Goal: Task Accomplishment & Management: Manage account settings

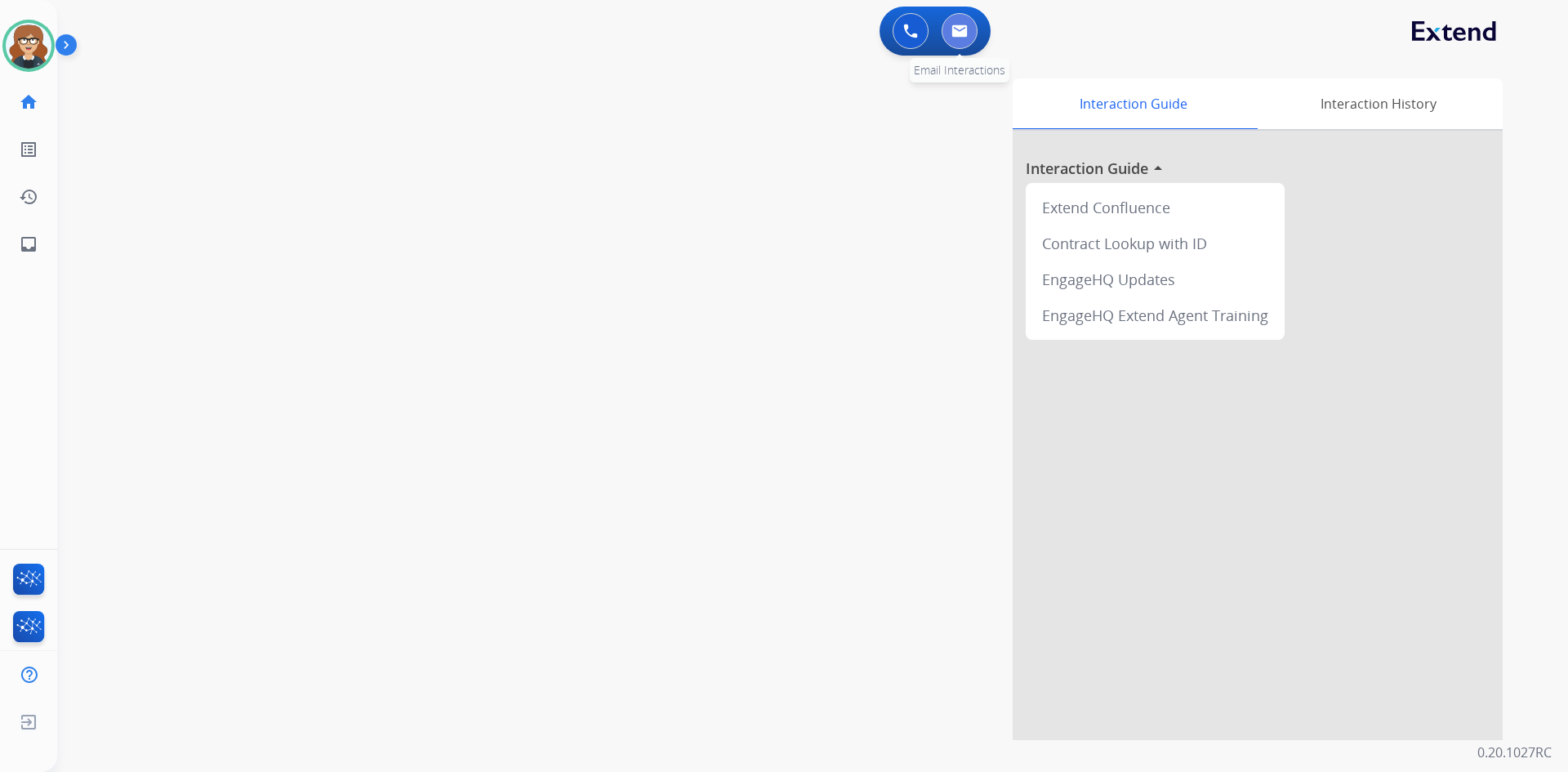
click at [954, 26] on img at bounding box center [959, 31] width 16 height 13
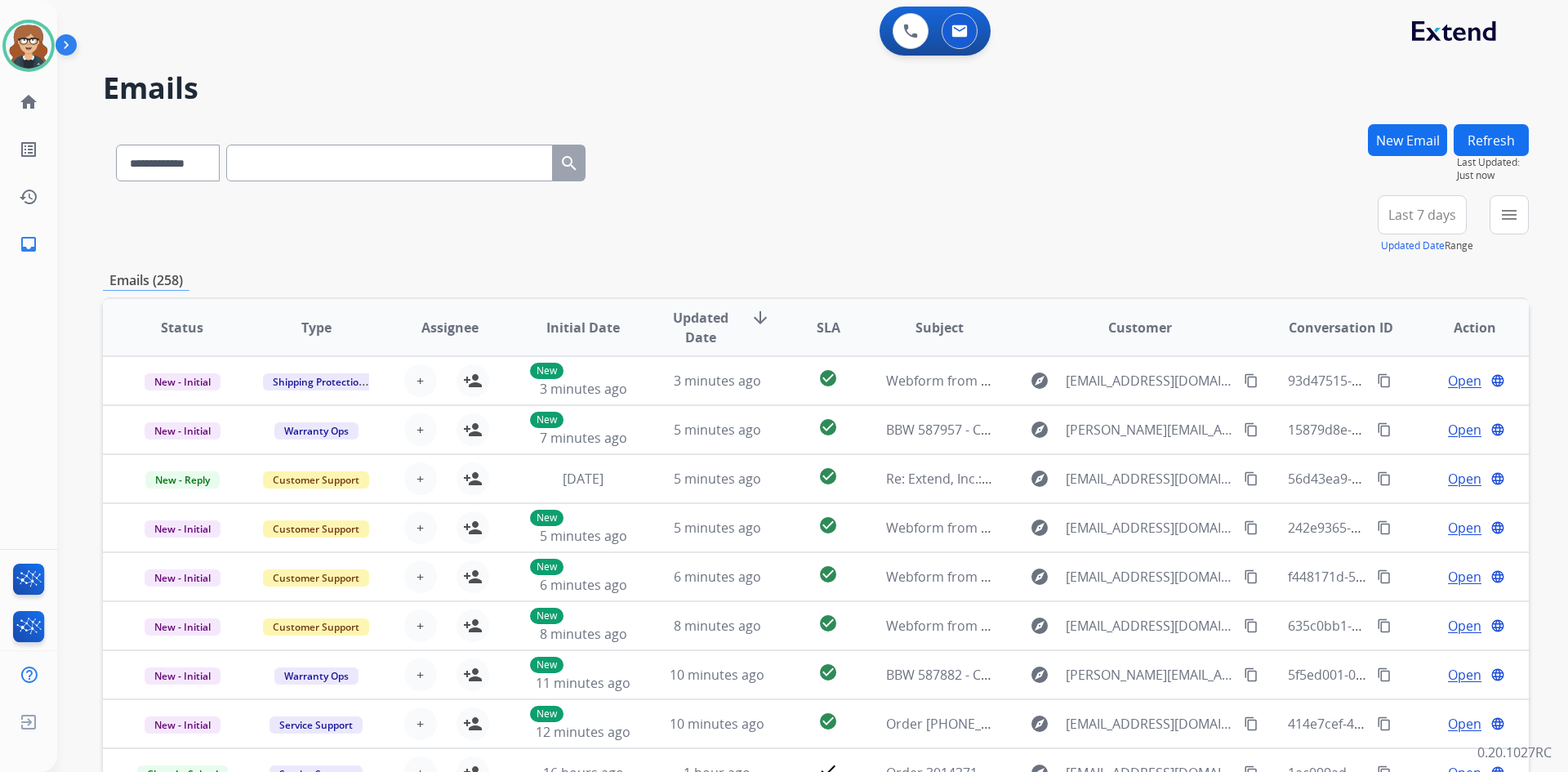
click at [813, 200] on div "**********" at bounding box center [816, 224] width 1426 height 59
click at [954, 40] on button at bounding box center [960, 31] width 36 height 36
click at [1355, 220] on div "+89" at bounding box center [1345, 221] width 39 height 39
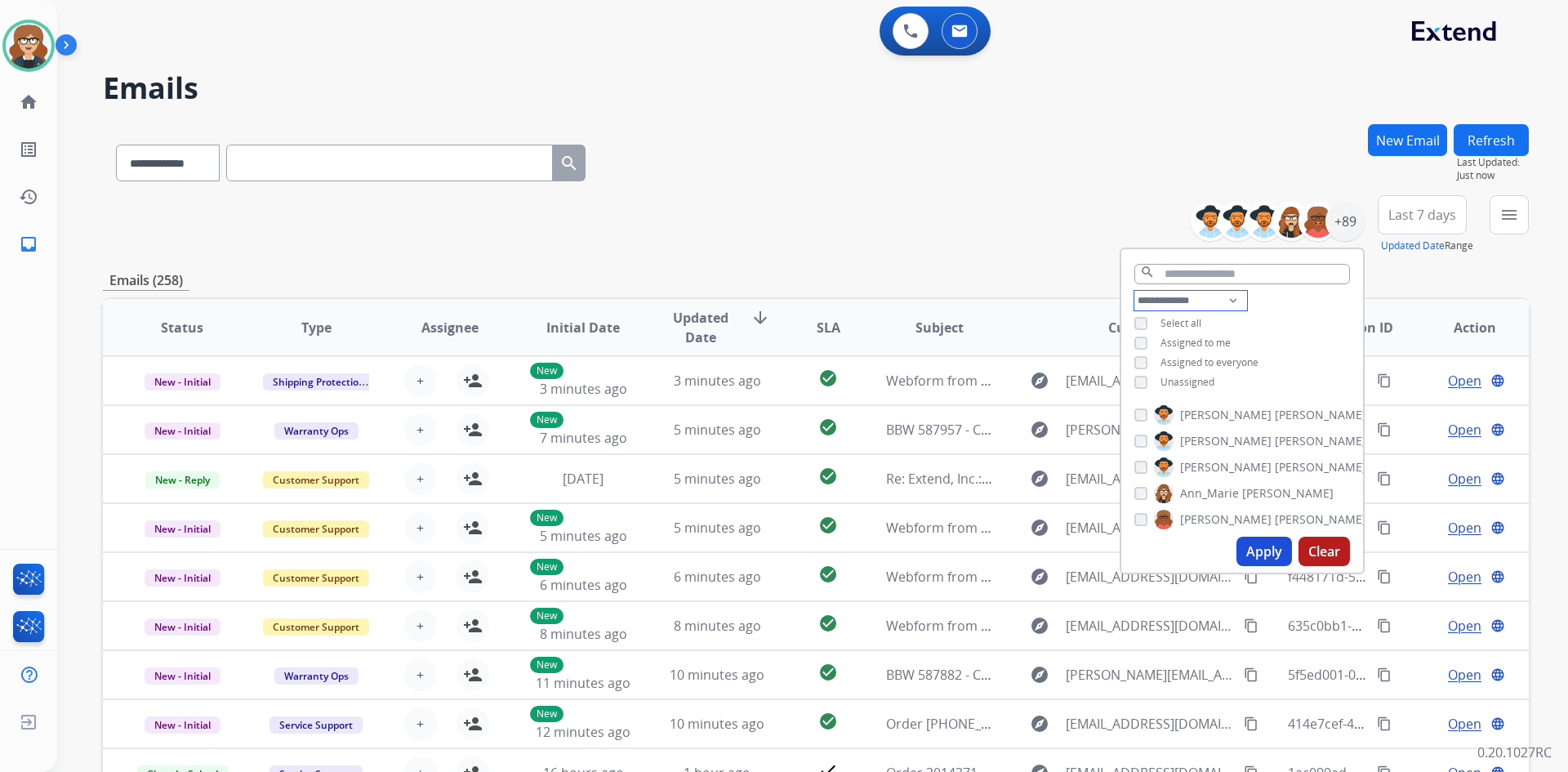
click at [1225, 299] on select "**********" at bounding box center [1190, 300] width 113 height 20
select select "**********"
click at [1134, 291] on select "**********" at bounding box center [1190, 300] width 113 height 20
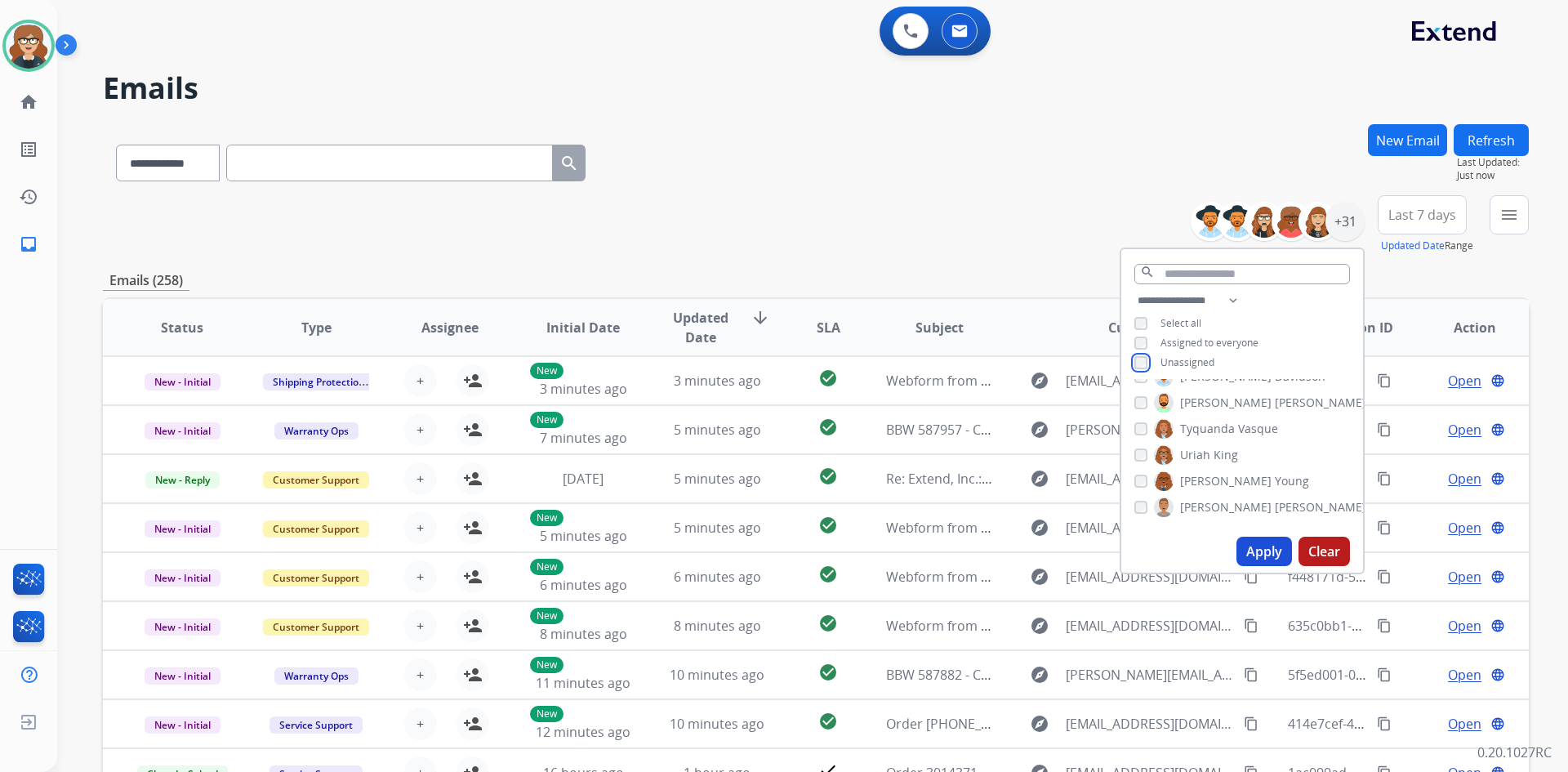
scroll to position [671, 0]
click at [1263, 541] on button "Apply" at bounding box center [1264, 551] width 56 height 29
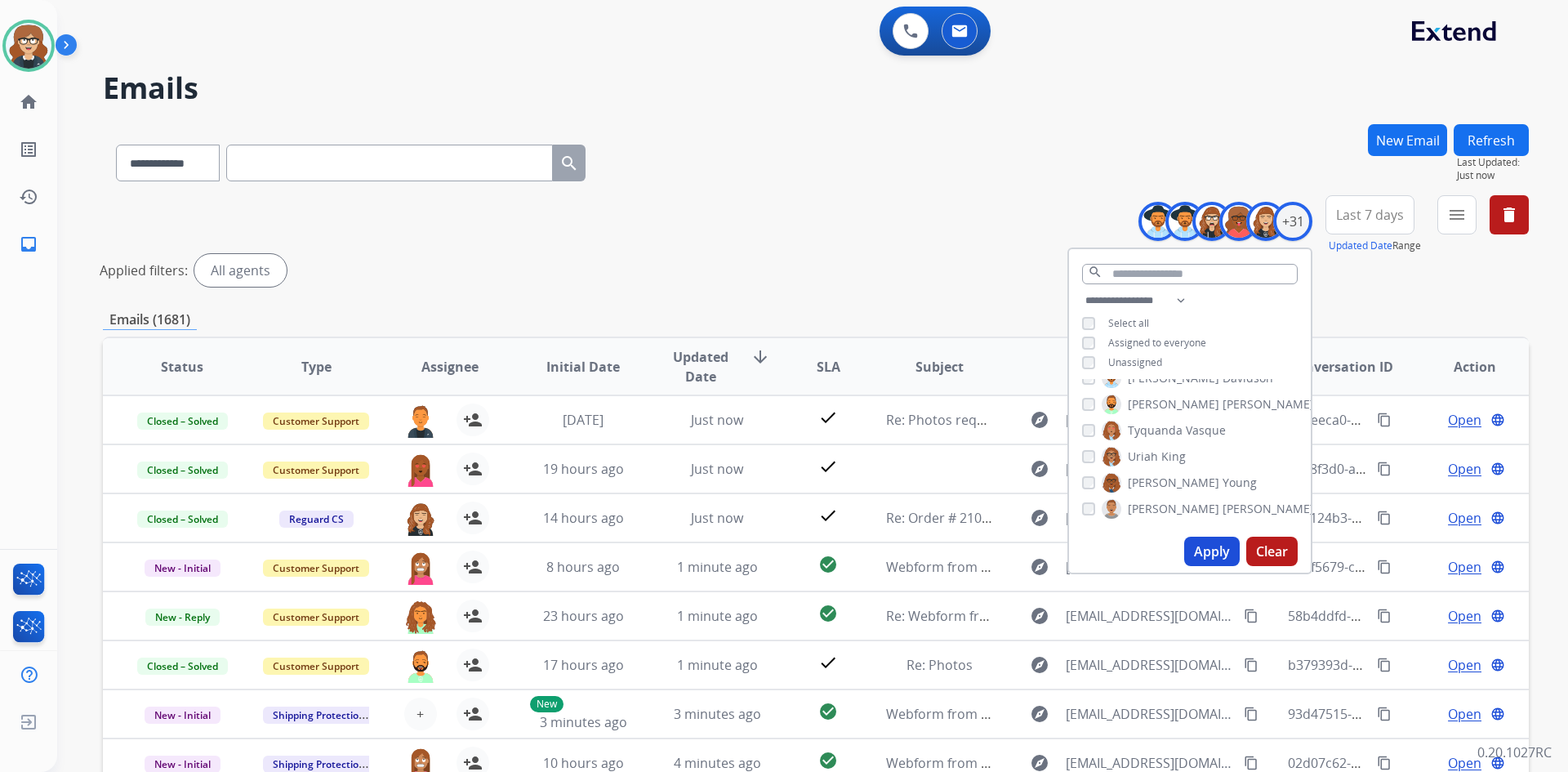
click at [1388, 218] on span "Last 7 days" at bounding box center [1370, 214] width 68 height 7
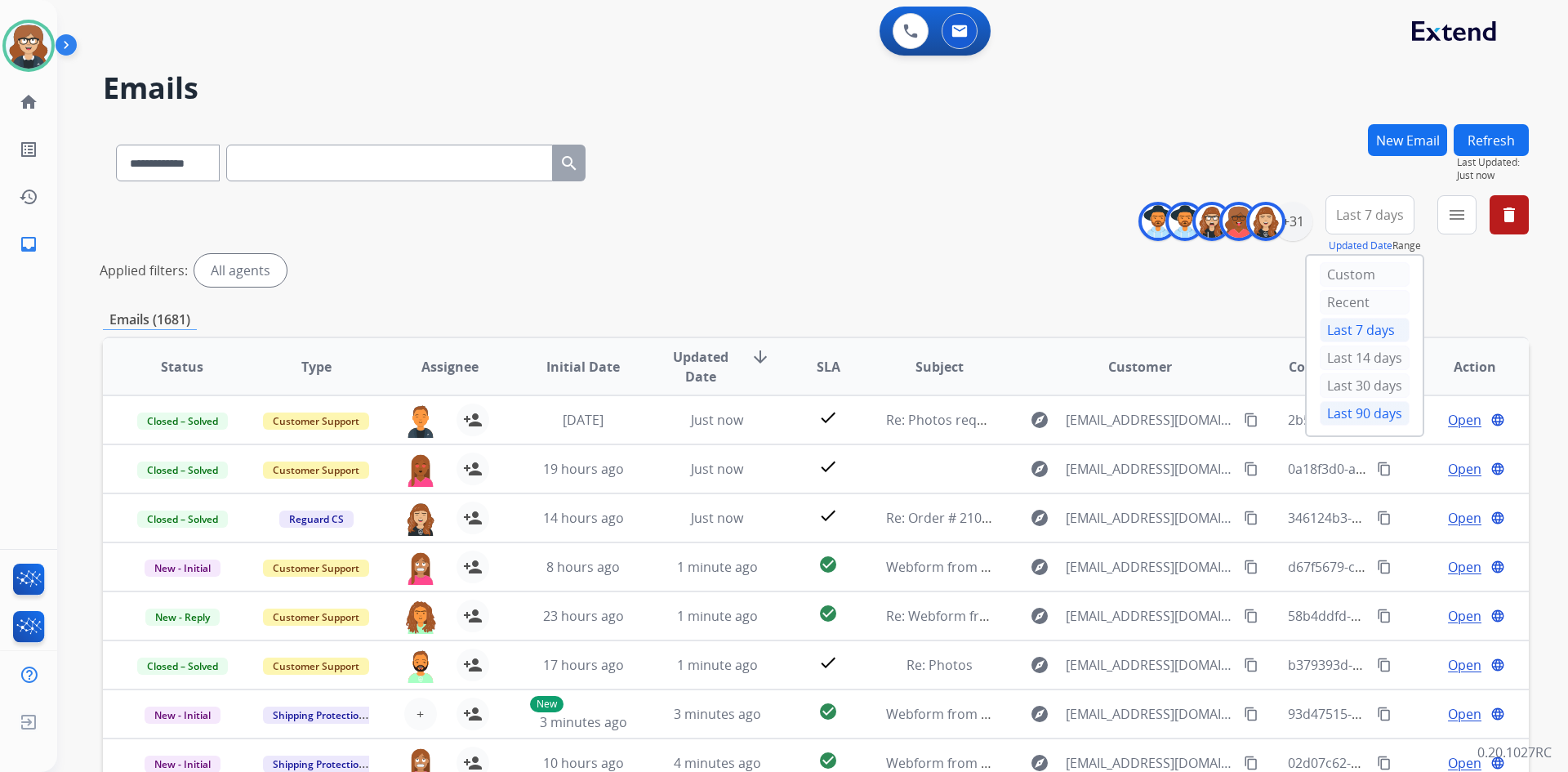
click at [1374, 403] on div "Last 90 days" at bounding box center [1364, 414] width 90 height 25
drag, startPoint x: 1356, startPoint y: 419, endPoint x: 1380, endPoint y: 389, distance: 38.4
click at [1356, 419] on div "Last 90 days" at bounding box center [1364, 414] width 90 height 25
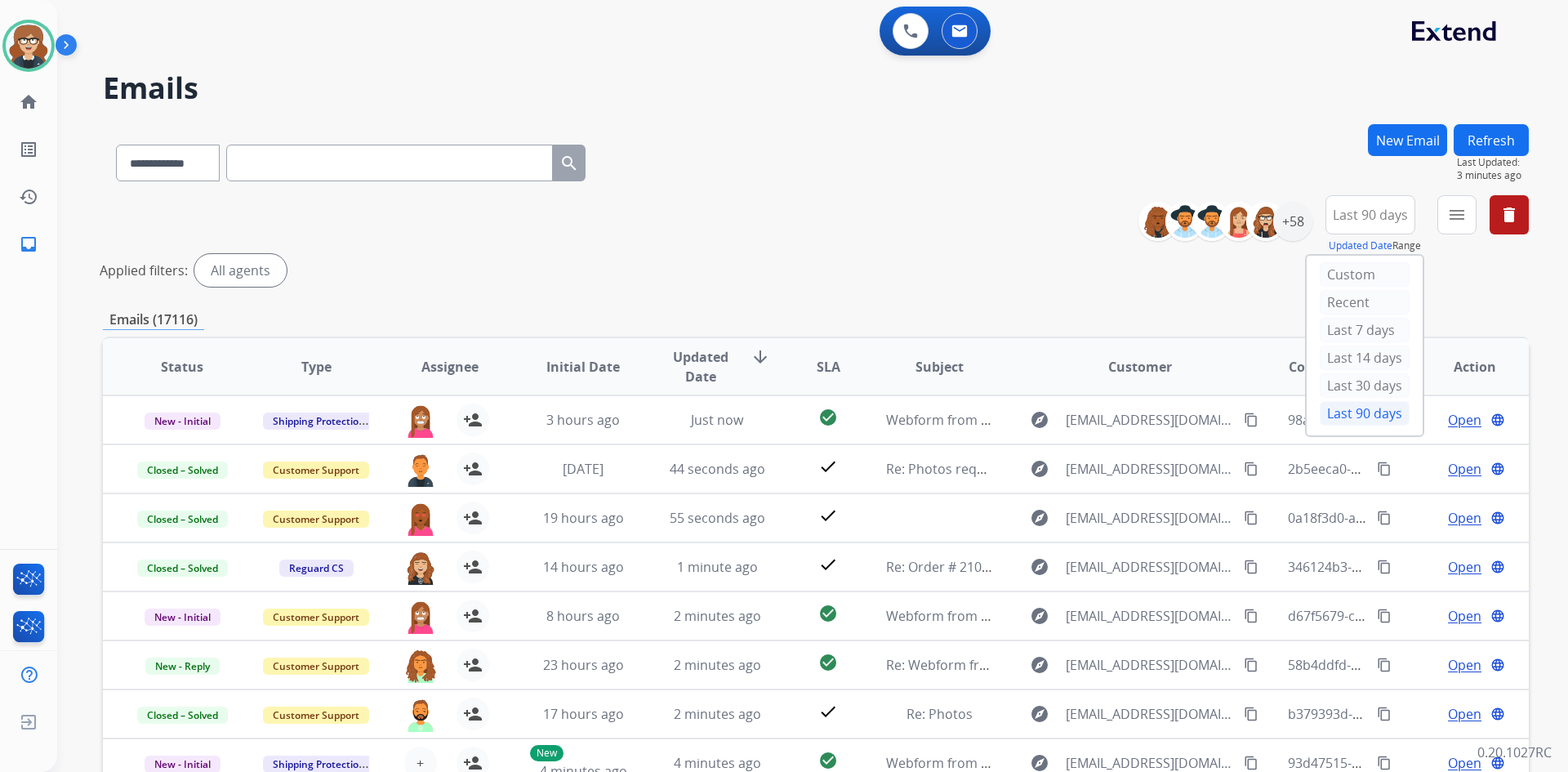
click at [1372, 404] on div "Last 90 days" at bounding box center [1364, 414] width 90 height 25
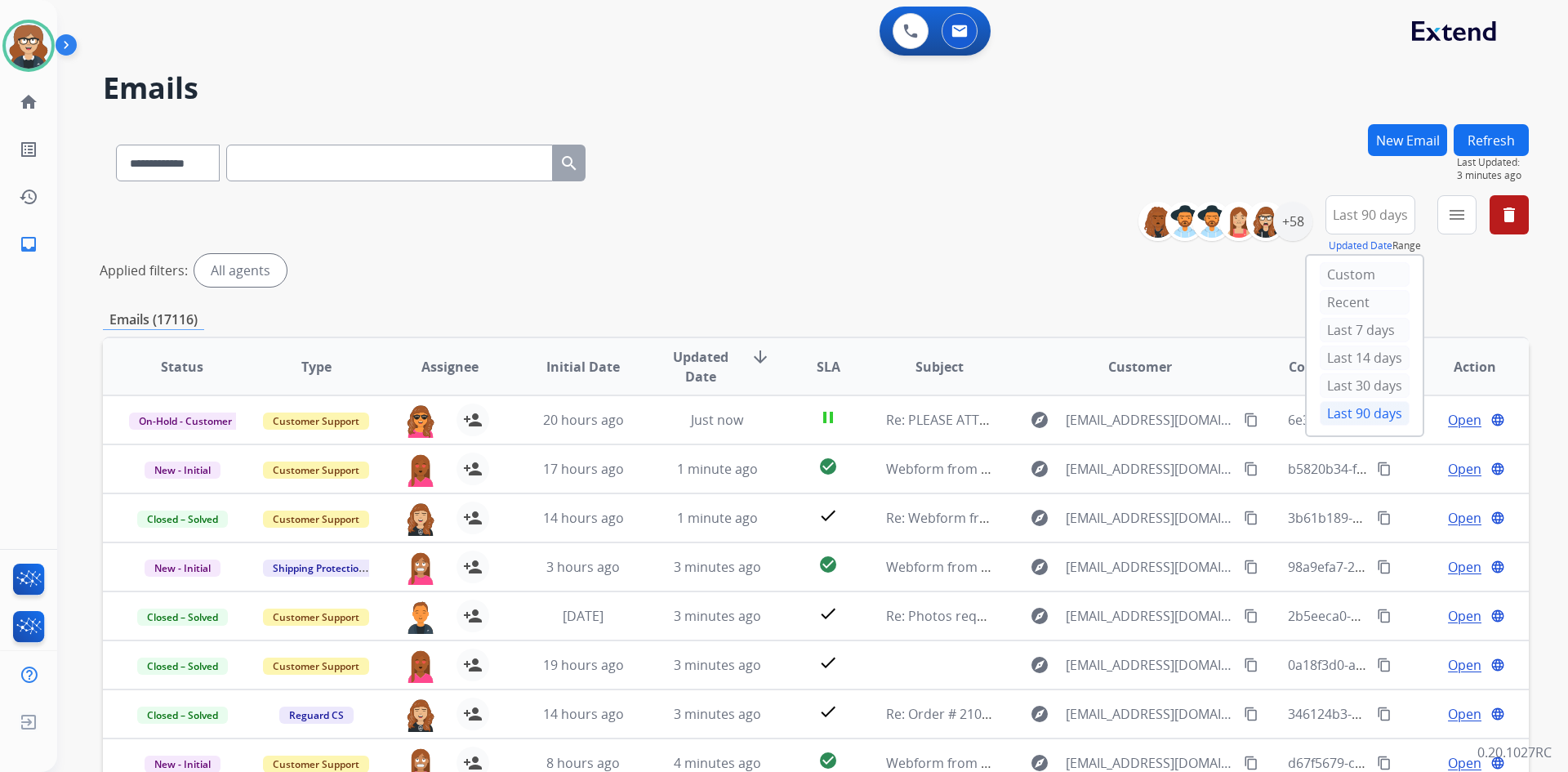
click at [1382, 408] on div "Last 90 days" at bounding box center [1364, 414] width 90 height 25
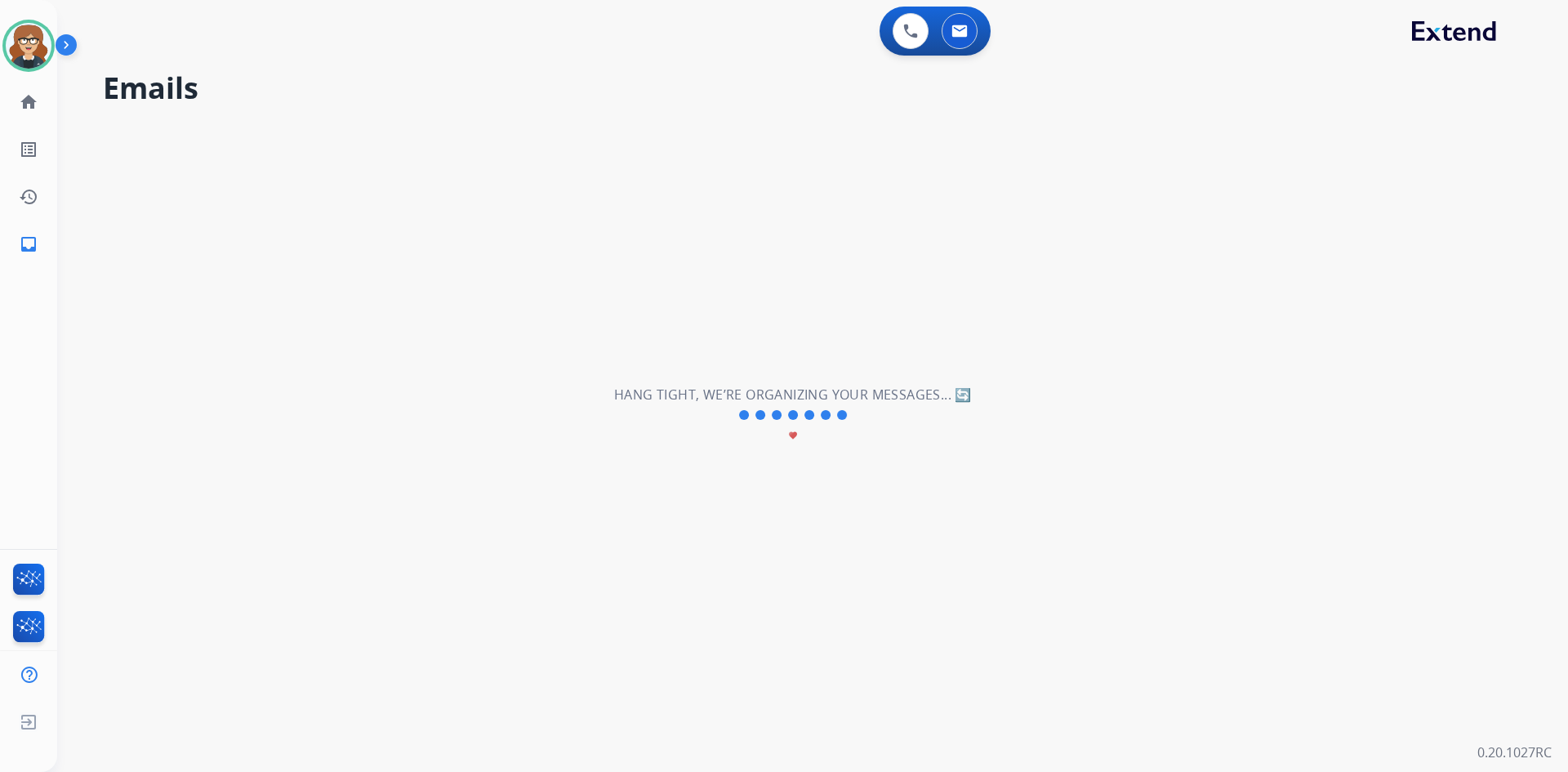
click at [846, 212] on div "**********" at bounding box center [793, 415] width 1471 height 713
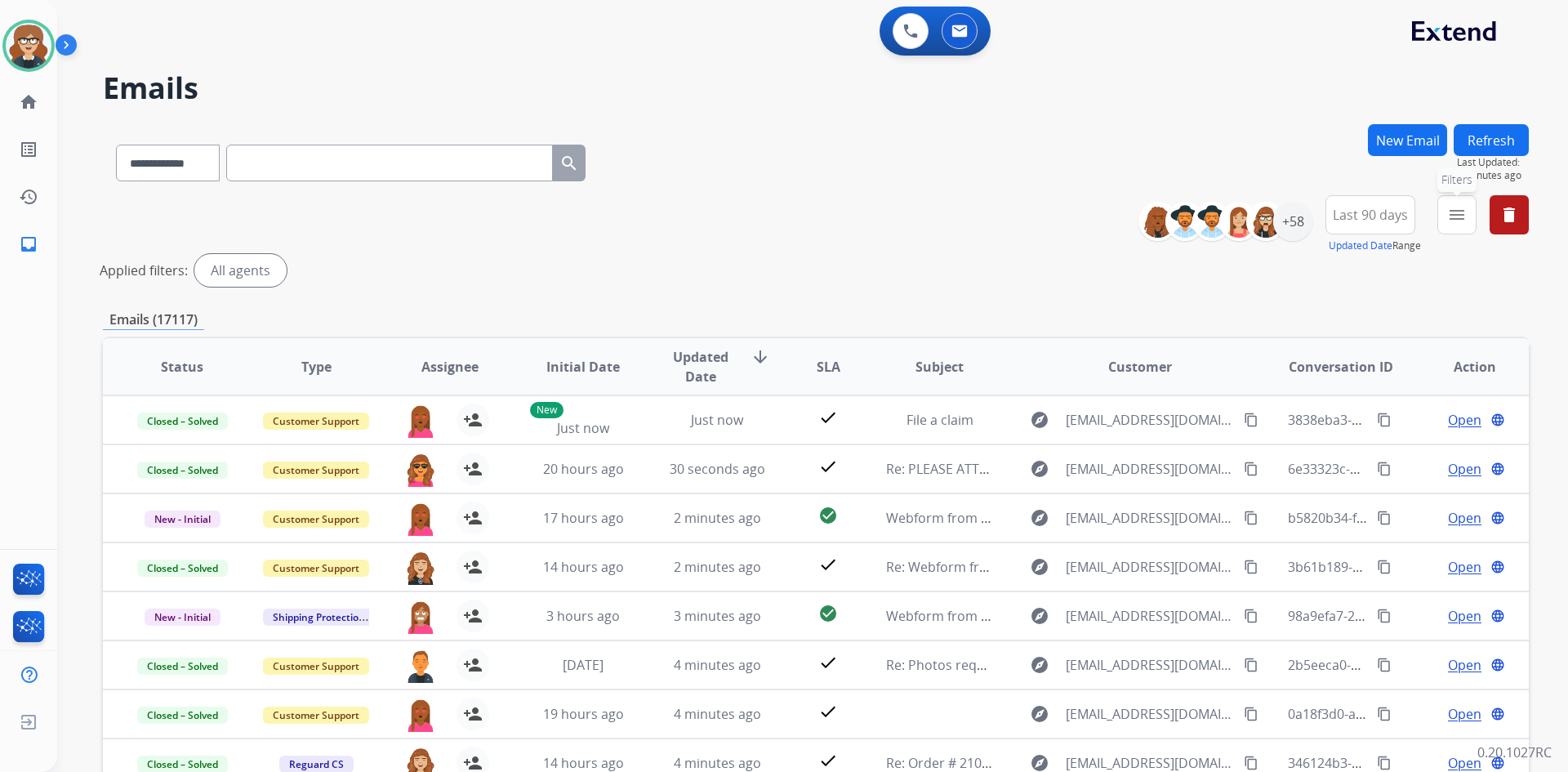
click at [1457, 207] on mat-icon "menu" at bounding box center [1457, 215] width 20 height 20
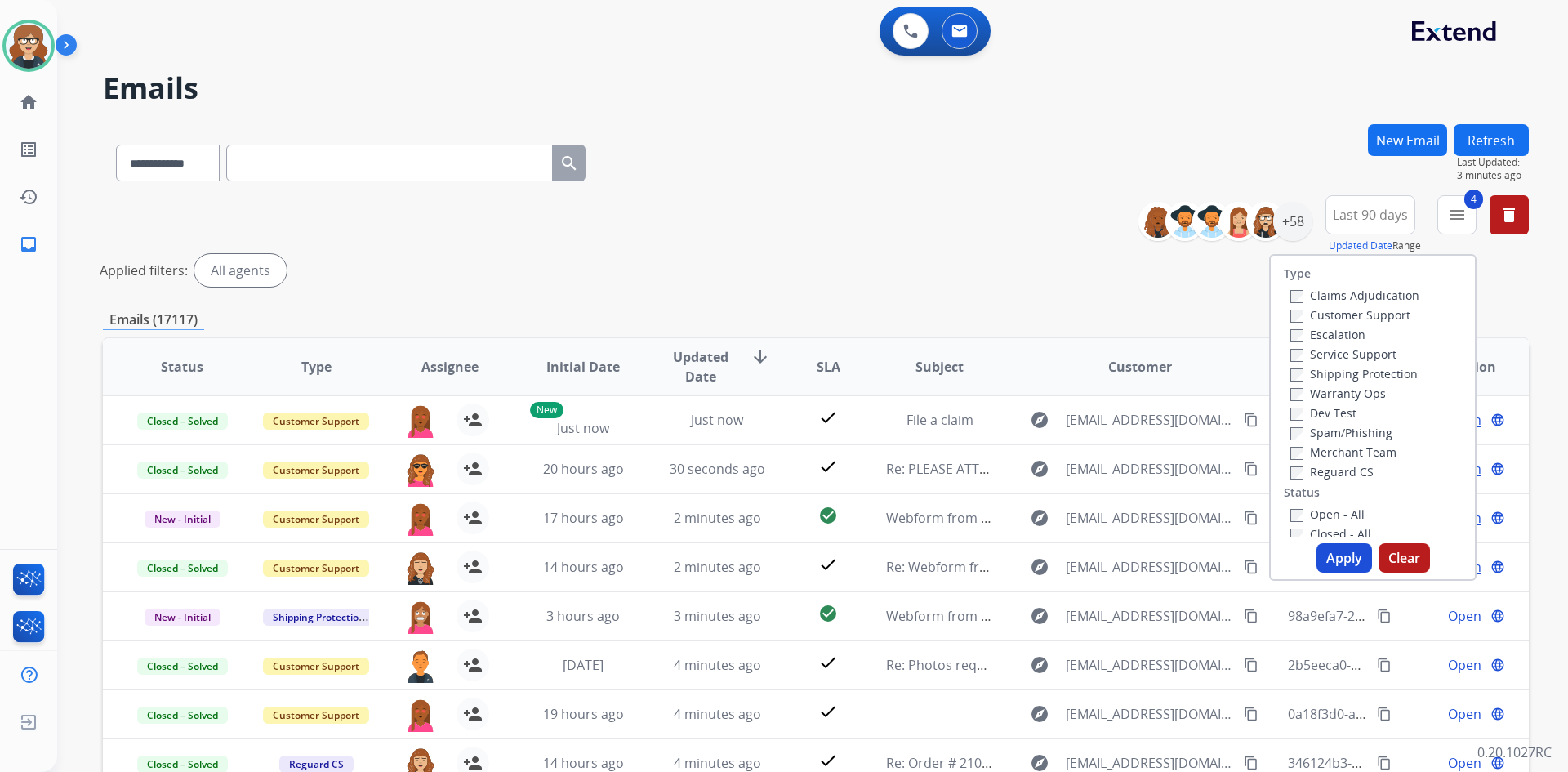
click at [1346, 553] on button "Apply" at bounding box center [1345, 558] width 56 height 29
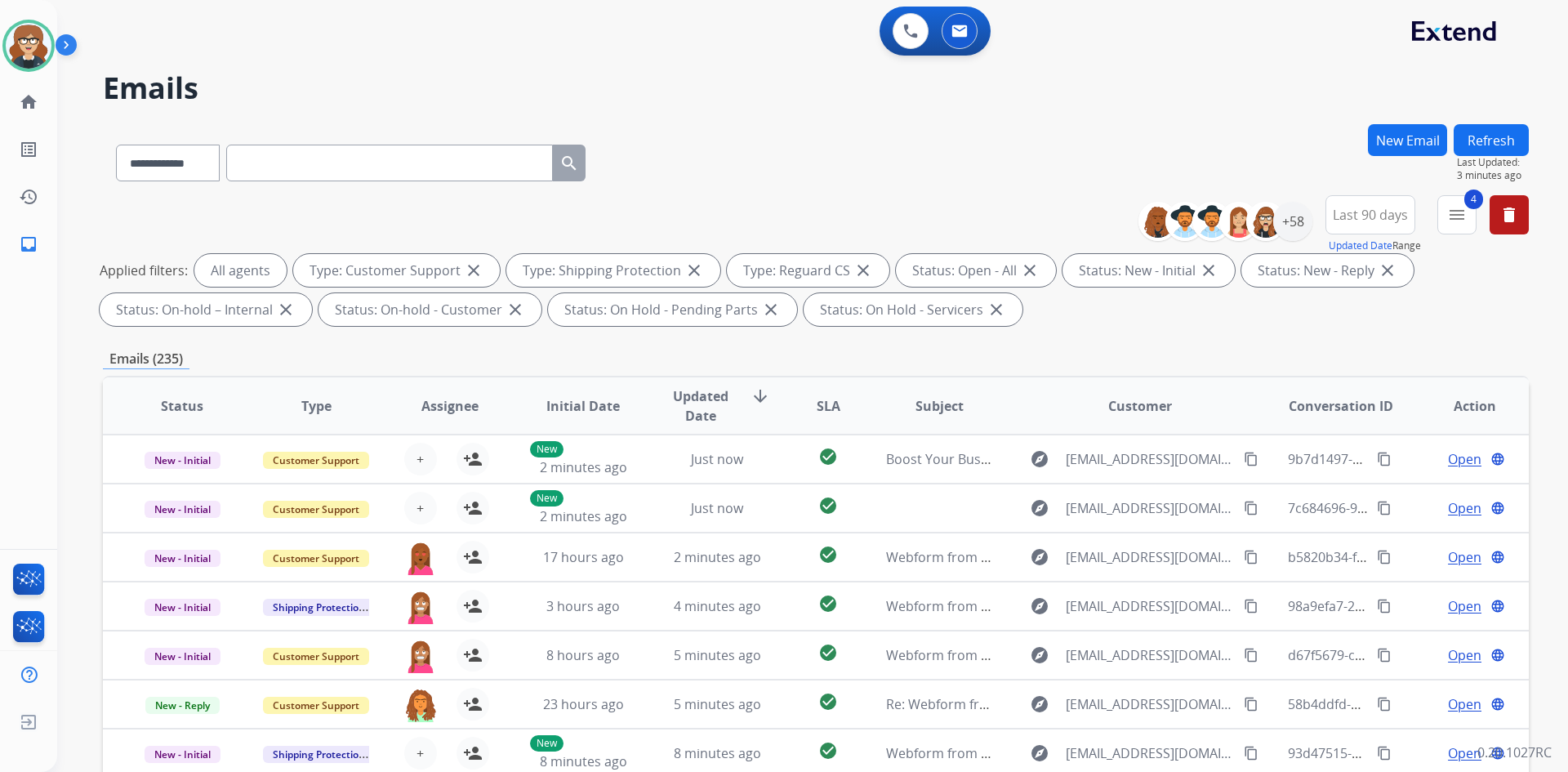
click at [454, 404] on span "Assignee" at bounding box center [450, 405] width 57 height 20
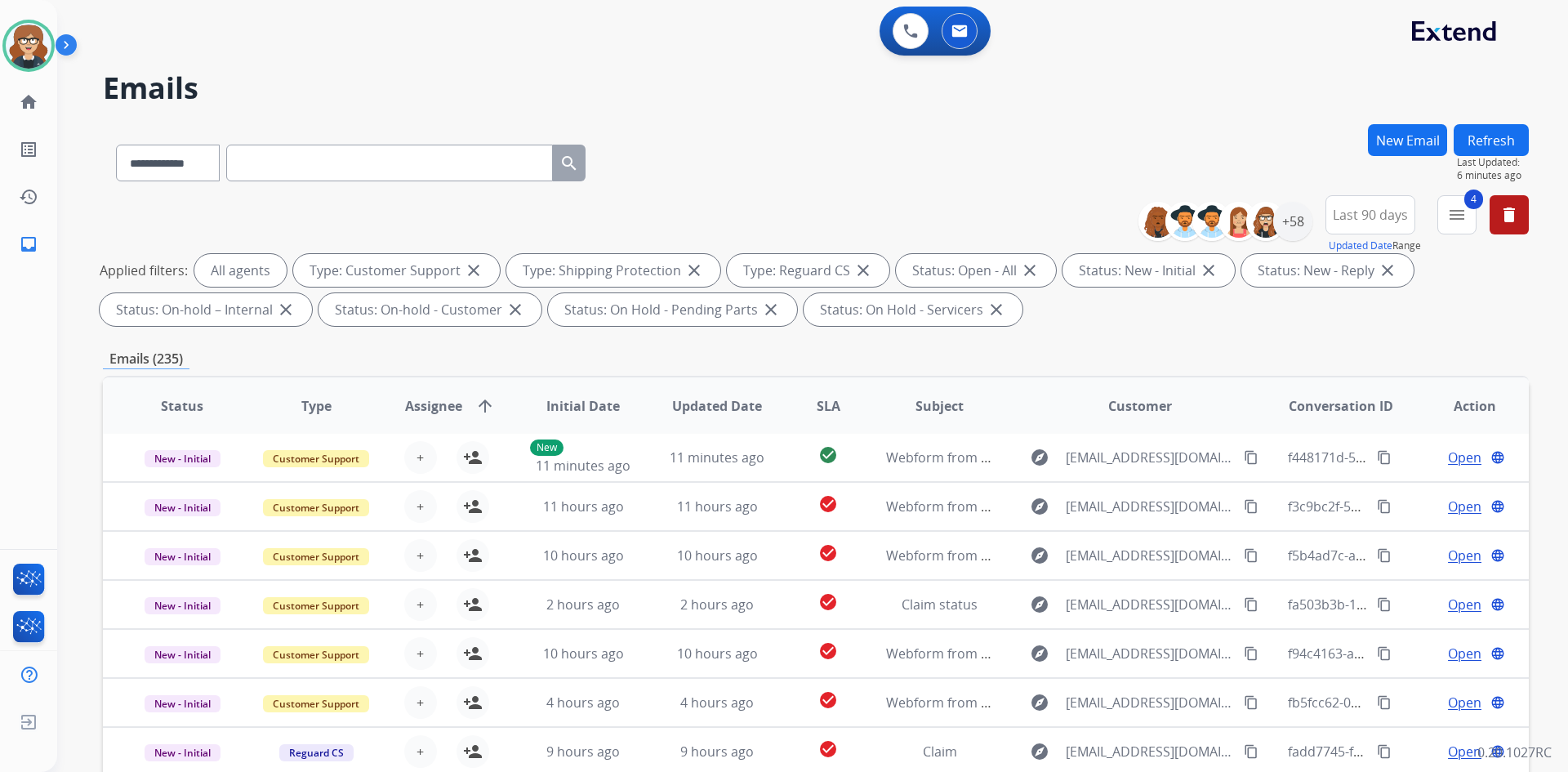
scroll to position [236, 0]
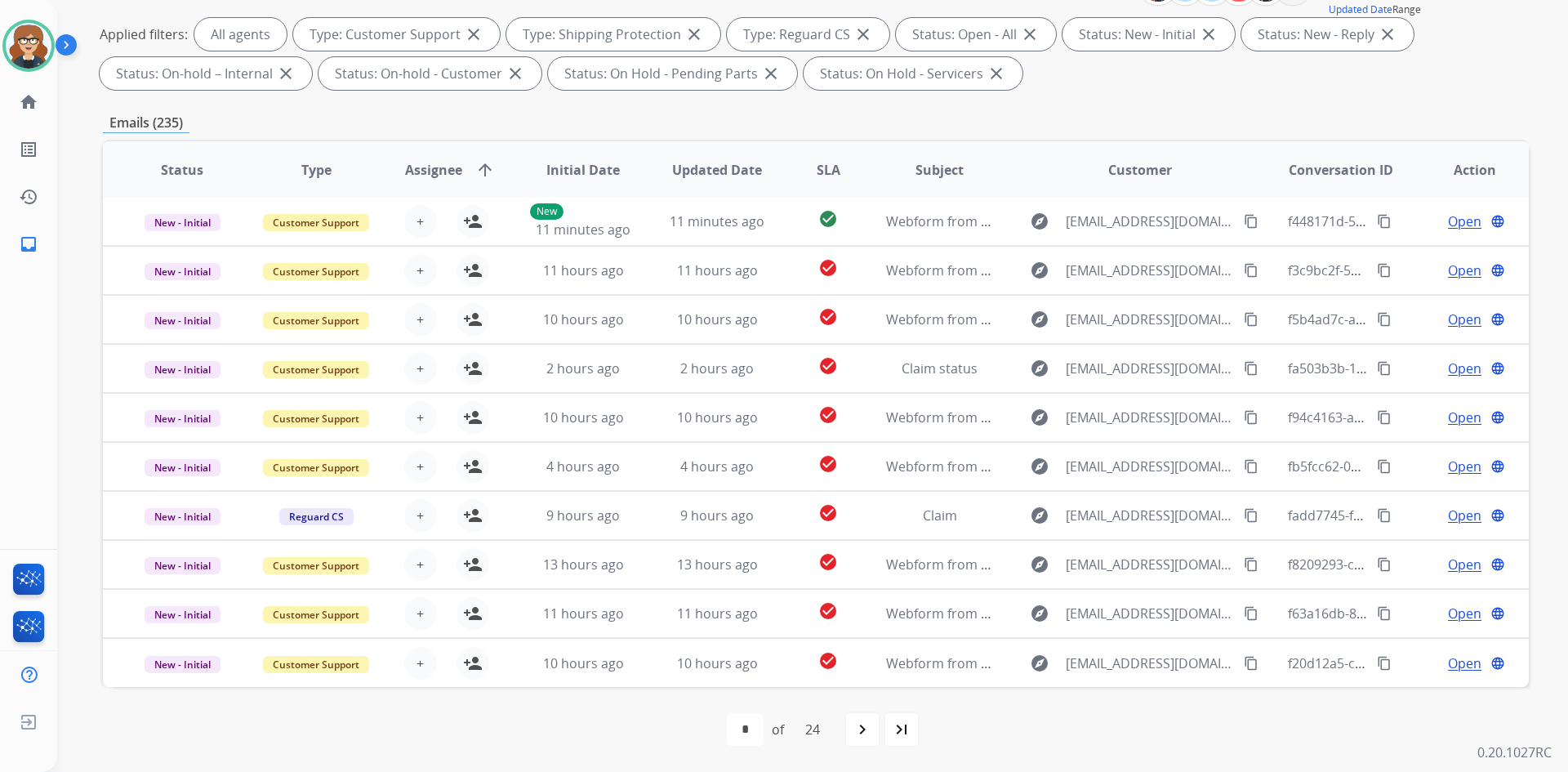
click at [420, 166] on span "Assignee" at bounding box center [434, 170] width 57 height 20
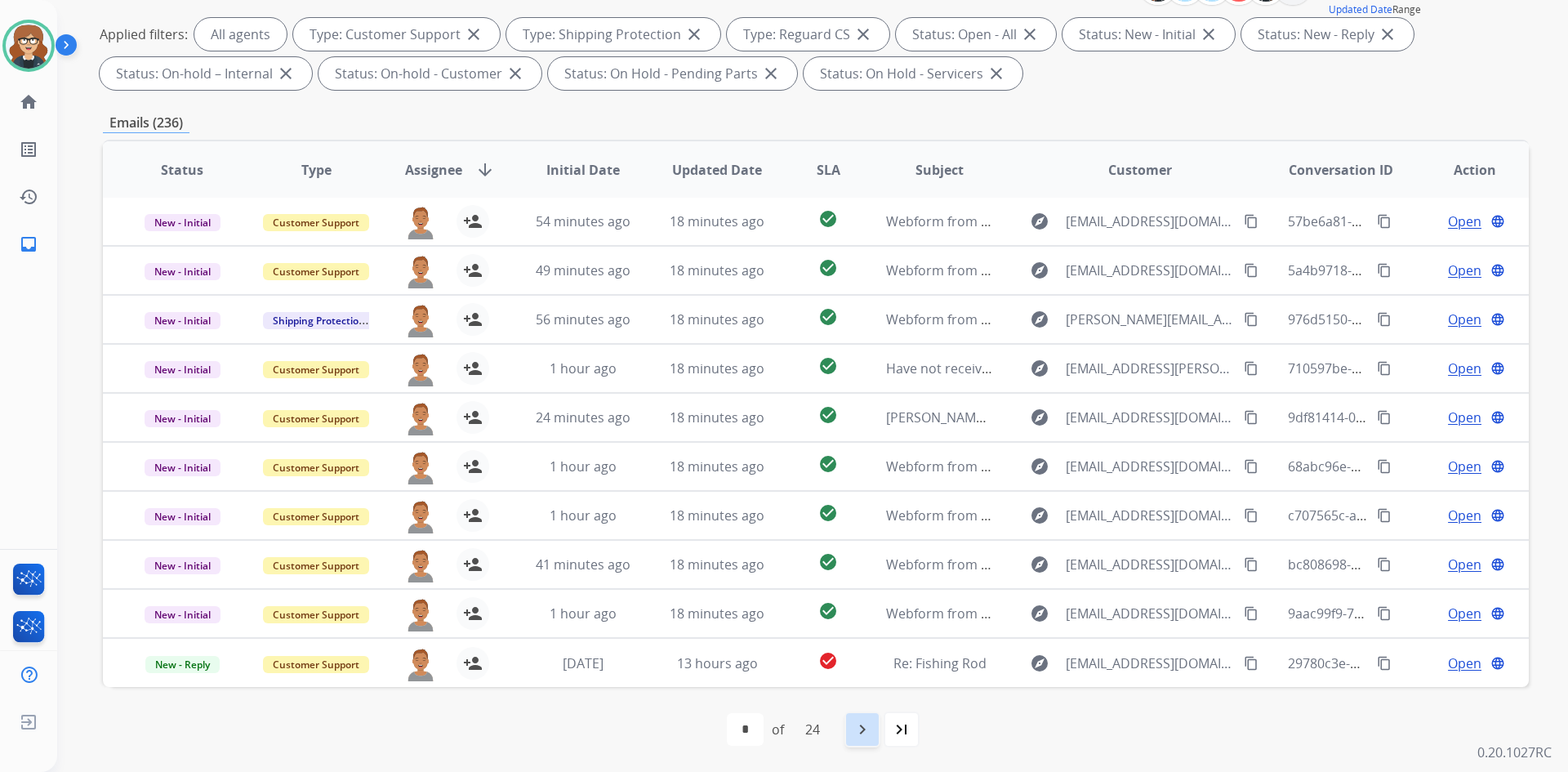
click at [868, 725] on mat-icon "navigate_next" at bounding box center [863, 729] width 20 height 20
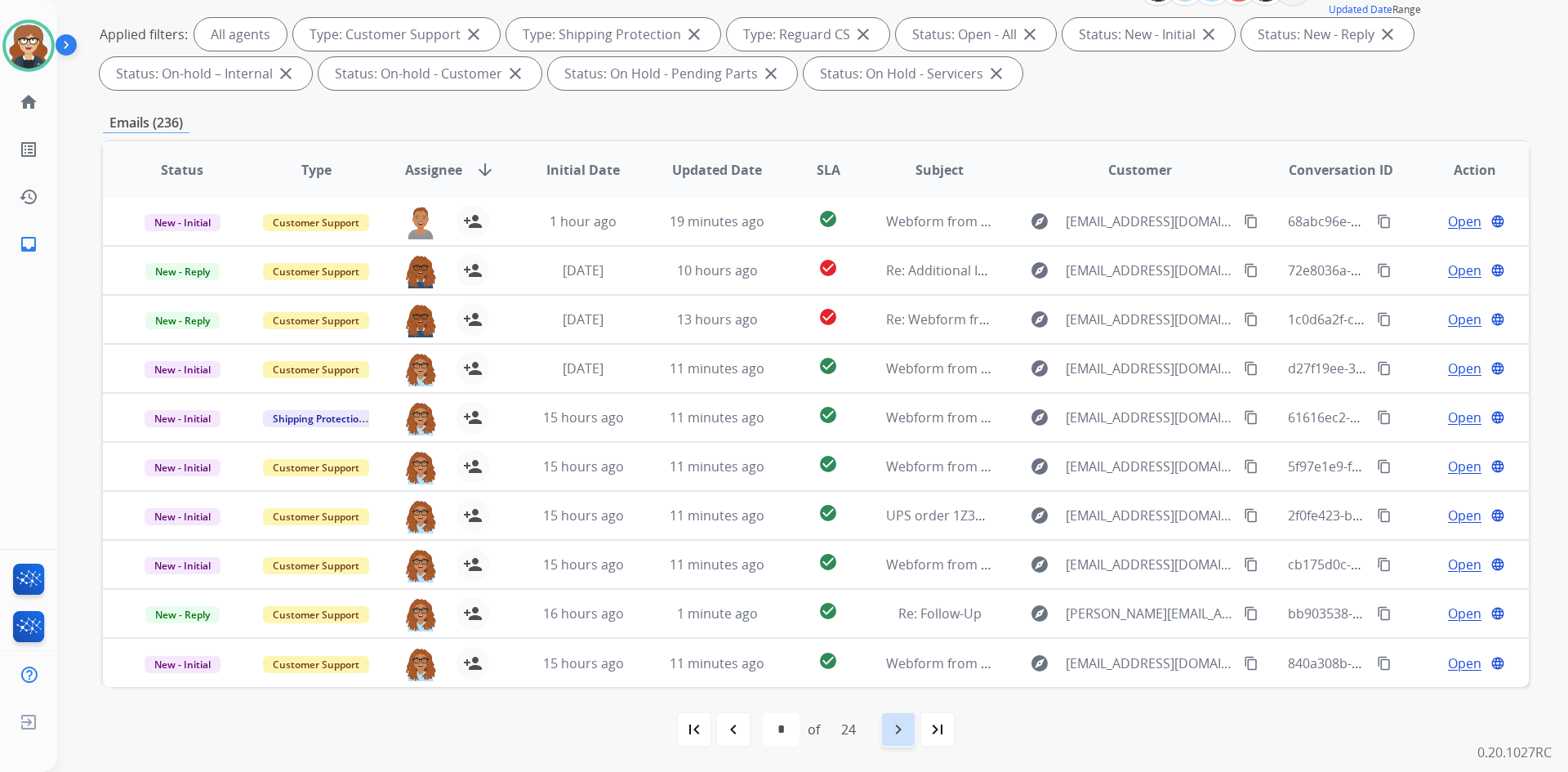
click at [890, 726] on div "navigate_next" at bounding box center [899, 729] width 36 height 36
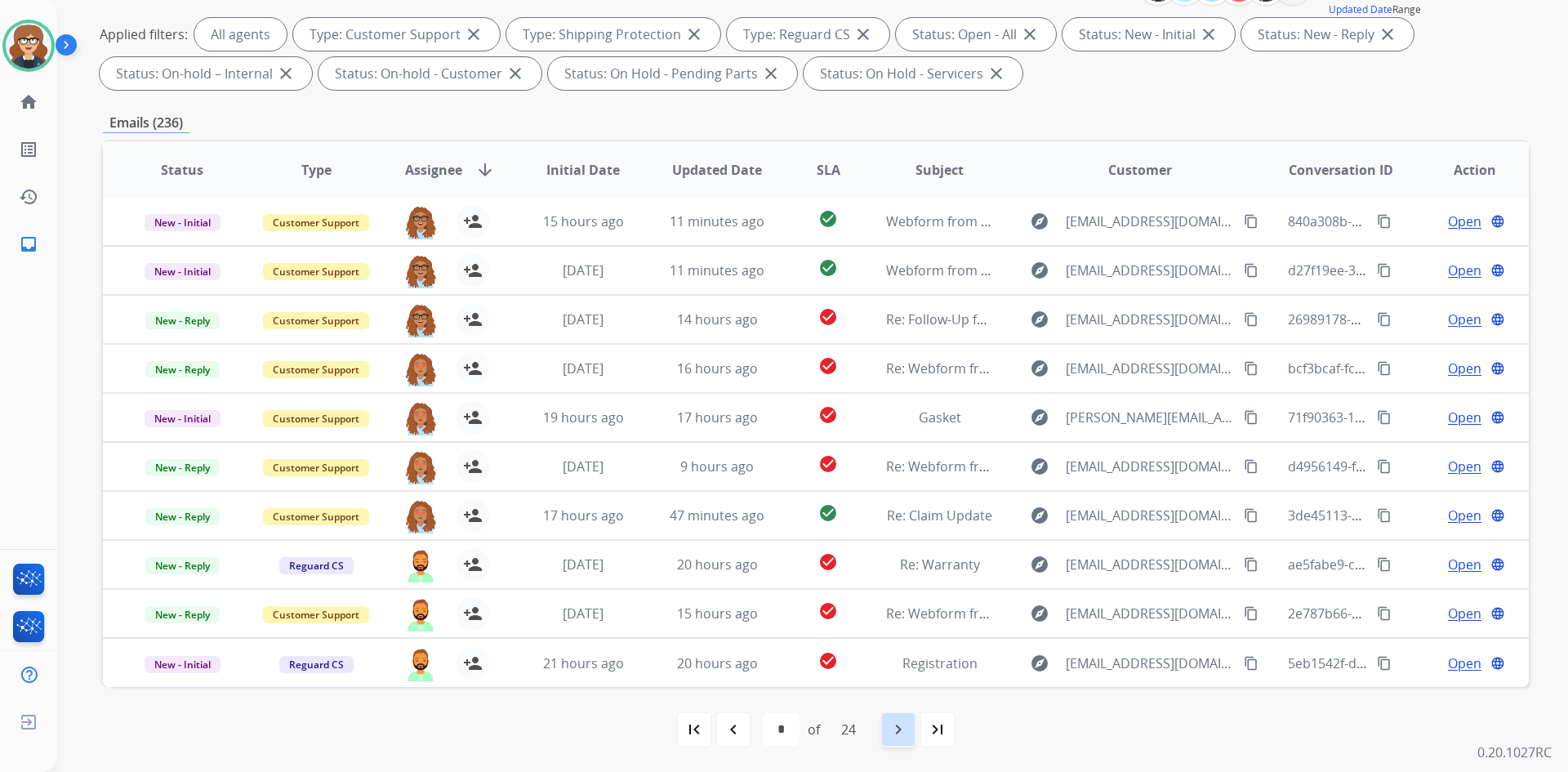
click at [897, 727] on mat-icon "navigate_next" at bounding box center [899, 729] width 20 height 20
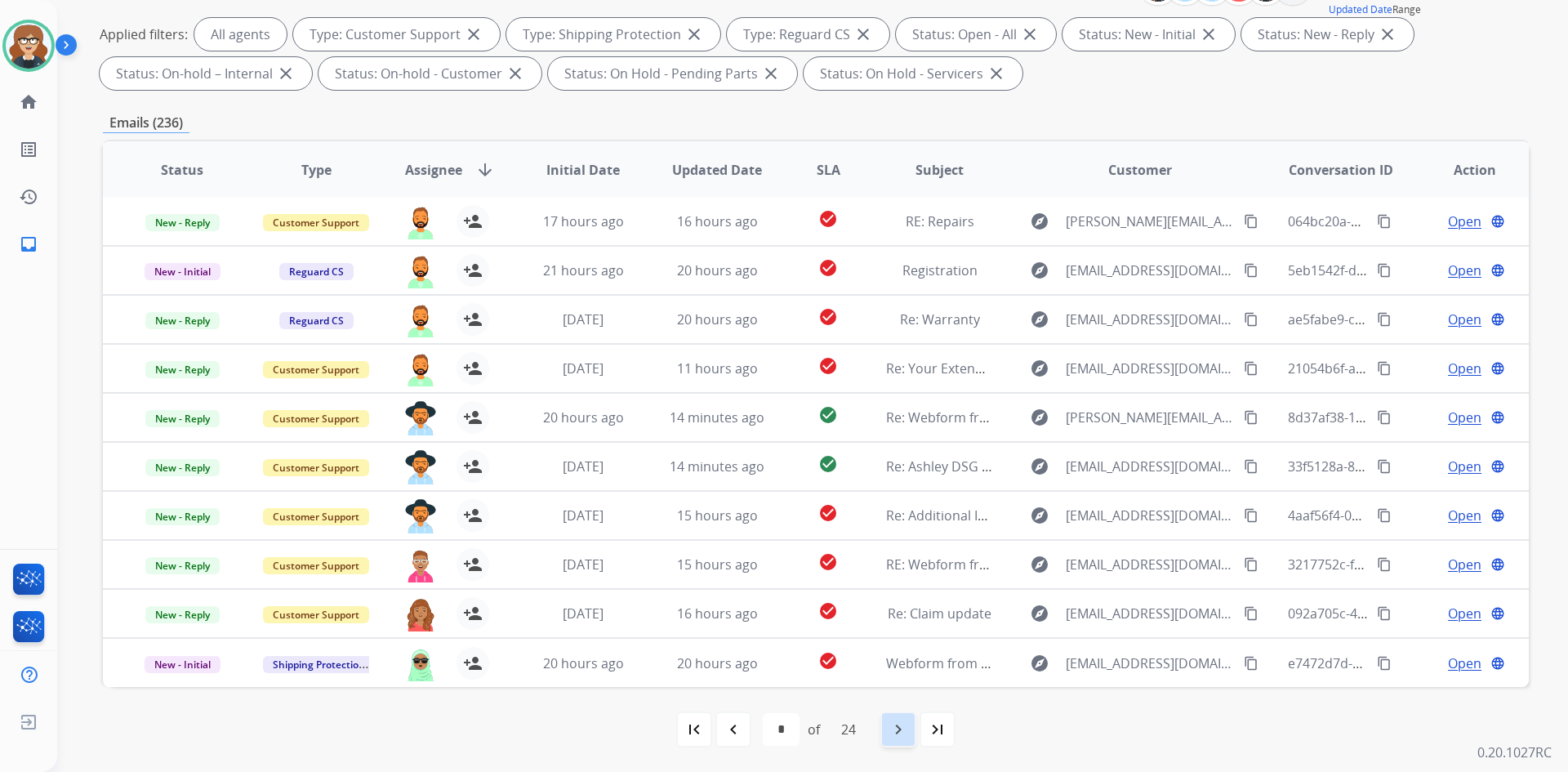
click at [889, 728] on div "navigate_next" at bounding box center [899, 729] width 36 height 36
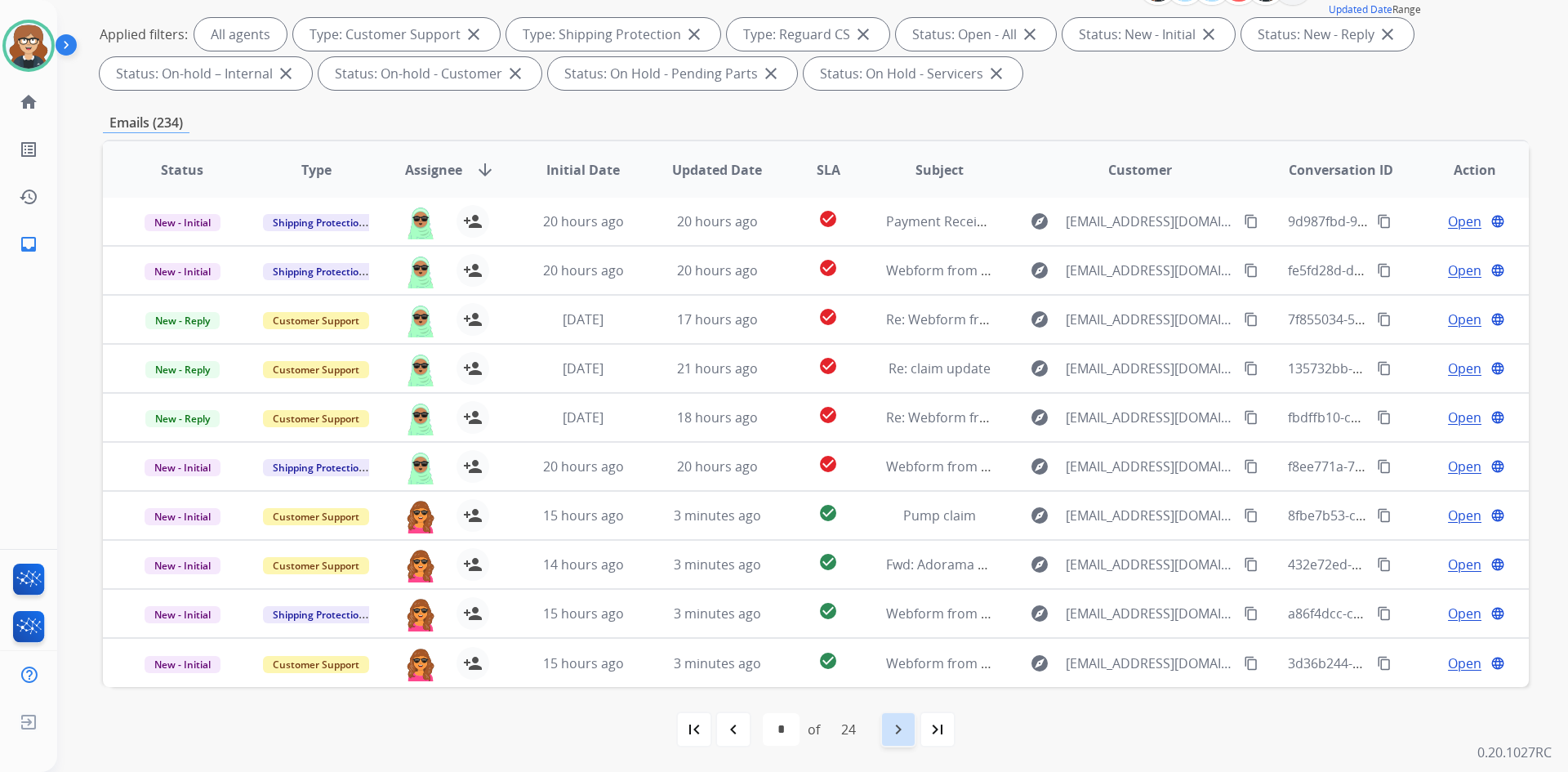
click at [890, 735] on div "navigate_next" at bounding box center [899, 729] width 36 height 36
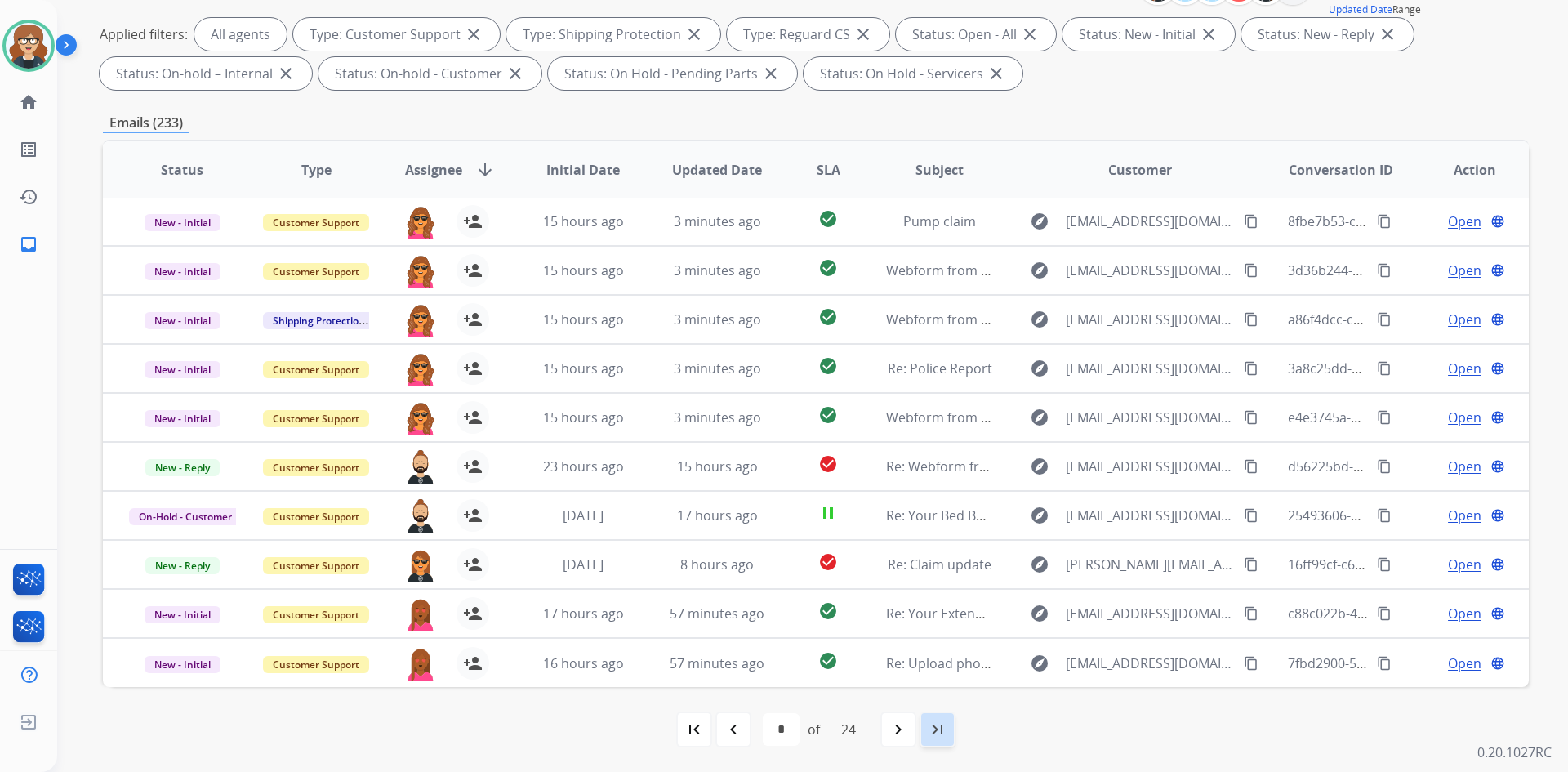
click at [934, 722] on mat-icon "last_page" at bounding box center [937, 729] width 20 height 20
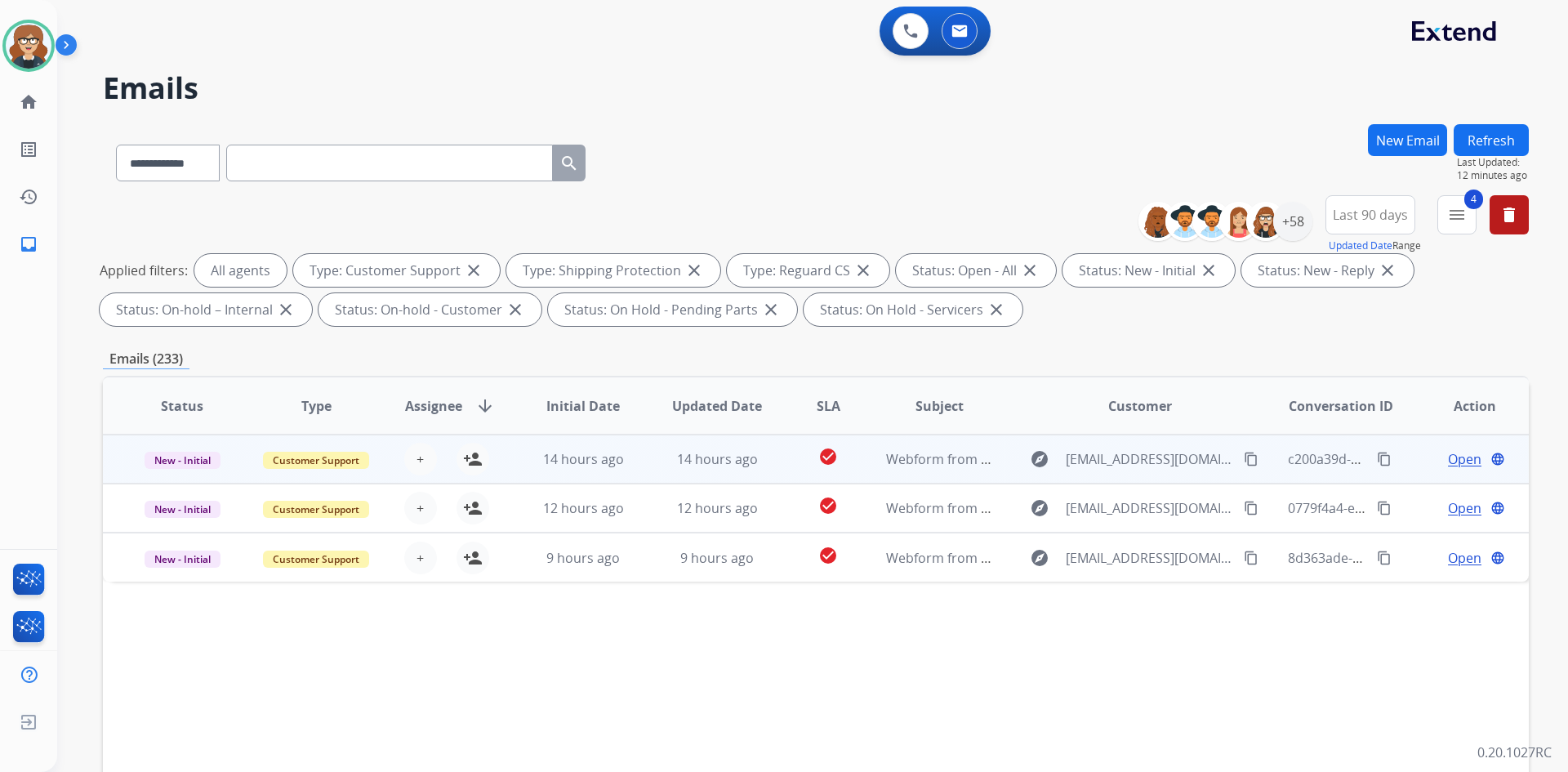
scroll to position [0, 0]
click at [417, 457] on span "+" at bounding box center [420, 458] width 8 height 20
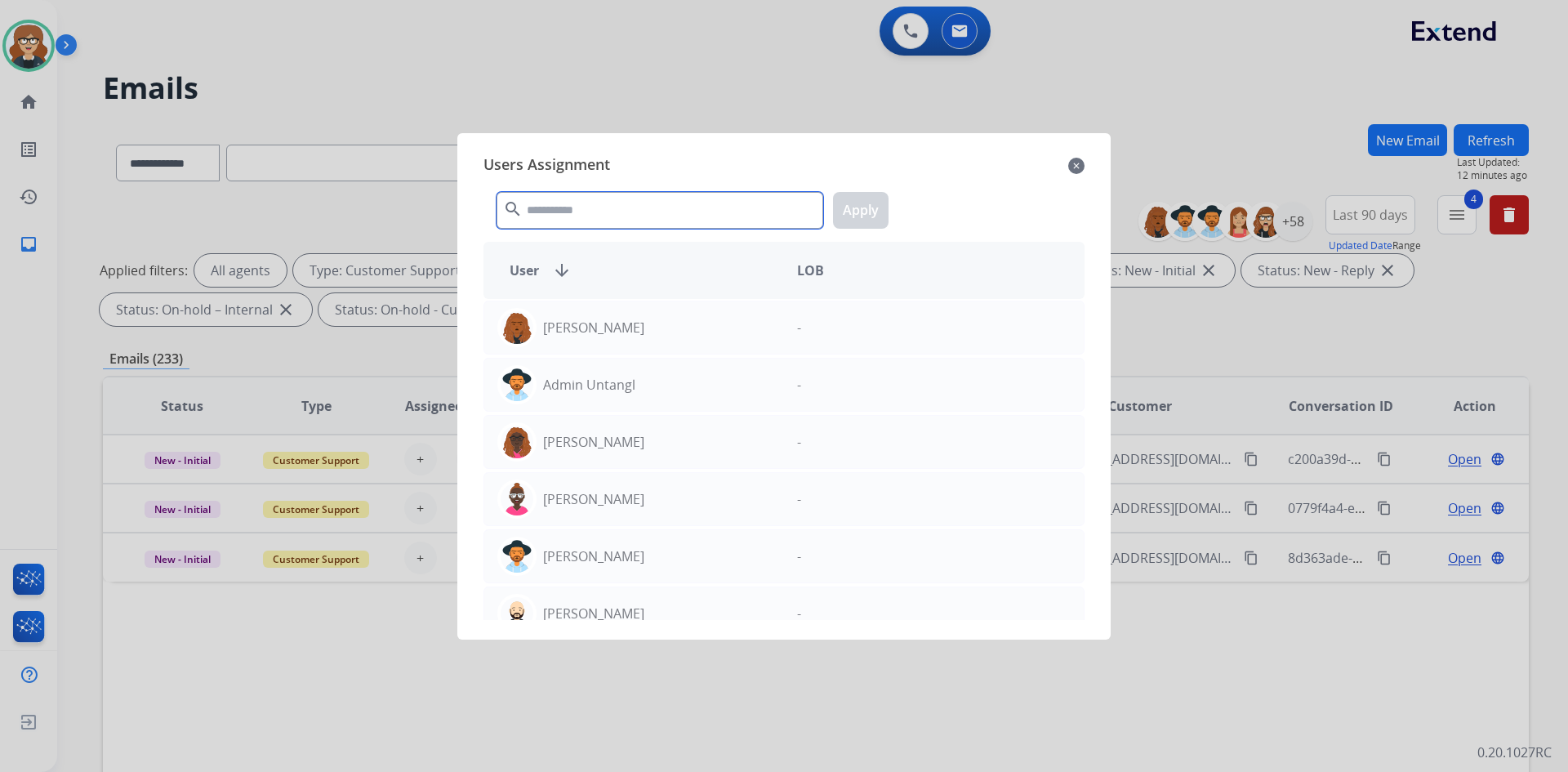
click at [657, 207] on input "text" at bounding box center [659, 210] width 327 height 37
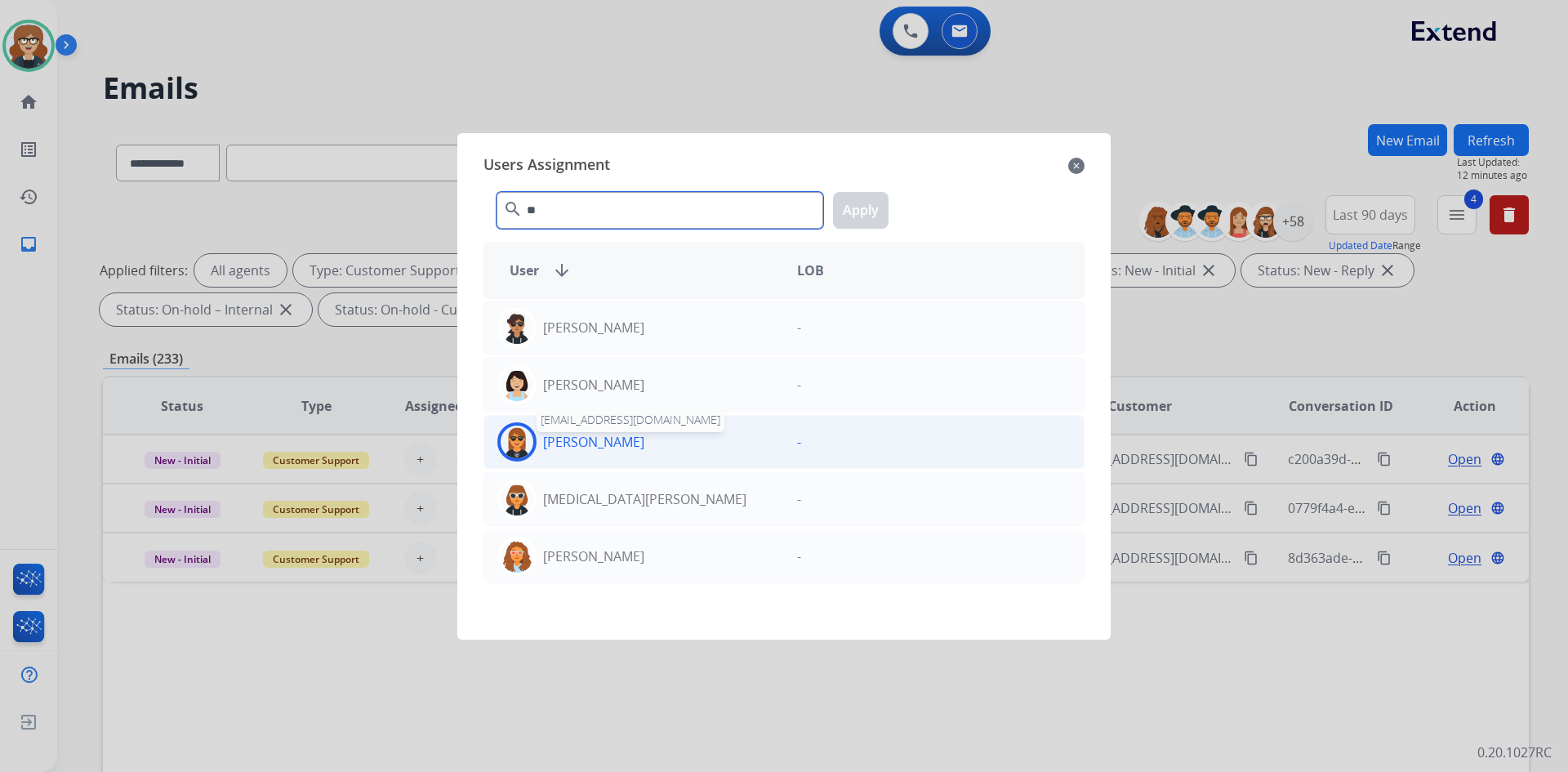
type input "**"
click at [597, 441] on p "[PERSON_NAME]" at bounding box center [594, 441] width 101 height 20
click at [864, 211] on button "Apply" at bounding box center [861, 210] width 56 height 37
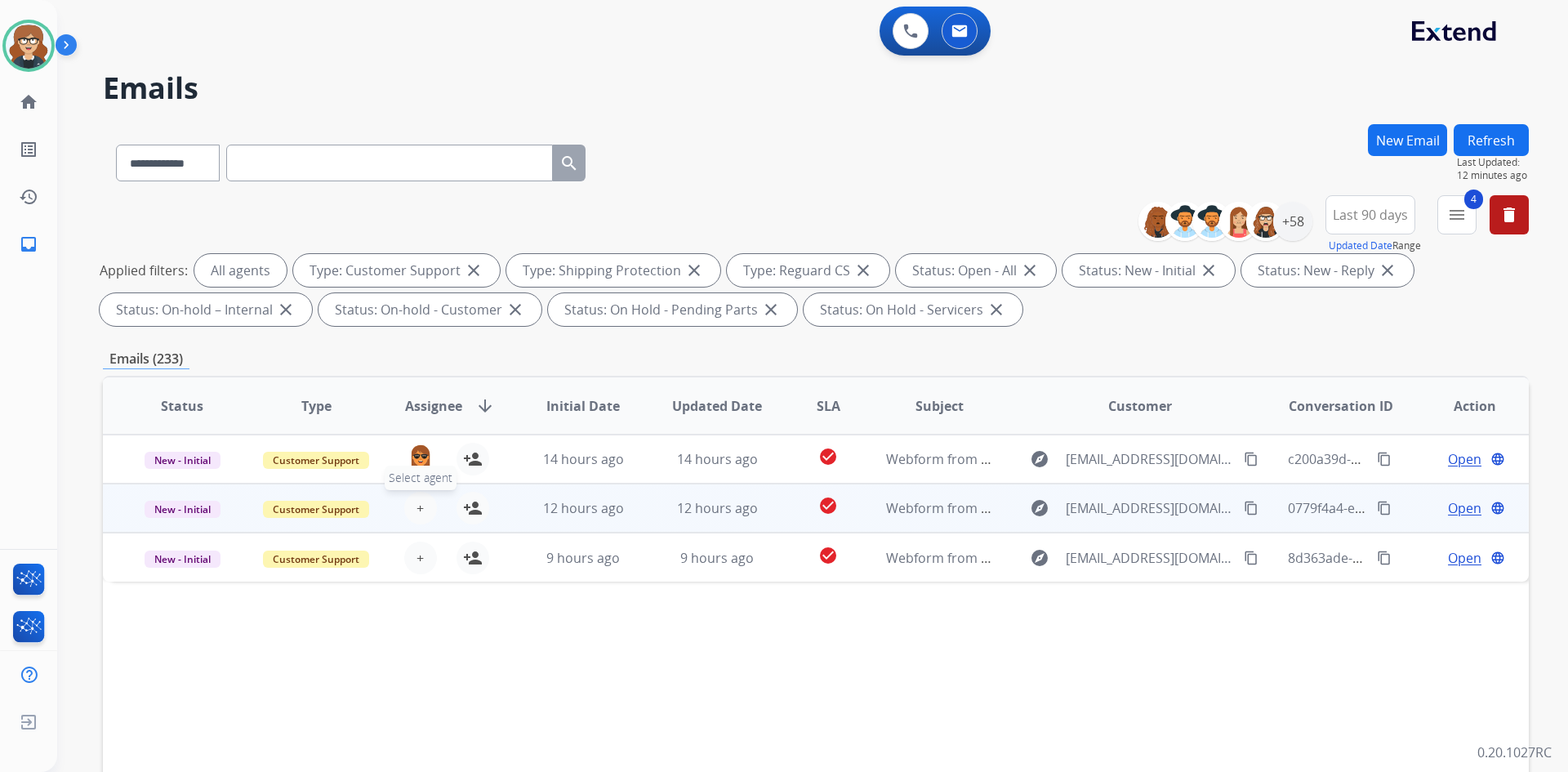
click at [417, 509] on span "+" at bounding box center [420, 508] width 8 height 20
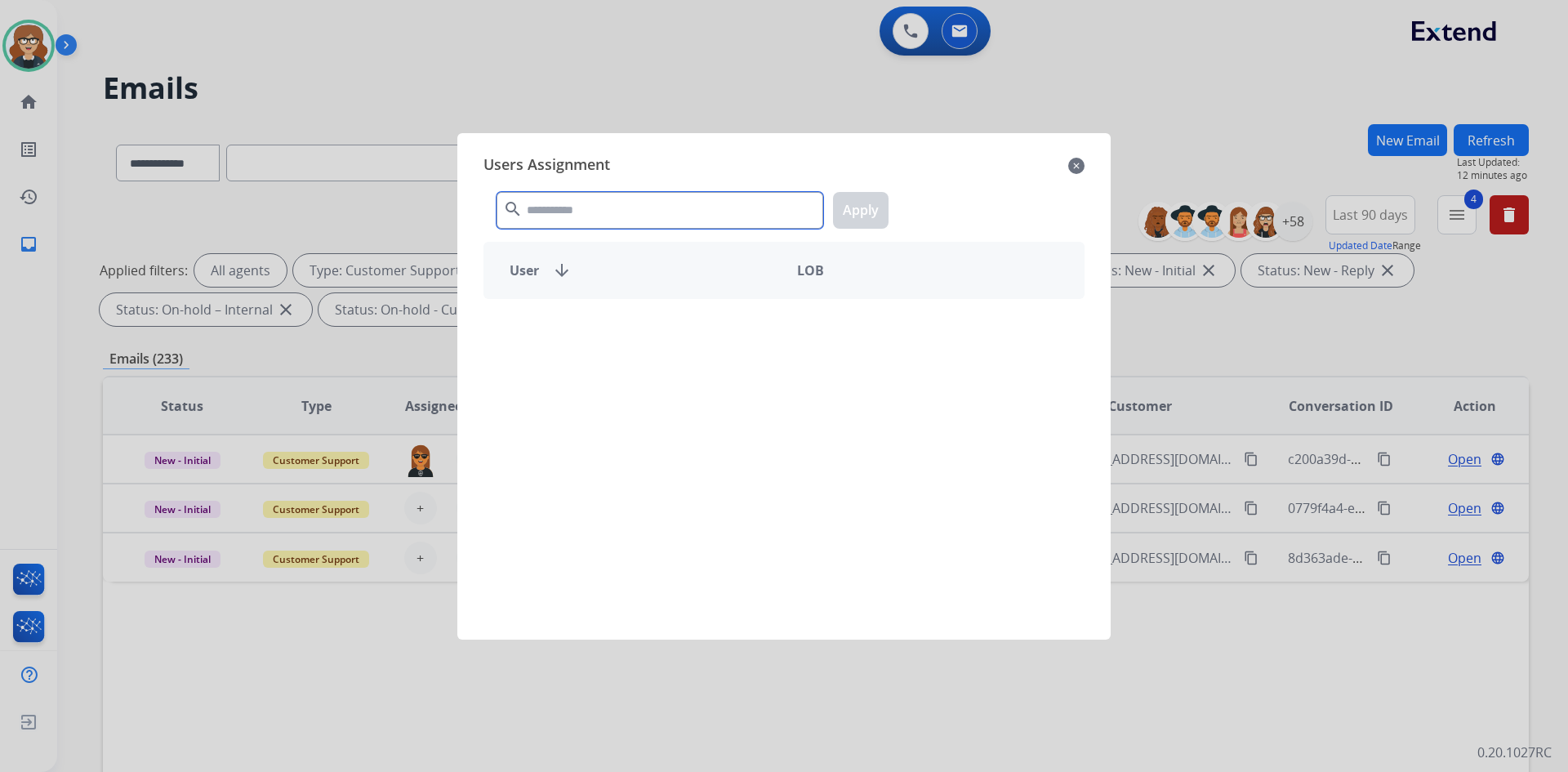
click at [523, 201] on input "text" at bounding box center [659, 210] width 327 height 37
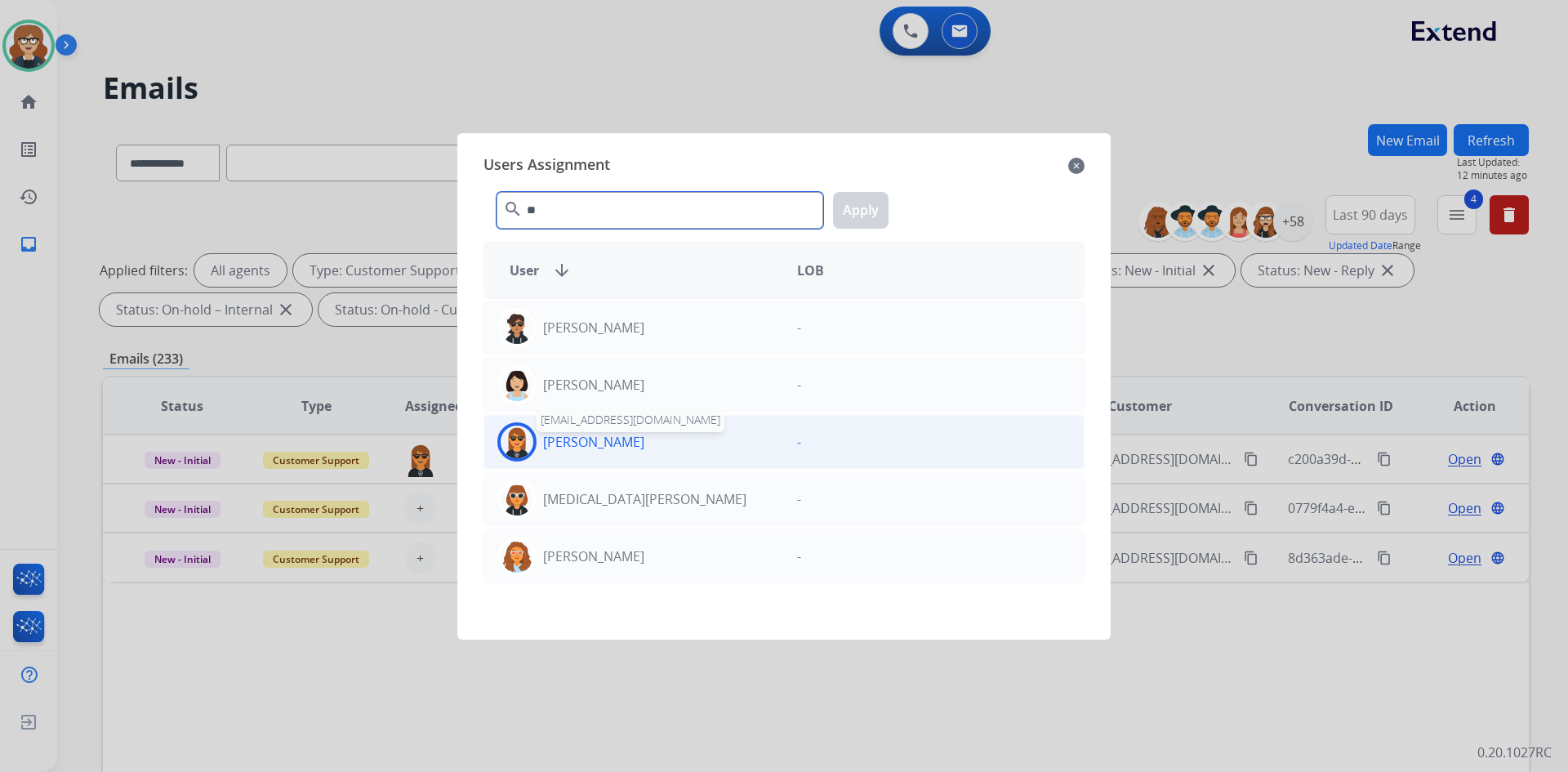
type input "**"
click at [598, 434] on p "[PERSON_NAME]" at bounding box center [594, 441] width 101 height 20
click at [865, 200] on button "Apply" at bounding box center [861, 210] width 56 height 37
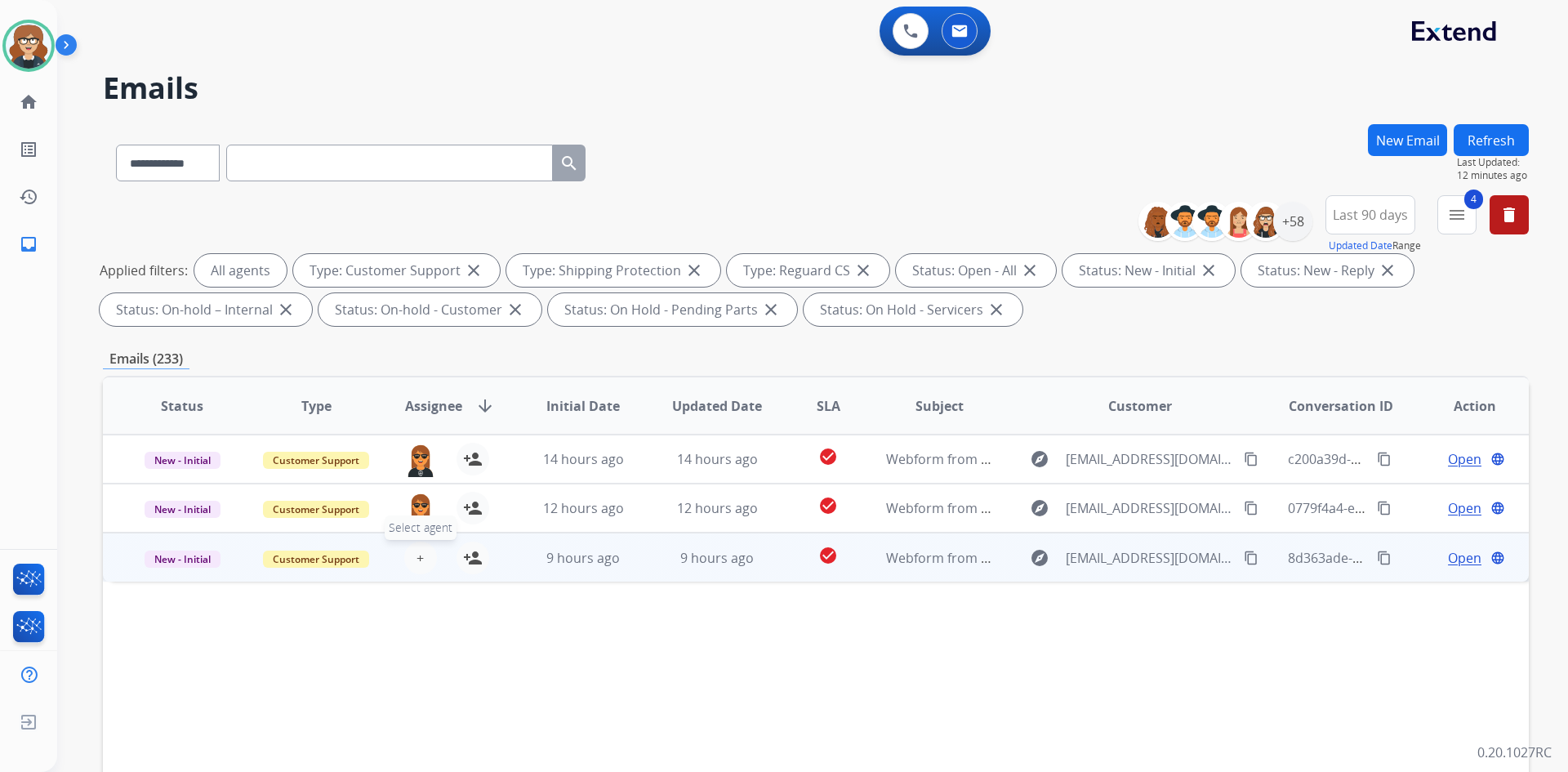
click at [404, 562] on button "+ Select agent" at bounding box center [420, 558] width 33 height 33
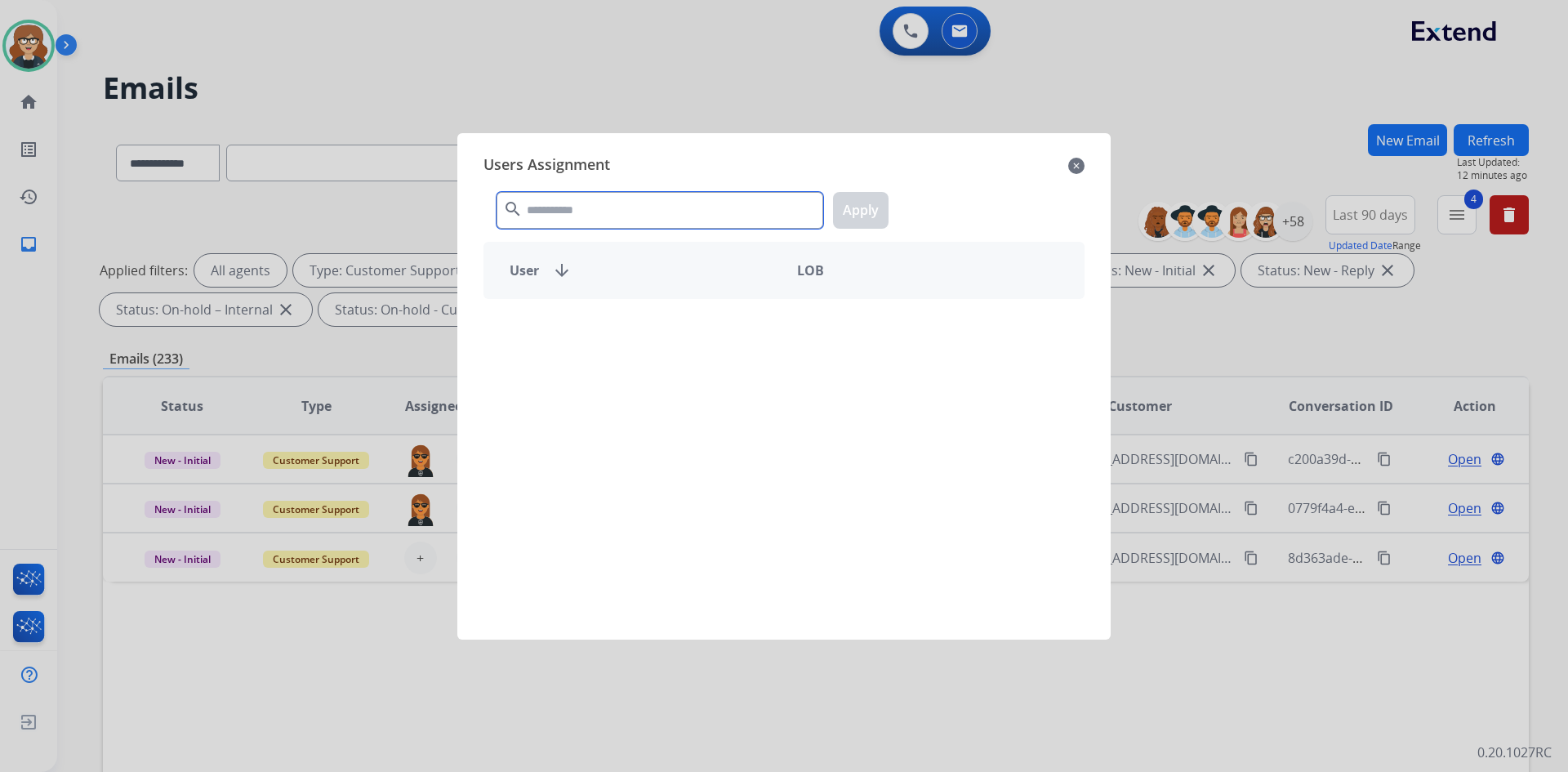
click at [609, 209] on input "text" at bounding box center [659, 210] width 327 height 37
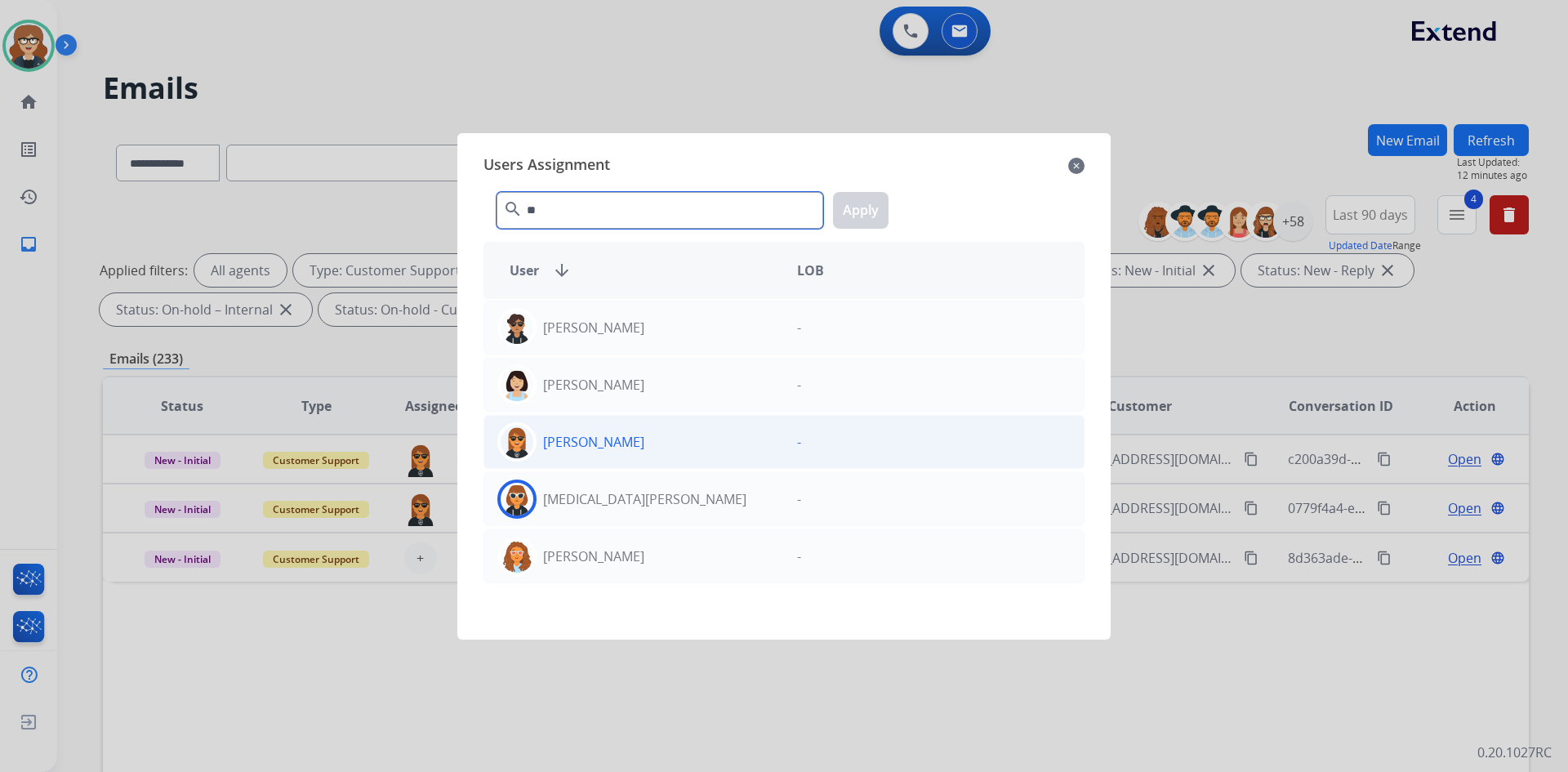
type input "**"
click at [572, 442] on p "[PERSON_NAME]" at bounding box center [594, 441] width 101 height 20
click at [863, 197] on button "Apply" at bounding box center [861, 210] width 56 height 37
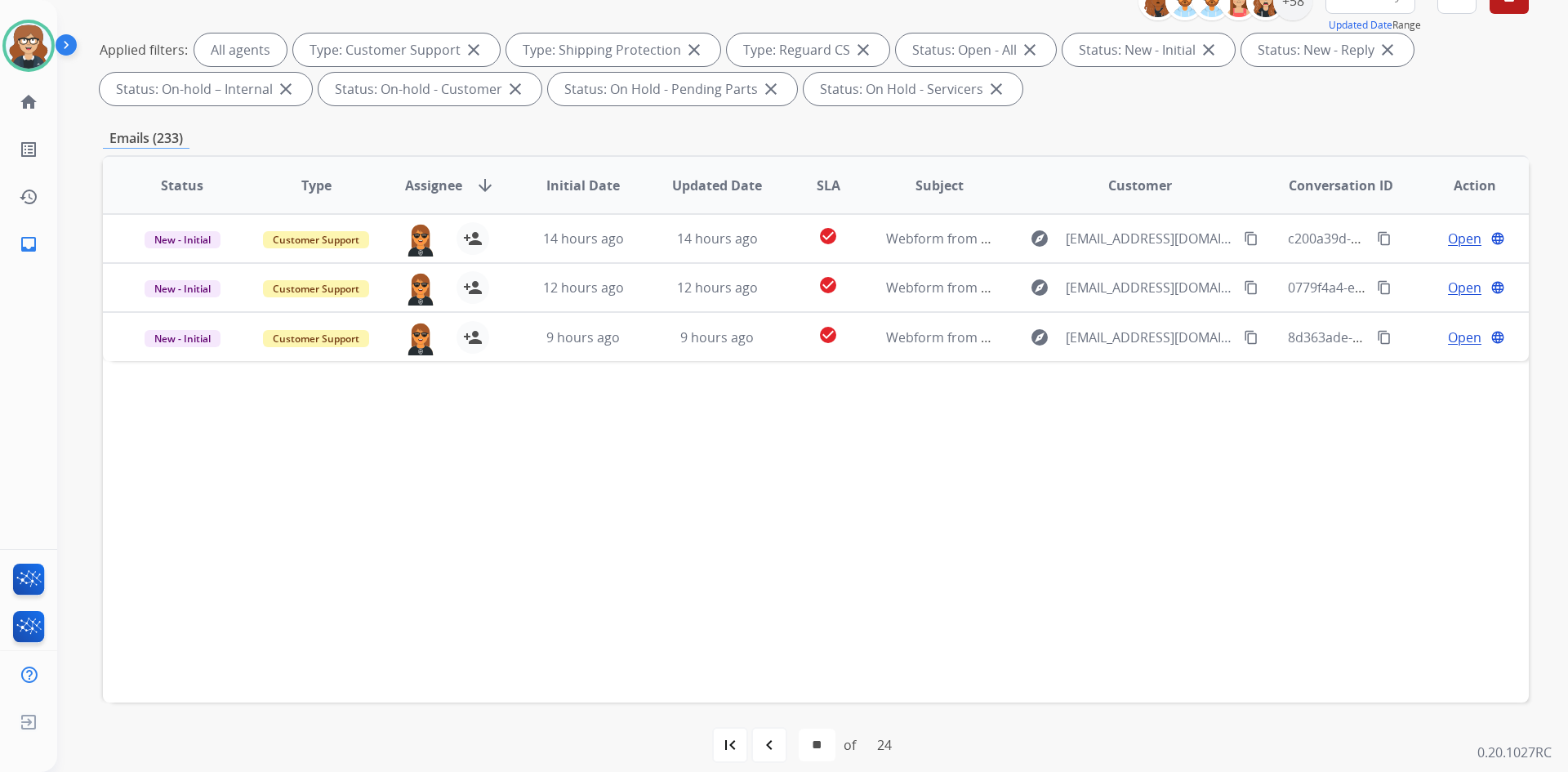
scroll to position [236, 0]
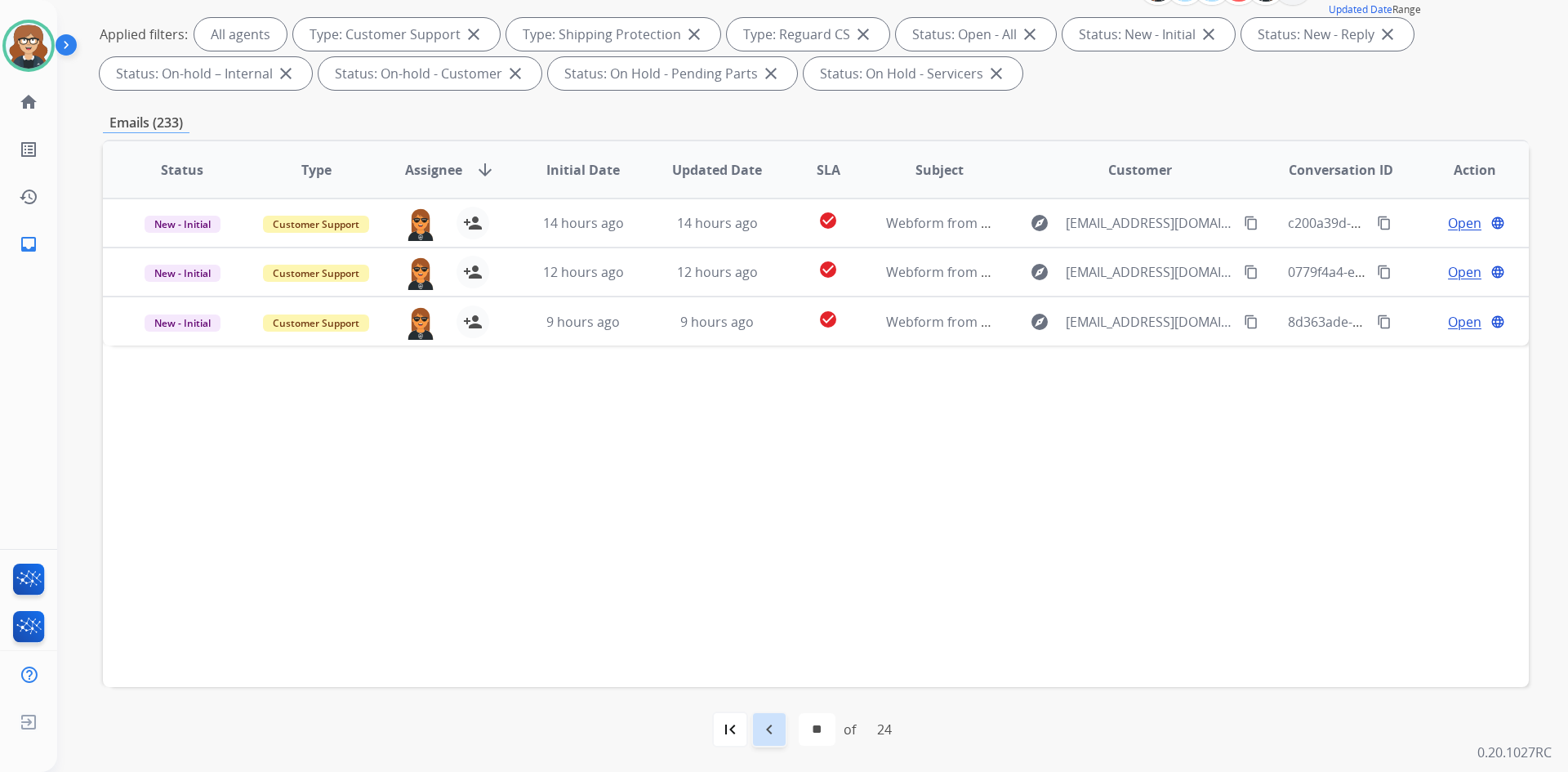
click at [775, 737] on mat-icon "navigate_before" at bounding box center [769, 729] width 20 height 20
select select "**"
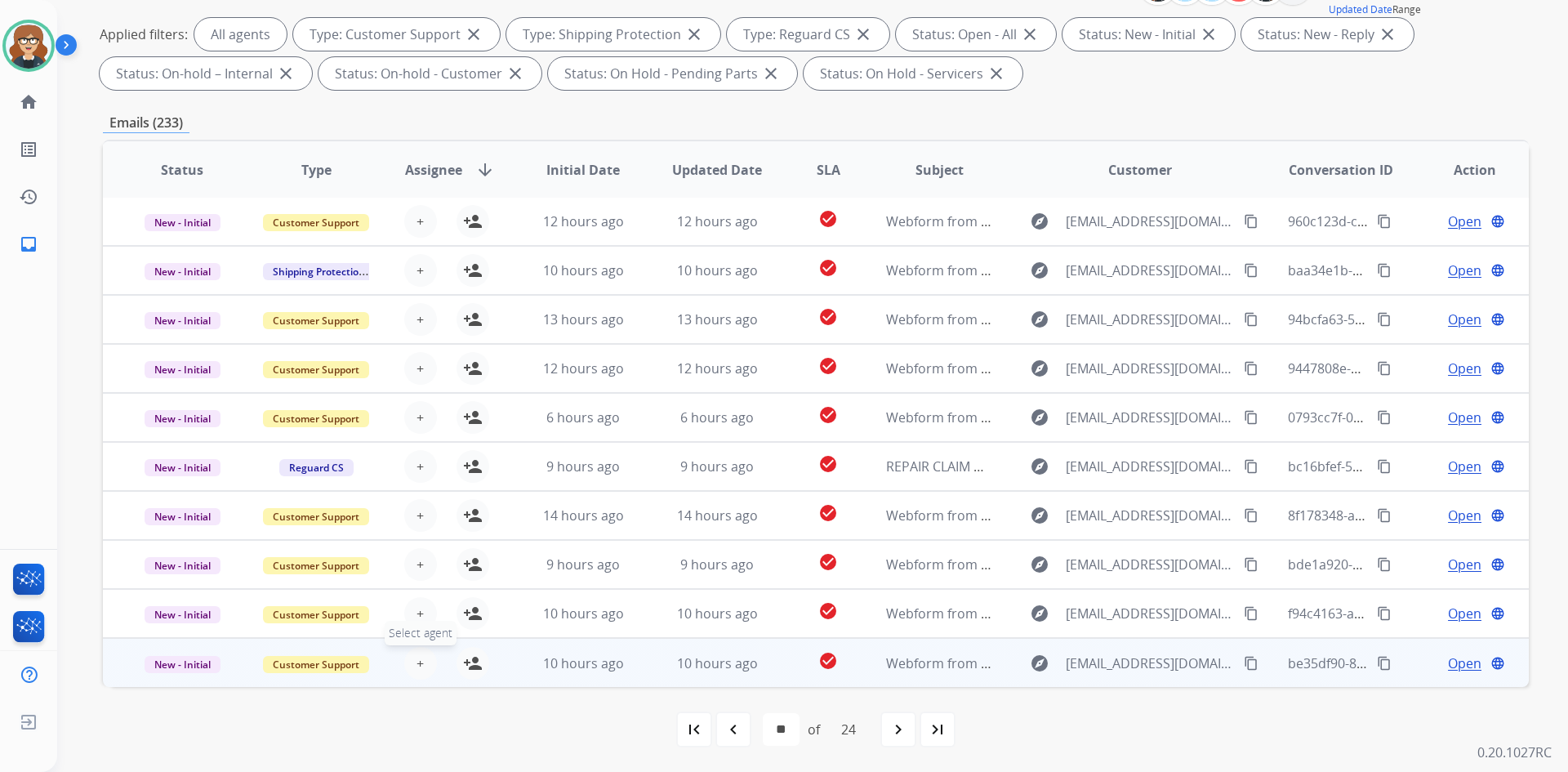
click at [407, 665] on button "+ Select agent" at bounding box center [420, 663] width 33 height 33
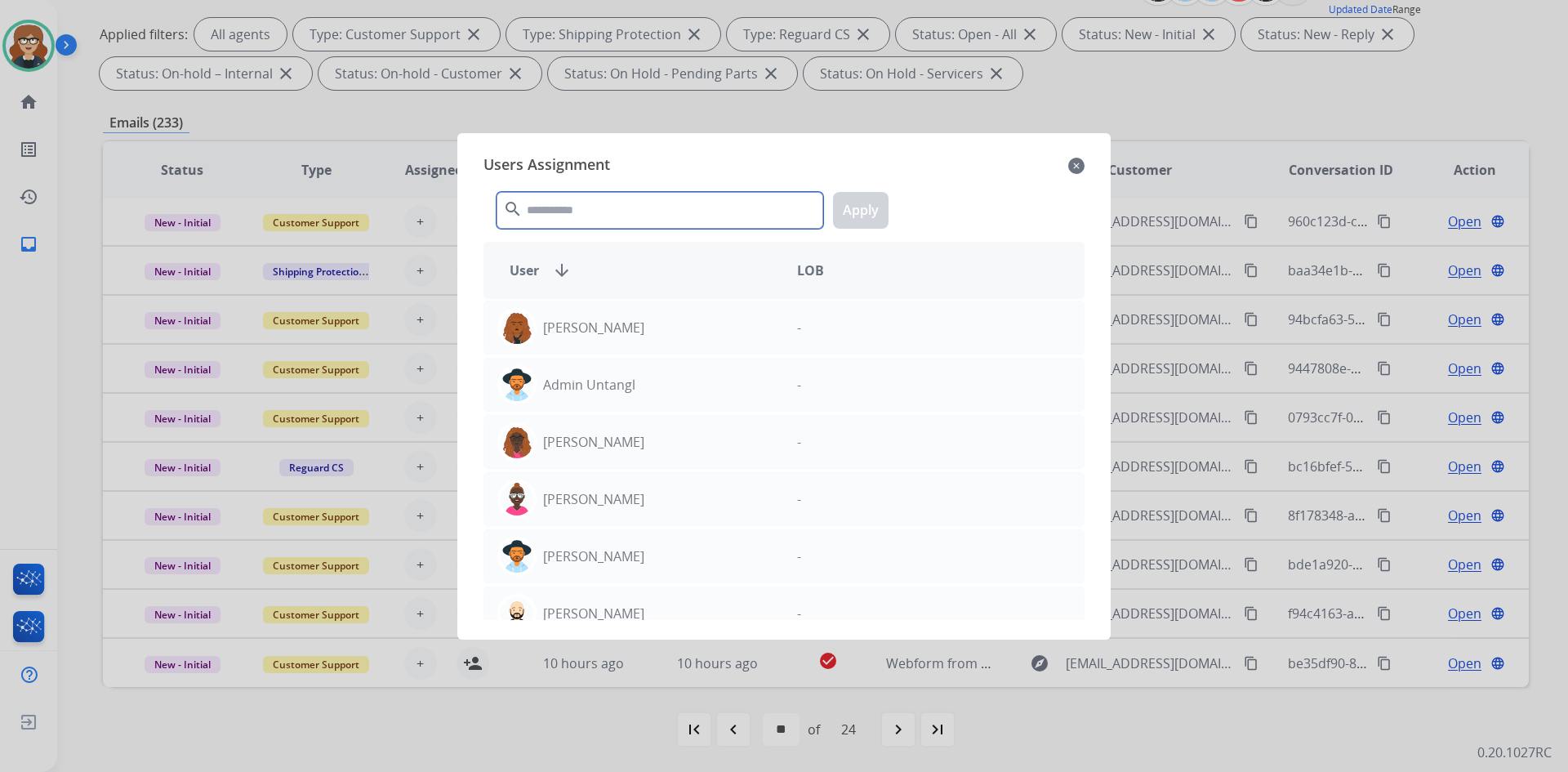
click at [541, 211] on input "text" at bounding box center [659, 210] width 327 height 37
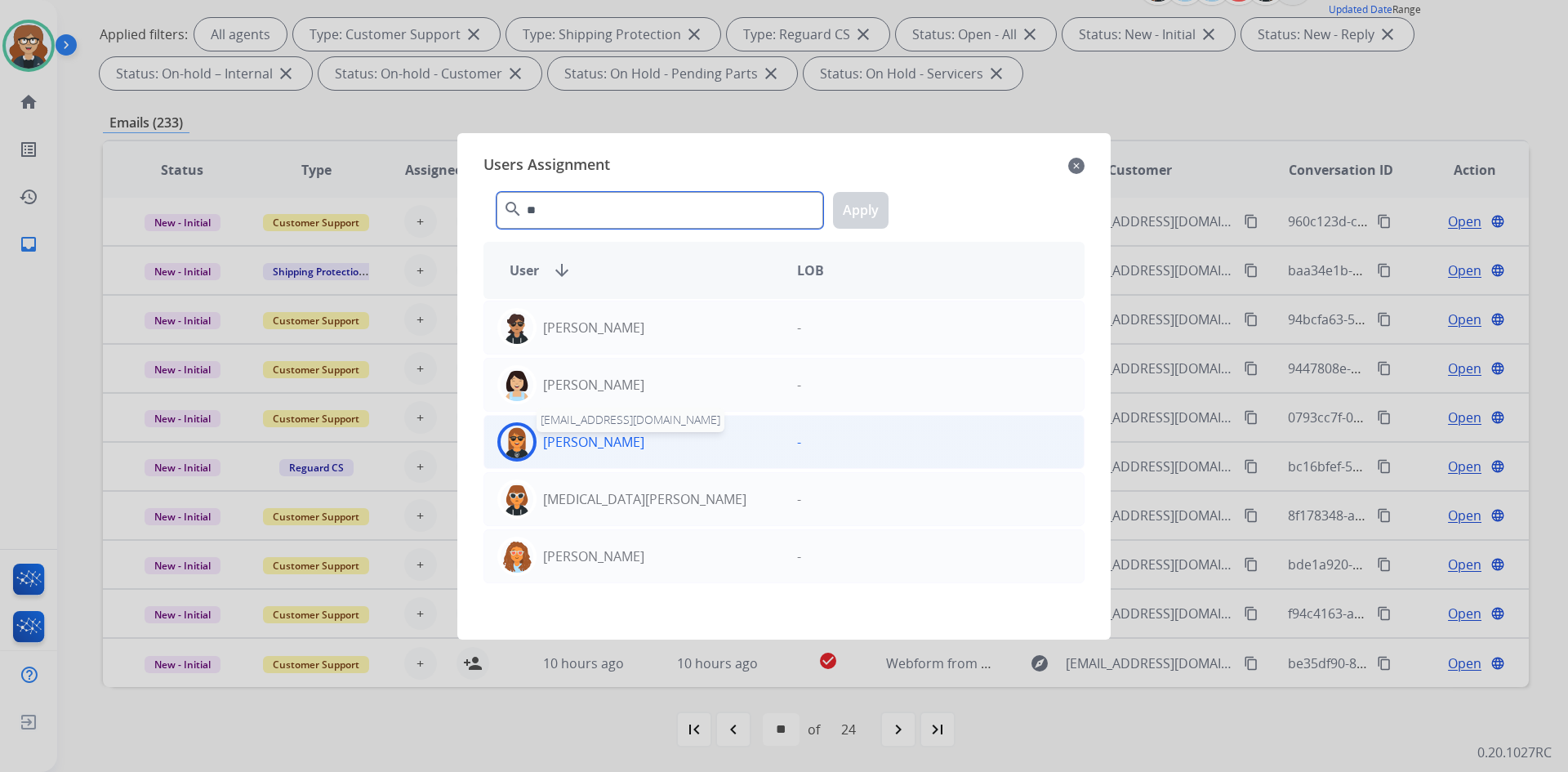
type input "**"
click at [596, 435] on p "[PERSON_NAME]" at bounding box center [594, 441] width 101 height 20
click at [859, 206] on button "Apply" at bounding box center [861, 210] width 56 height 37
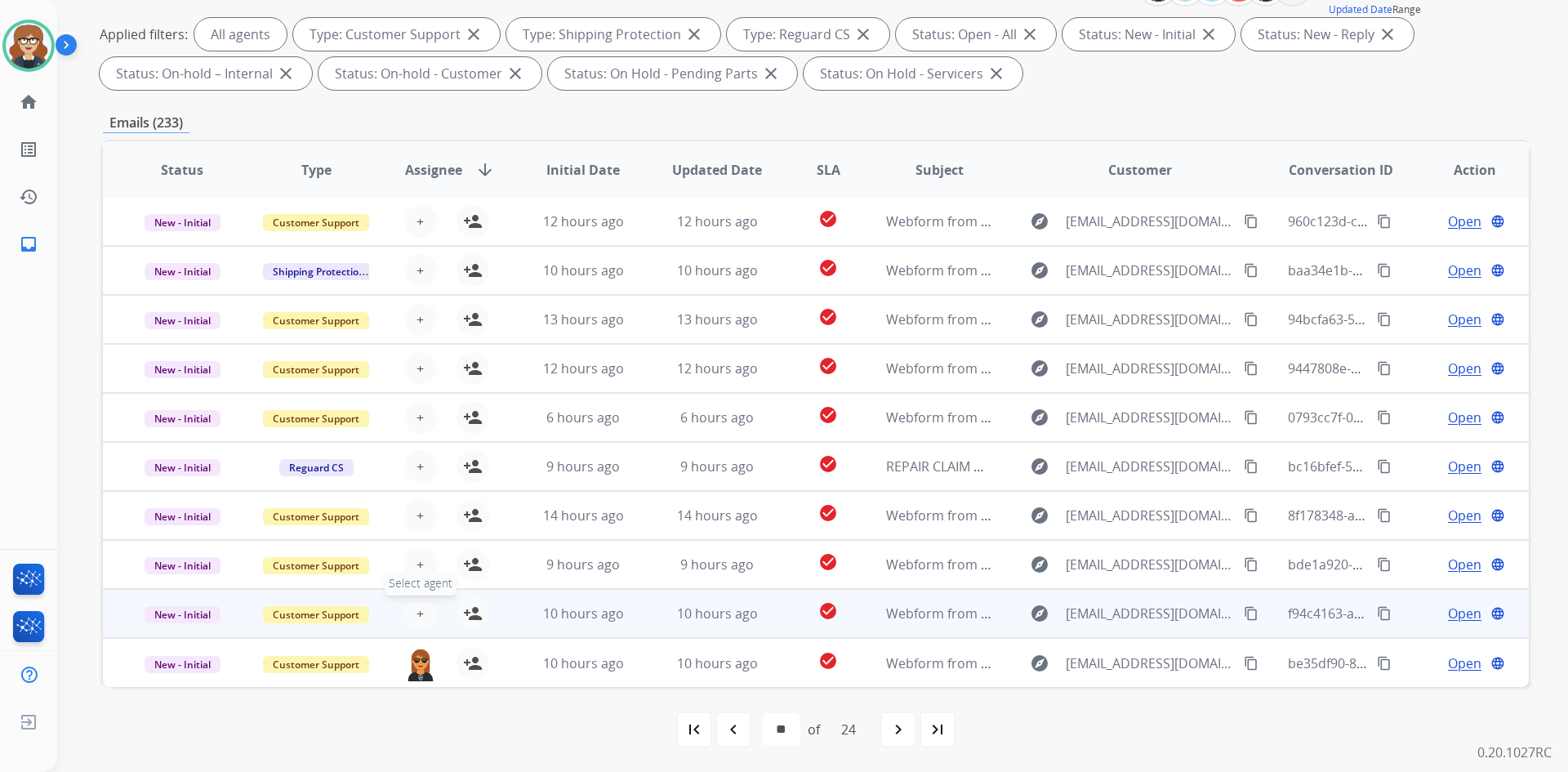
click at [411, 616] on button "+ Select agent" at bounding box center [420, 614] width 33 height 33
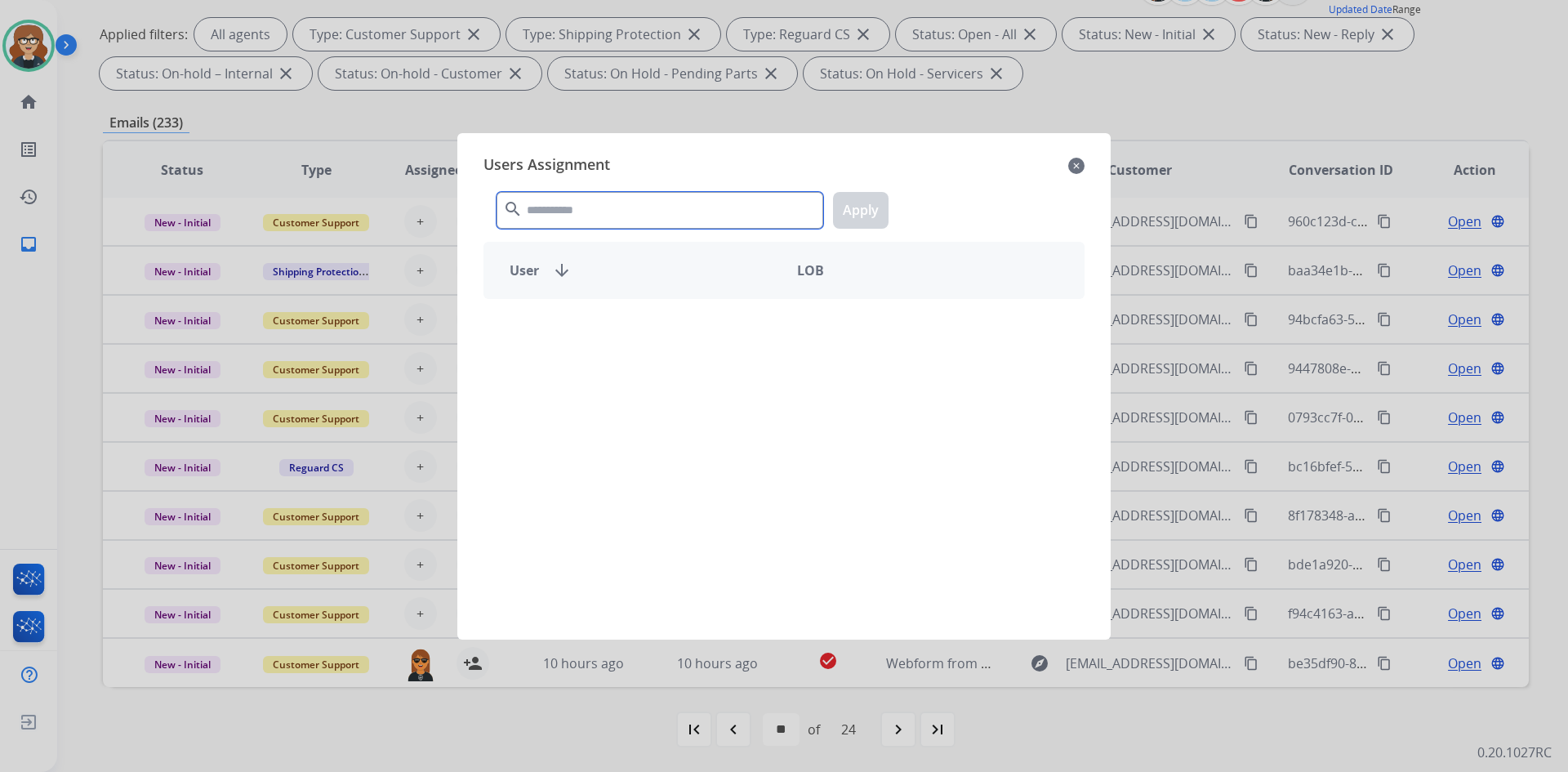
click at [568, 214] on input "text" at bounding box center [659, 210] width 327 height 37
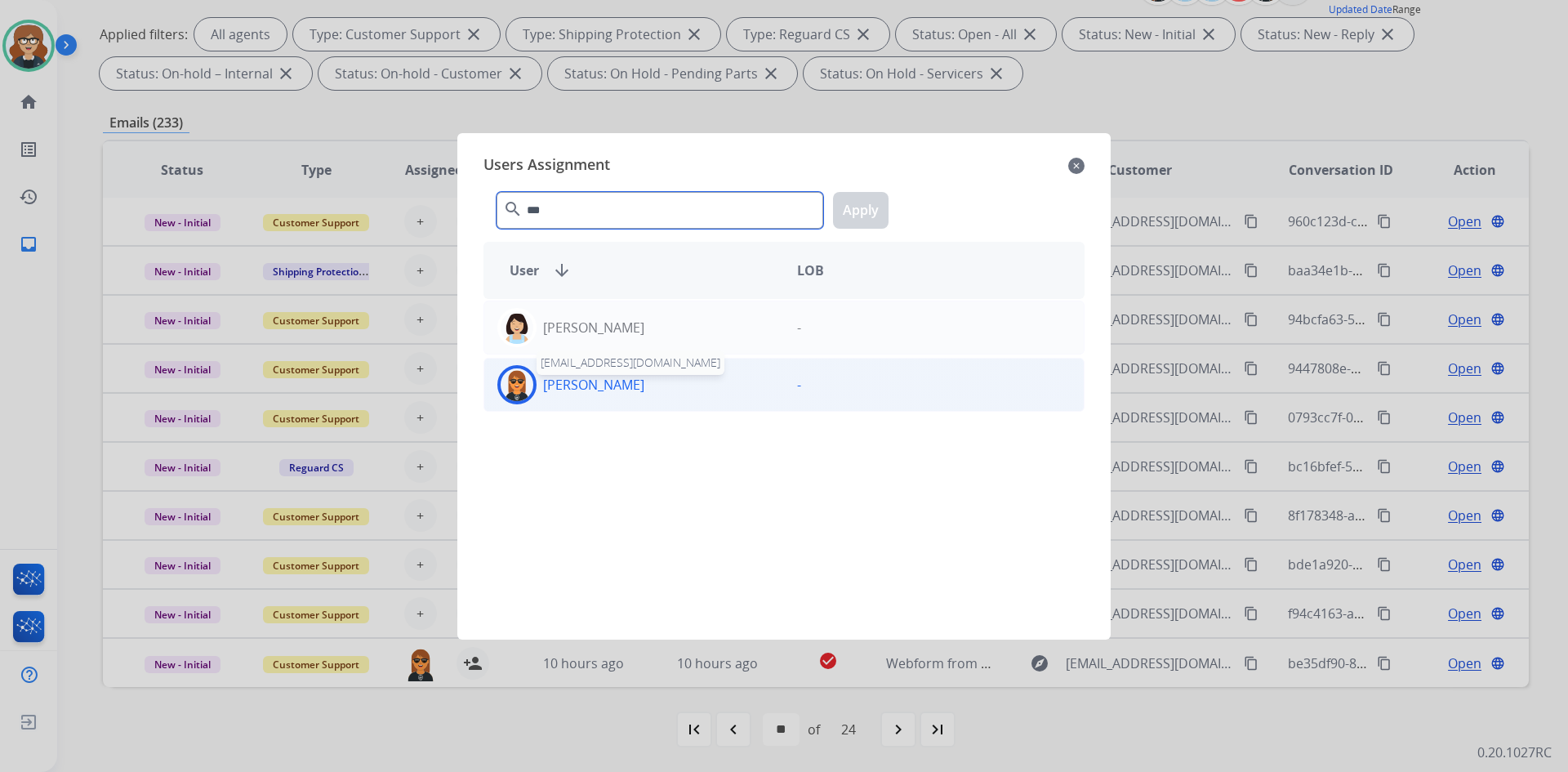
type input "***"
click at [561, 380] on p "[PERSON_NAME]" at bounding box center [594, 385] width 101 height 20
click at [872, 204] on button "Apply" at bounding box center [861, 210] width 56 height 37
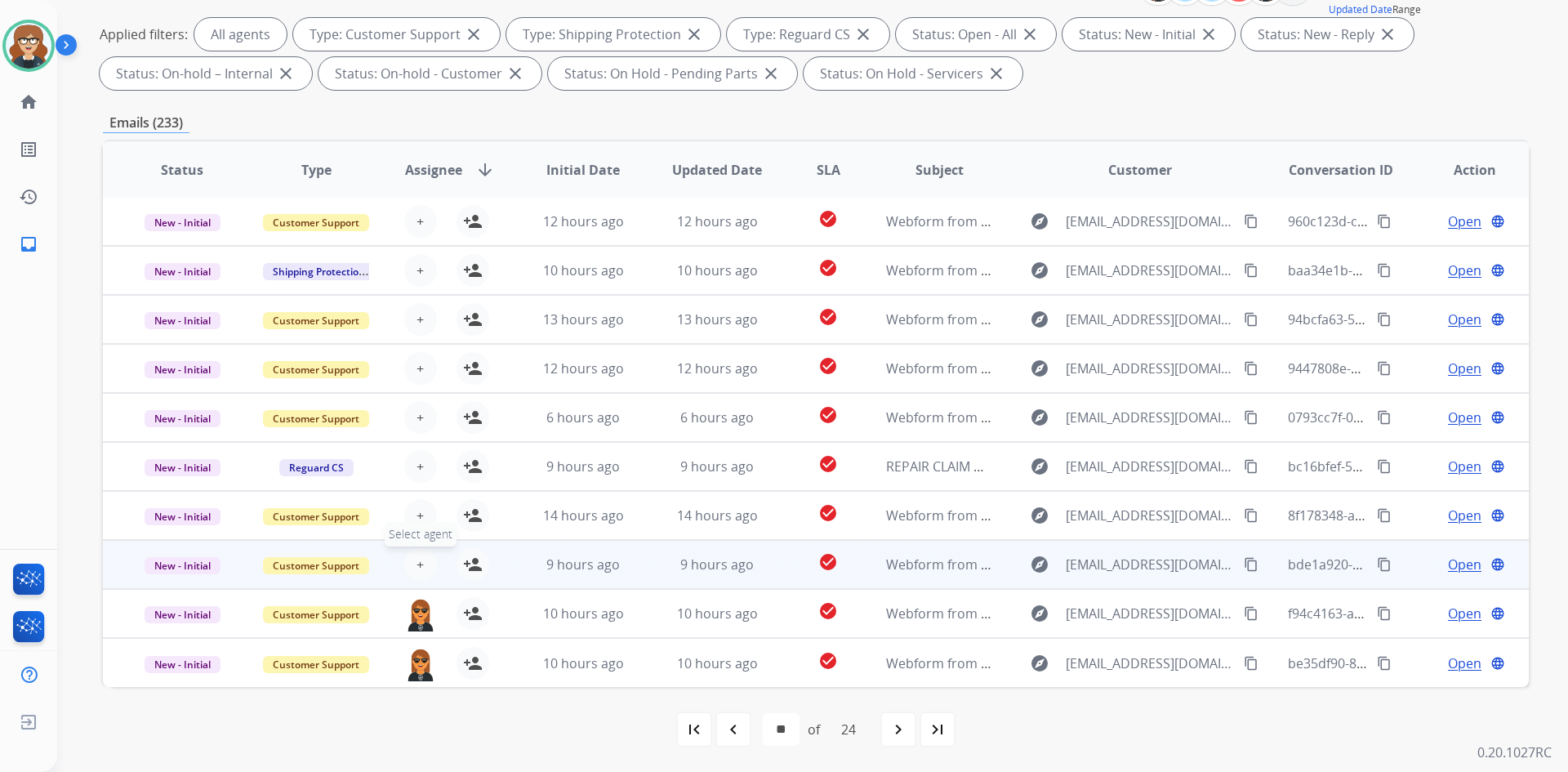
click at [423, 566] on button "+ Select agent" at bounding box center [420, 565] width 33 height 33
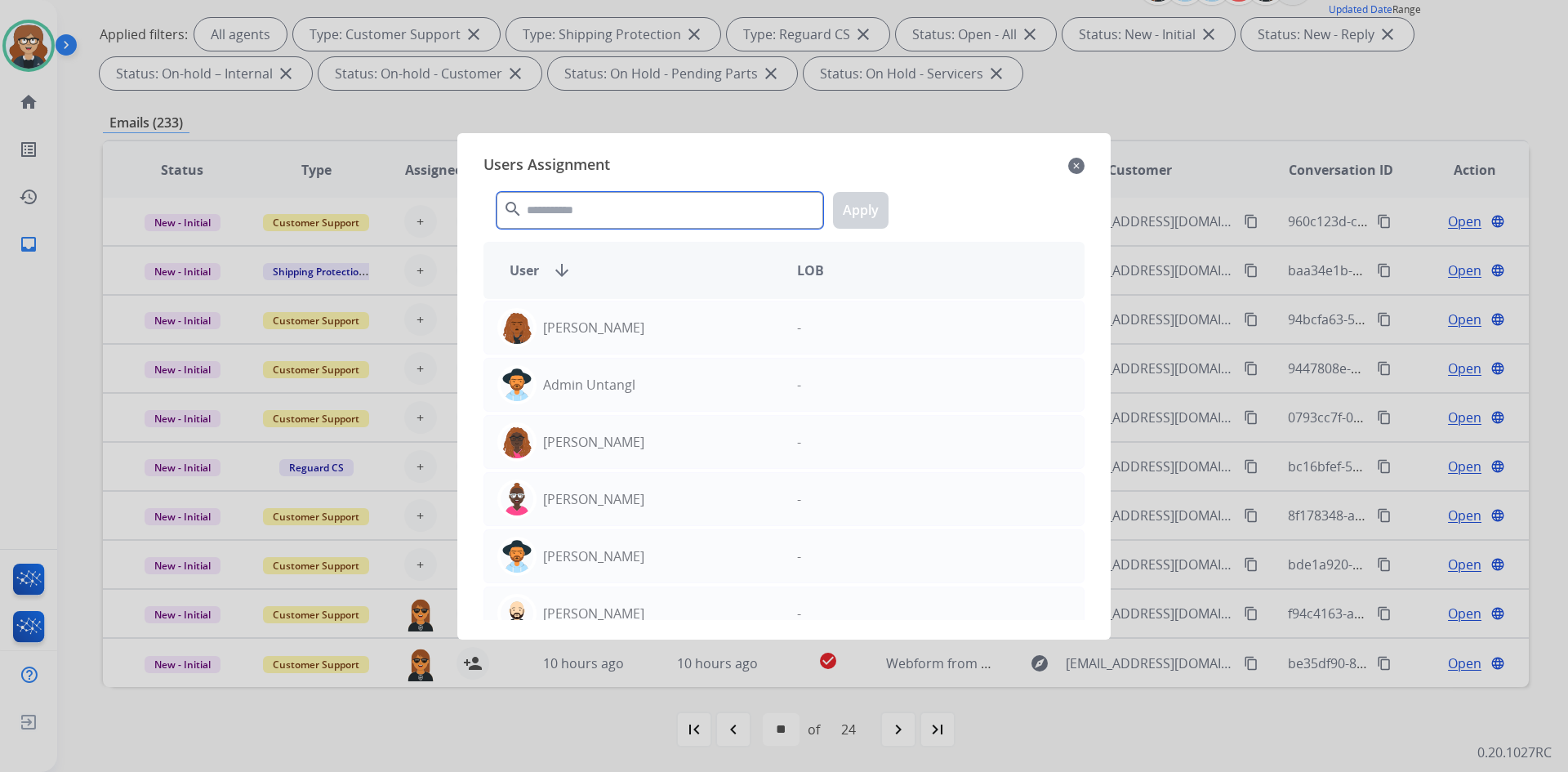
click at [583, 213] on input "text" at bounding box center [659, 210] width 327 height 37
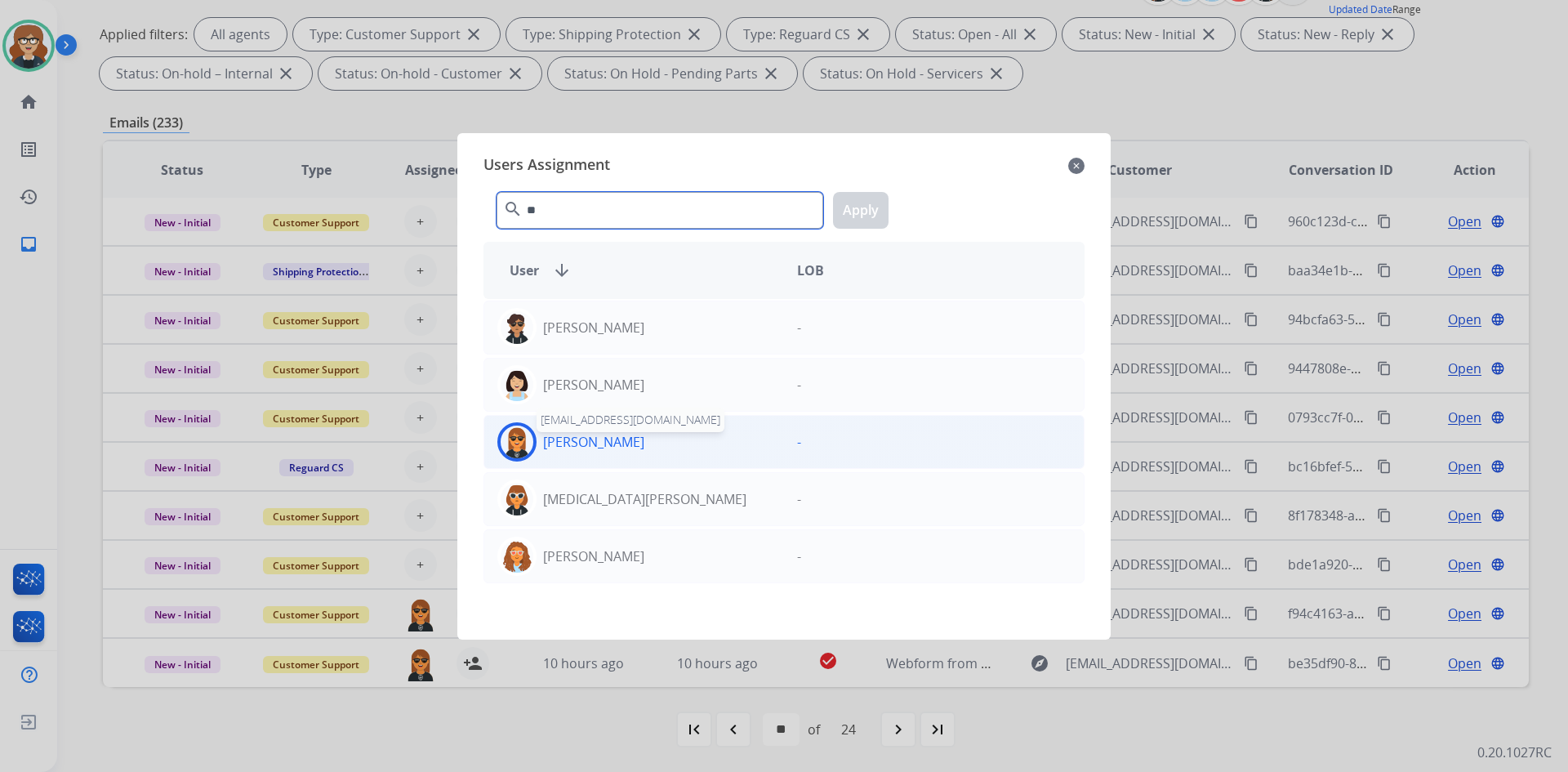
type input "**"
click at [559, 435] on p "[PERSON_NAME]" at bounding box center [594, 441] width 101 height 20
click at [854, 217] on button "Apply" at bounding box center [861, 210] width 56 height 37
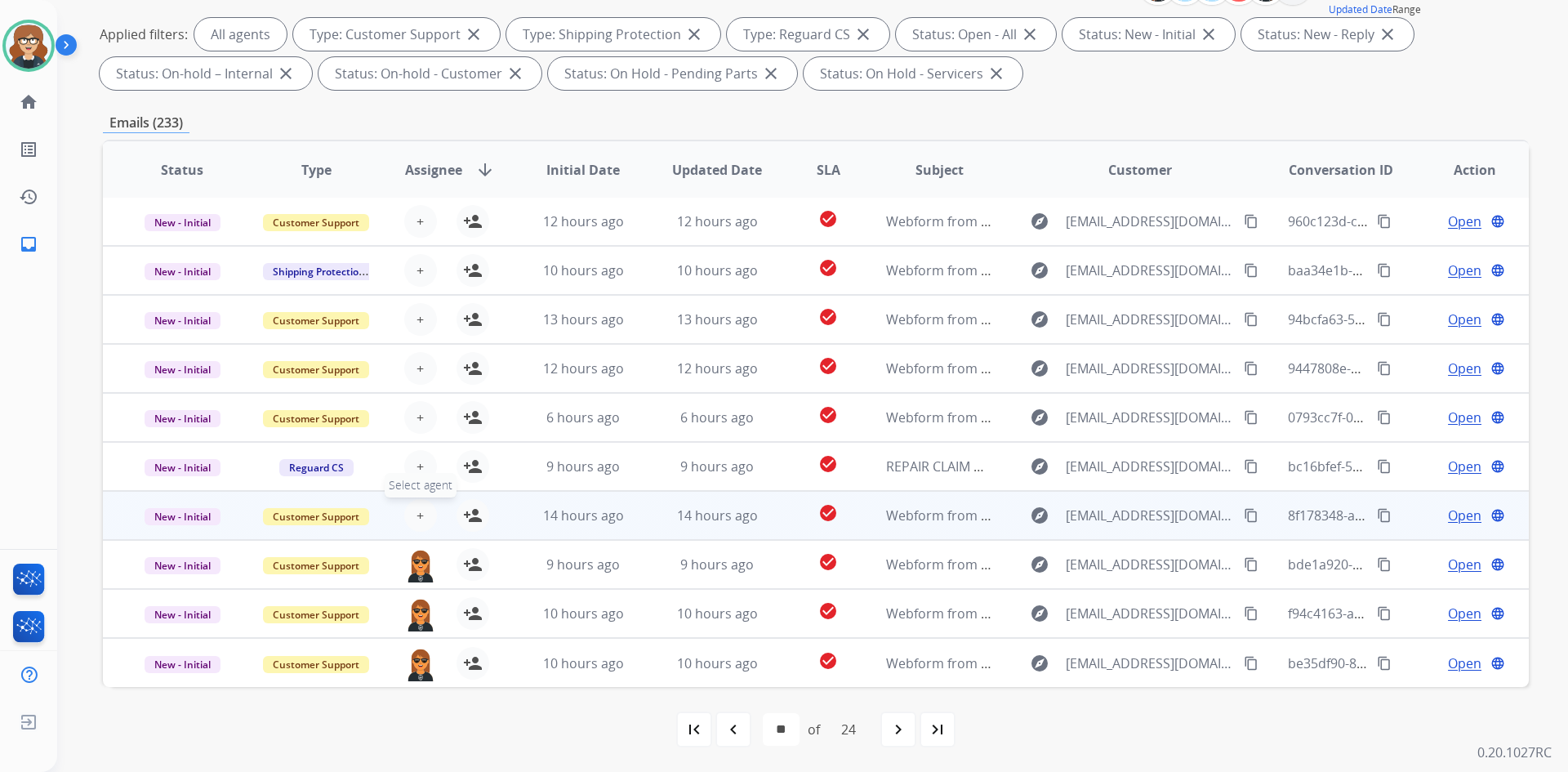
click at [419, 518] on span "+" at bounding box center [420, 515] width 8 height 20
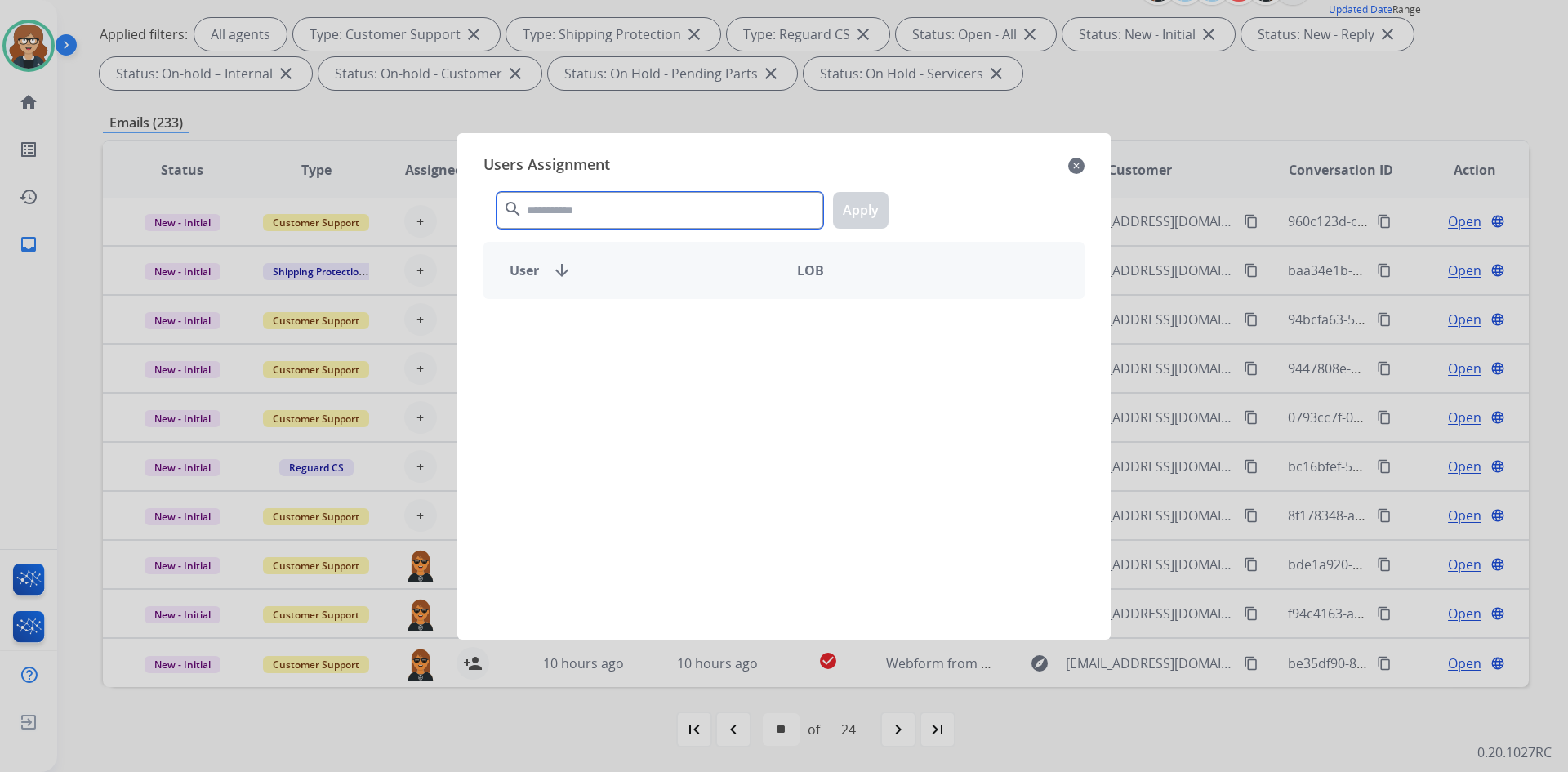
click at [597, 212] on input "text" at bounding box center [659, 210] width 327 height 37
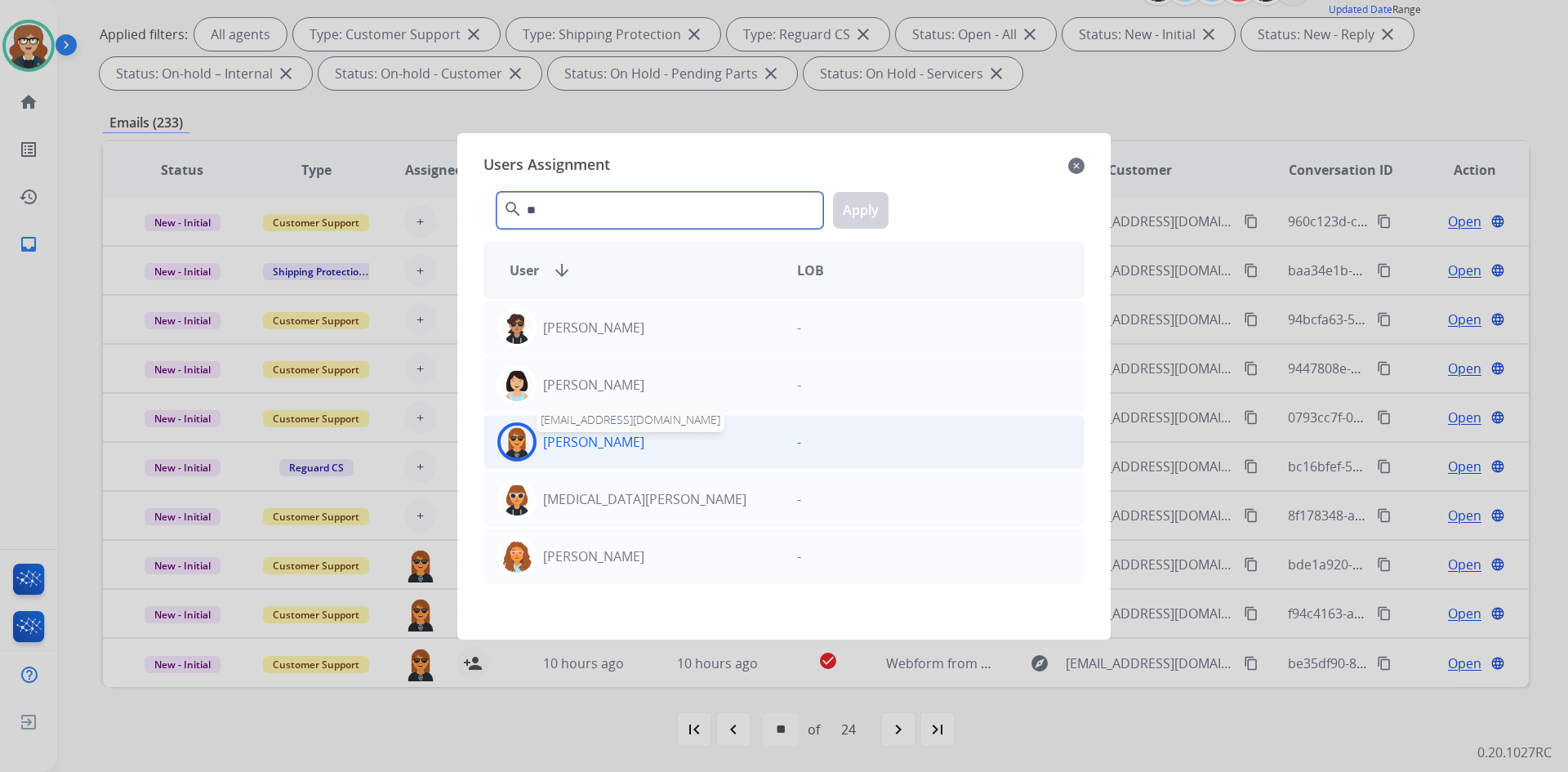
type input "**"
click at [578, 449] on p "[PERSON_NAME]" at bounding box center [594, 441] width 101 height 20
click at [859, 203] on button "Apply" at bounding box center [861, 210] width 56 height 37
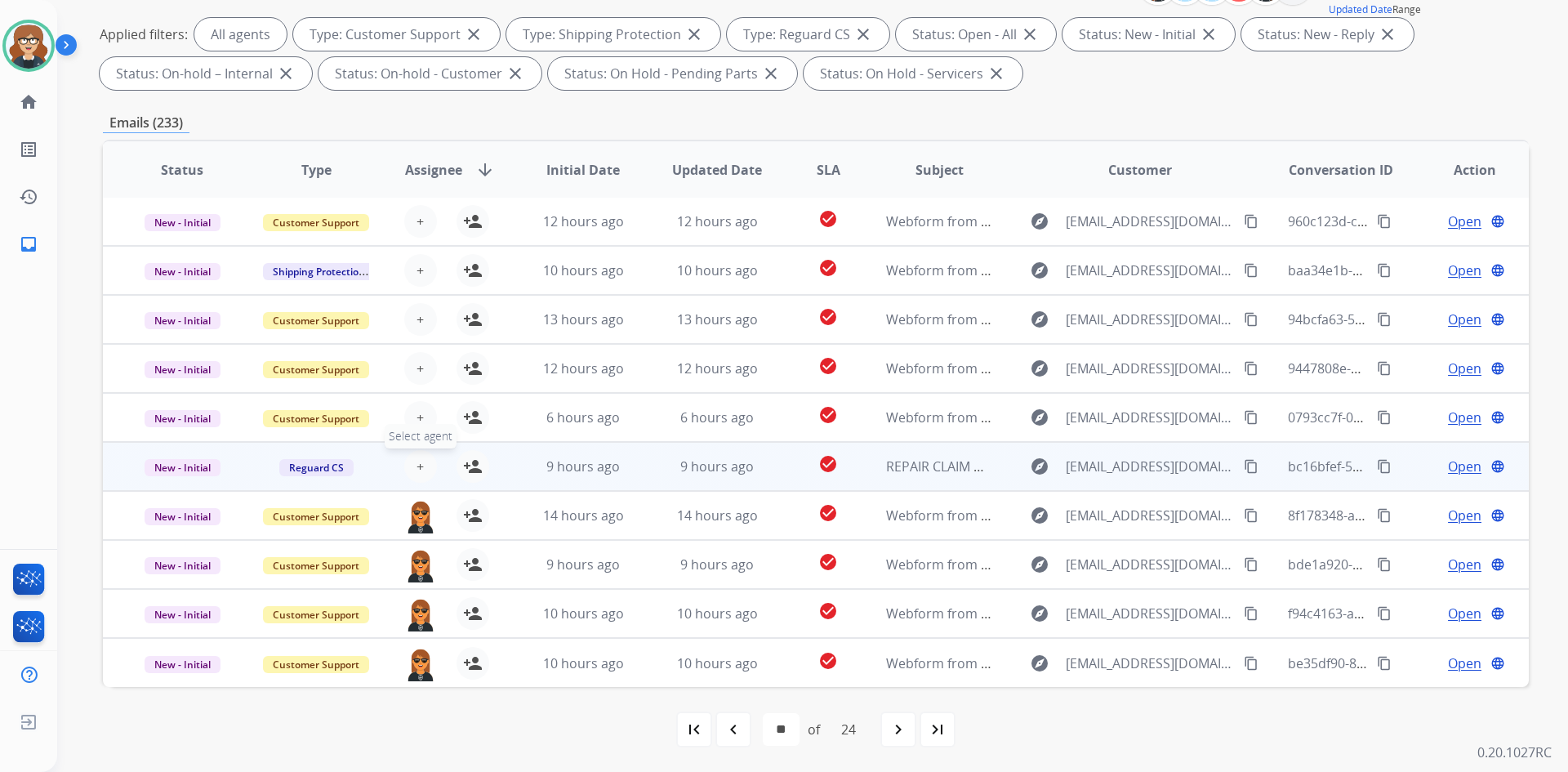
click at [419, 461] on span "+" at bounding box center [420, 466] width 8 height 20
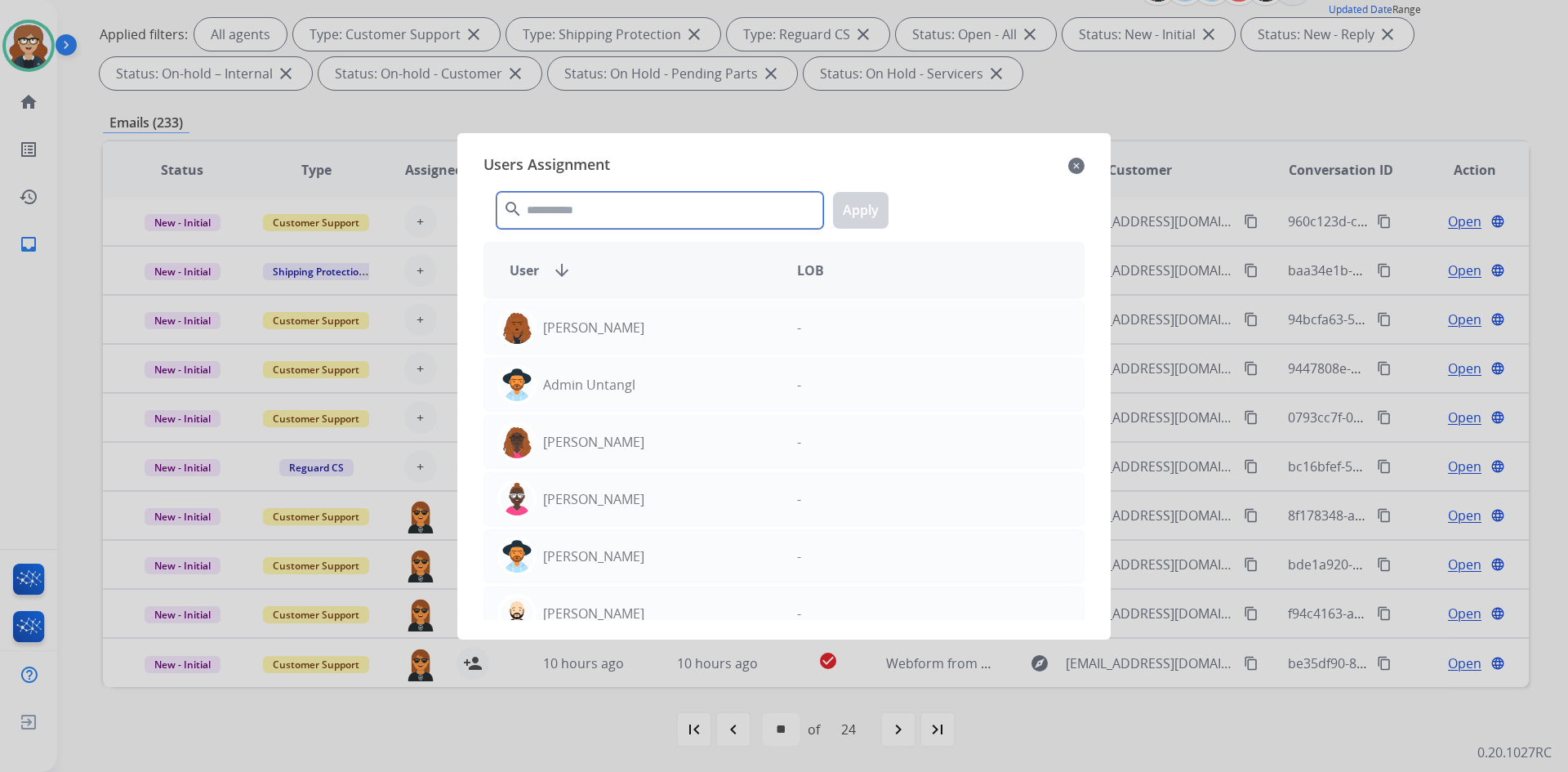
click at [553, 216] on input "text" at bounding box center [659, 210] width 327 height 37
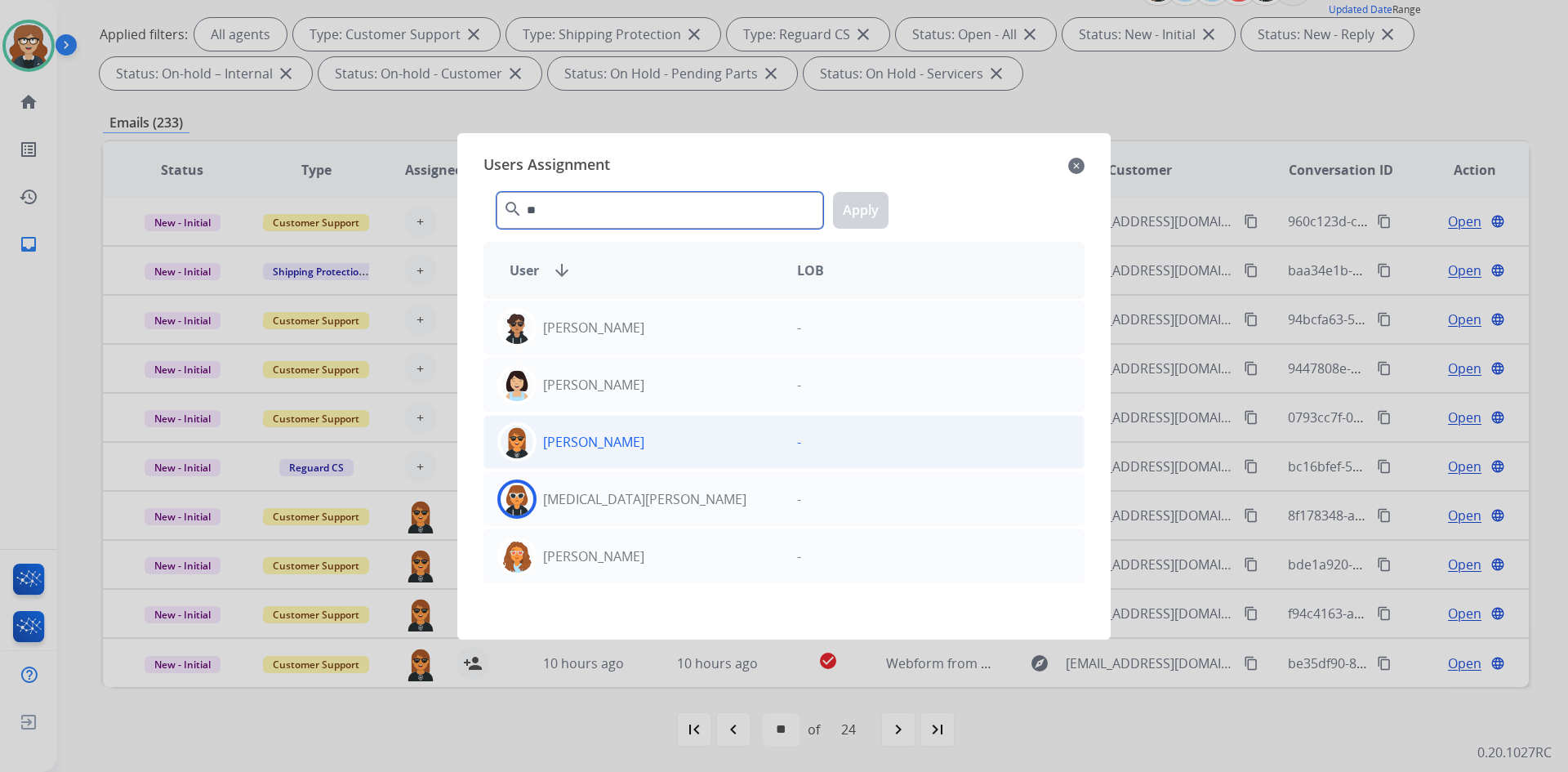
type input "**"
click at [580, 445] on p "[PERSON_NAME]" at bounding box center [594, 441] width 101 height 20
click at [857, 206] on button "Apply" at bounding box center [861, 210] width 56 height 37
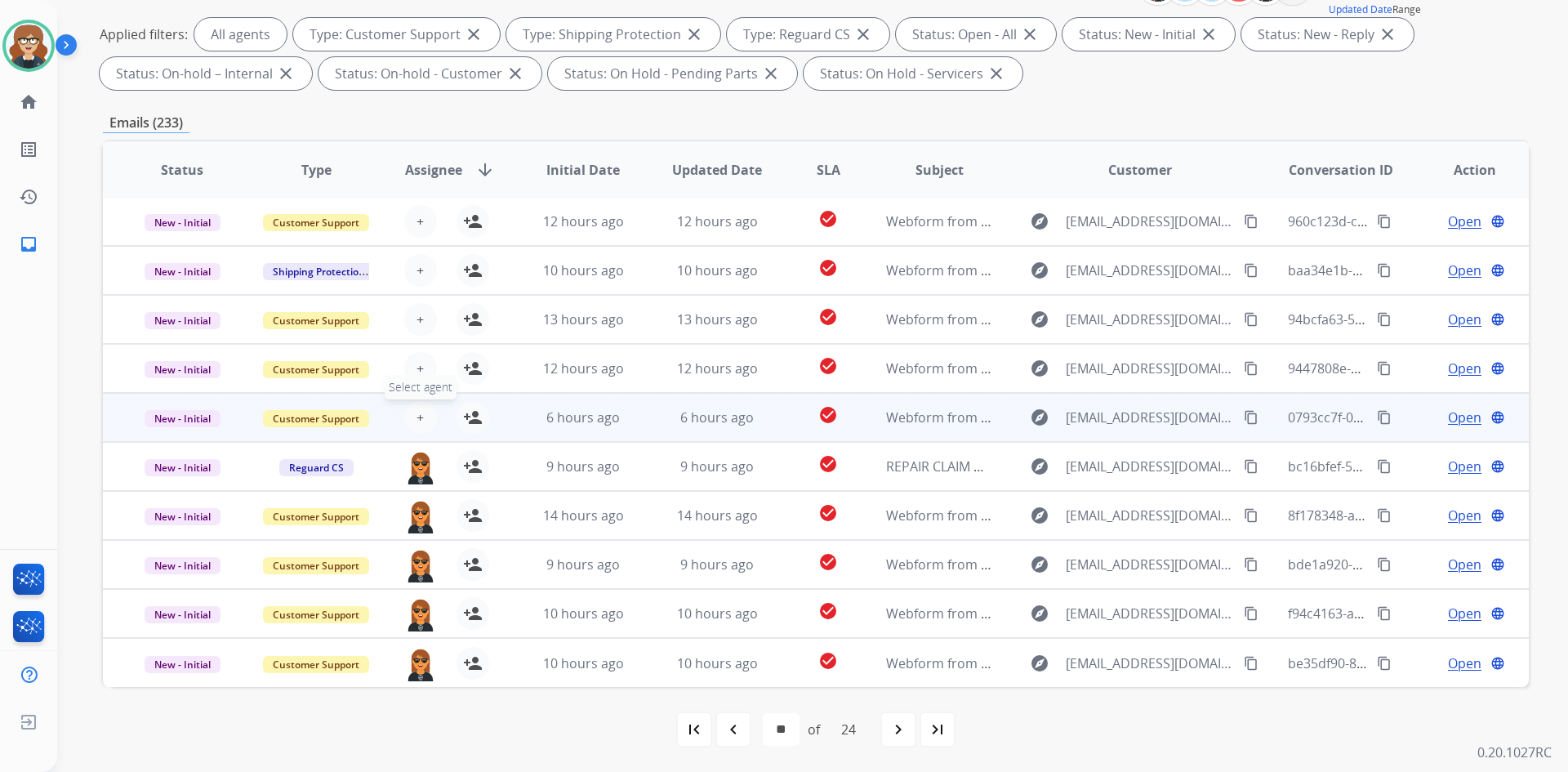
click at [418, 421] on span "+" at bounding box center [420, 417] width 8 height 20
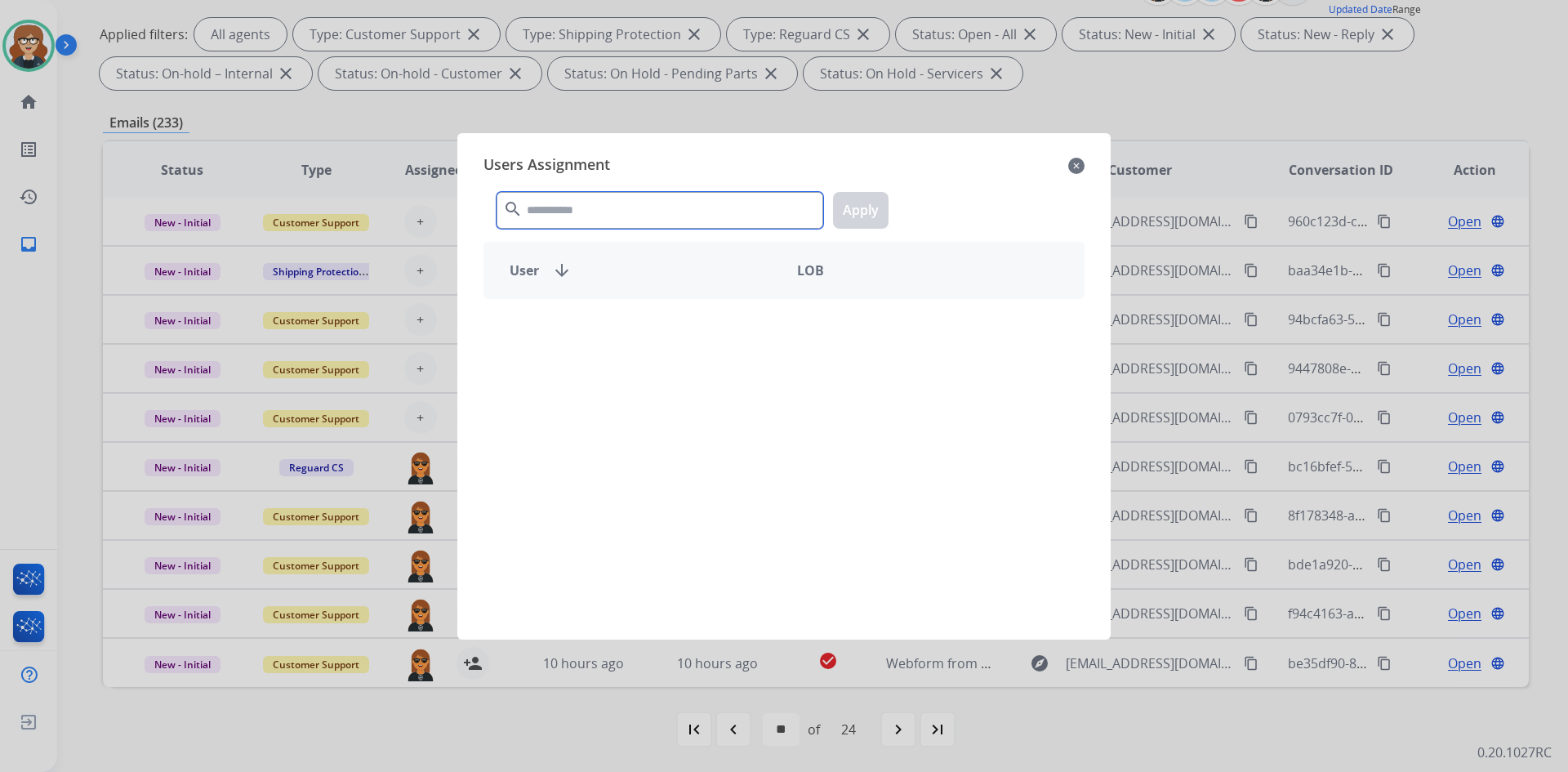
click at [639, 203] on input "text" at bounding box center [659, 210] width 327 height 37
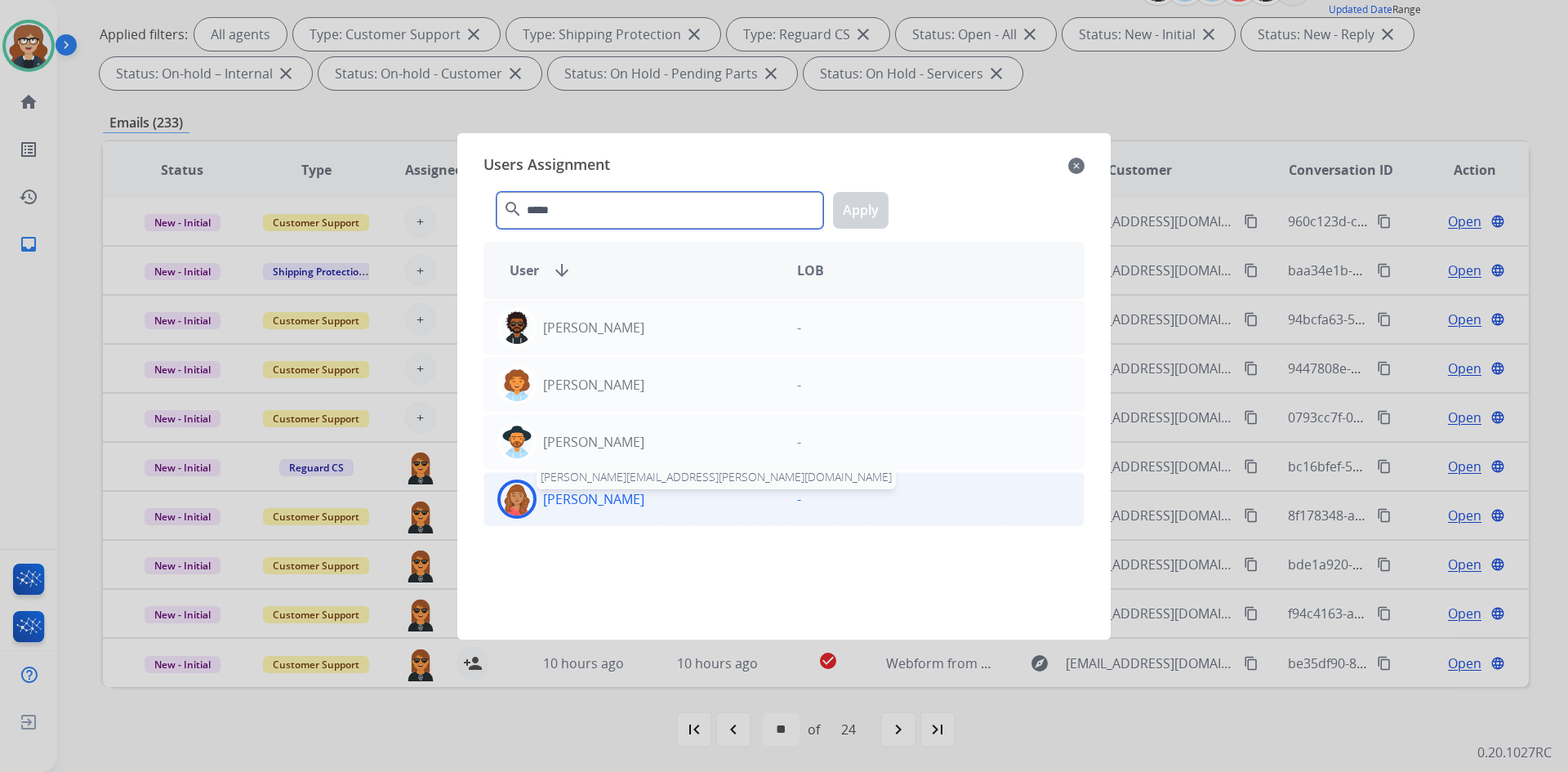
type input "*****"
click at [606, 506] on p "[PERSON_NAME]" at bounding box center [594, 499] width 101 height 20
click at [859, 213] on button "Apply" at bounding box center [861, 210] width 56 height 37
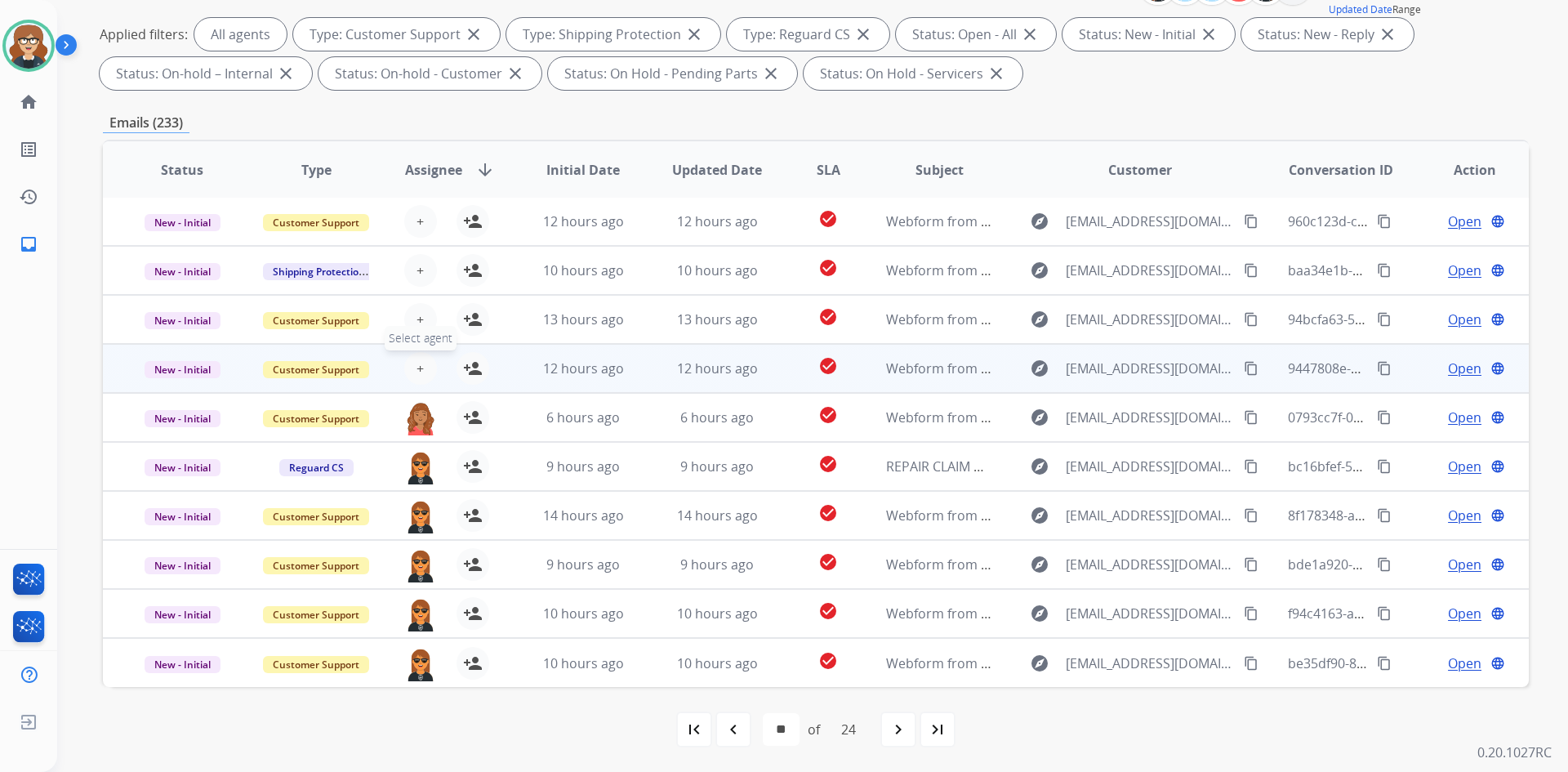
click at [422, 371] on button "+ Select agent" at bounding box center [420, 368] width 33 height 33
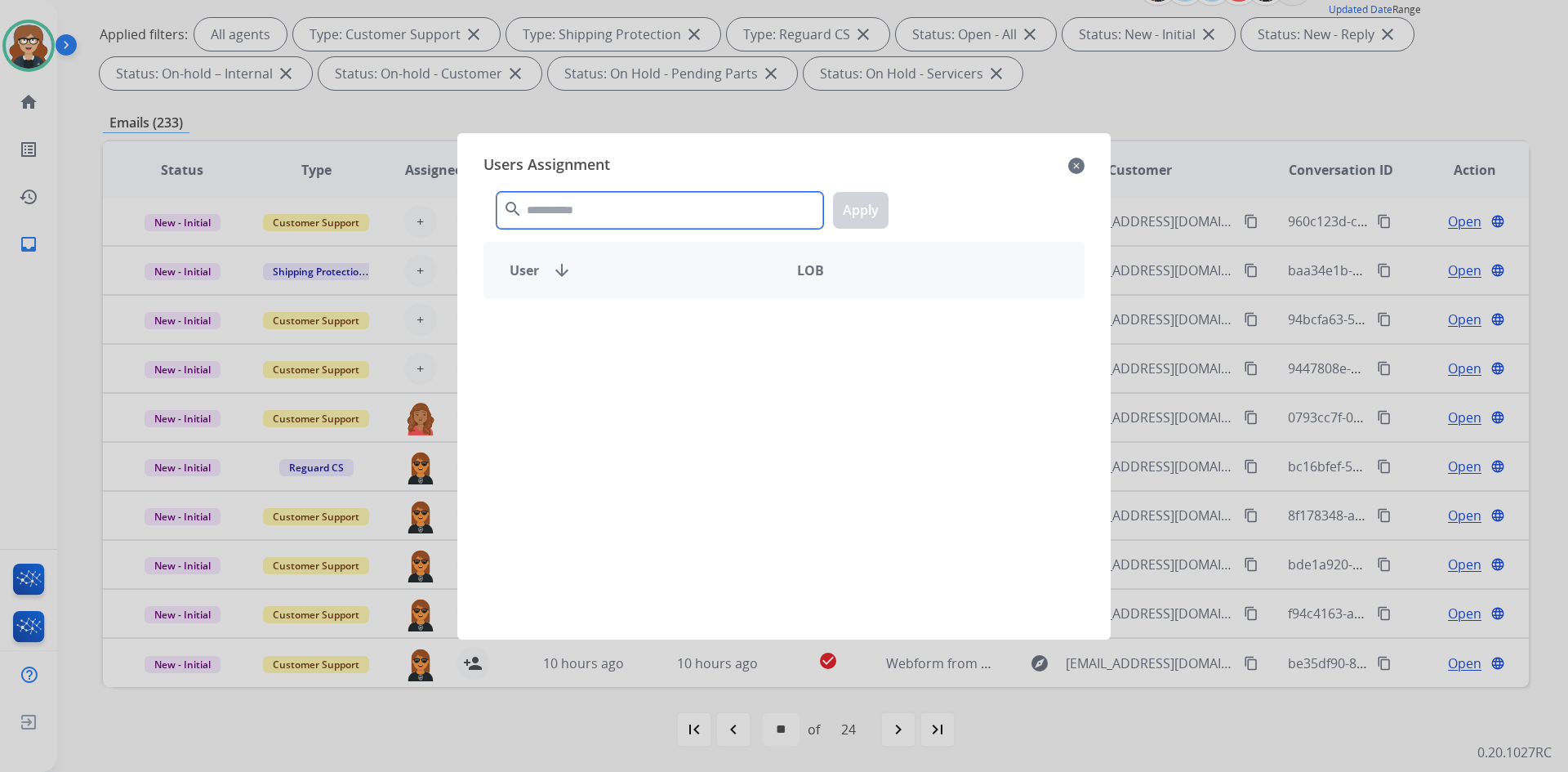
click at [611, 216] on input "text" at bounding box center [659, 210] width 327 height 37
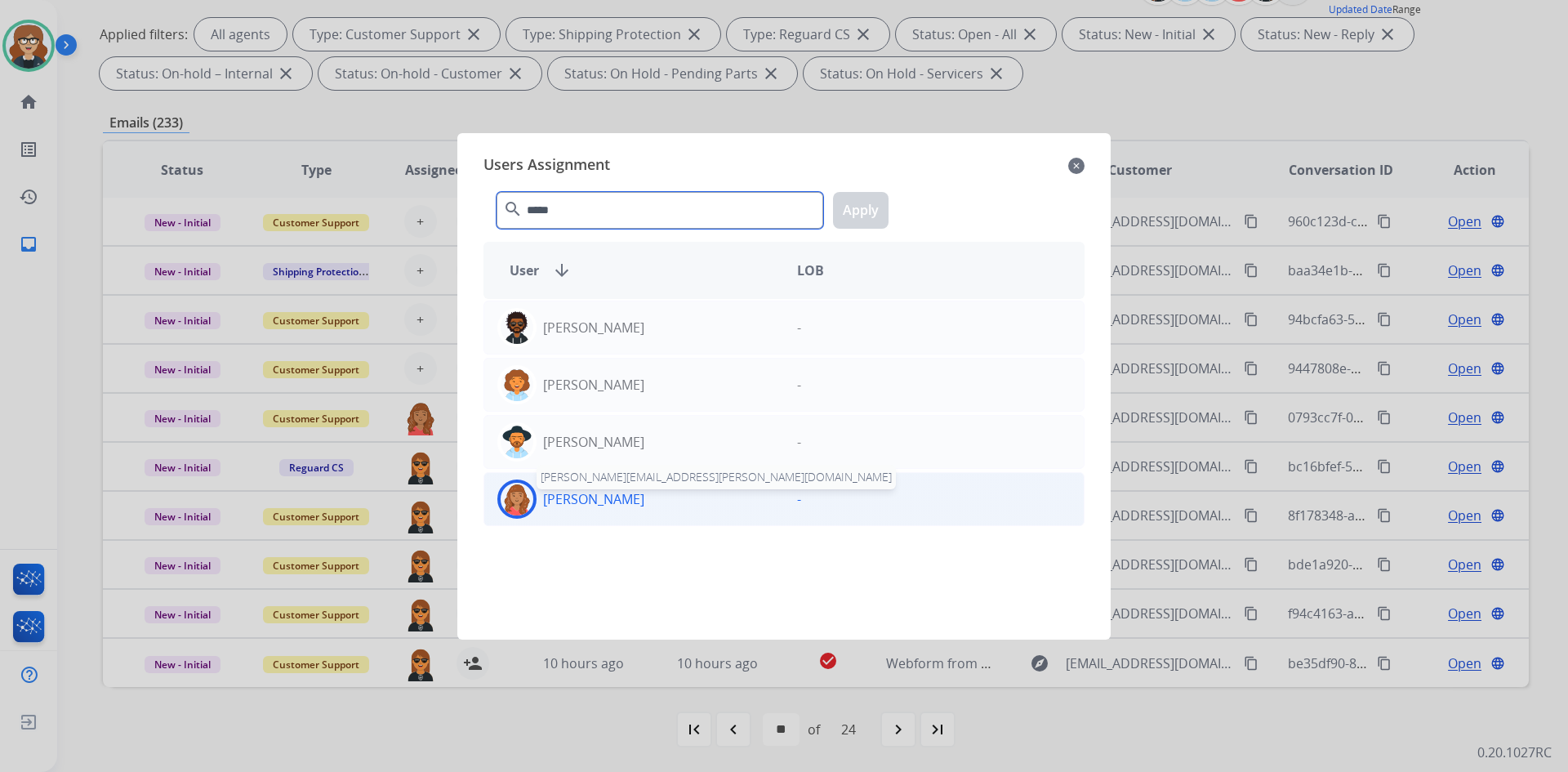
type input "*****"
click at [601, 499] on p "[PERSON_NAME]" at bounding box center [594, 499] width 101 height 20
click at [853, 198] on button "Apply" at bounding box center [861, 210] width 56 height 37
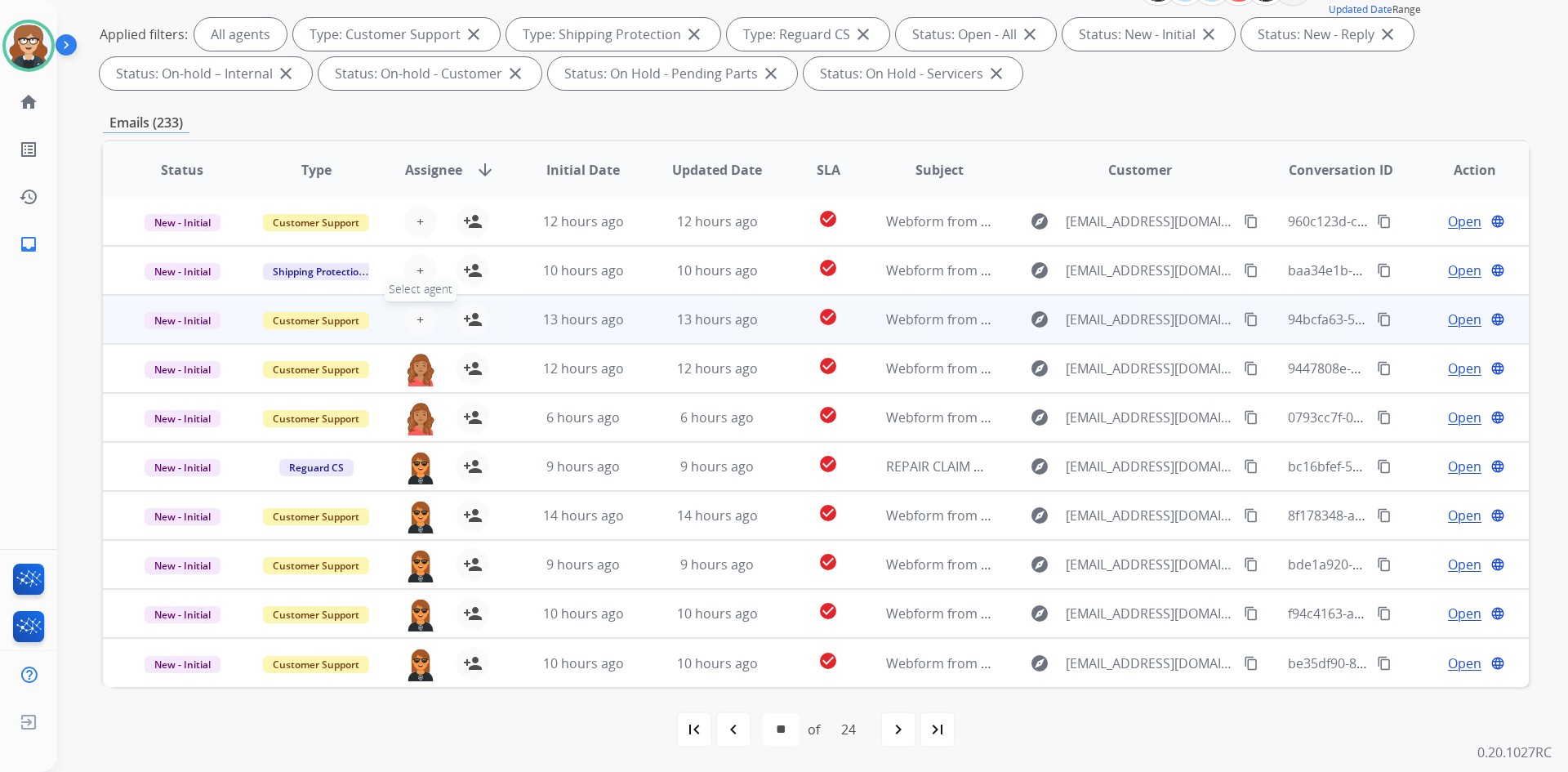
click at [417, 313] on span "+" at bounding box center [420, 319] width 8 height 20
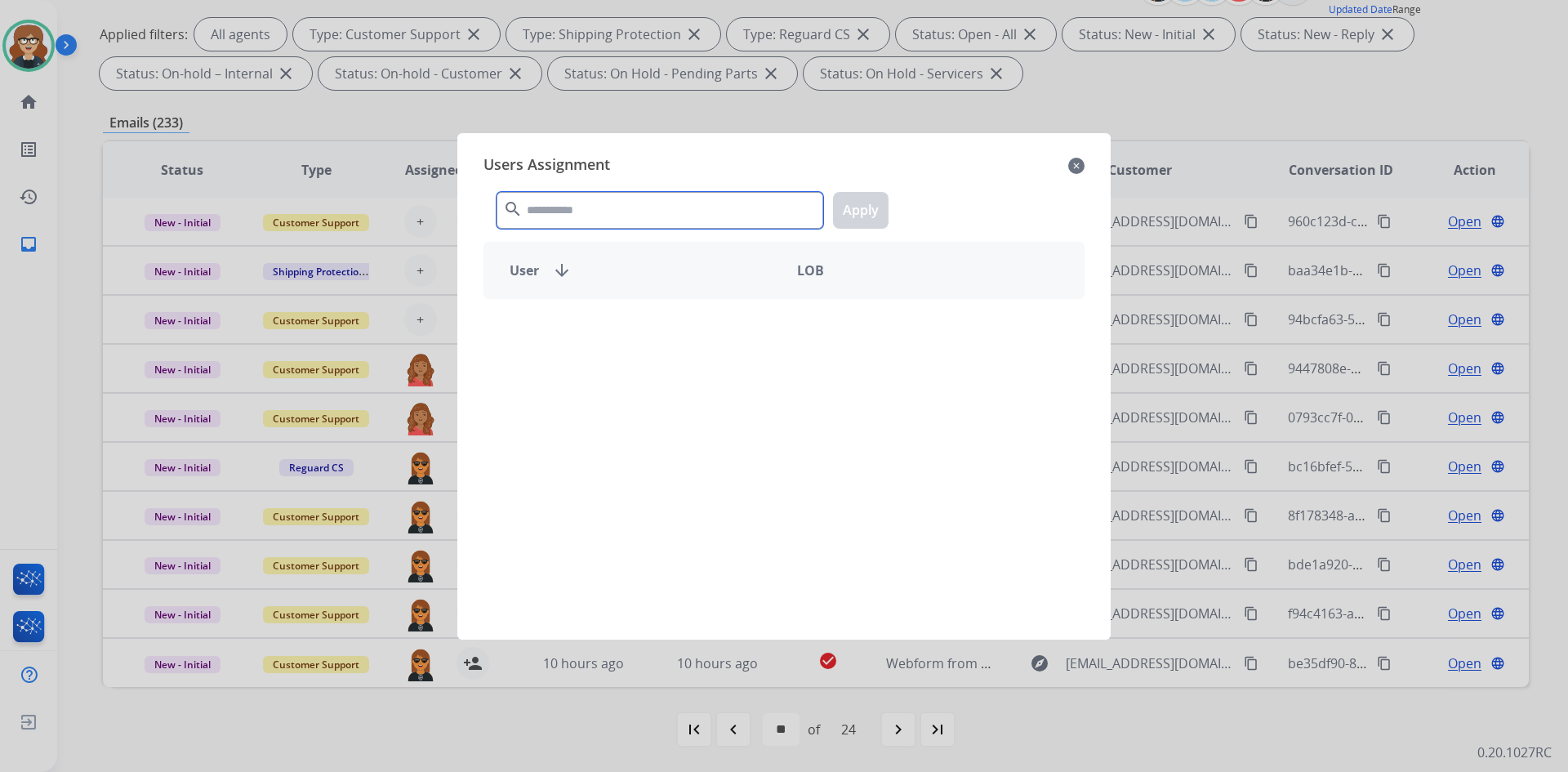
click at [536, 214] on input "text" at bounding box center [659, 210] width 327 height 37
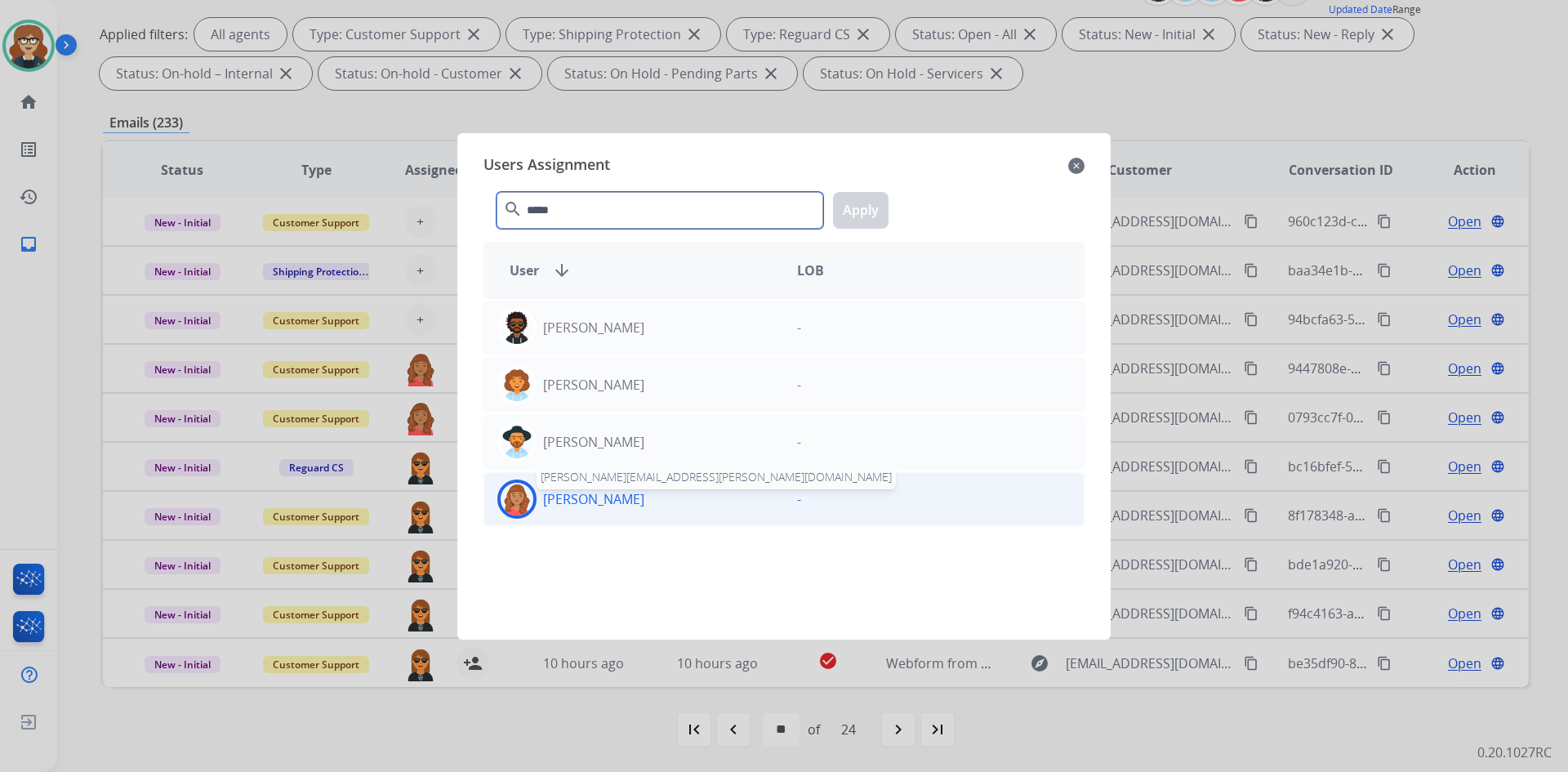
type input "*****"
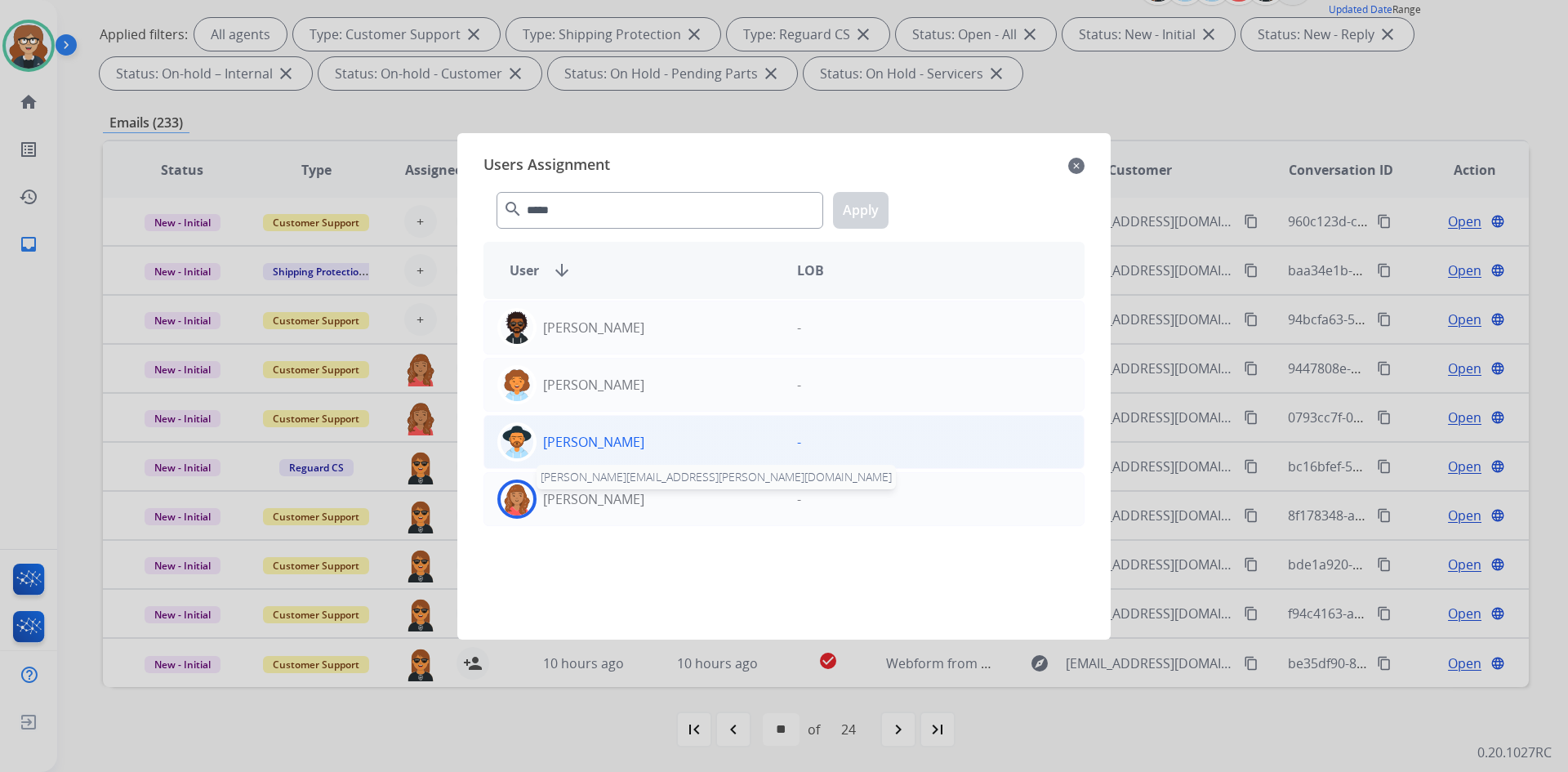
drag, startPoint x: 590, startPoint y: 504, endPoint x: 687, endPoint y: 431, distance: 121.4
click at [589, 504] on p "[PERSON_NAME]" at bounding box center [594, 499] width 101 height 20
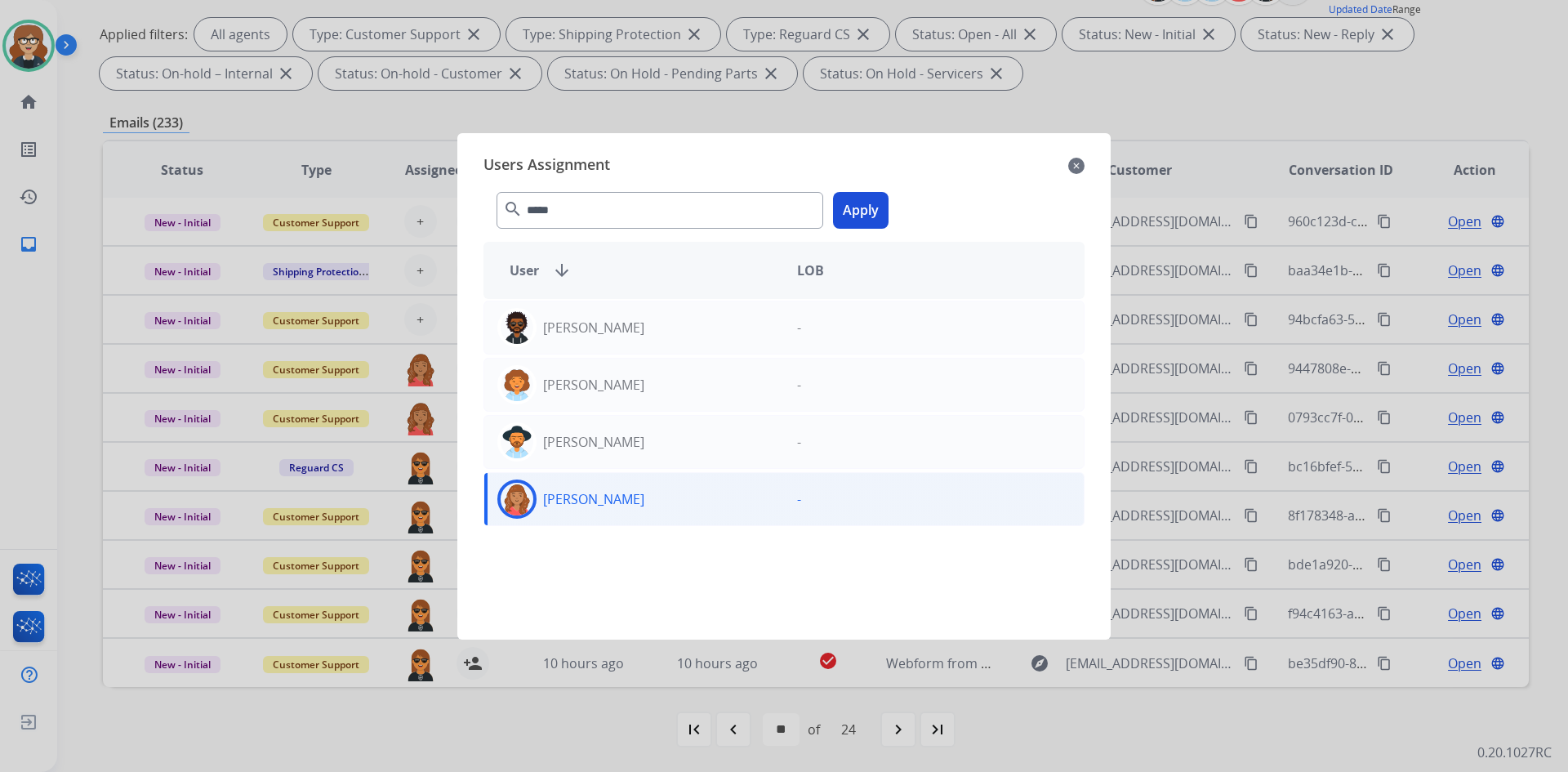
click at [857, 207] on button "Apply" at bounding box center [861, 210] width 56 height 37
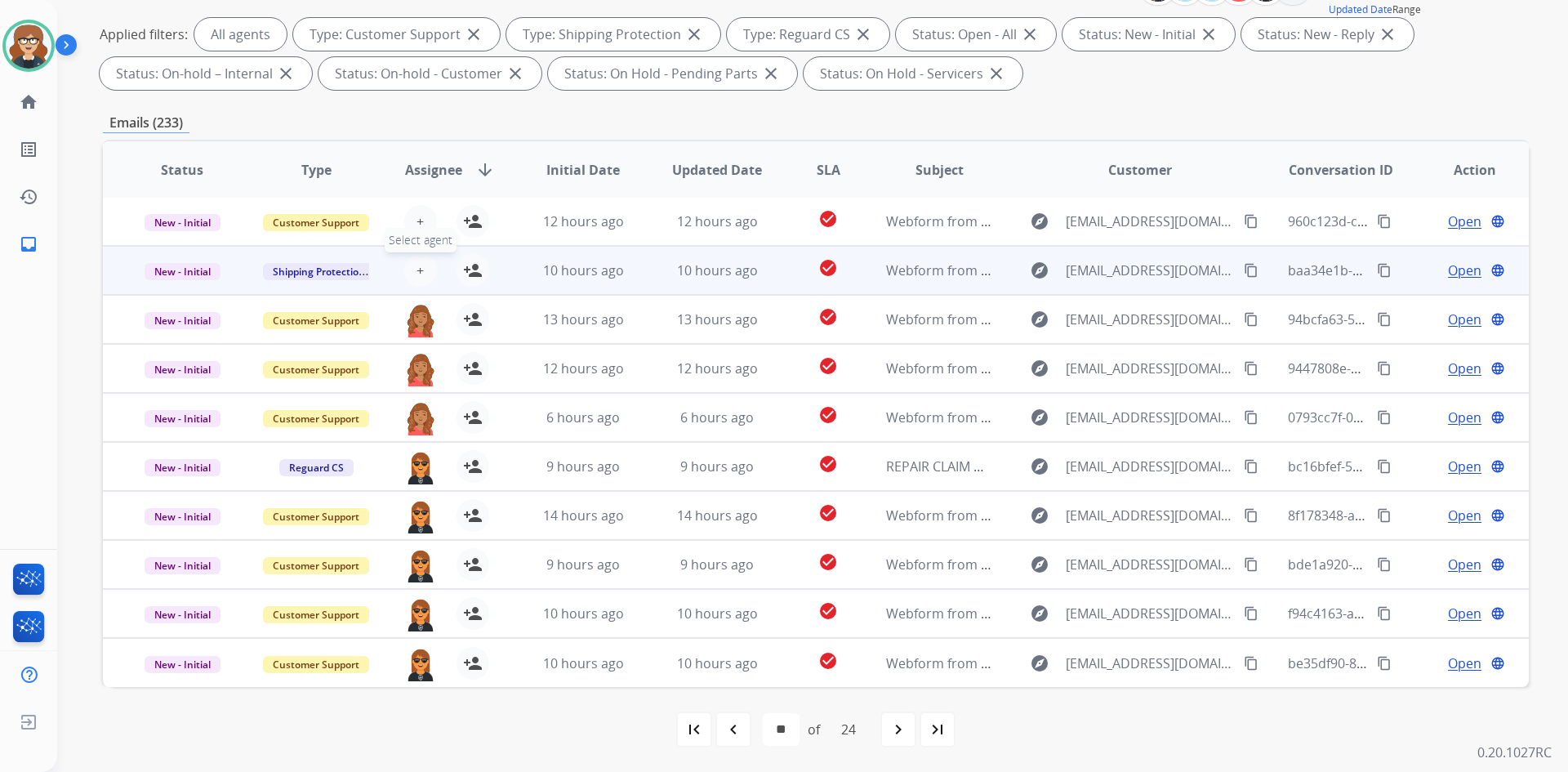
click at [419, 265] on span "+" at bounding box center [420, 270] width 8 height 20
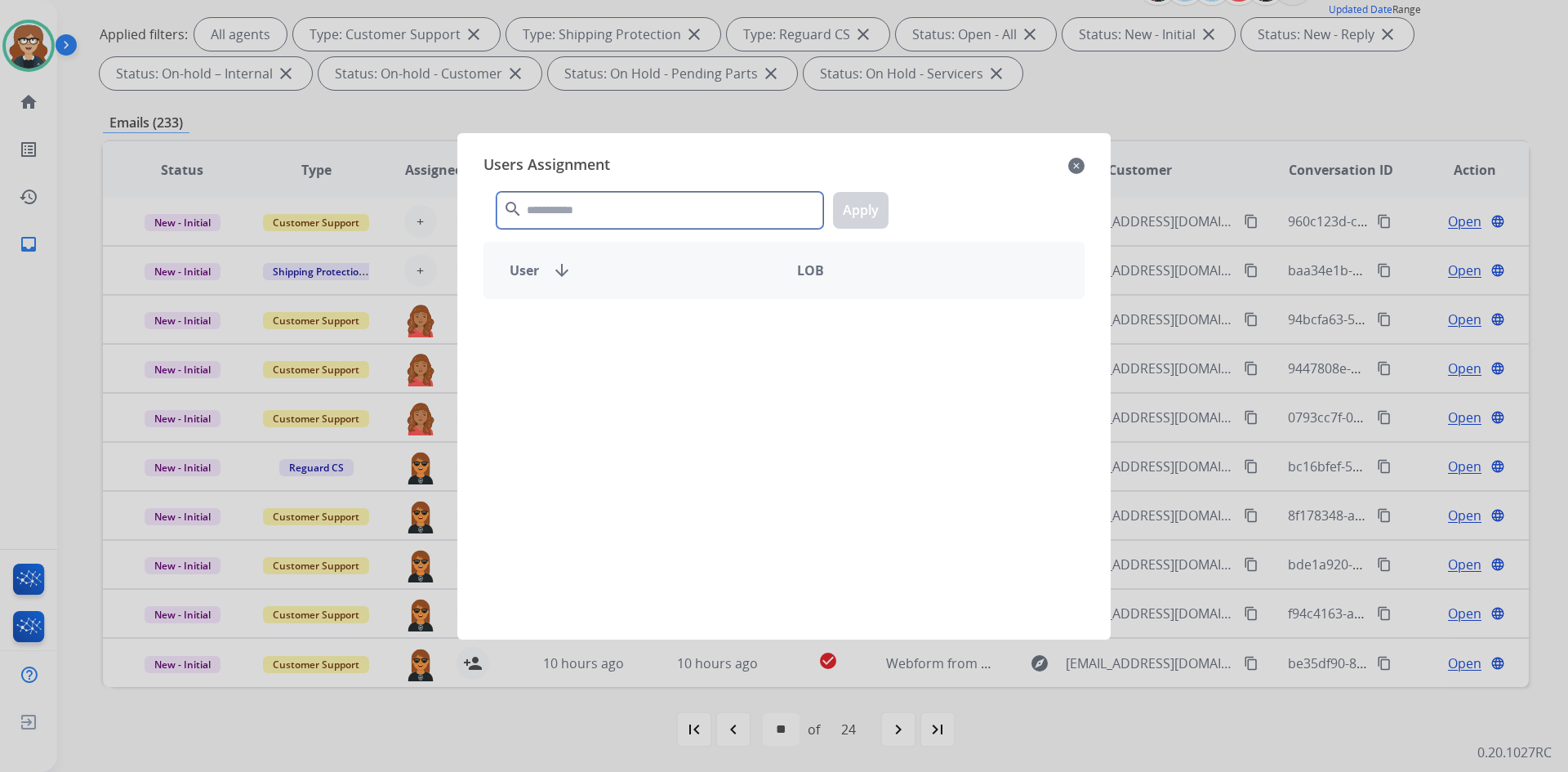
click at [597, 212] on input "text" at bounding box center [659, 210] width 327 height 37
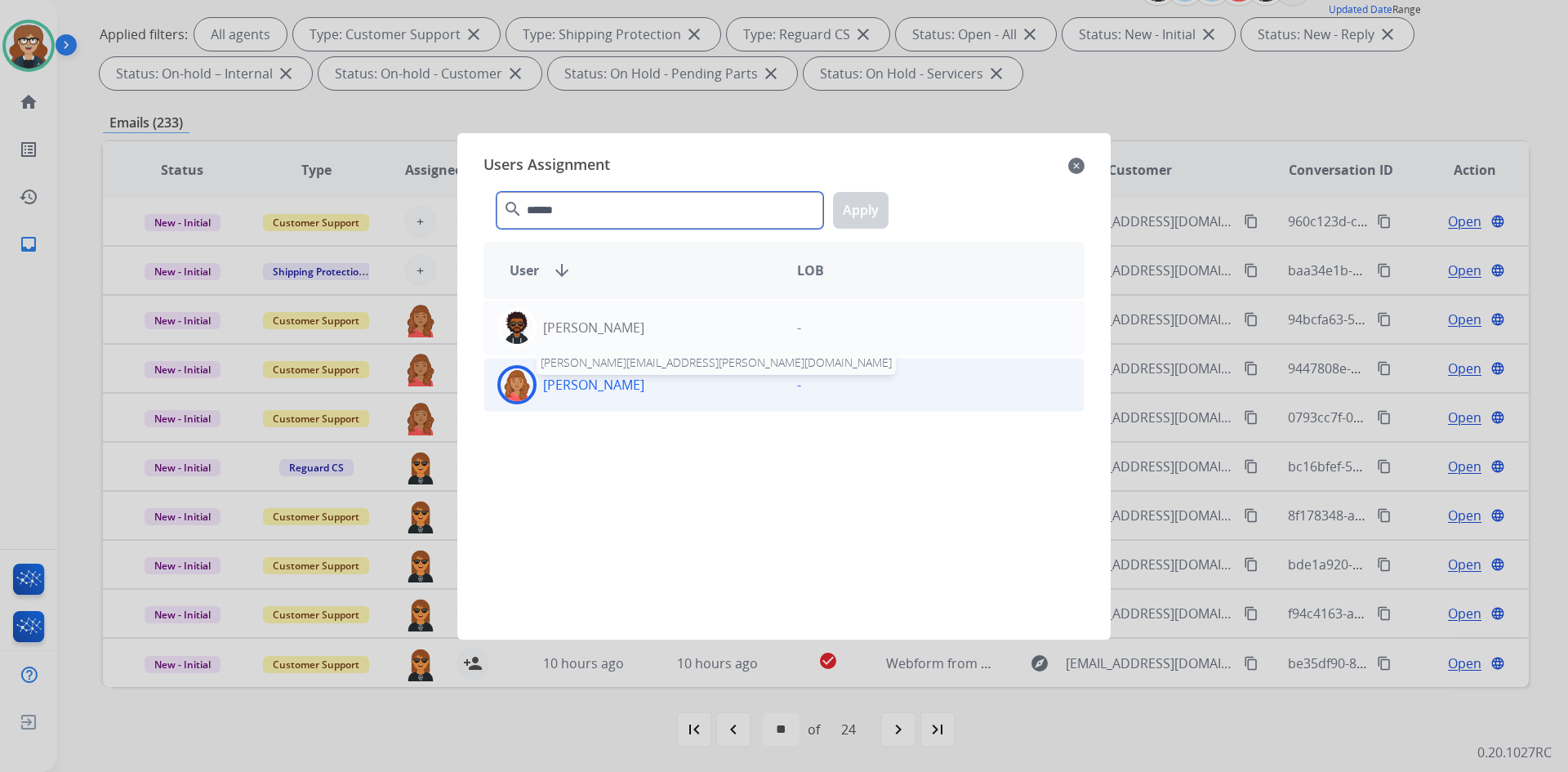
type input "******"
click at [591, 385] on p "[PERSON_NAME]" at bounding box center [594, 385] width 101 height 20
click at [867, 199] on button "Apply" at bounding box center [861, 210] width 56 height 37
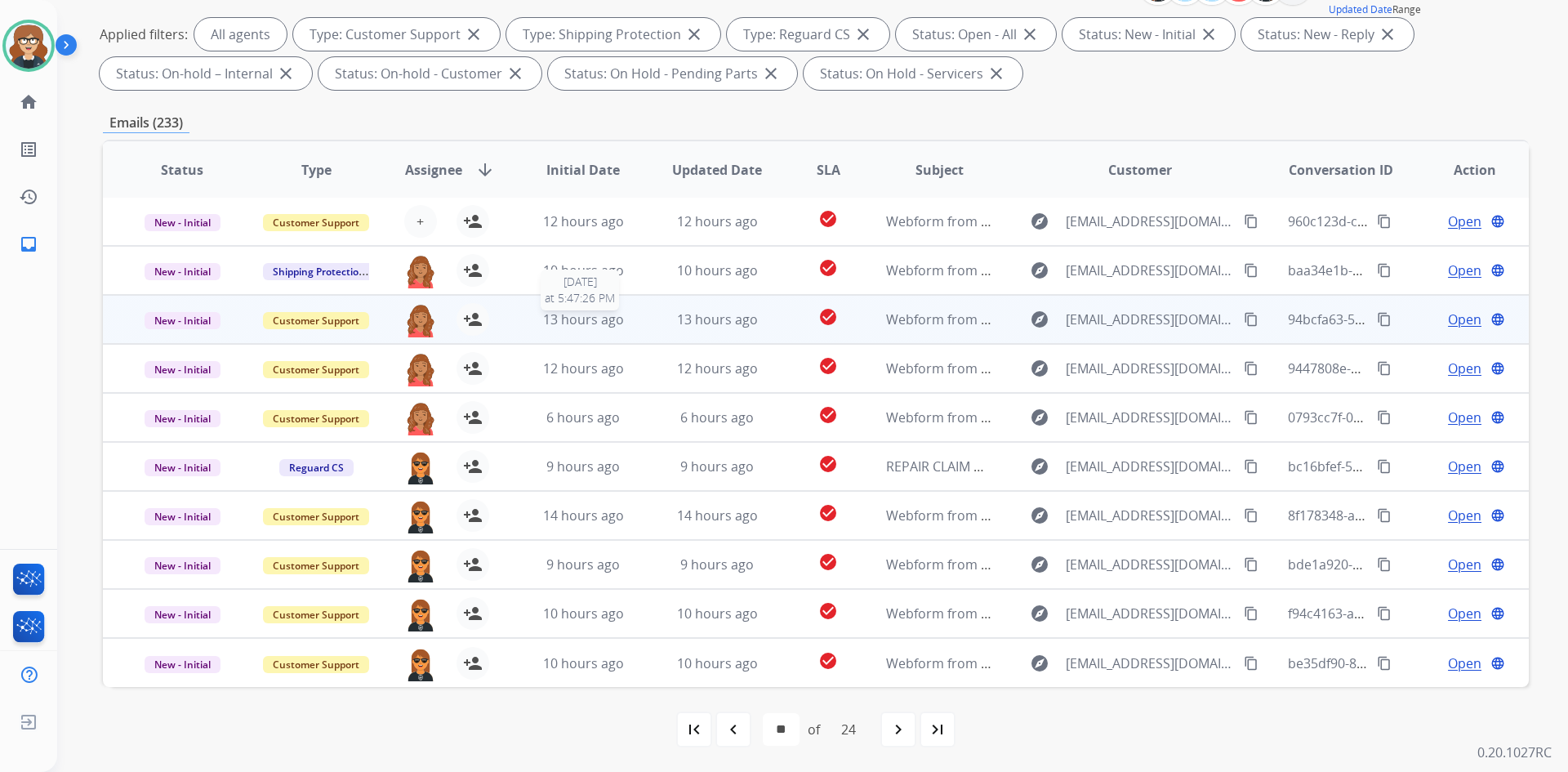
scroll to position [0, 0]
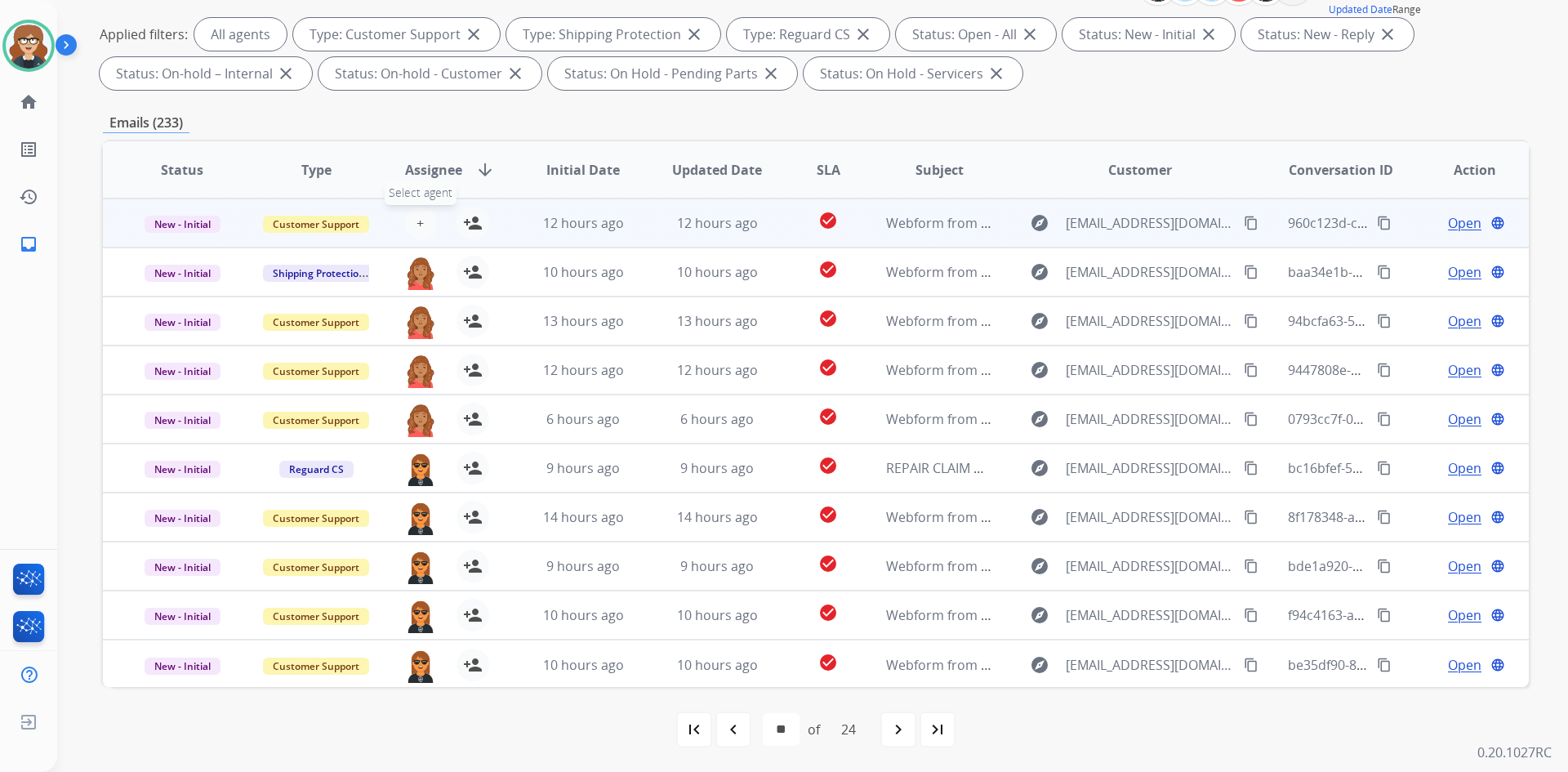
click at [413, 223] on button "+ Select agent" at bounding box center [420, 223] width 33 height 33
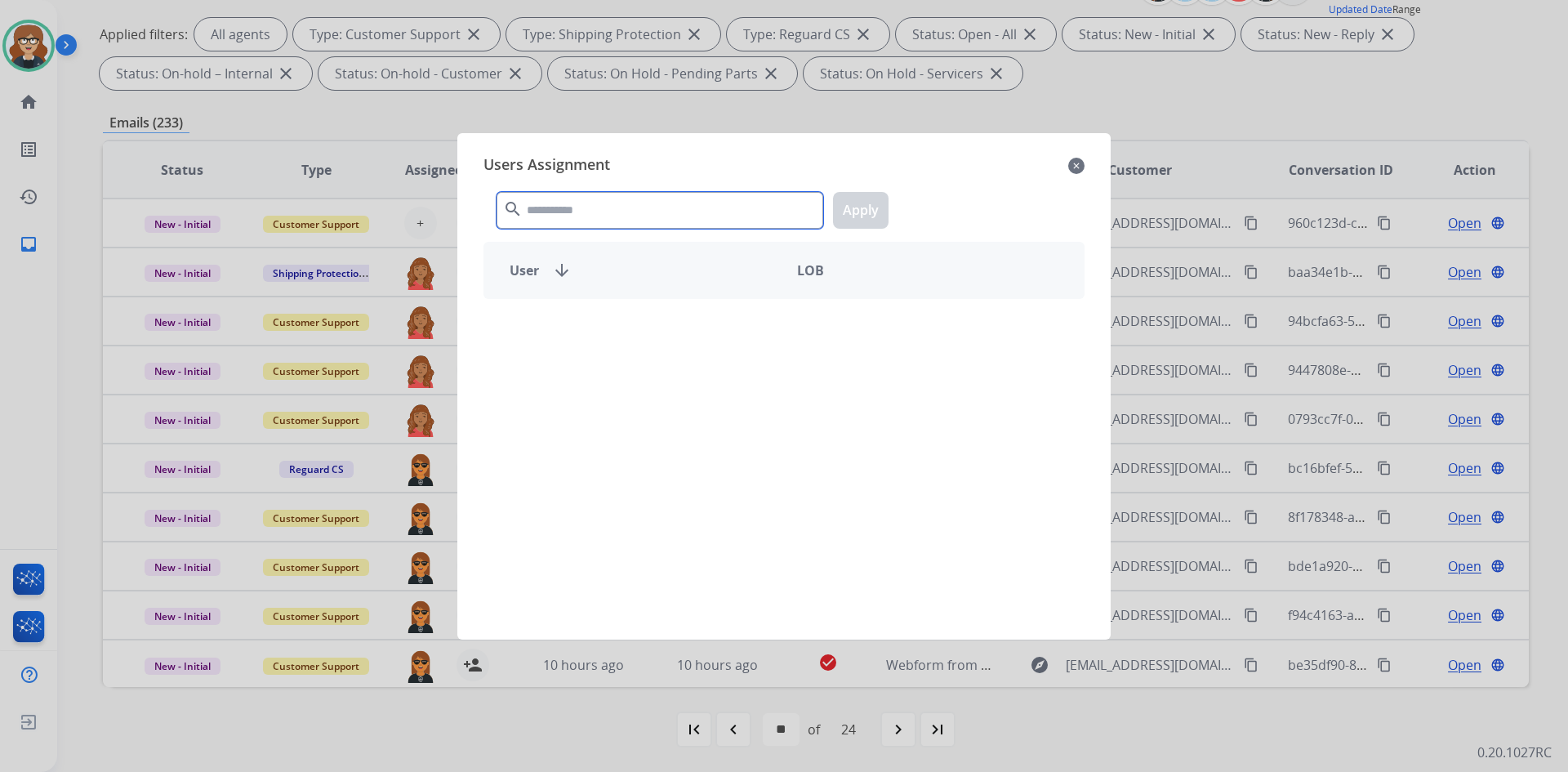
click at [553, 206] on input "text" at bounding box center [659, 210] width 327 height 37
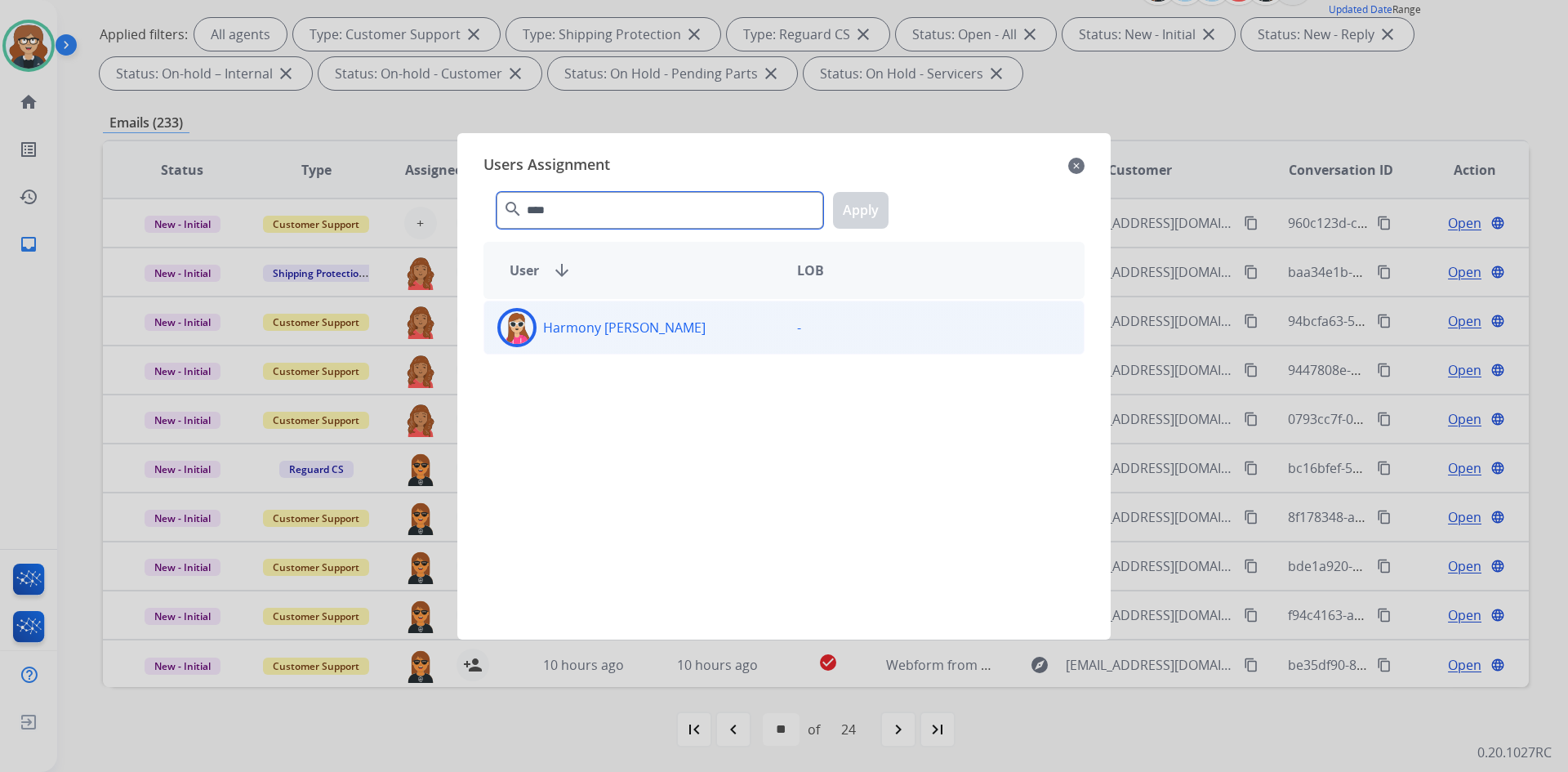
type input "****"
click at [595, 331] on p "Harmony [PERSON_NAME]" at bounding box center [625, 328] width 163 height 20
click at [872, 217] on button "Apply" at bounding box center [861, 210] width 56 height 37
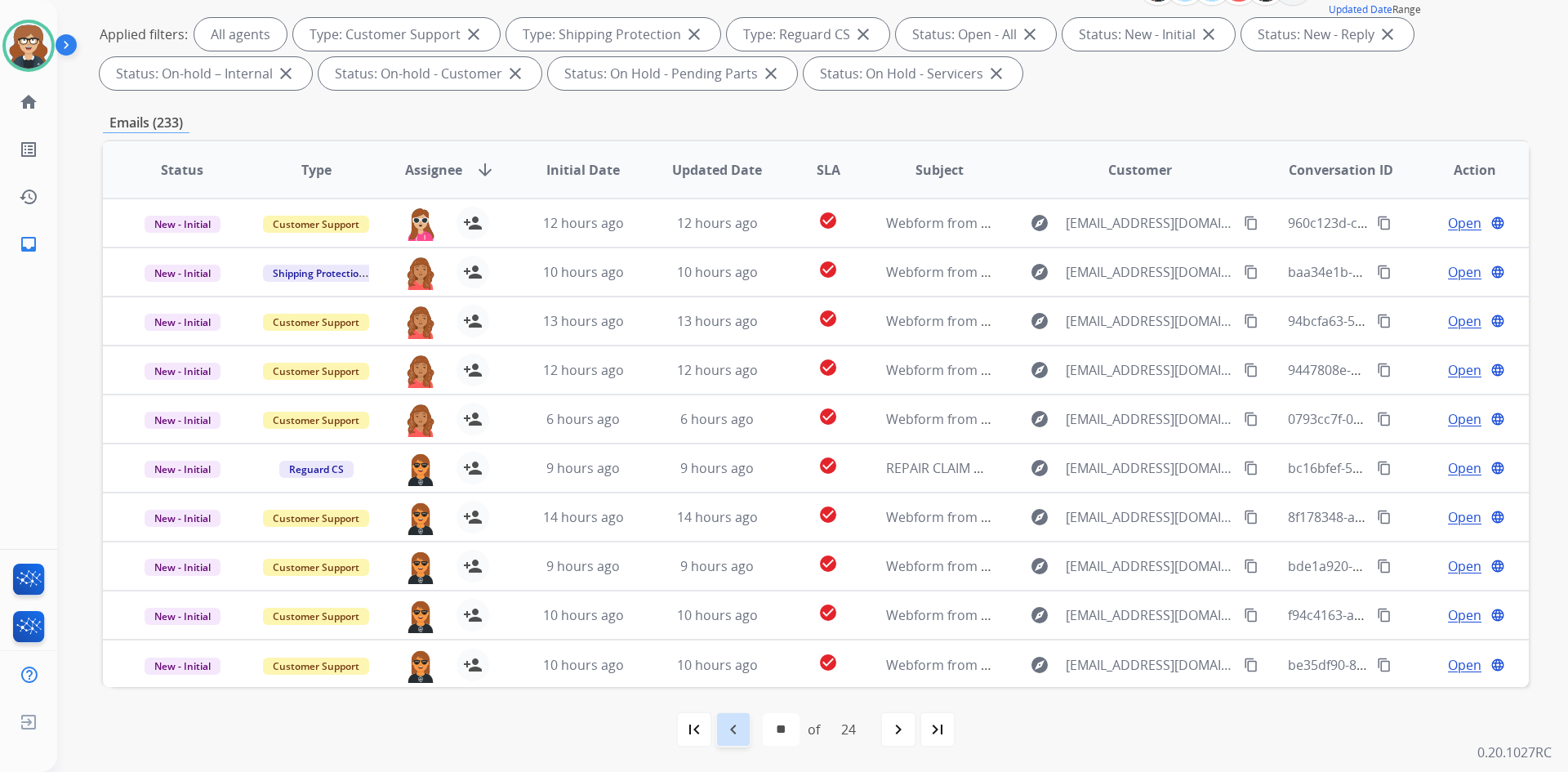
click at [728, 734] on mat-icon "navigate_before" at bounding box center [733, 729] width 20 height 20
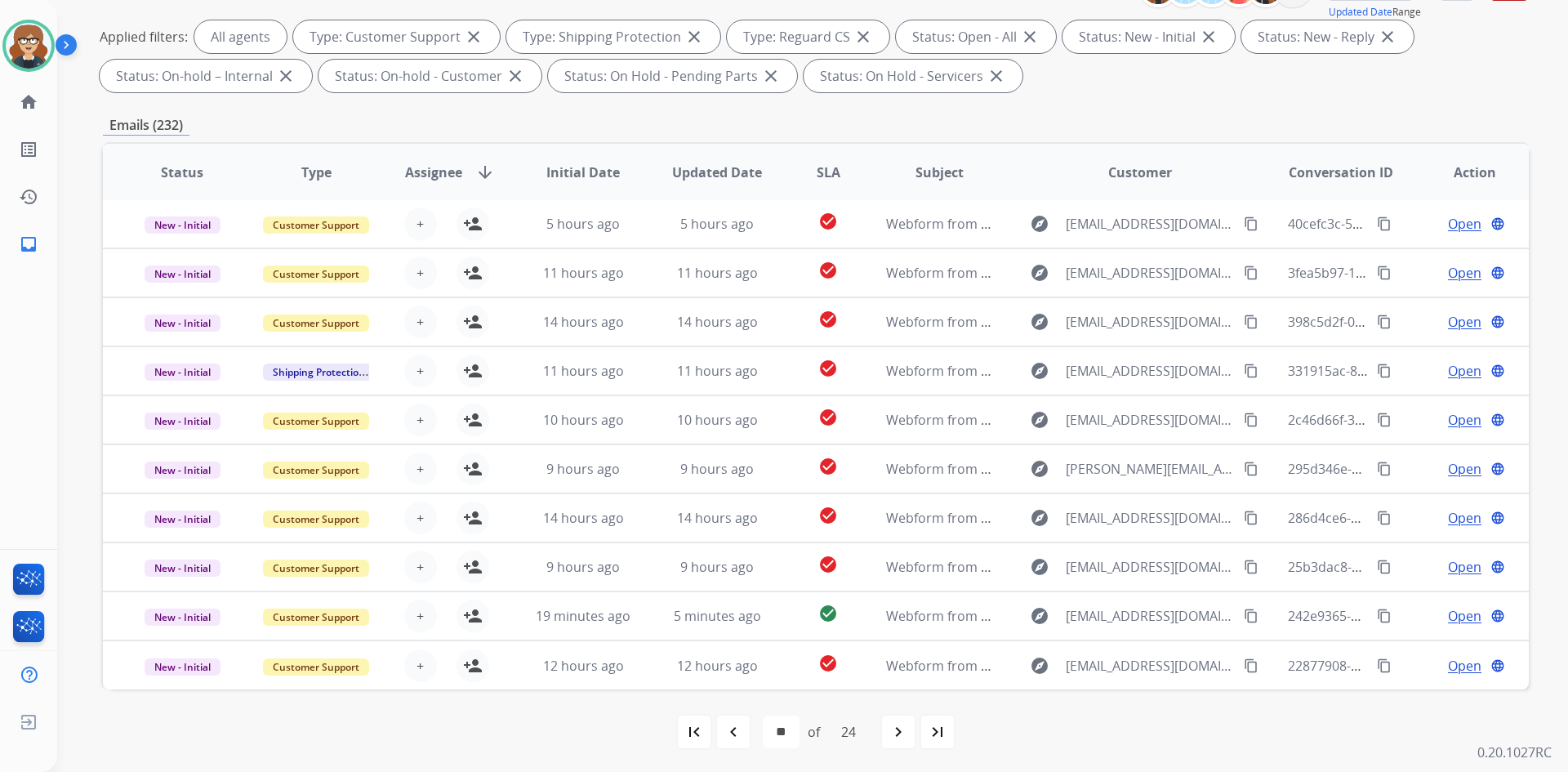
scroll to position [236, 0]
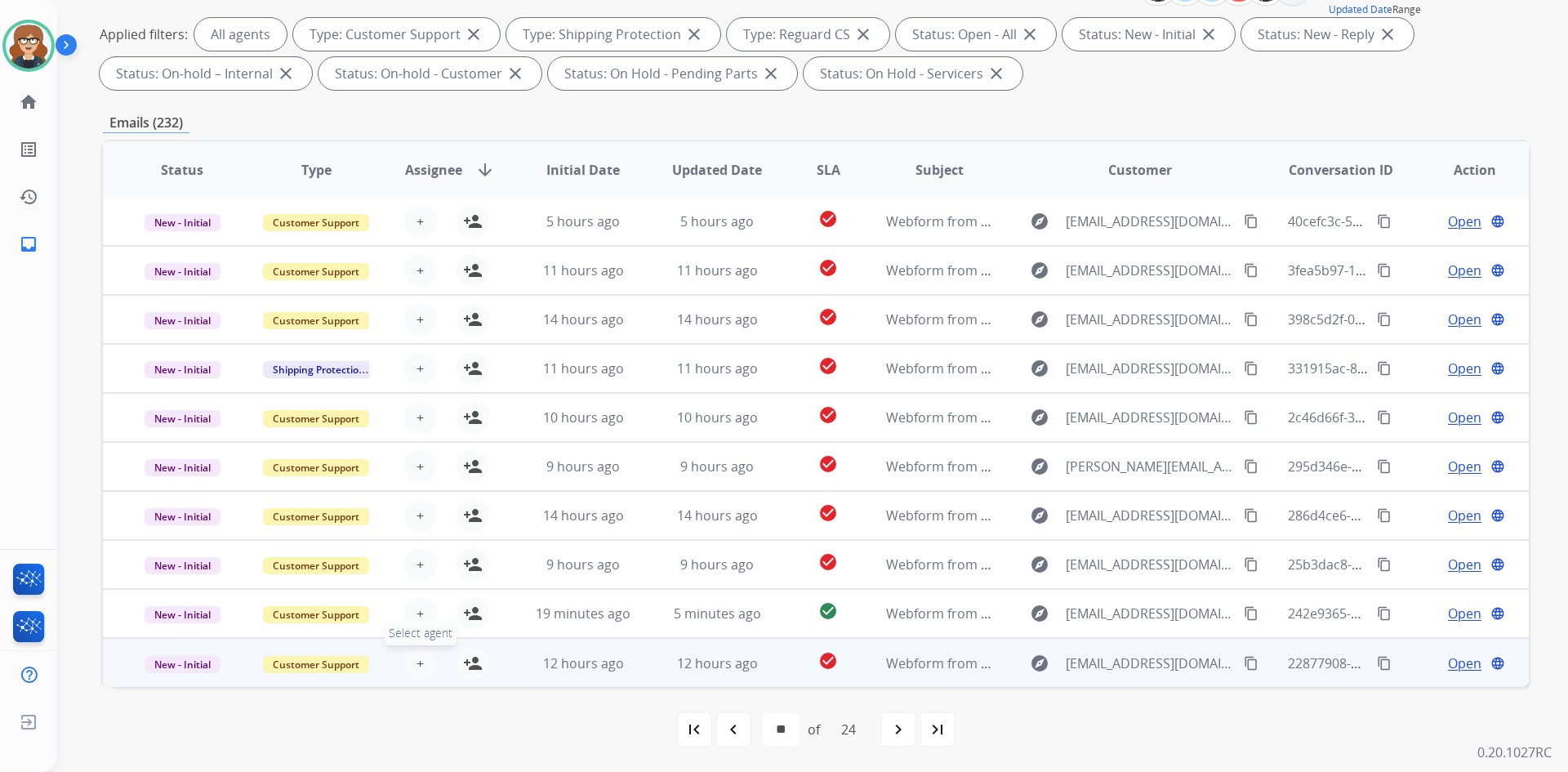
click at [421, 669] on button "+ Select agent" at bounding box center [420, 663] width 33 height 33
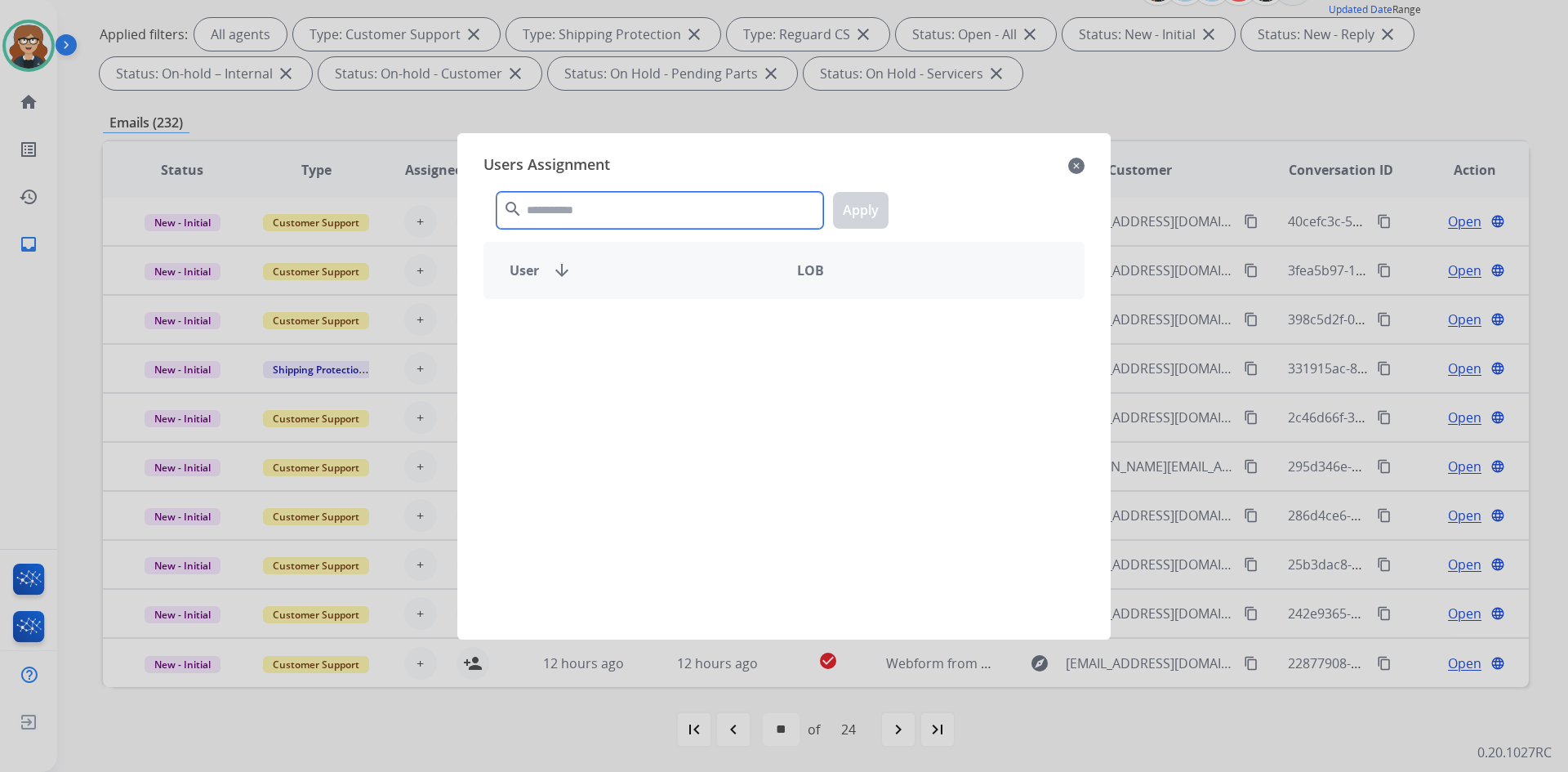
click at [632, 216] on input "text" at bounding box center [659, 210] width 327 height 37
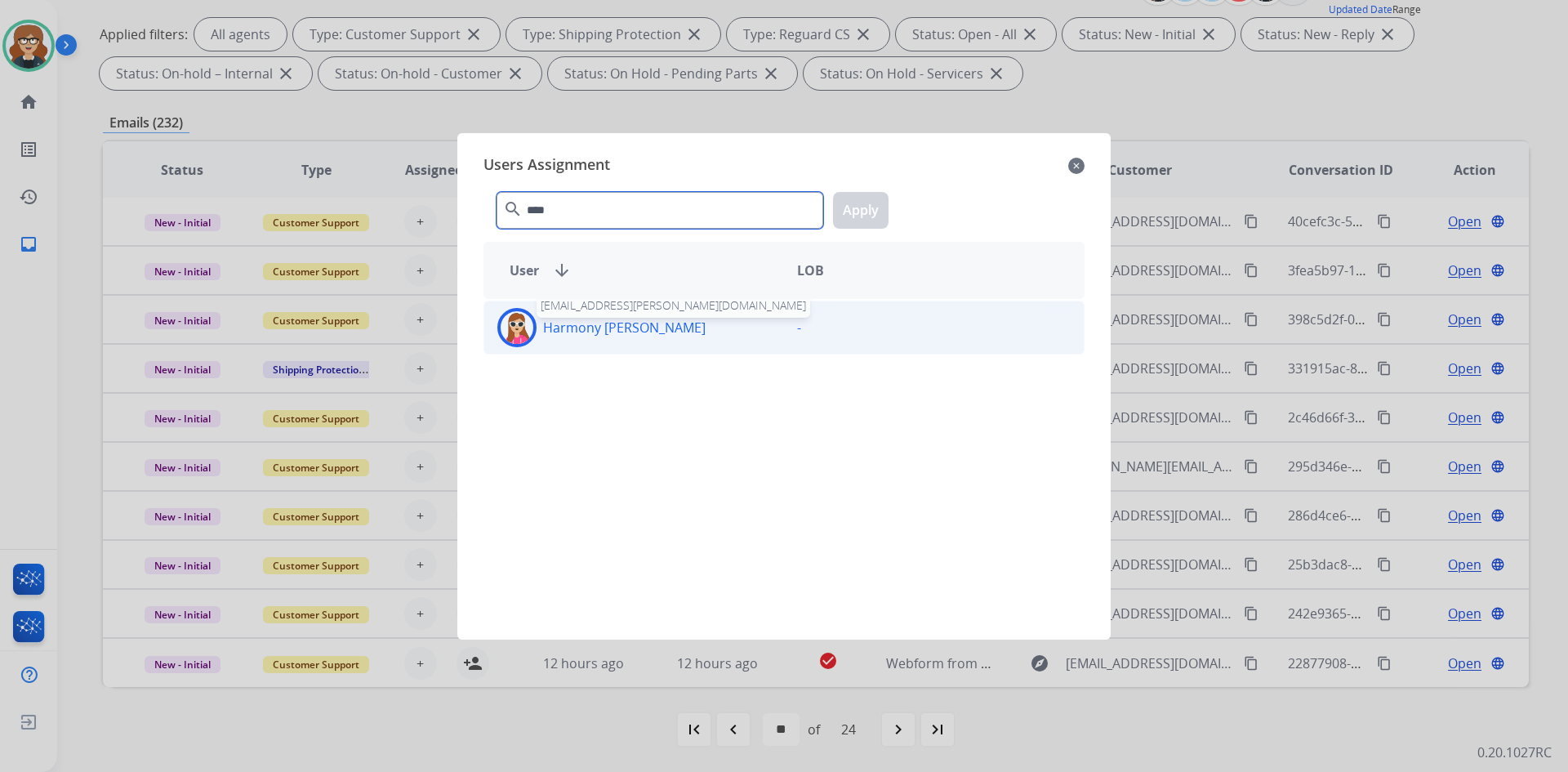
type input "****"
click at [616, 327] on p "Harmony [PERSON_NAME]" at bounding box center [625, 328] width 163 height 20
click at [853, 201] on button "Apply" at bounding box center [861, 210] width 56 height 37
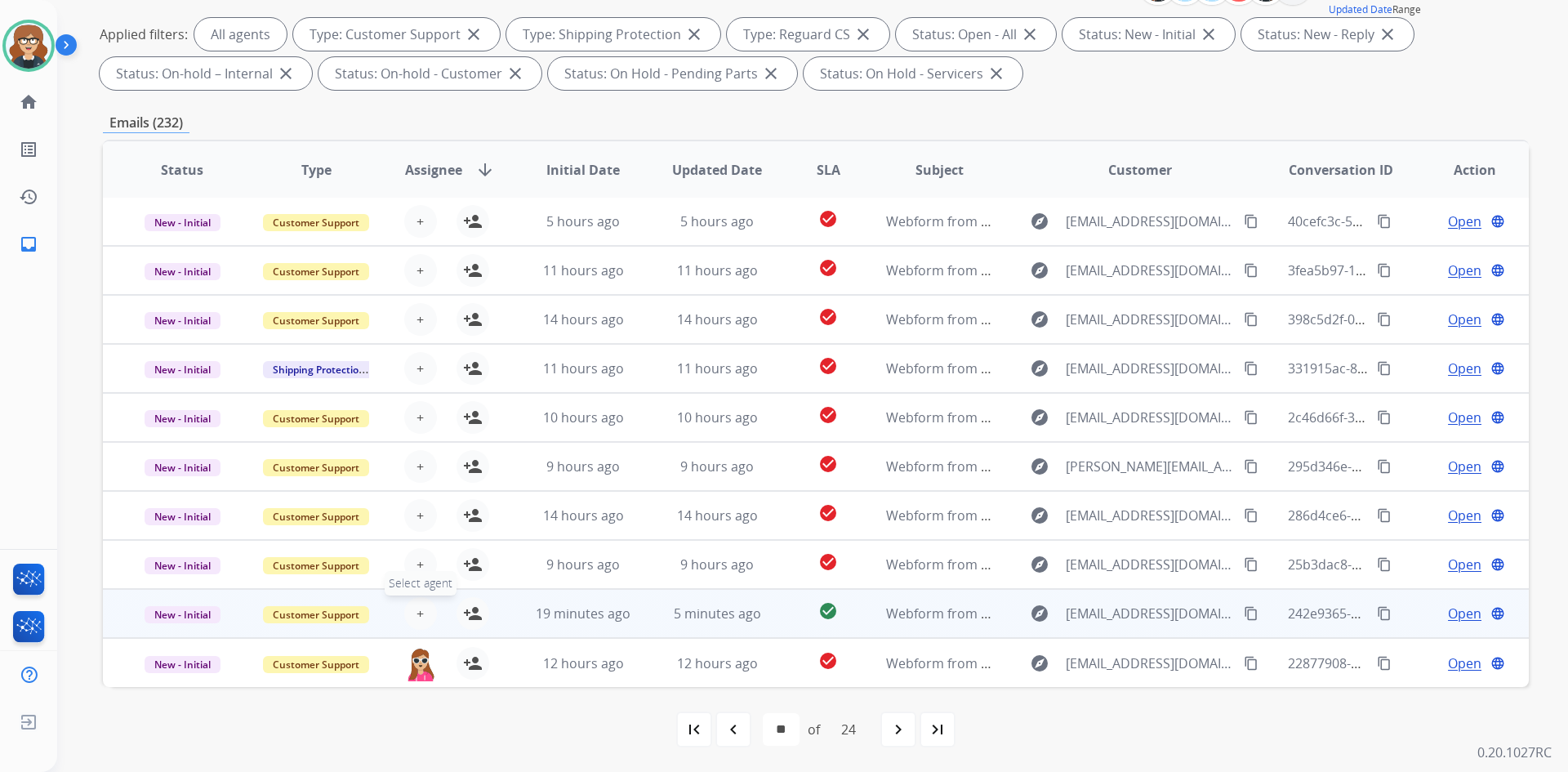
click at [417, 608] on span "+" at bounding box center [420, 613] width 8 height 20
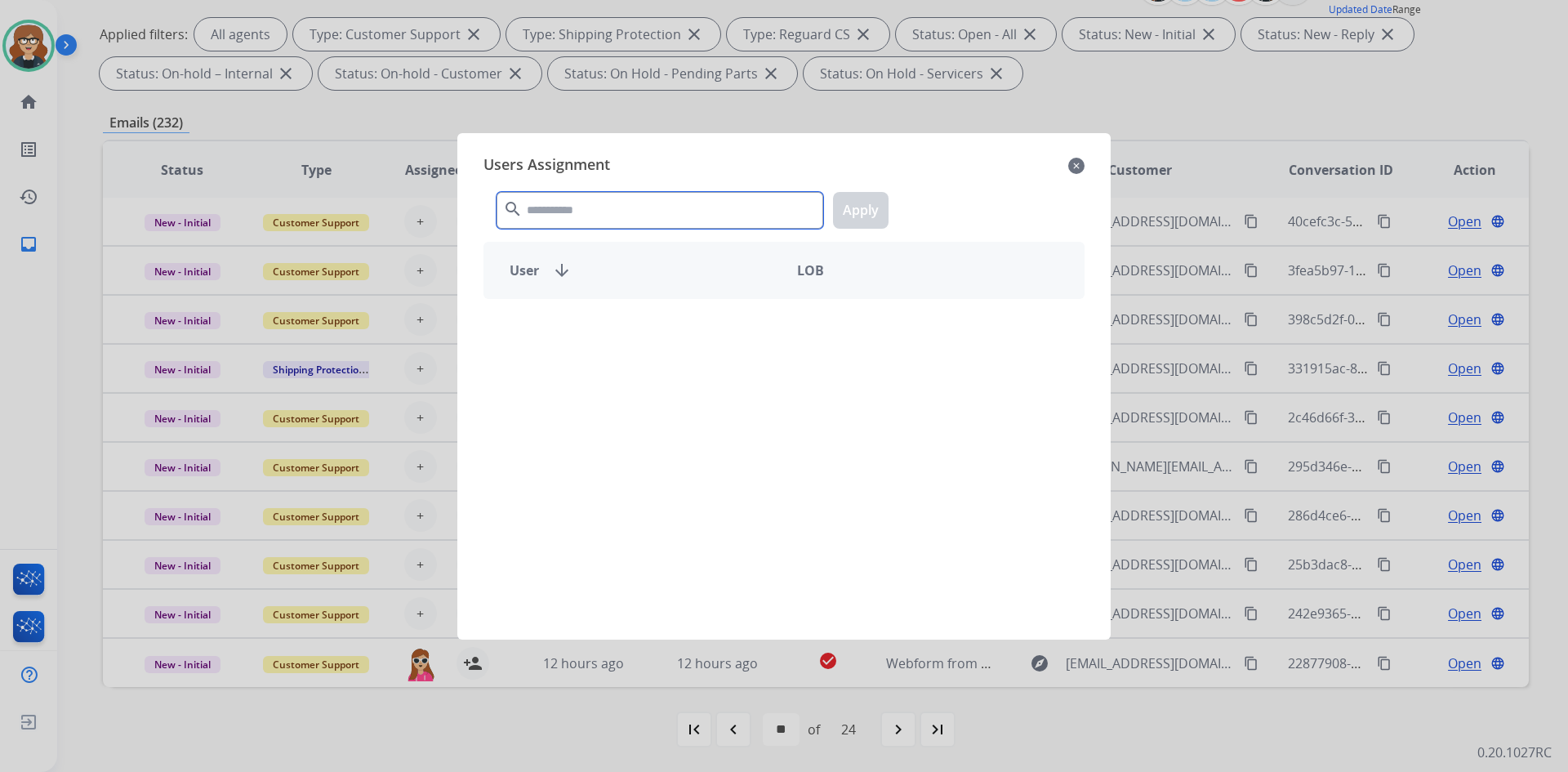
click at [579, 217] on input "text" at bounding box center [659, 210] width 327 height 37
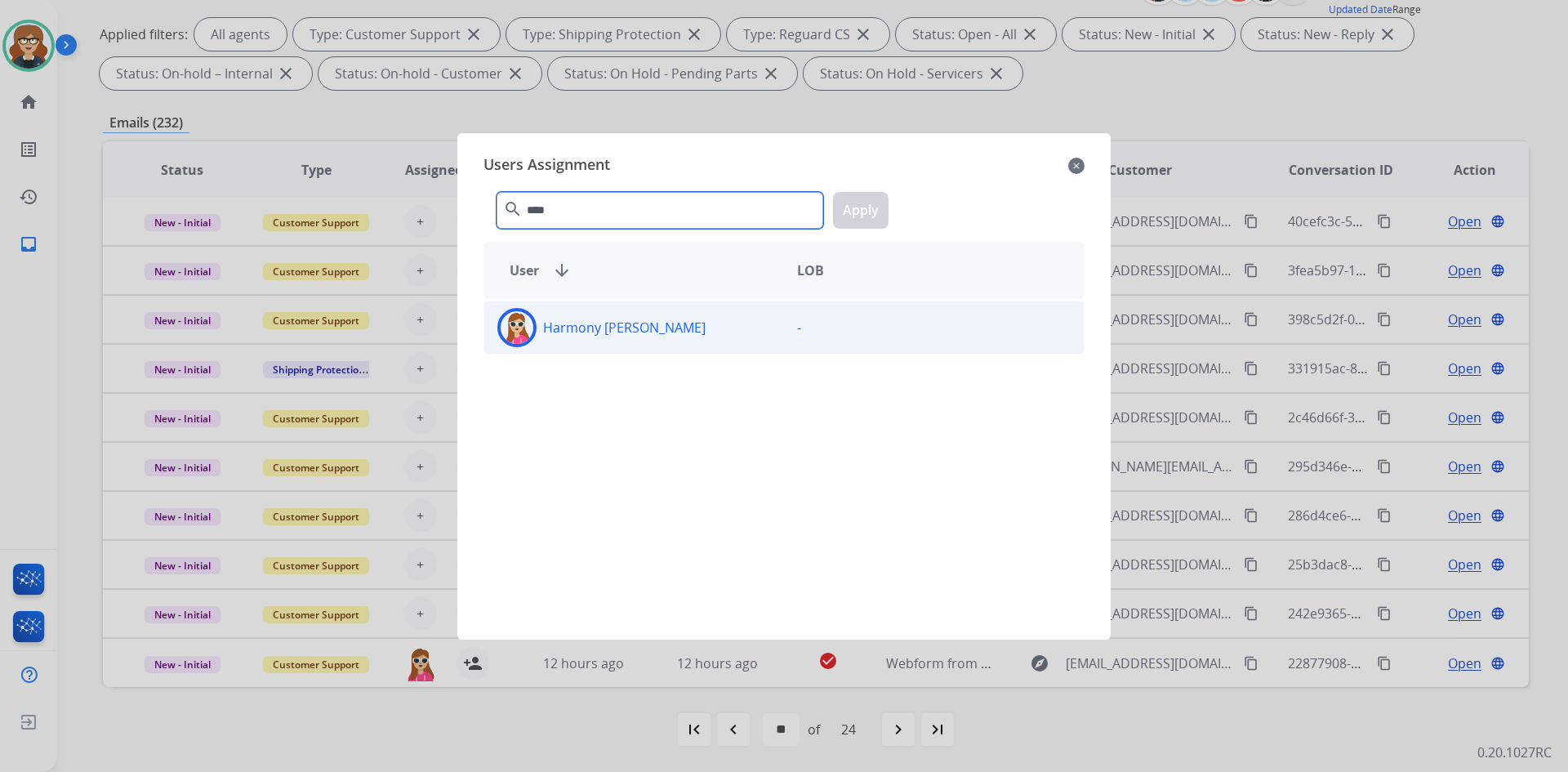
type input "****"
click at [588, 342] on div "Harmony [PERSON_NAME]" at bounding box center [634, 327] width 300 height 39
click at [853, 214] on button "Apply" at bounding box center [861, 210] width 56 height 37
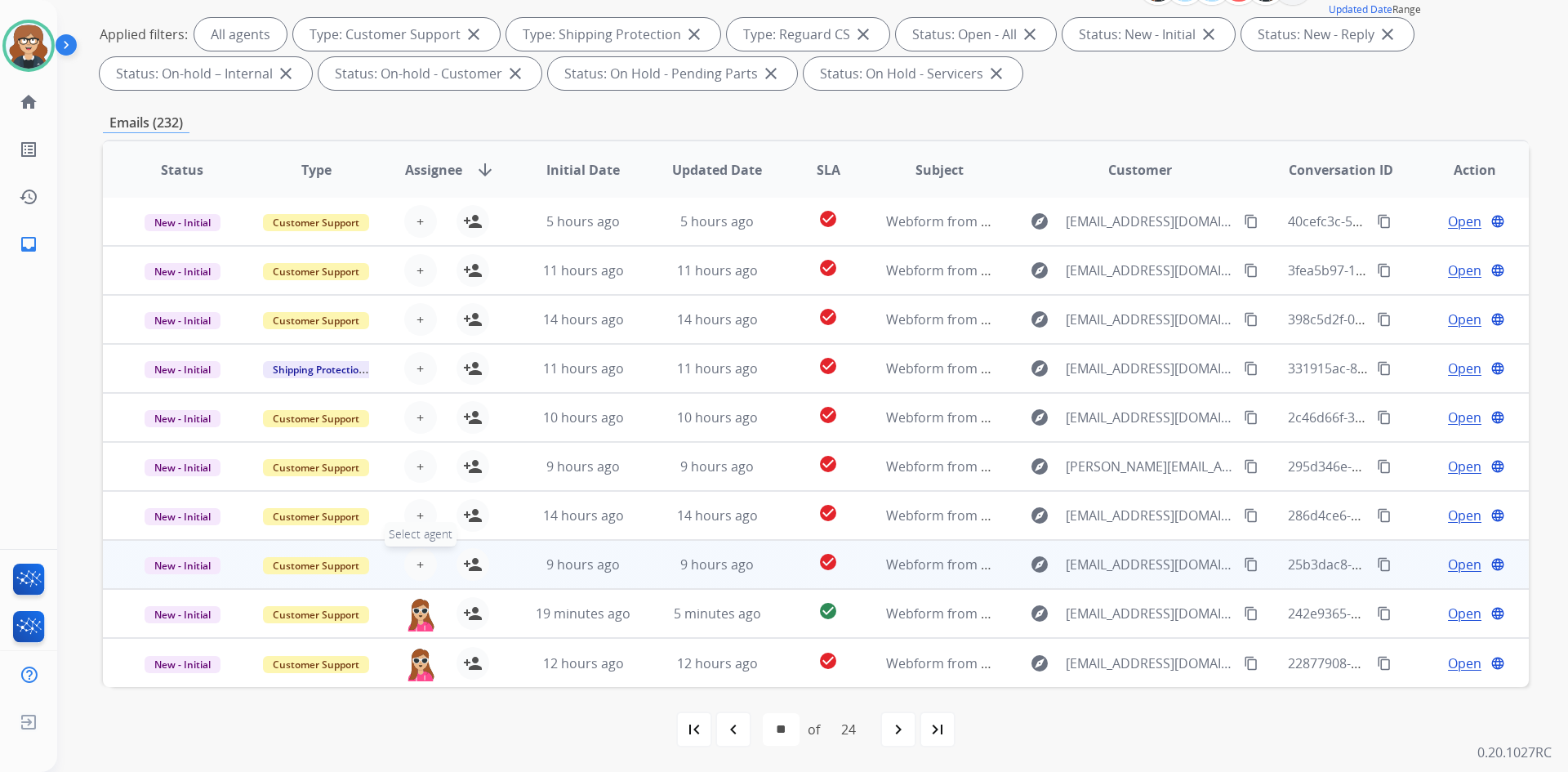
click at [425, 565] on button "+ Select agent" at bounding box center [420, 565] width 33 height 33
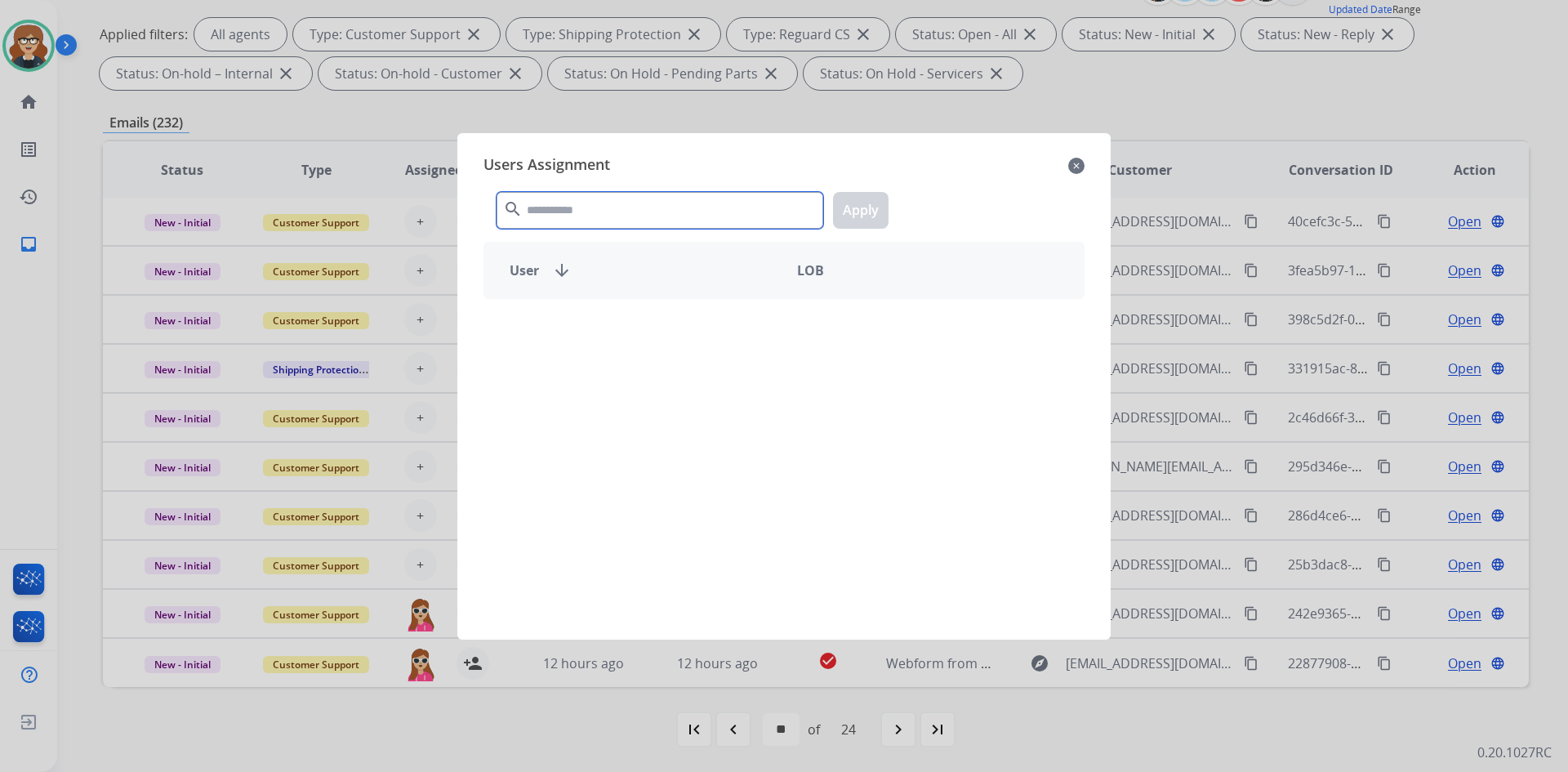
click at [617, 215] on input "text" at bounding box center [659, 210] width 327 height 37
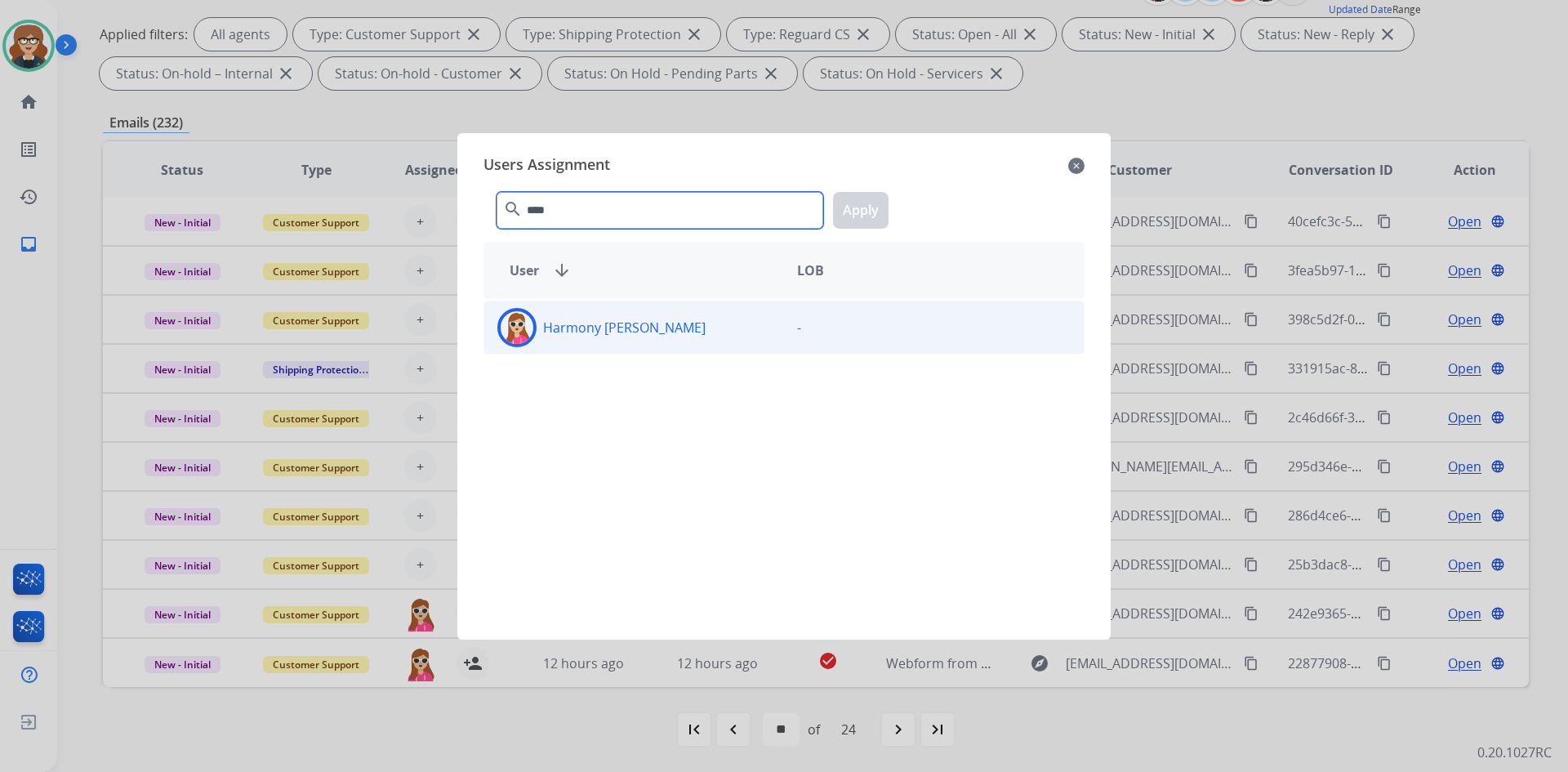
type input "****"
click at [592, 323] on p "Harmony [PERSON_NAME]" at bounding box center [625, 328] width 163 height 20
click at [853, 222] on button "Apply" at bounding box center [861, 210] width 56 height 37
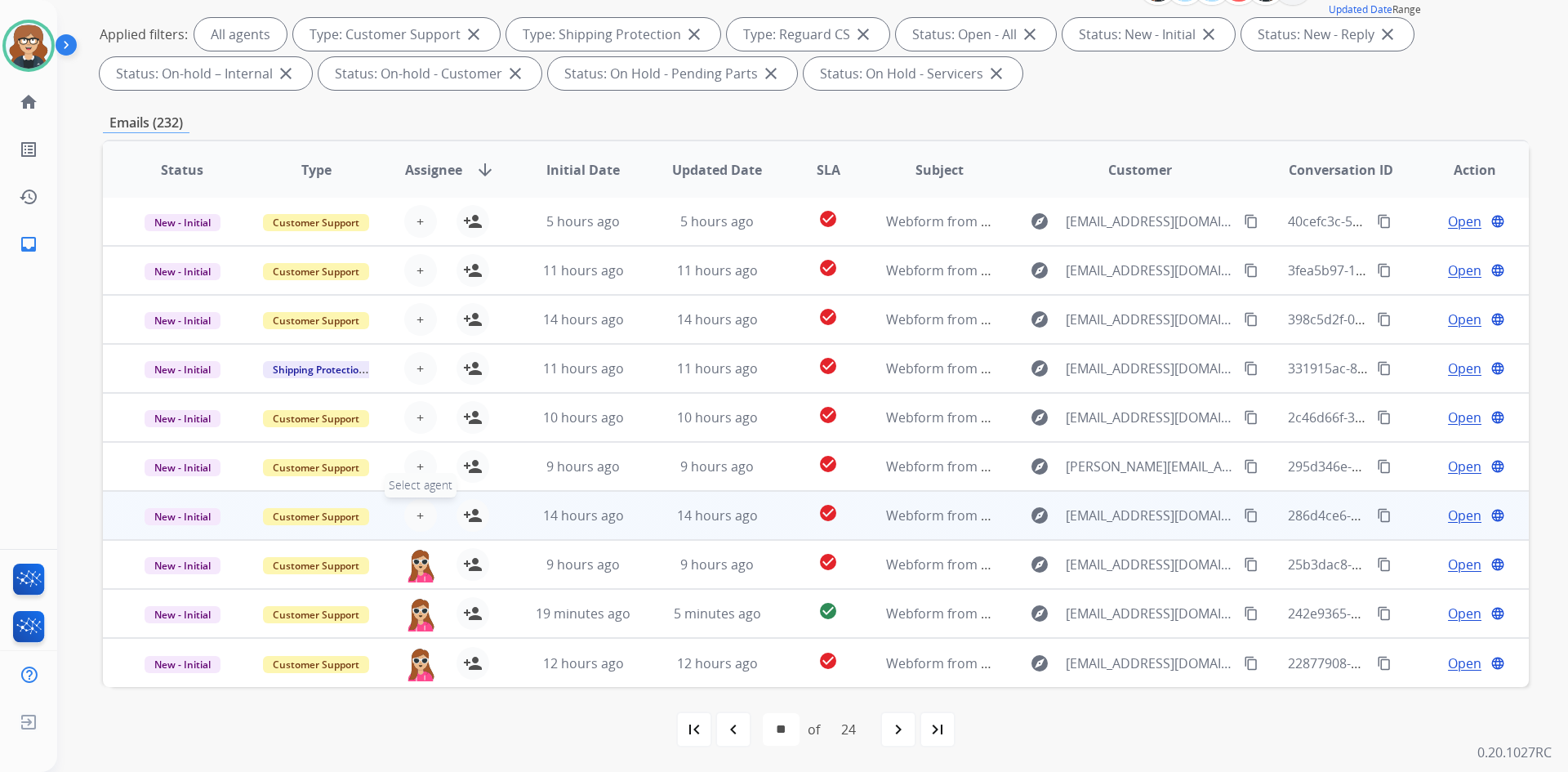
click at [413, 509] on button "+ Select agent" at bounding box center [420, 515] width 33 height 33
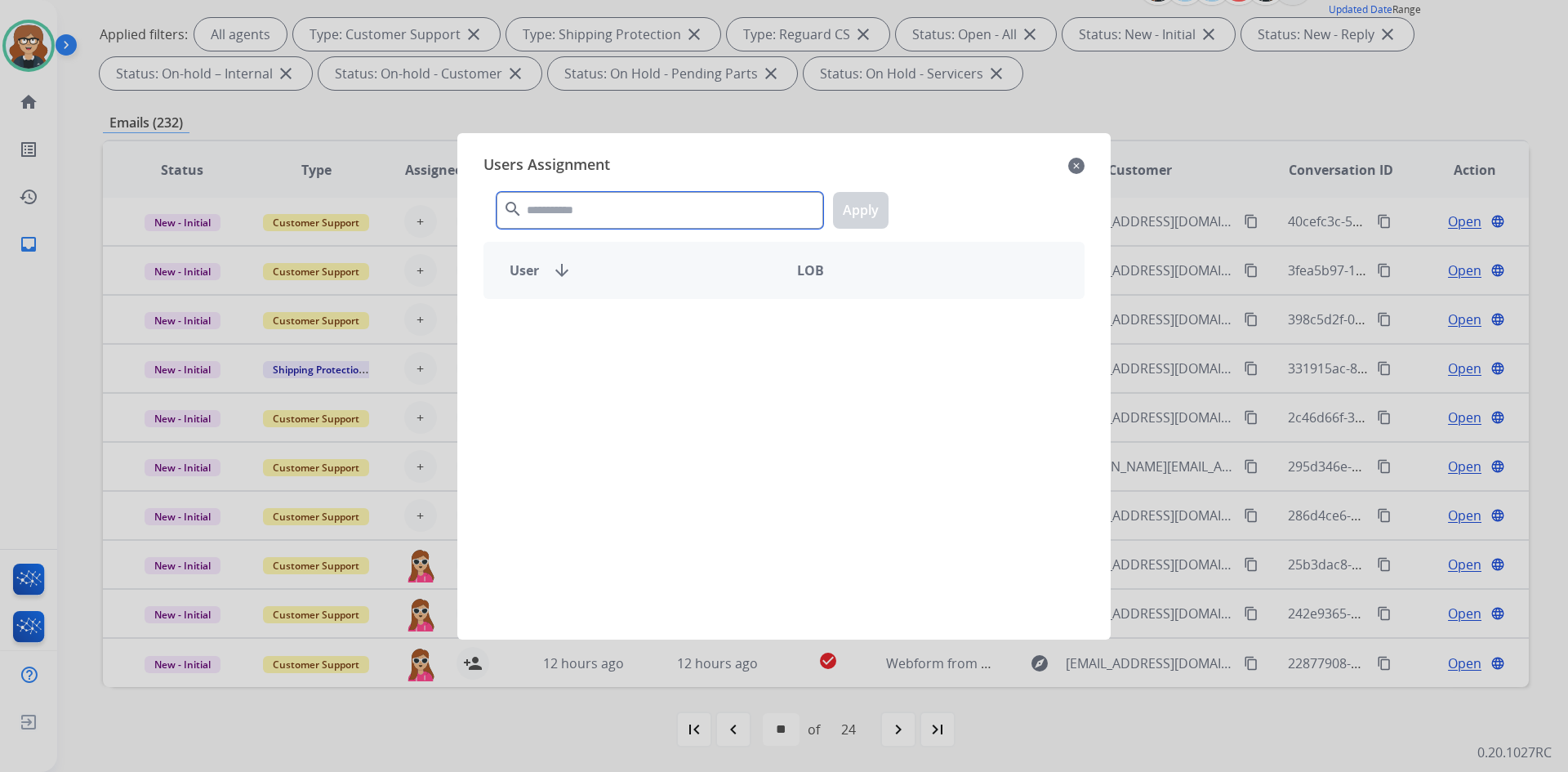
click at [557, 211] on input "text" at bounding box center [659, 210] width 327 height 37
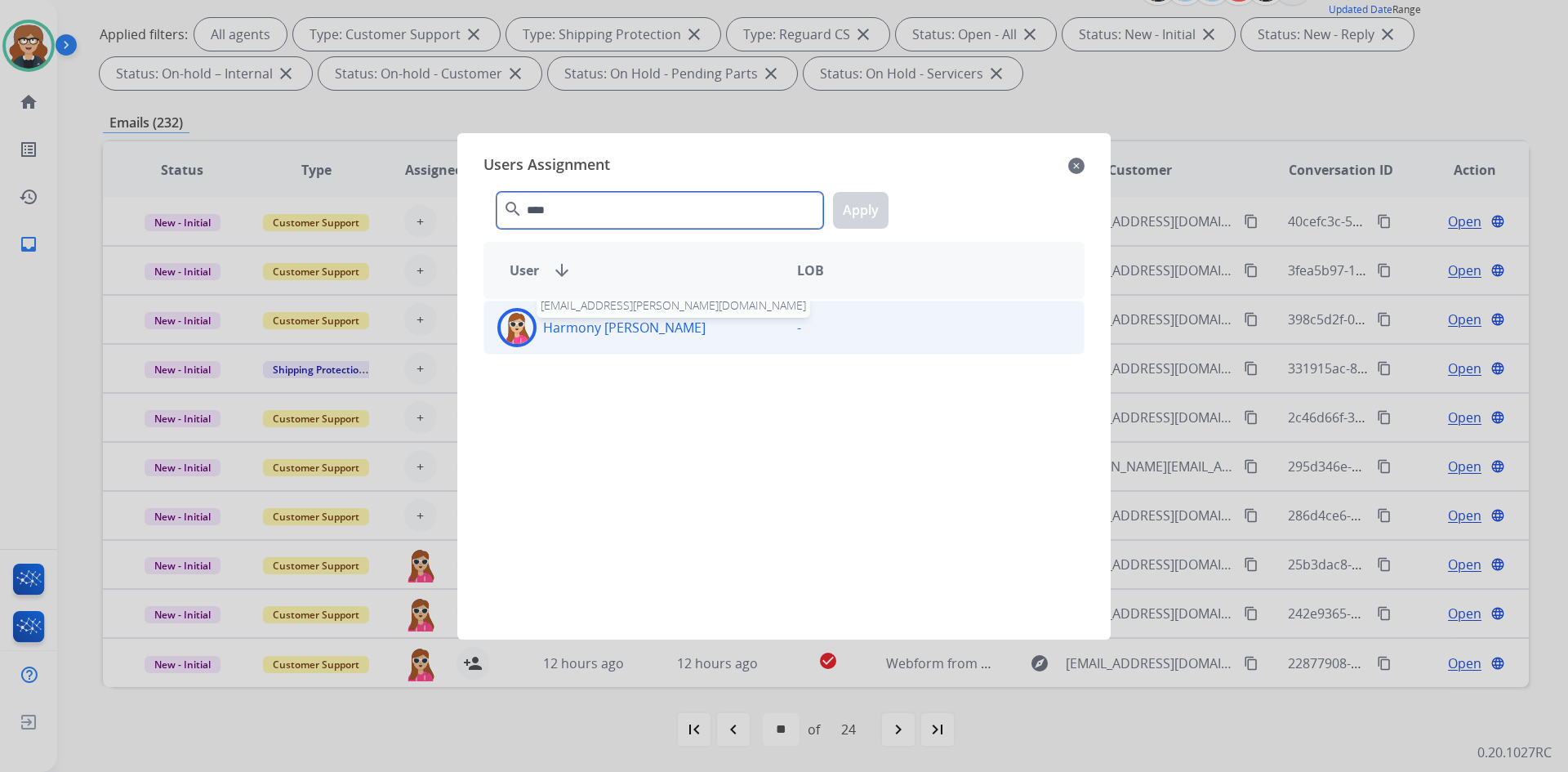
type input "****"
click at [593, 328] on p "Harmony [PERSON_NAME]" at bounding box center [625, 328] width 163 height 20
click at [840, 207] on button "Apply" at bounding box center [861, 210] width 56 height 37
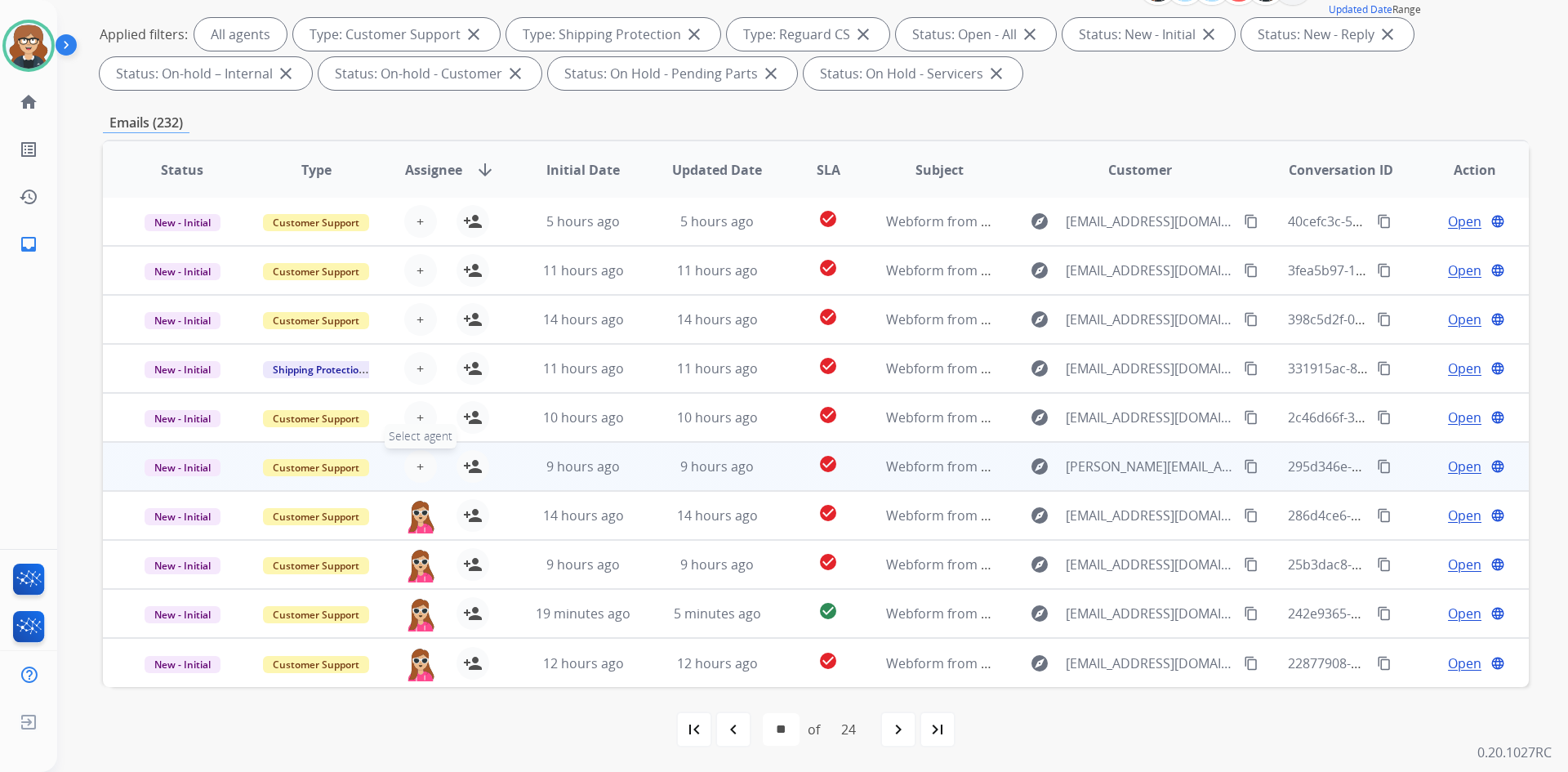
click at [417, 469] on span "+" at bounding box center [420, 466] width 8 height 20
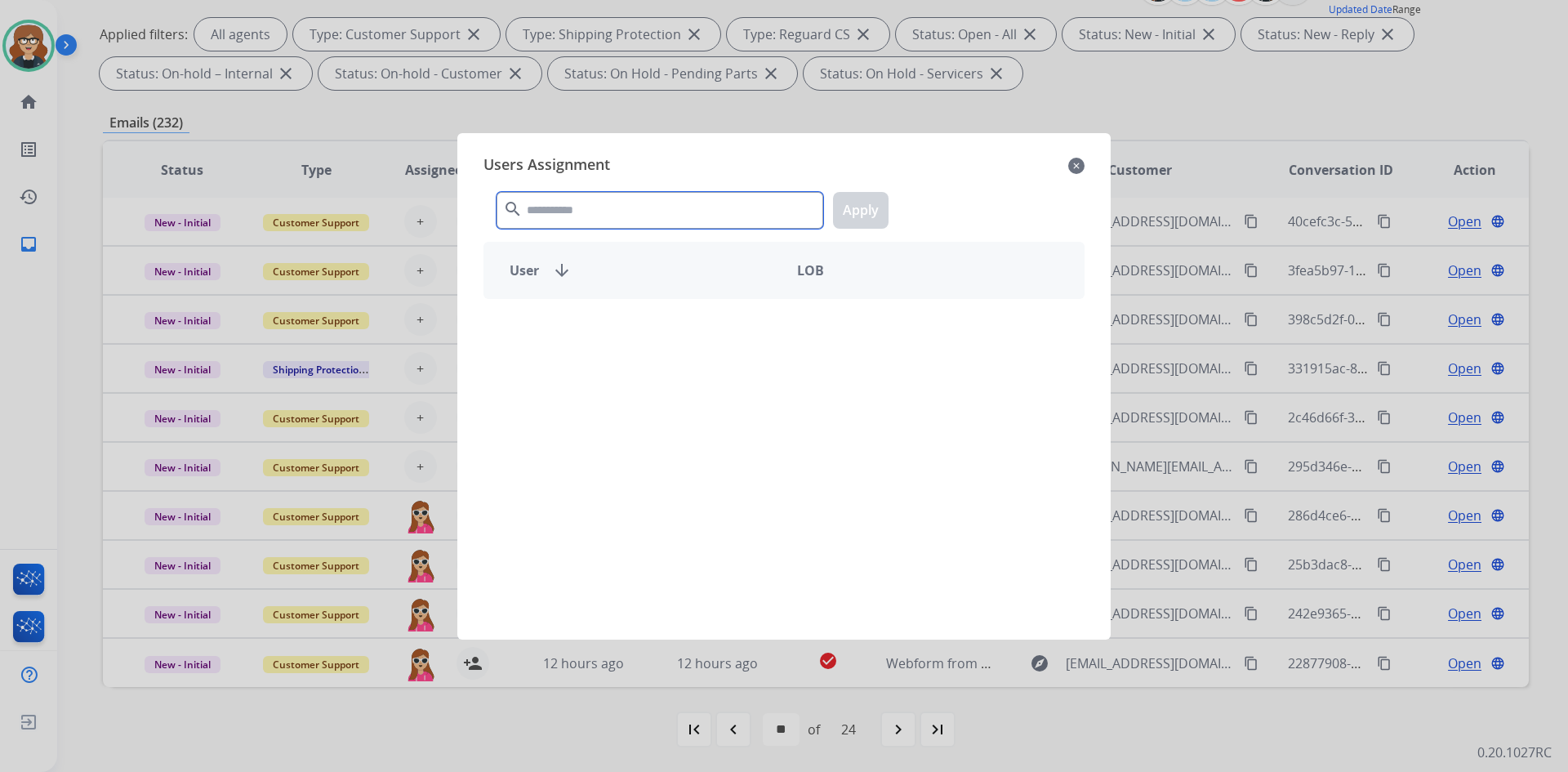
click at [621, 202] on input "text" at bounding box center [659, 210] width 327 height 37
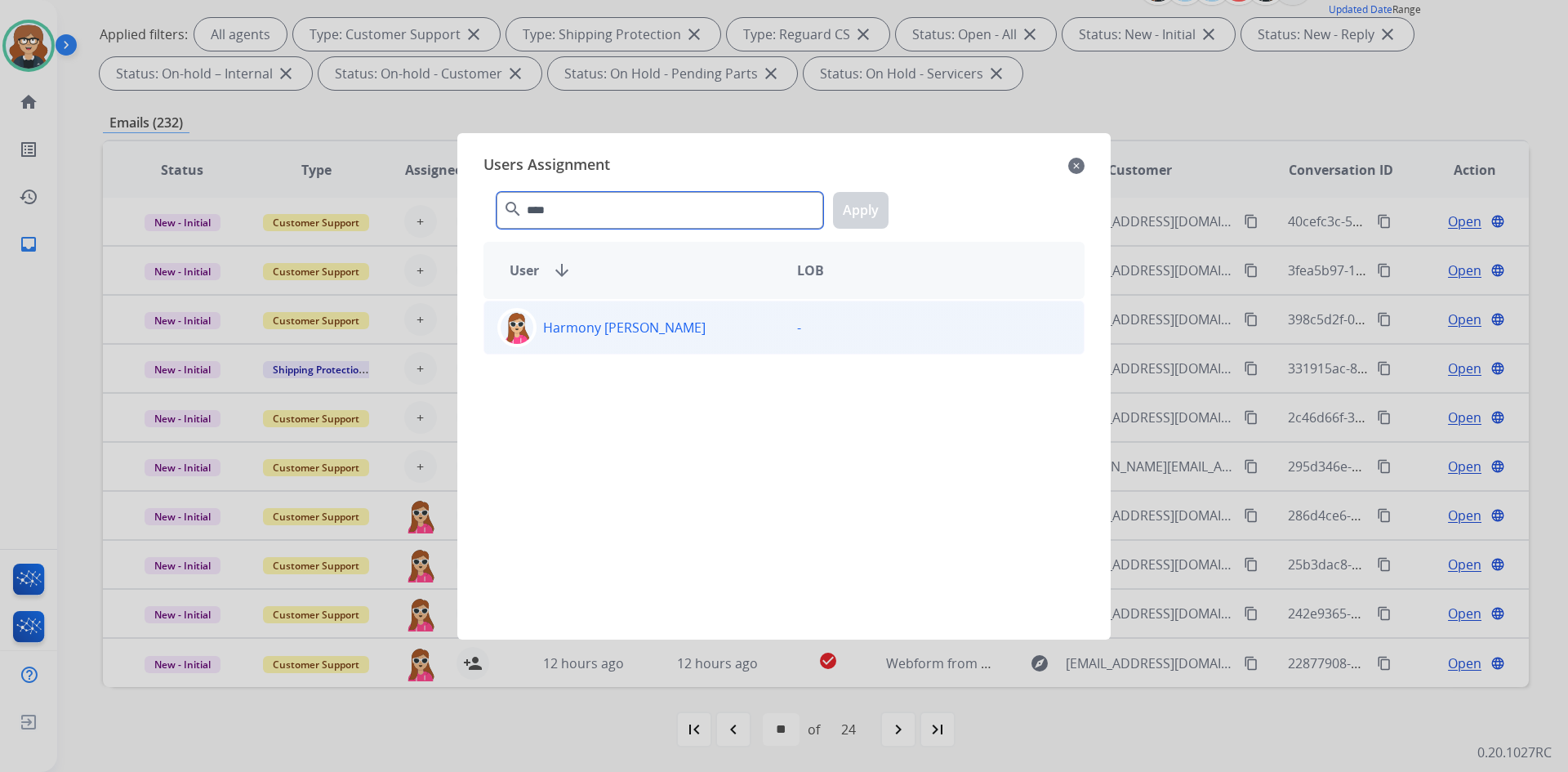
type input "****"
click at [616, 342] on div "Harmony [PERSON_NAME]" at bounding box center [634, 327] width 300 height 39
click at [854, 205] on button "Apply" at bounding box center [861, 210] width 56 height 37
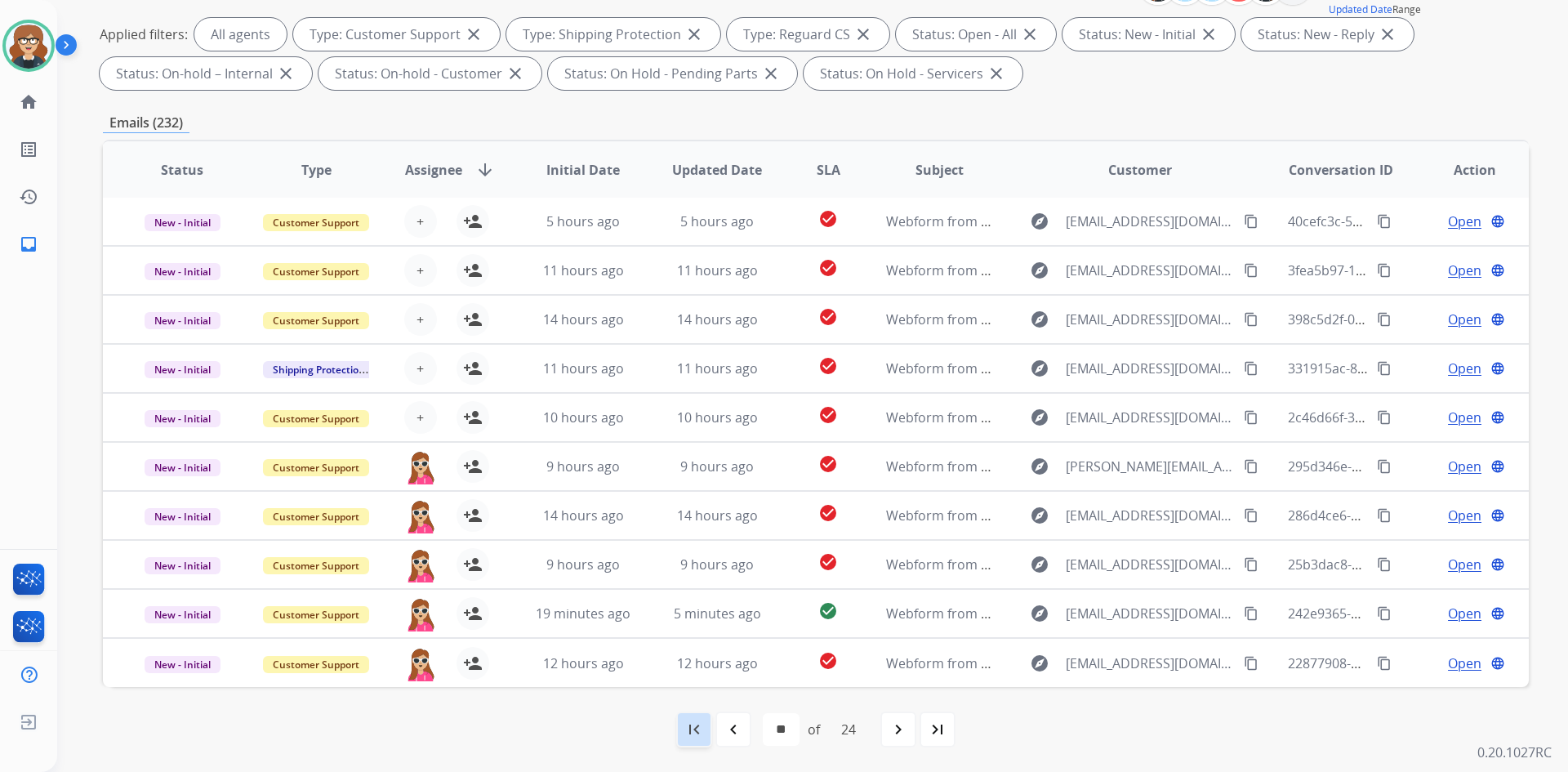
click at [702, 730] on div "first_page" at bounding box center [694, 729] width 36 height 36
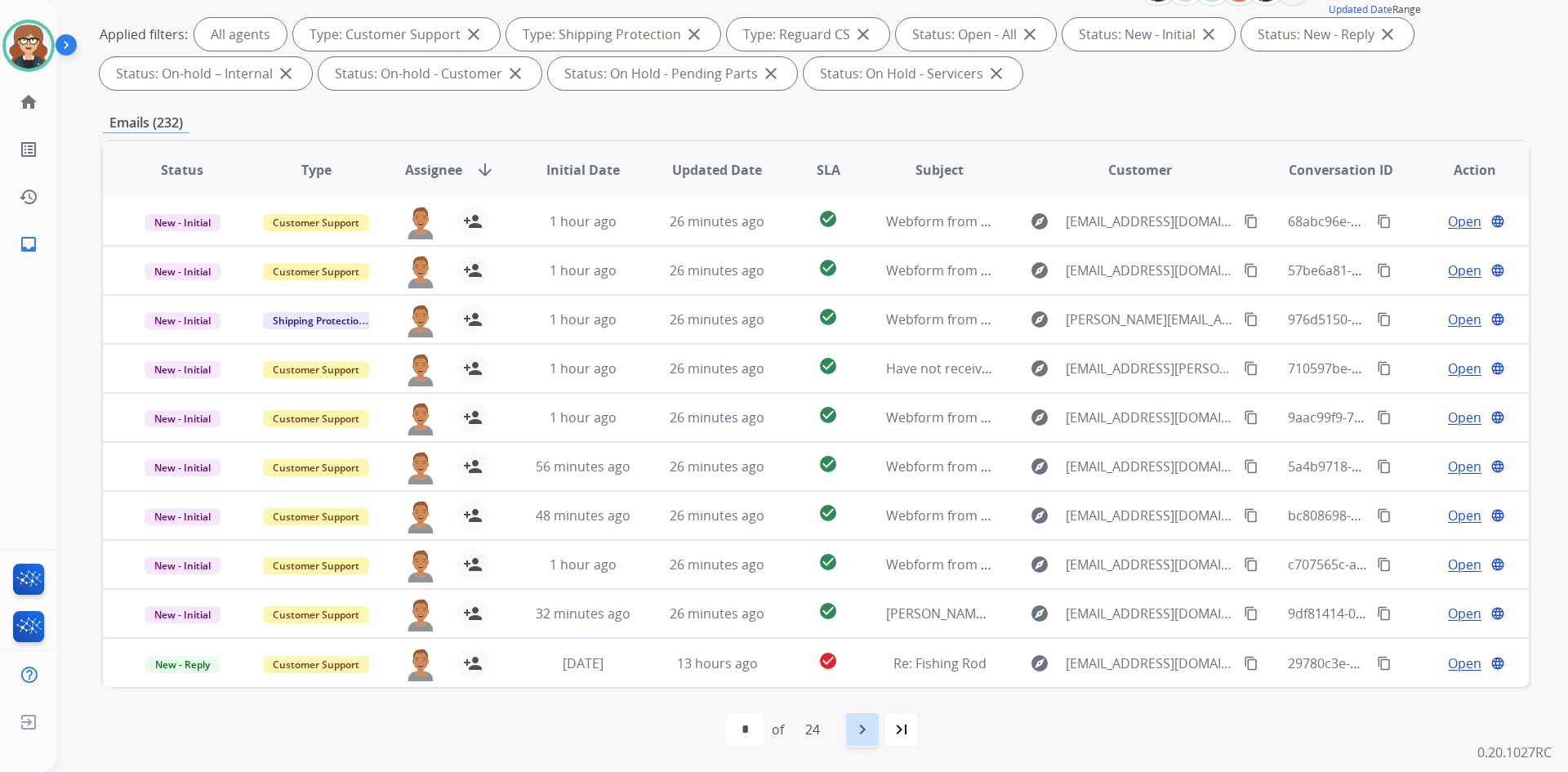
click at [854, 731] on div "navigate_next" at bounding box center [863, 729] width 36 height 36
select select "*"
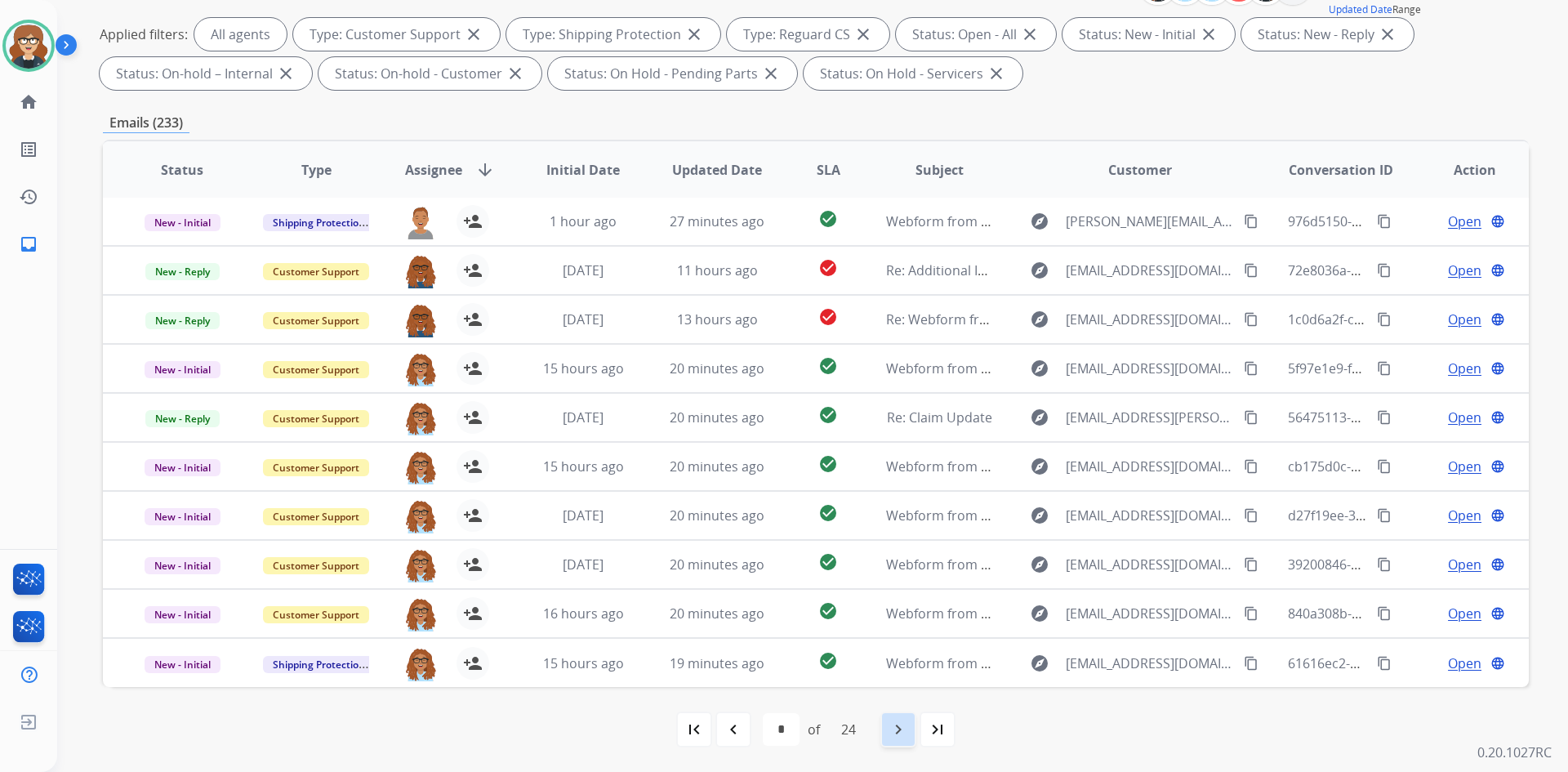
click at [904, 724] on mat-icon "navigate_next" at bounding box center [899, 729] width 20 height 20
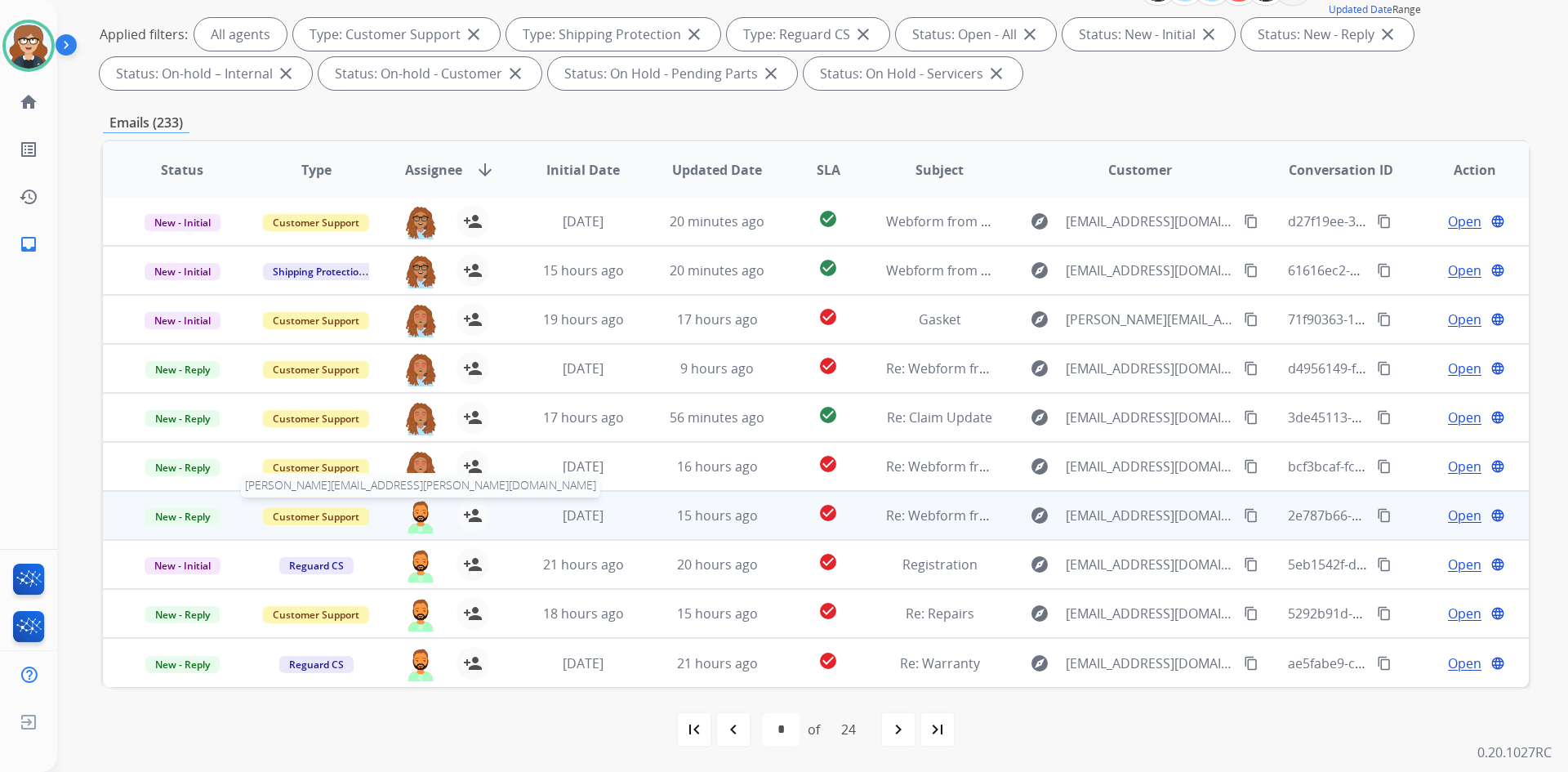
click at [422, 509] on img at bounding box center [420, 516] width 33 height 34
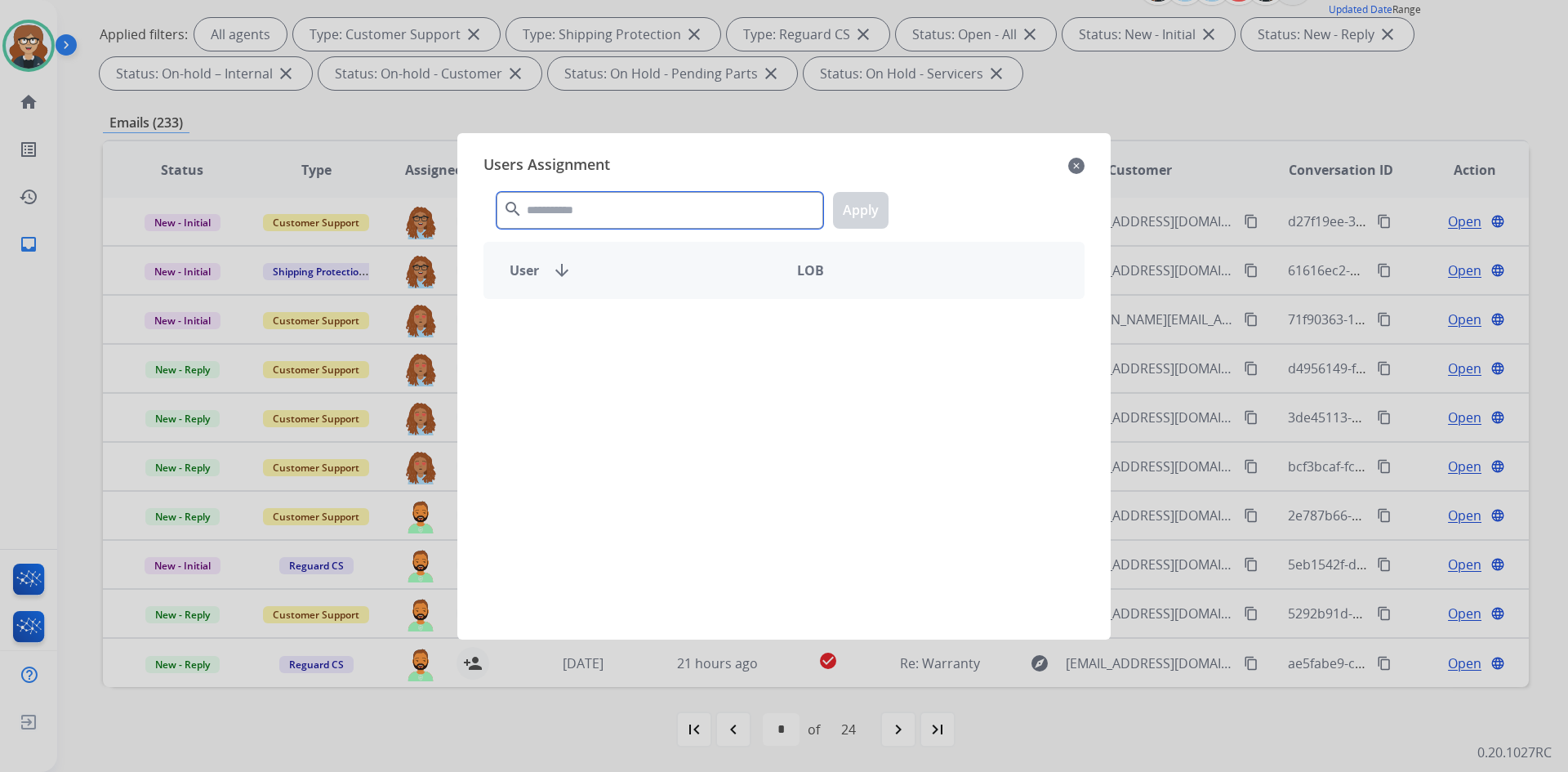
click at [585, 214] on input "text" at bounding box center [659, 210] width 327 height 37
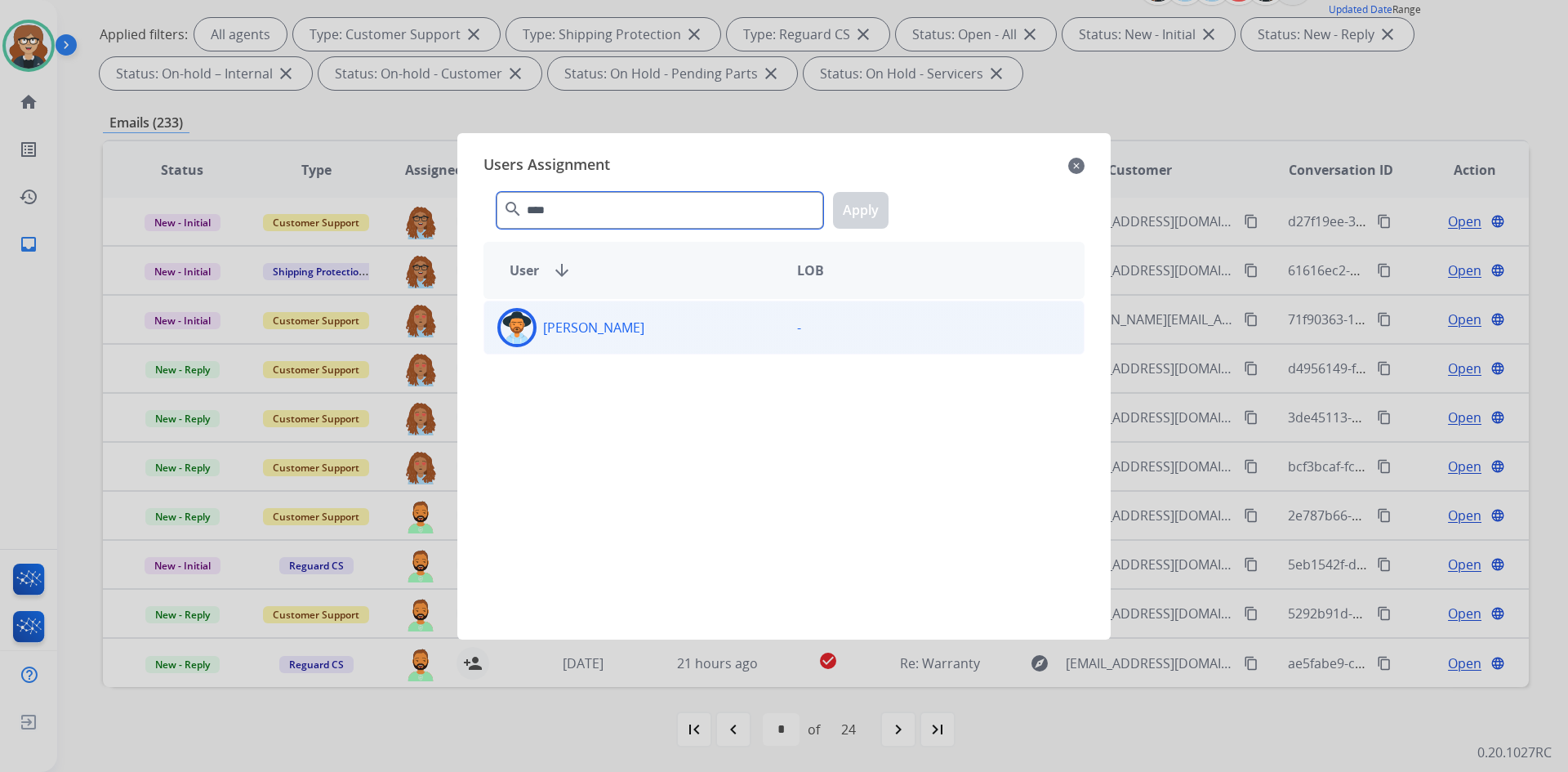
type input "****"
click at [621, 341] on div "[PERSON_NAME]" at bounding box center [634, 327] width 300 height 39
click at [853, 207] on button "Apply" at bounding box center [861, 210] width 56 height 37
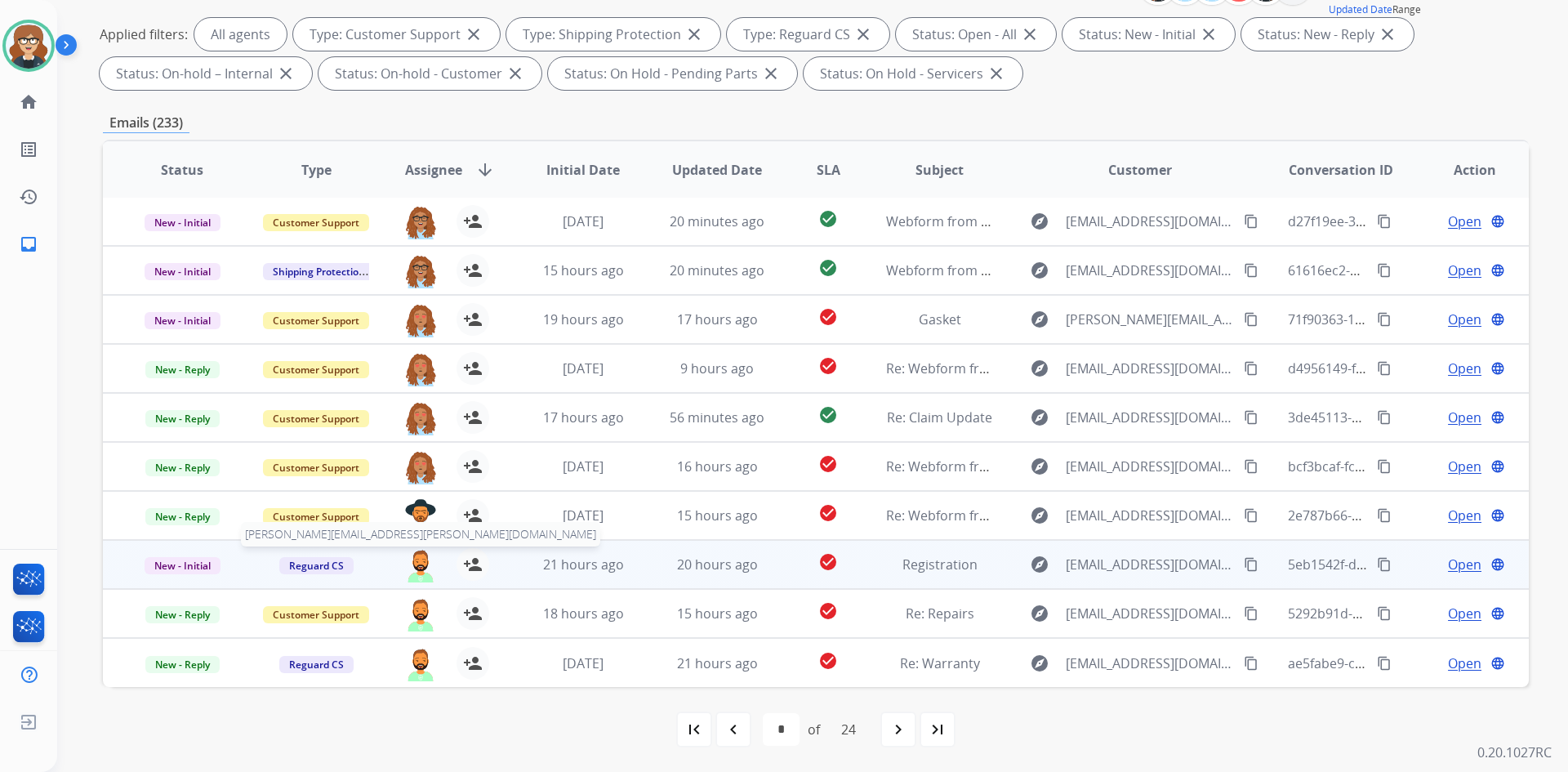
click at [420, 567] on img at bounding box center [420, 566] width 33 height 34
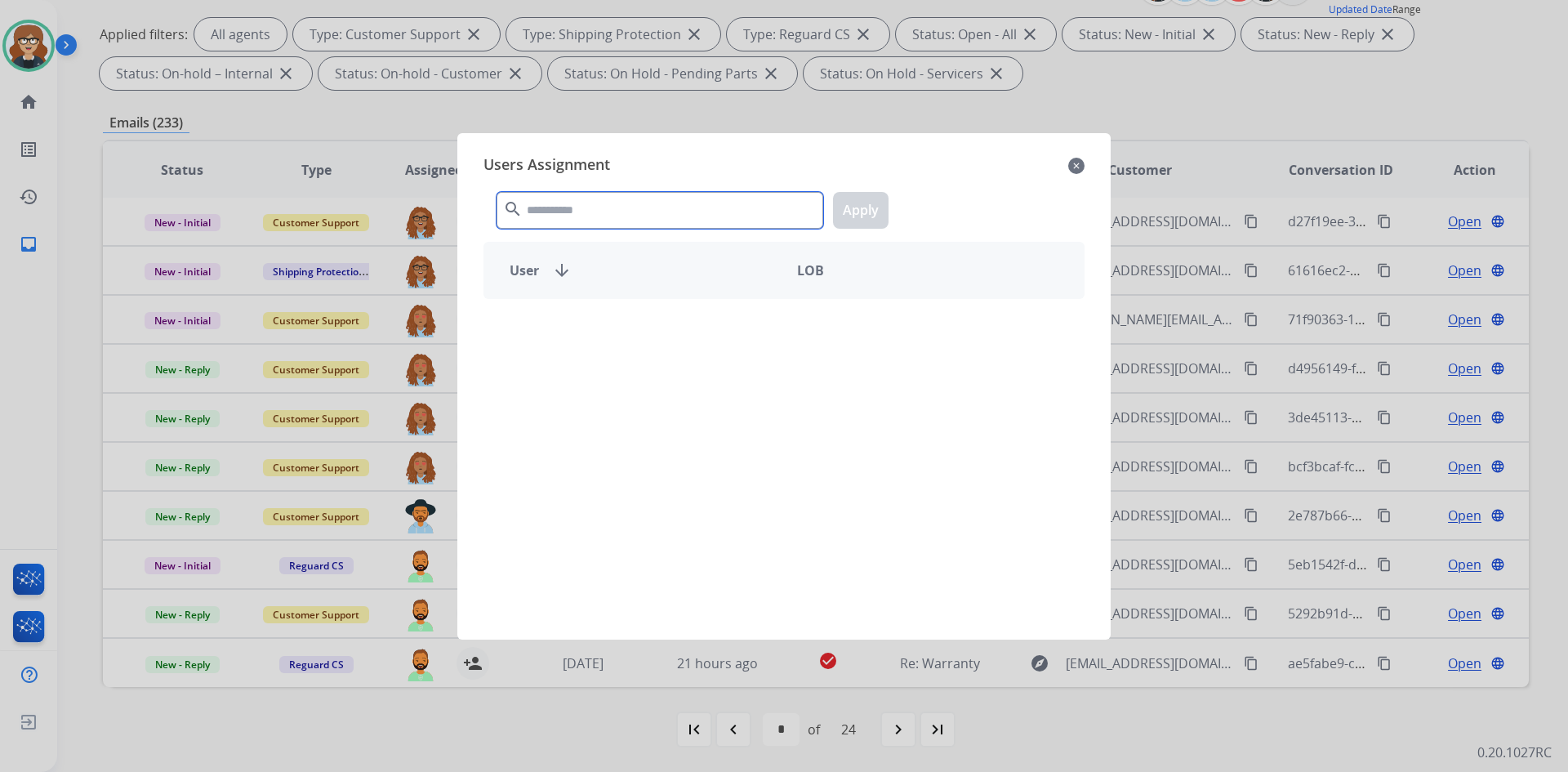
click at [585, 203] on input "text" at bounding box center [659, 210] width 327 height 37
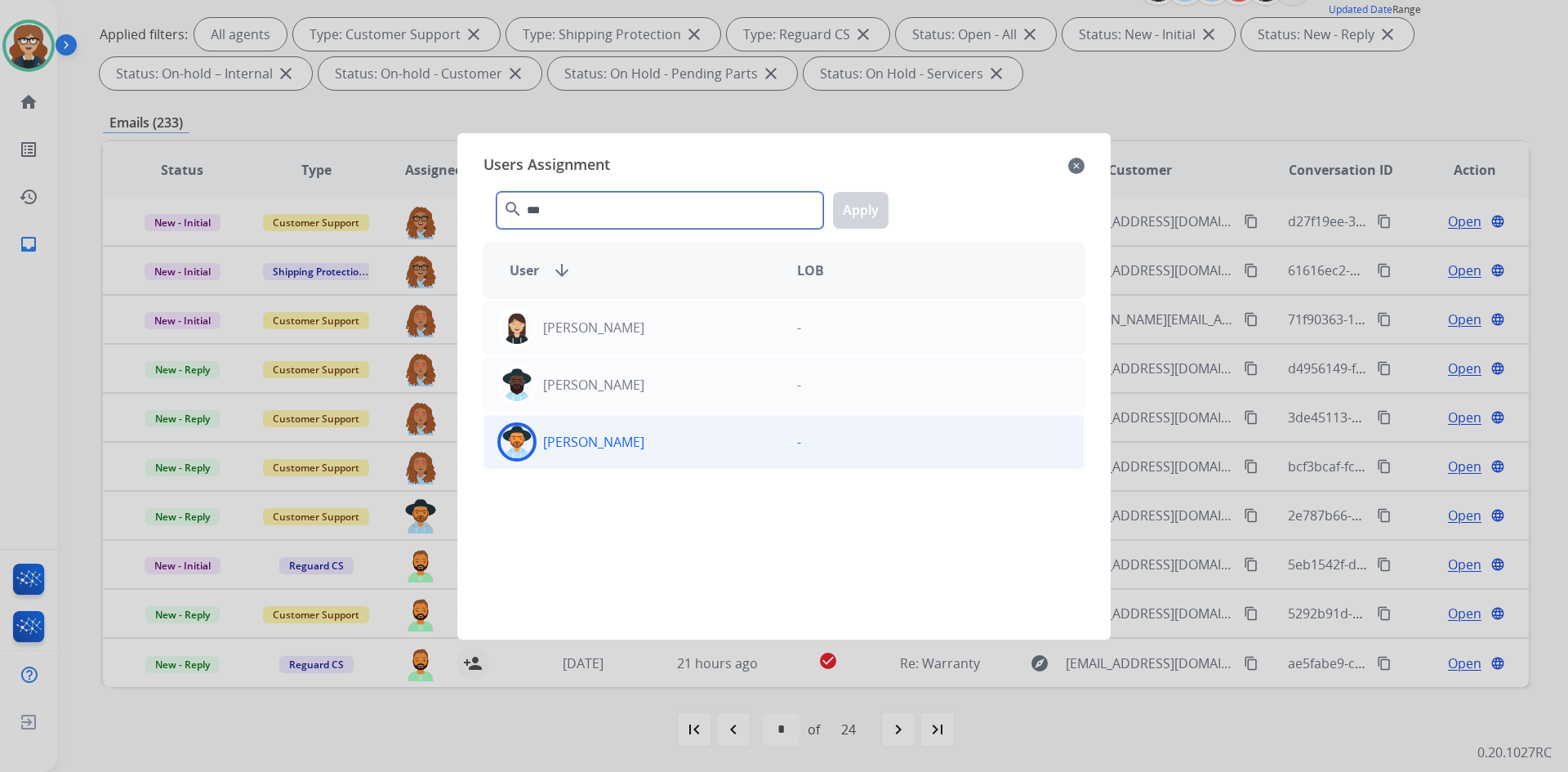
type input "***"
click at [601, 456] on div "[PERSON_NAME]" at bounding box center [634, 441] width 300 height 39
click at [848, 206] on button "Apply" at bounding box center [861, 210] width 56 height 37
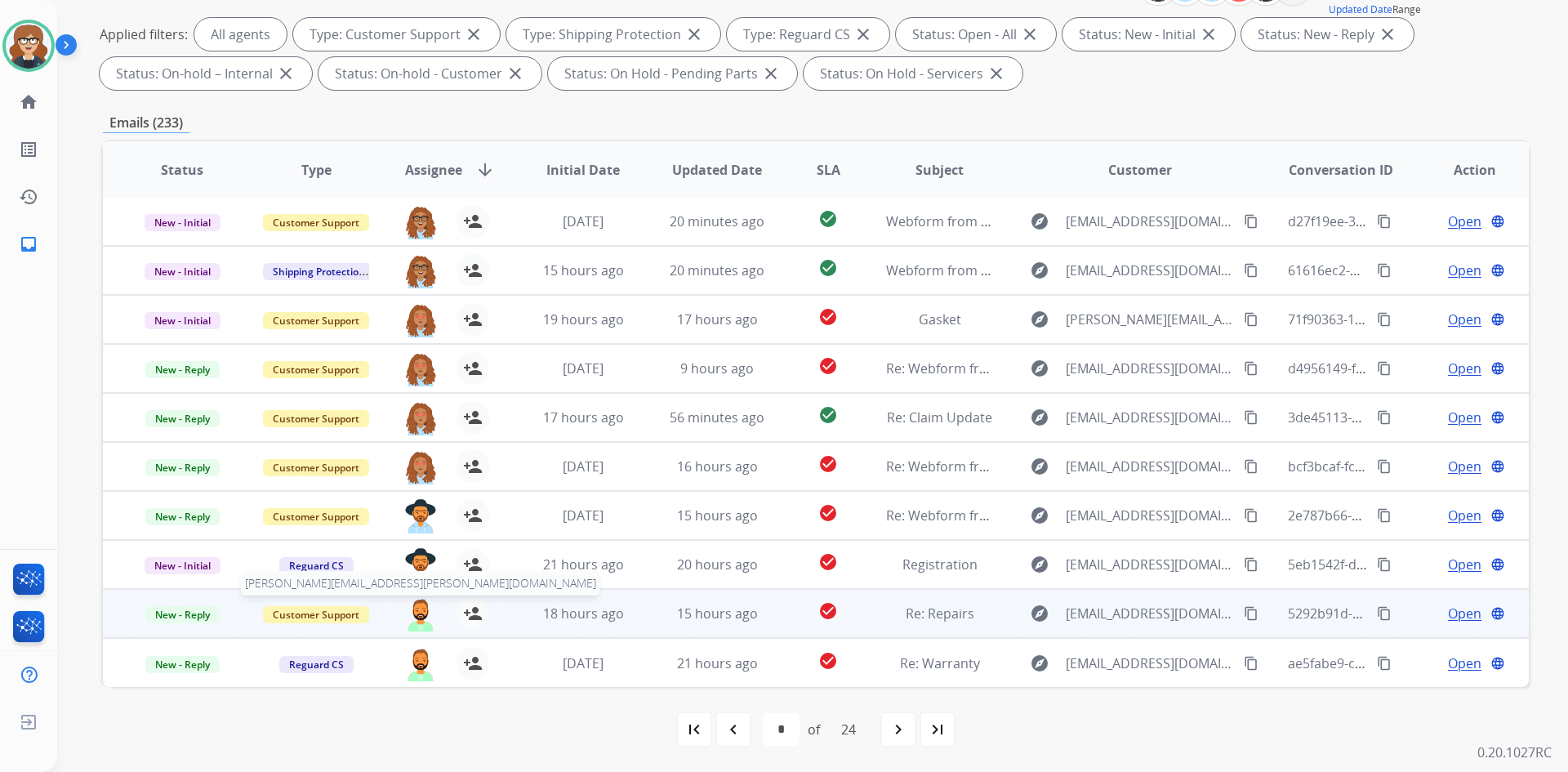
click at [407, 615] on img at bounding box center [420, 615] width 33 height 34
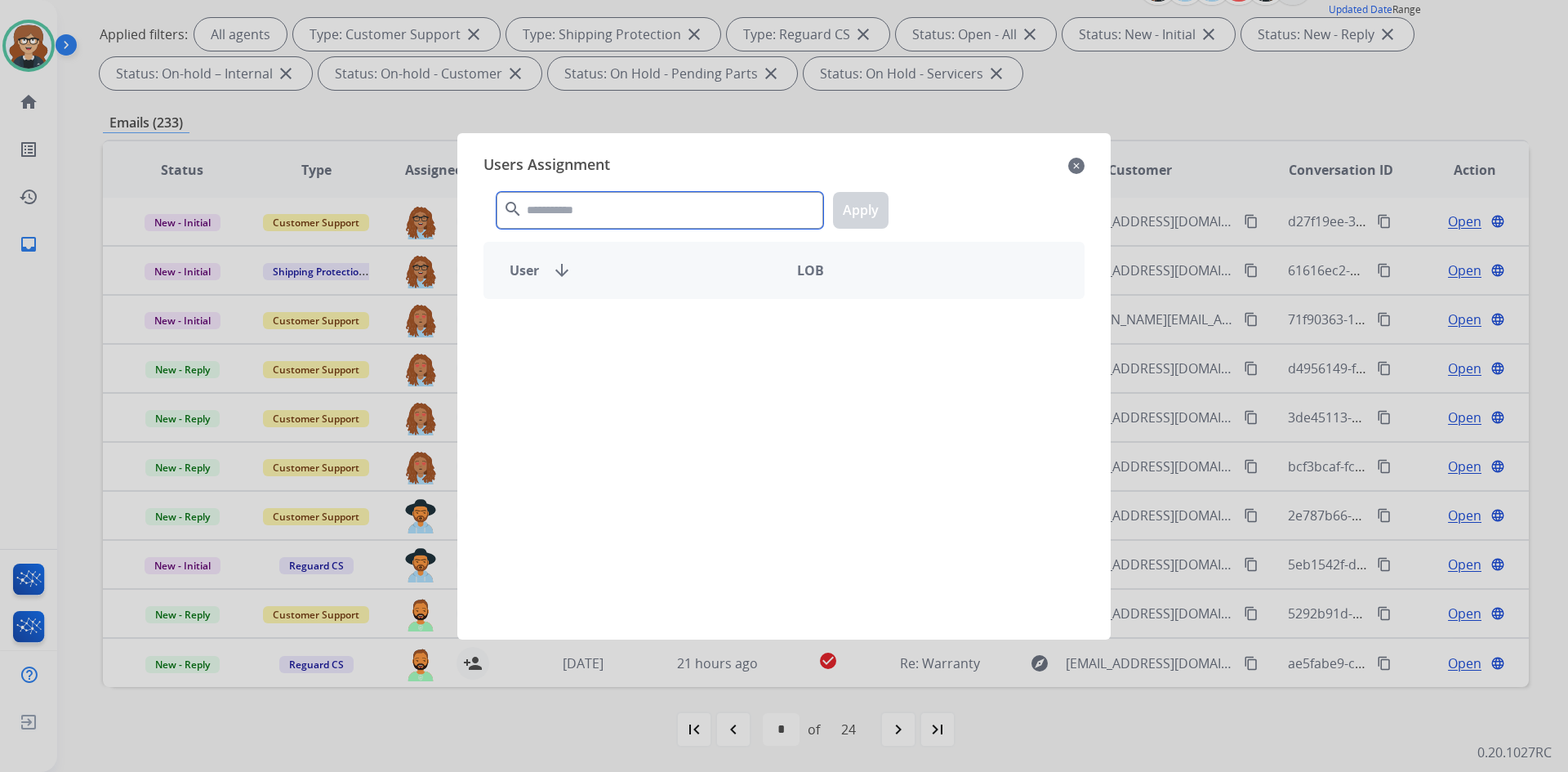
click at [574, 206] on input "text" at bounding box center [659, 210] width 327 height 37
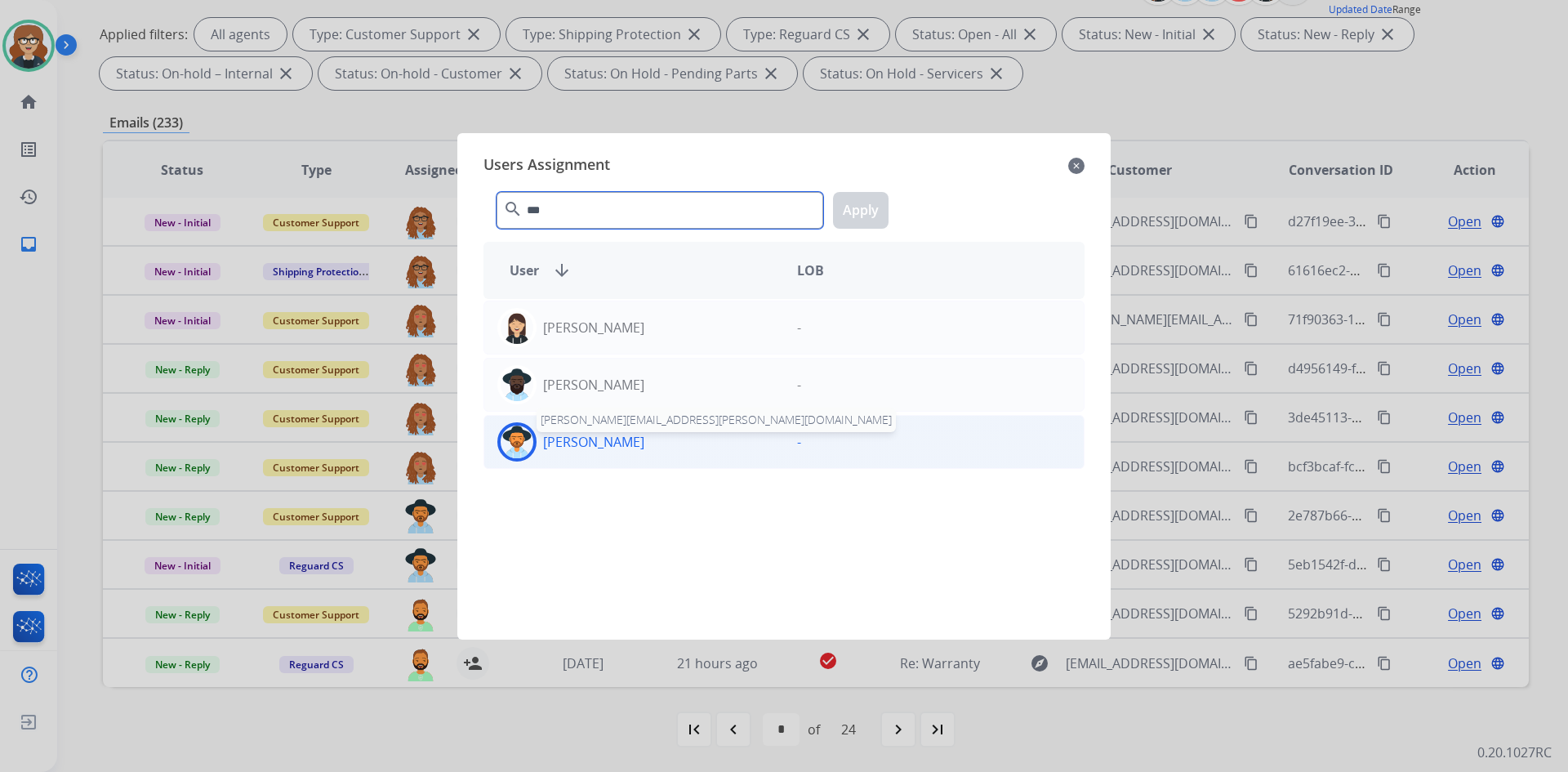
type input "***"
click at [603, 437] on p "[PERSON_NAME]" at bounding box center [594, 441] width 101 height 20
drag, startPoint x: 857, startPoint y: 206, endPoint x: 825, endPoint y: 237, distance: 44.6
click at [856, 206] on button "Apply" at bounding box center [861, 210] width 56 height 37
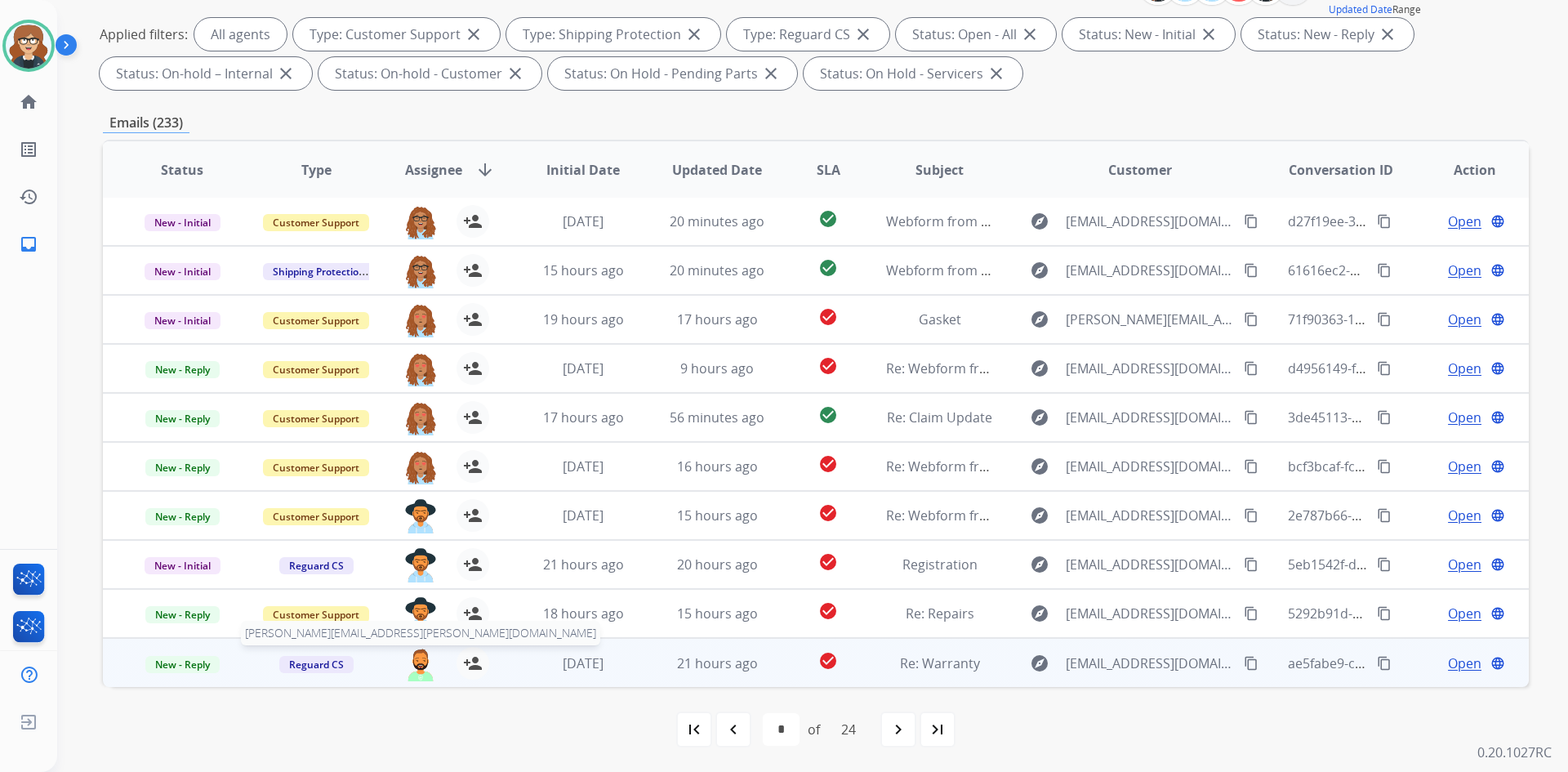
click at [409, 662] on img at bounding box center [420, 664] width 33 height 34
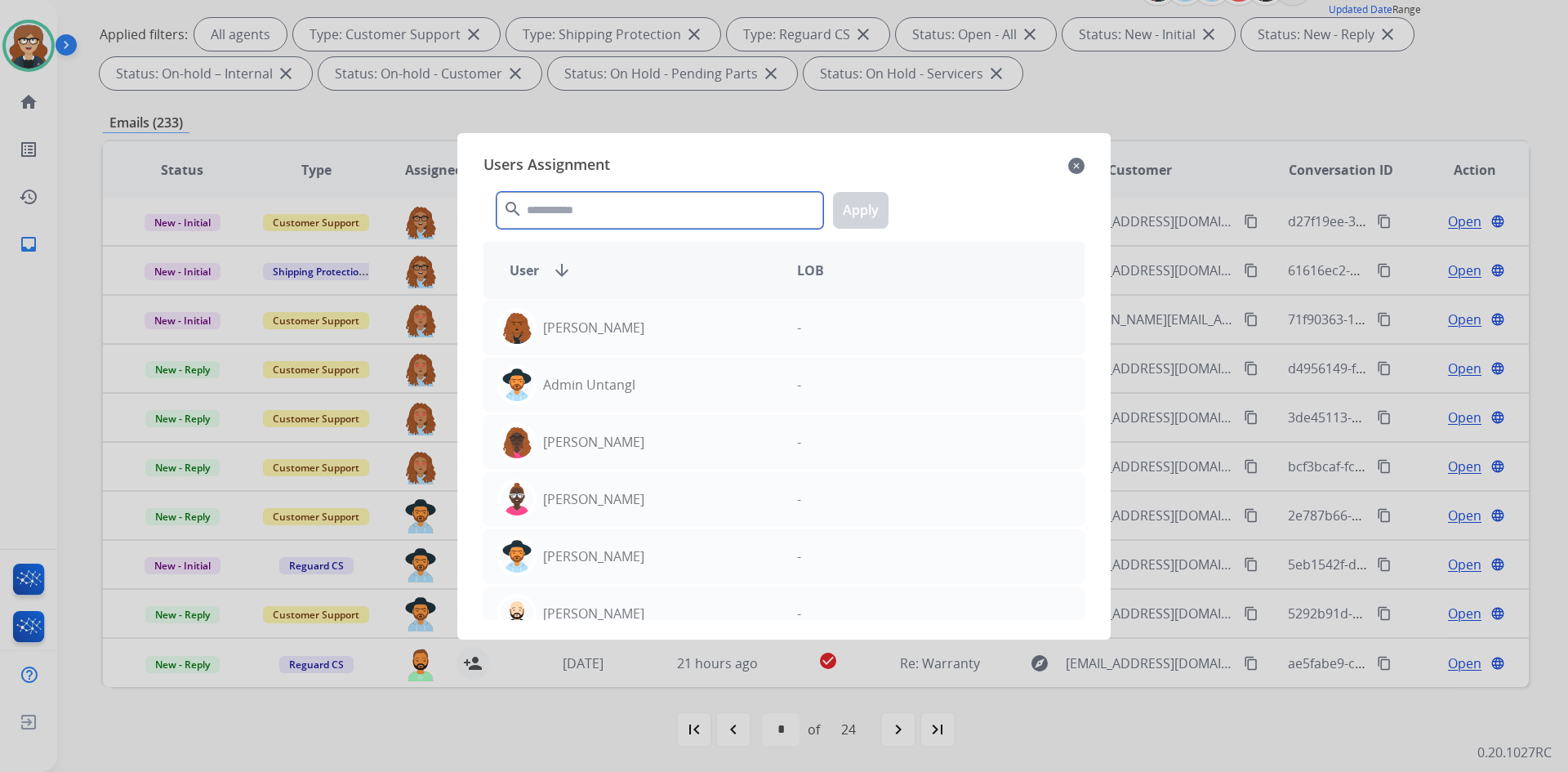
click at [600, 205] on input "text" at bounding box center [659, 210] width 327 height 37
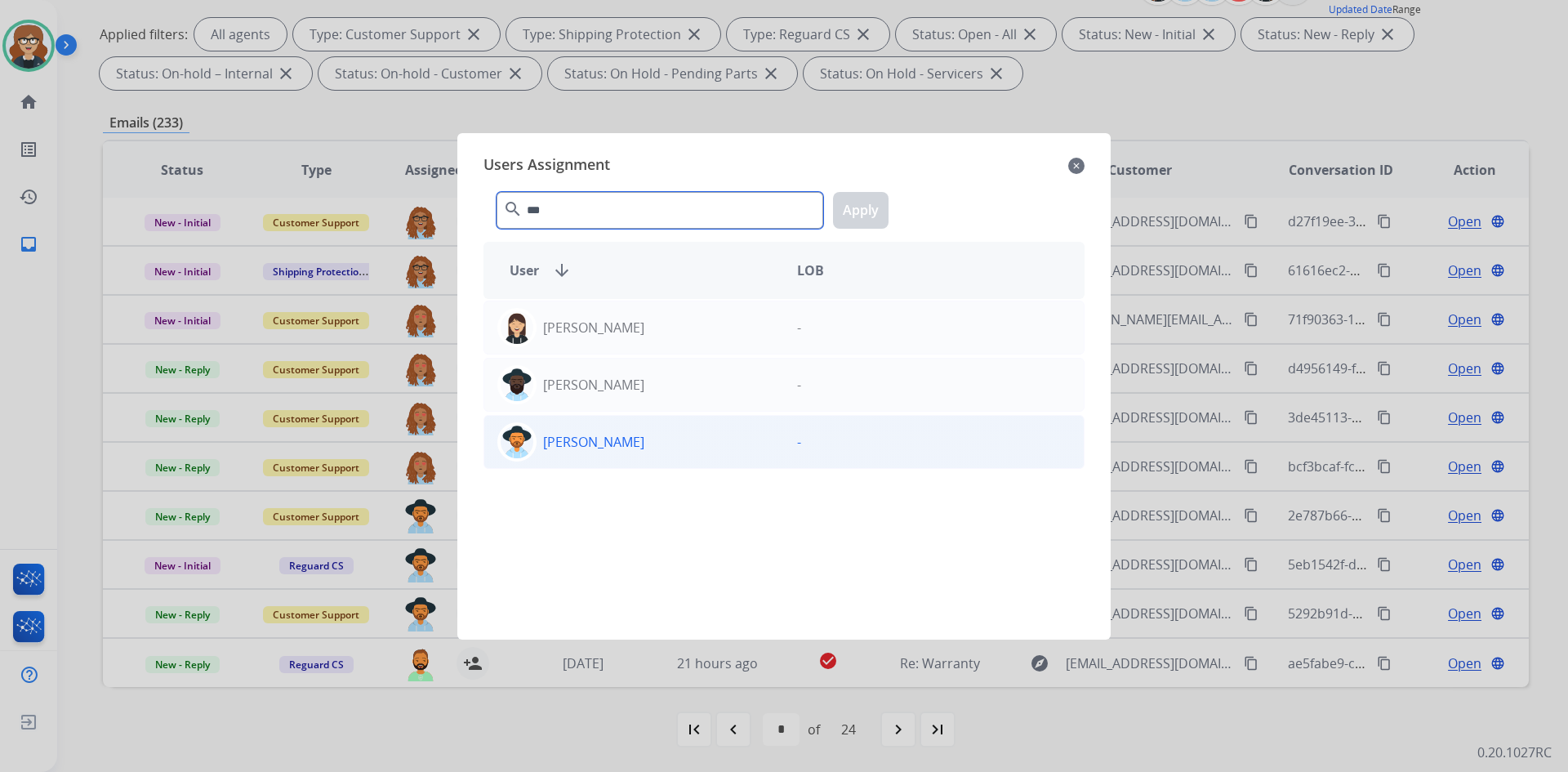
type input "***"
click at [666, 450] on div "[PERSON_NAME]" at bounding box center [634, 441] width 300 height 39
click at [871, 205] on button "Apply" at bounding box center [861, 210] width 56 height 37
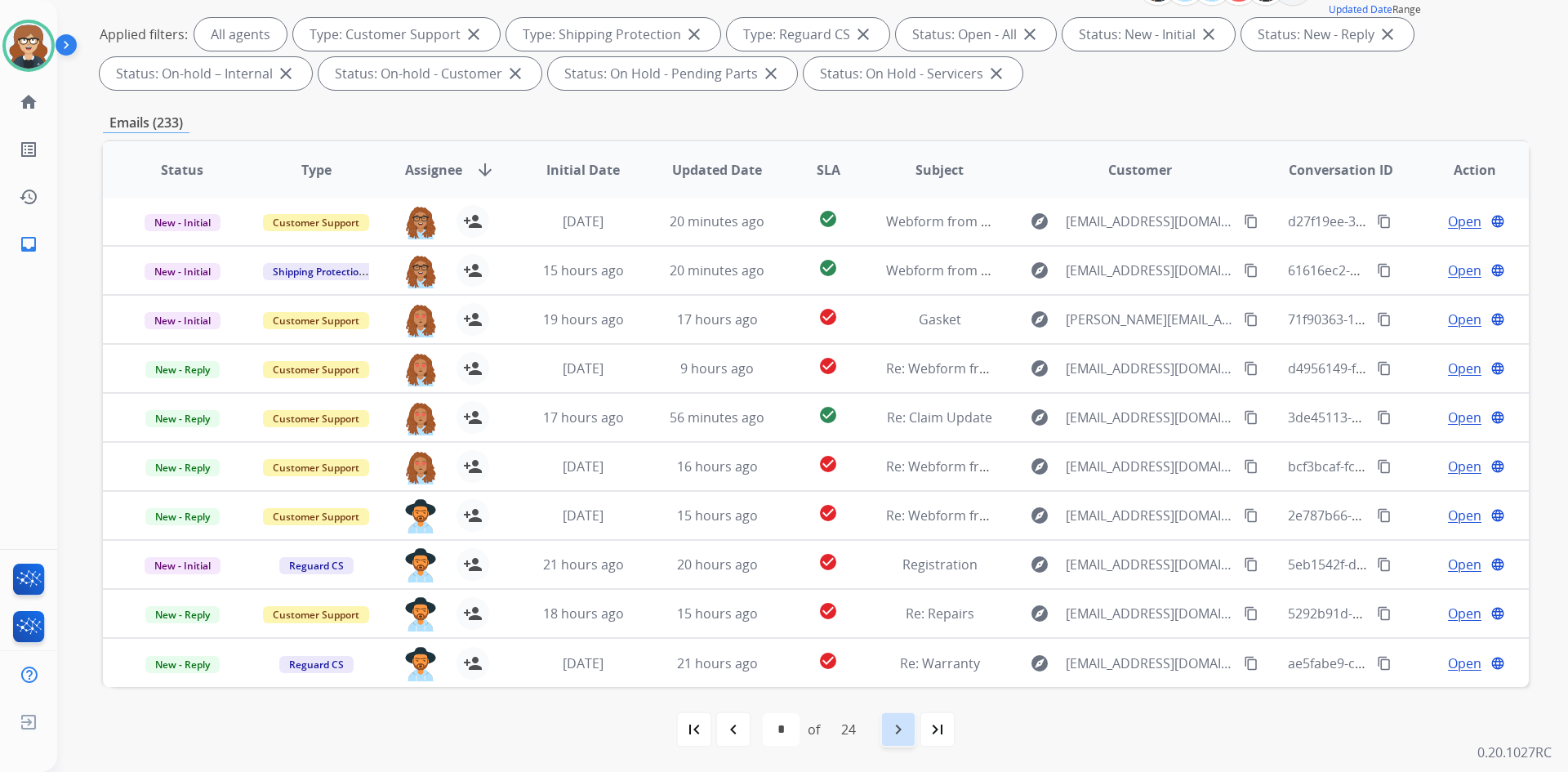
click at [893, 733] on mat-icon "navigate_next" at bounding box center [899, 729] width 20 height 20
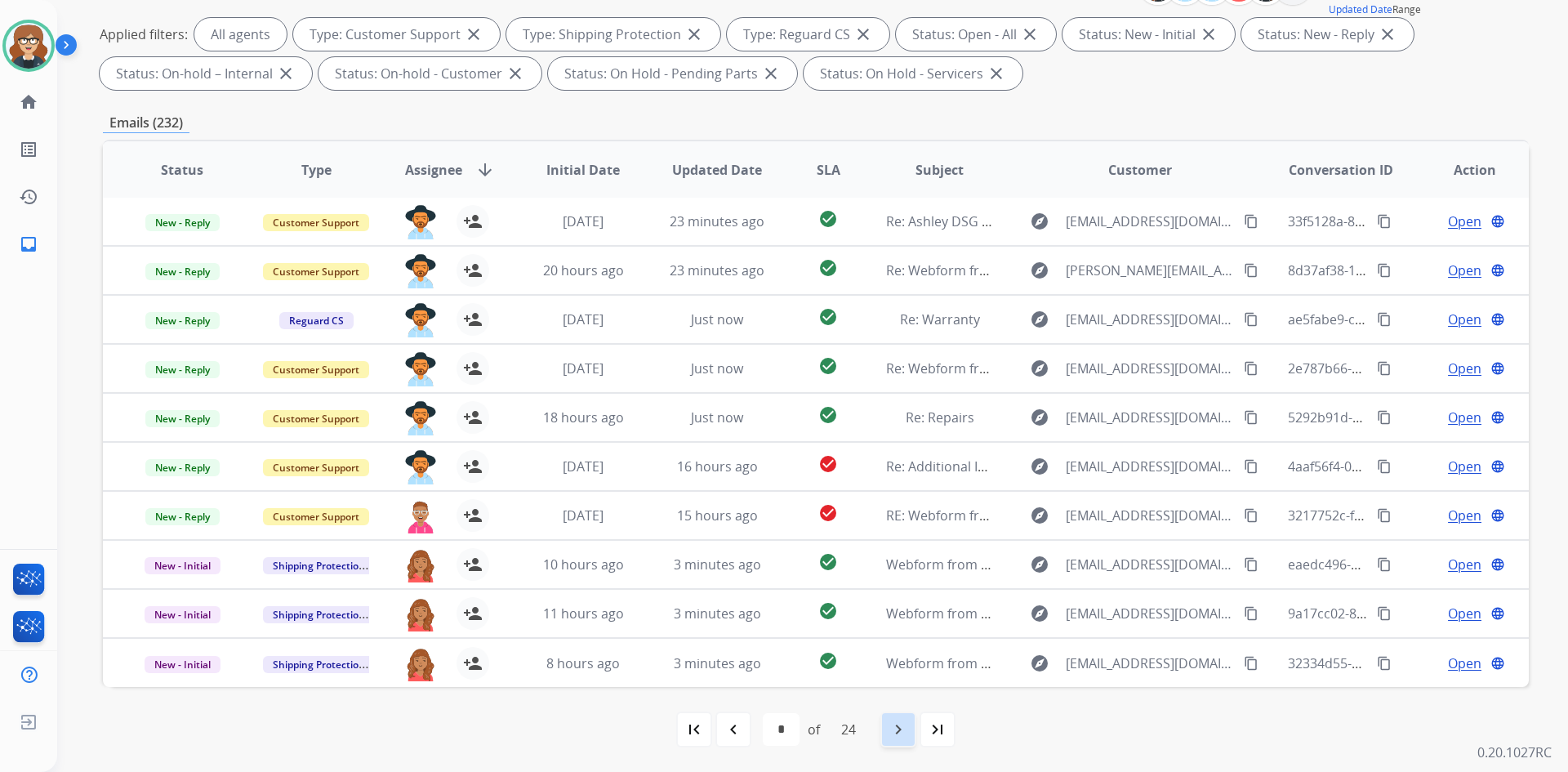
click at [908, 732] on mat-icon "navigate_next" at bounding box center [899, 729] width 20 height 20
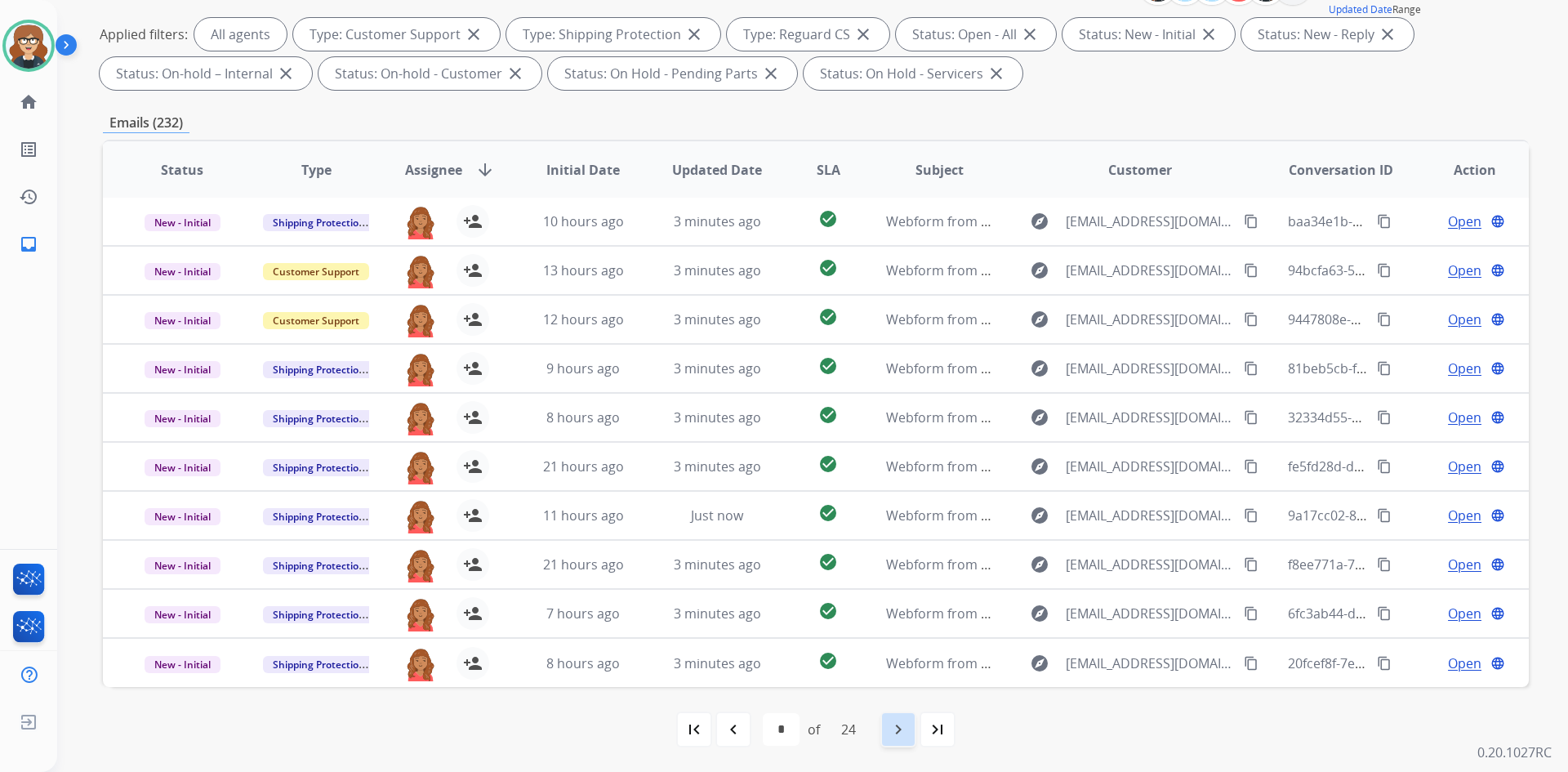
click at [907, 736] on mat-icon "navigate_next" at bounding box center [899, 729] width 20 height 20
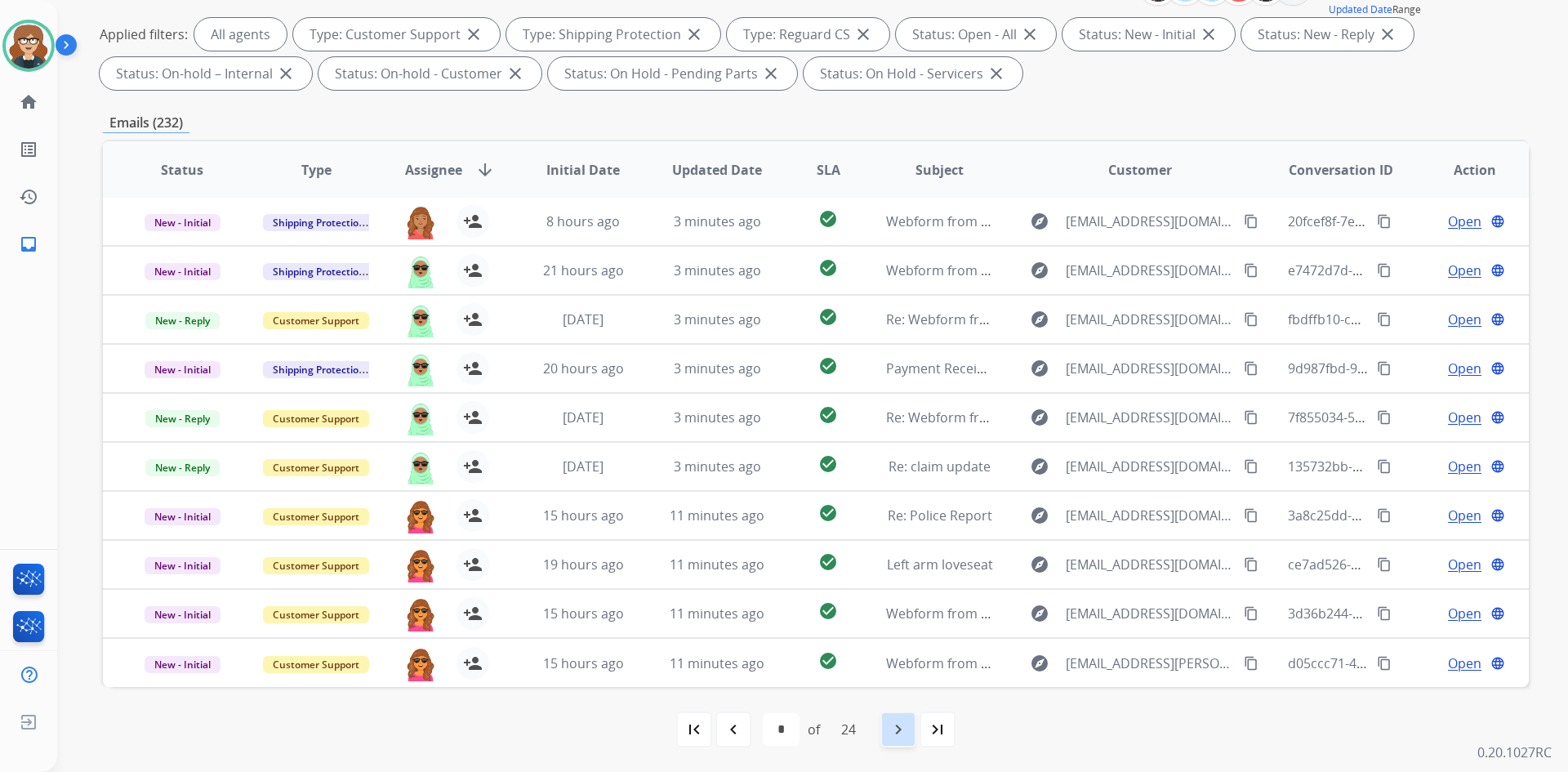
click at [901, 727] on mat-icon "navigate_next" at bounding box center [899, 729] width 20 height 20
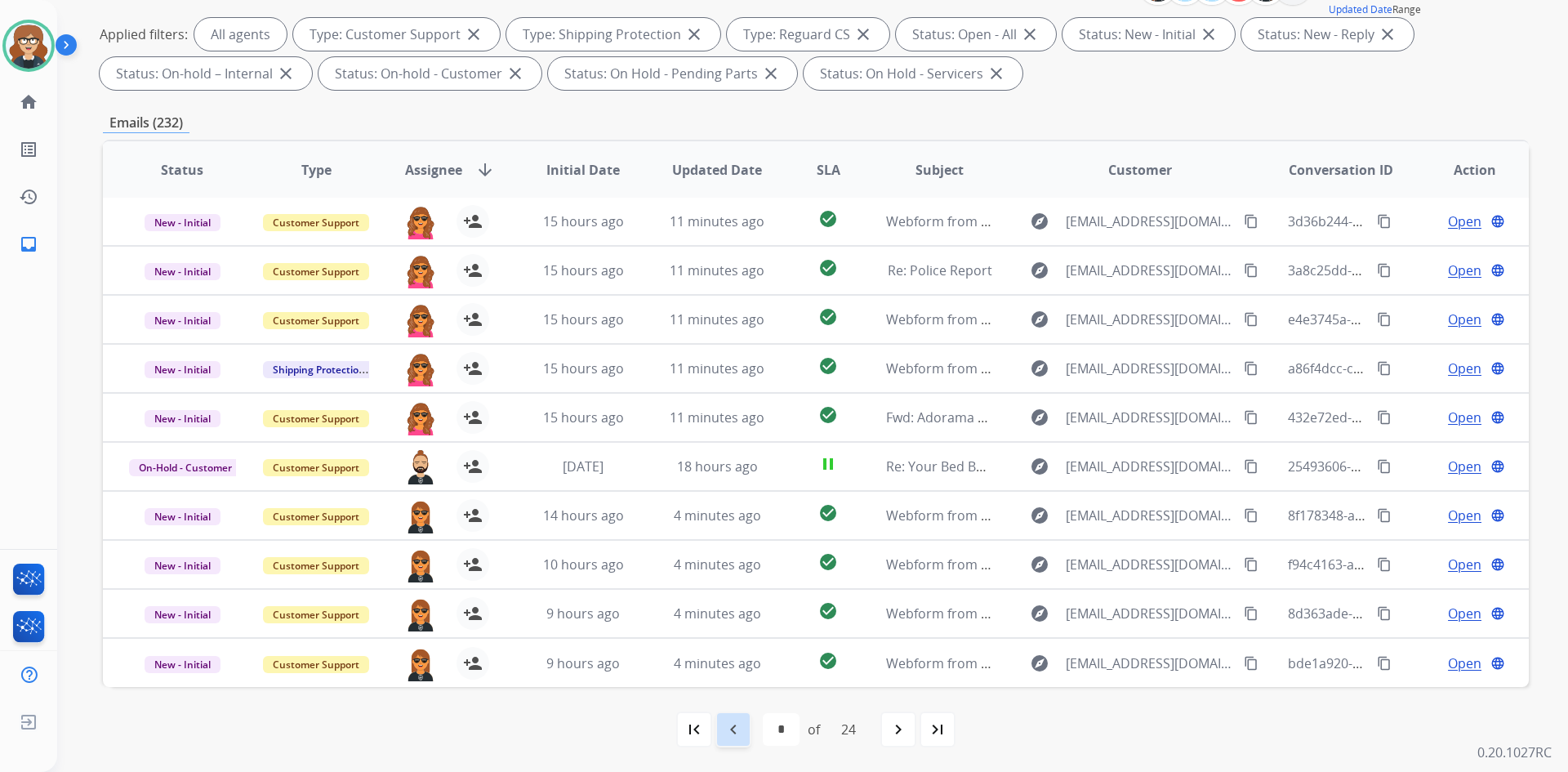
click at [744, 729] on div "navigate_before" at bounding box center [734, 729] width 36 height 36
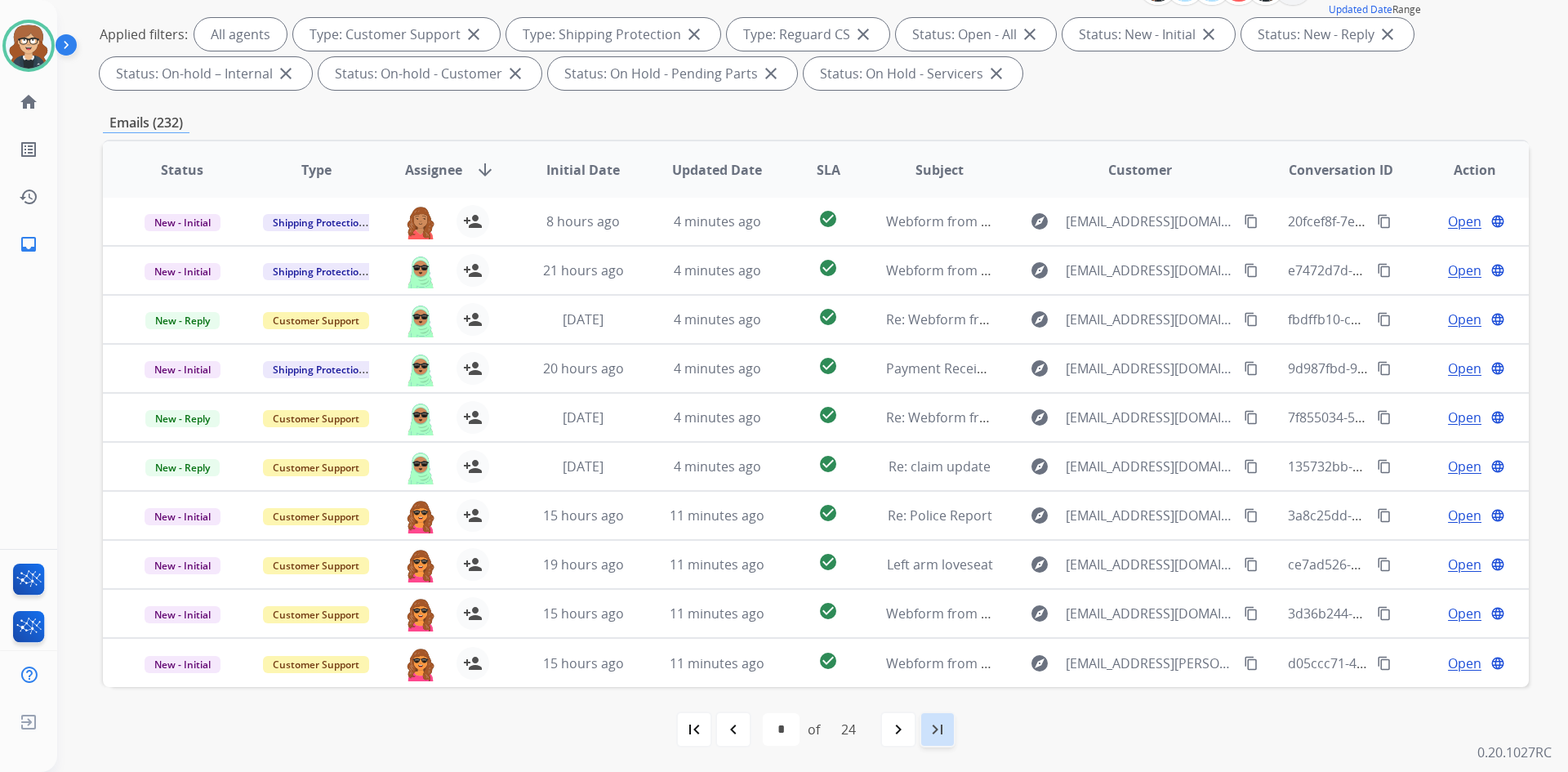
click at [943, 726] on mat-icon "last_page" at bounding box center [937, 729] width 20 height 20
select select "**"
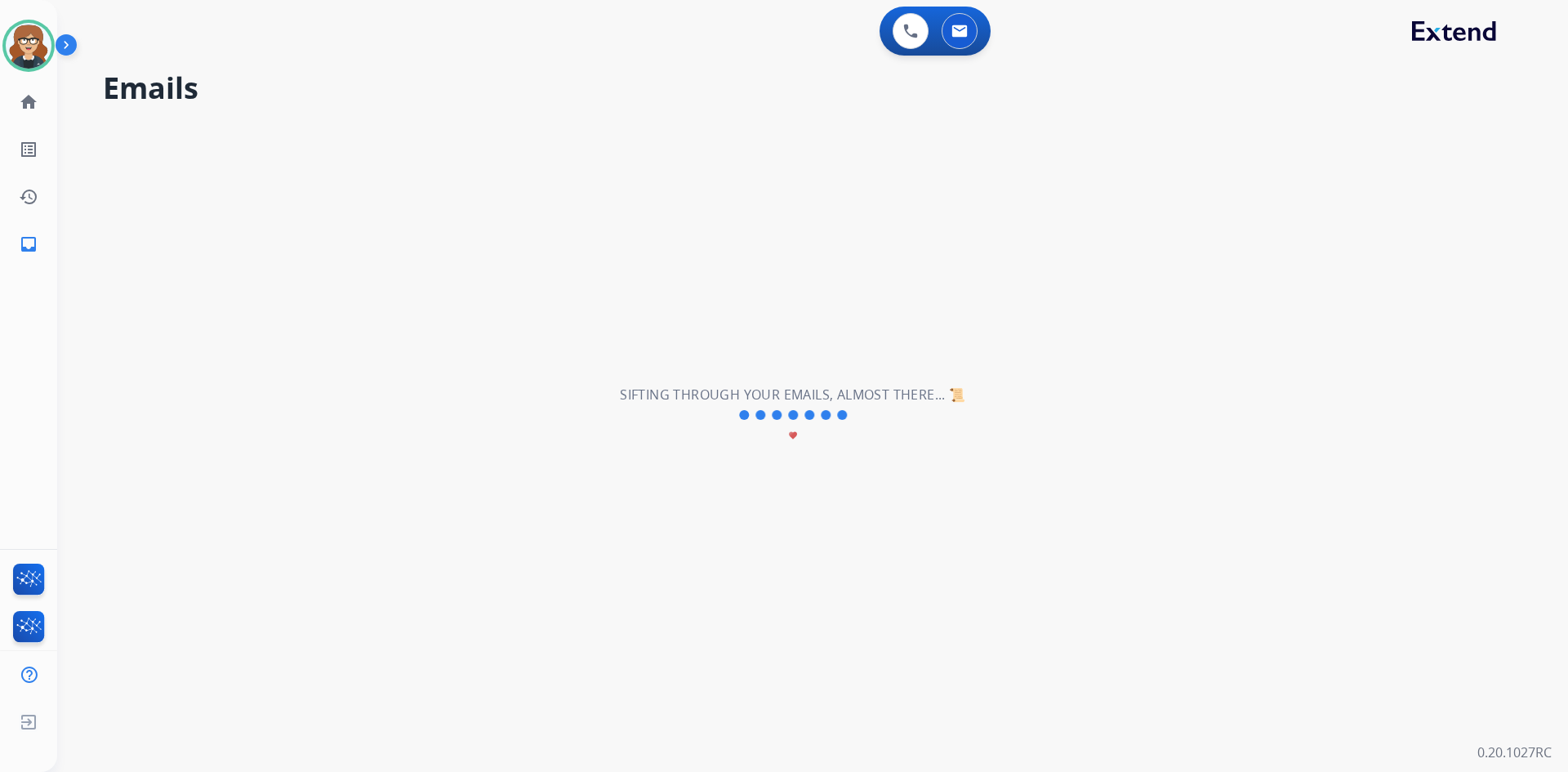
scroll to position [0, 0]
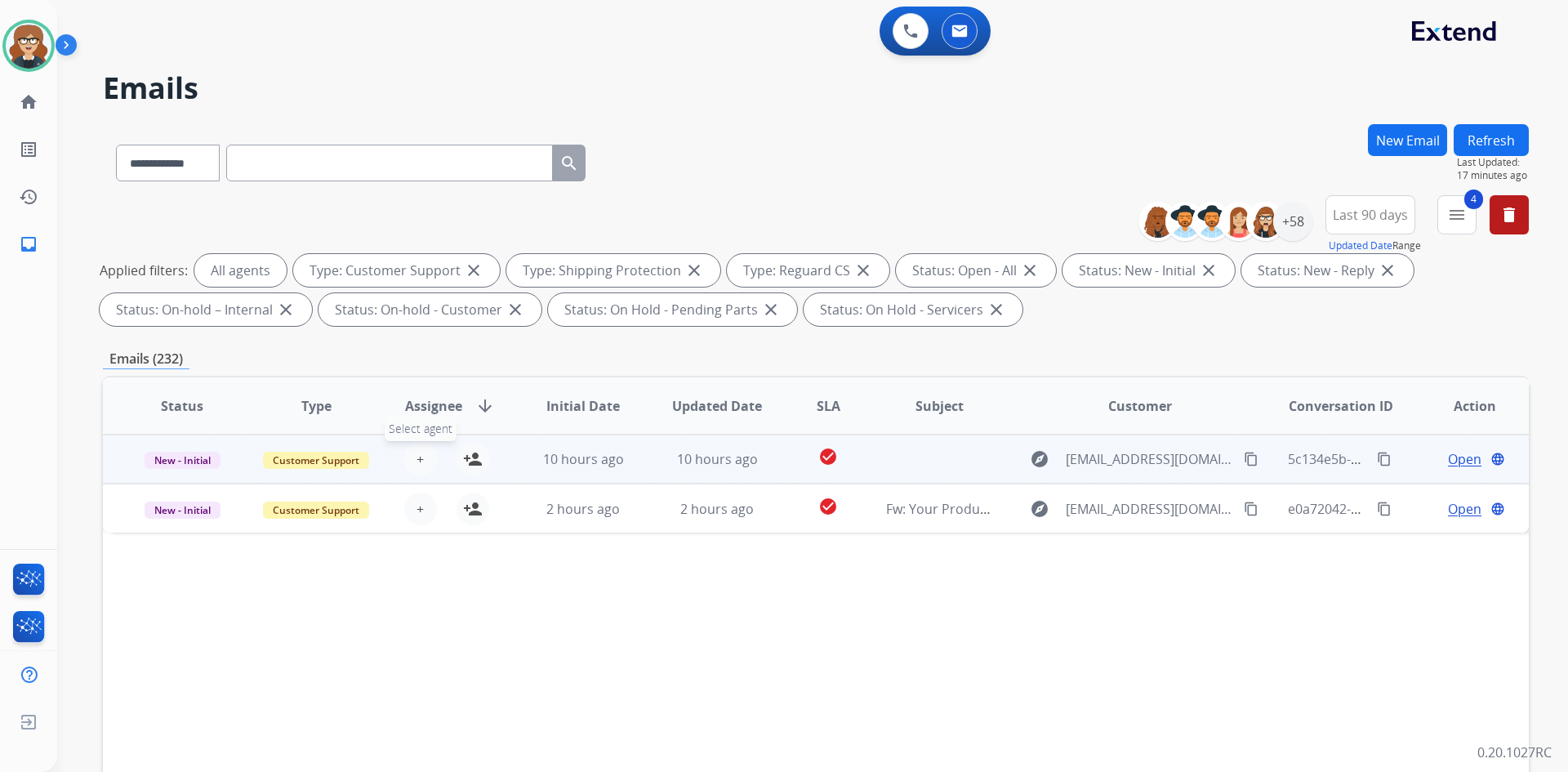
click at [417, 454] on span "+" at bounding box center [420, 458] width 8 height 20
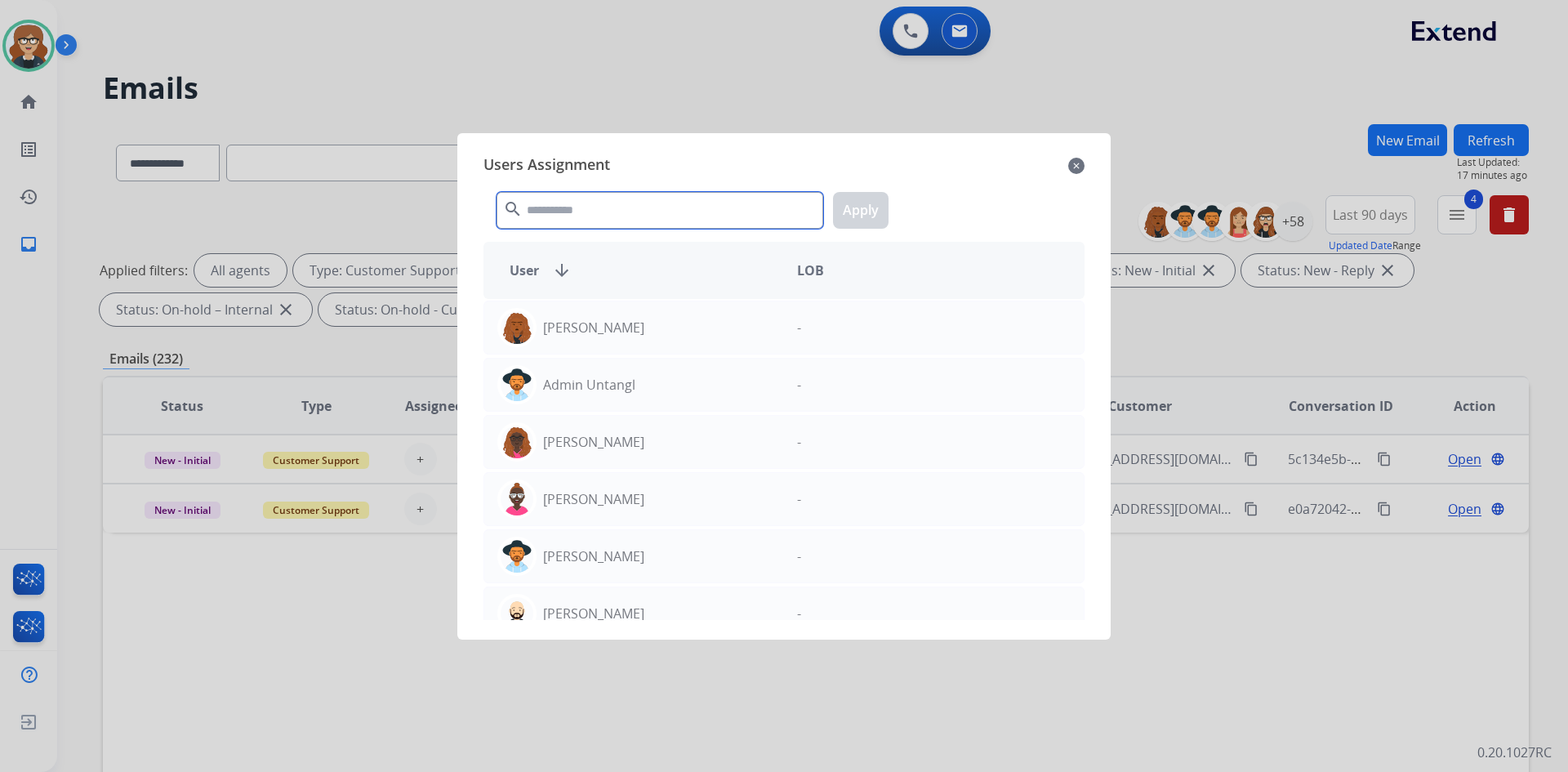
click at [571, 209] on input "text" at bounding box center [659, 210] width 327 height 37
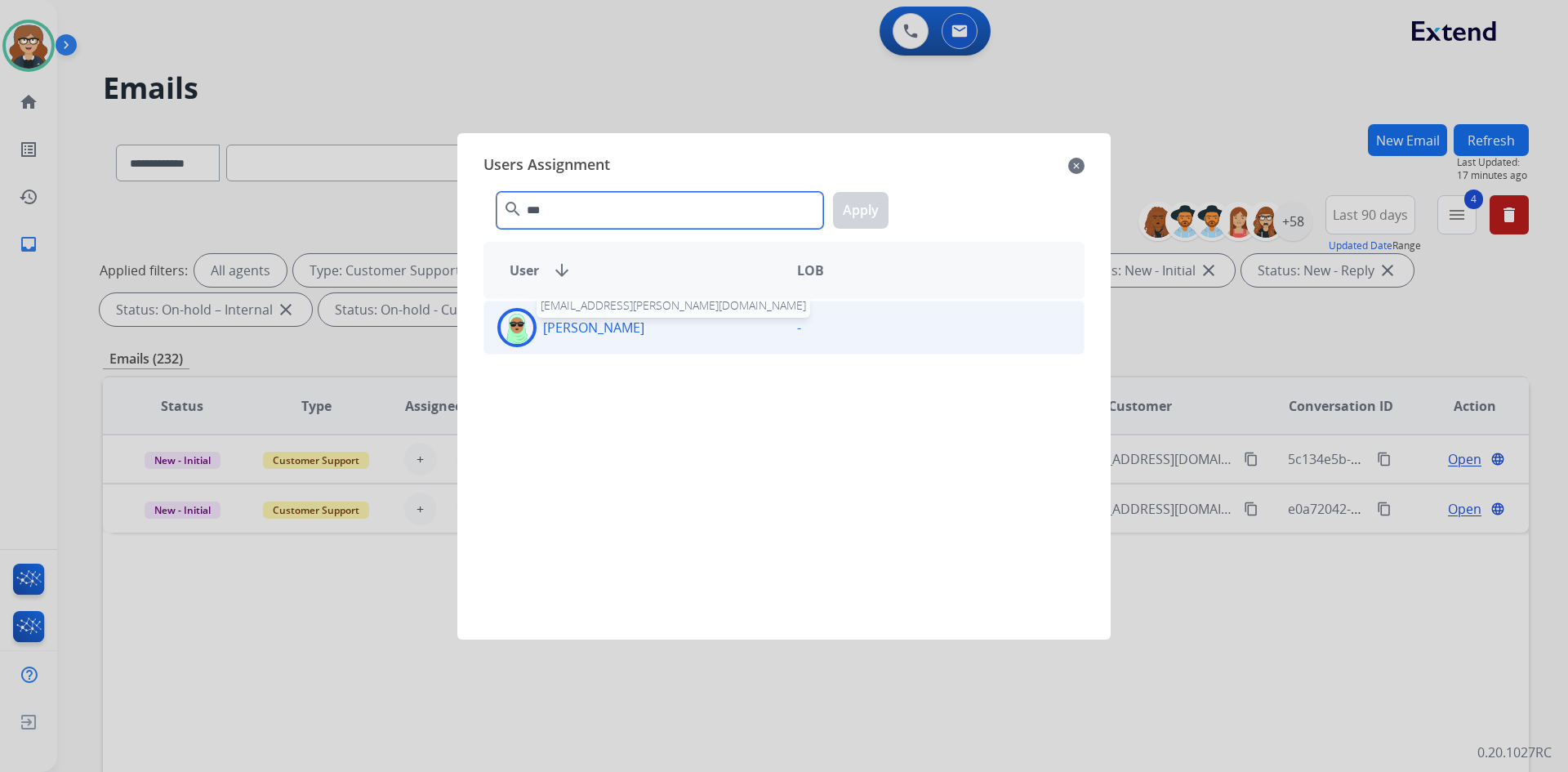
type input "***"
click at [604, 324] on p "[PERSON_NAME]" at bounding box center [594, 328] width 101 height 20
click at [844, 211] on button "Apply" at bounding box center [861, 210] width 56 height 37
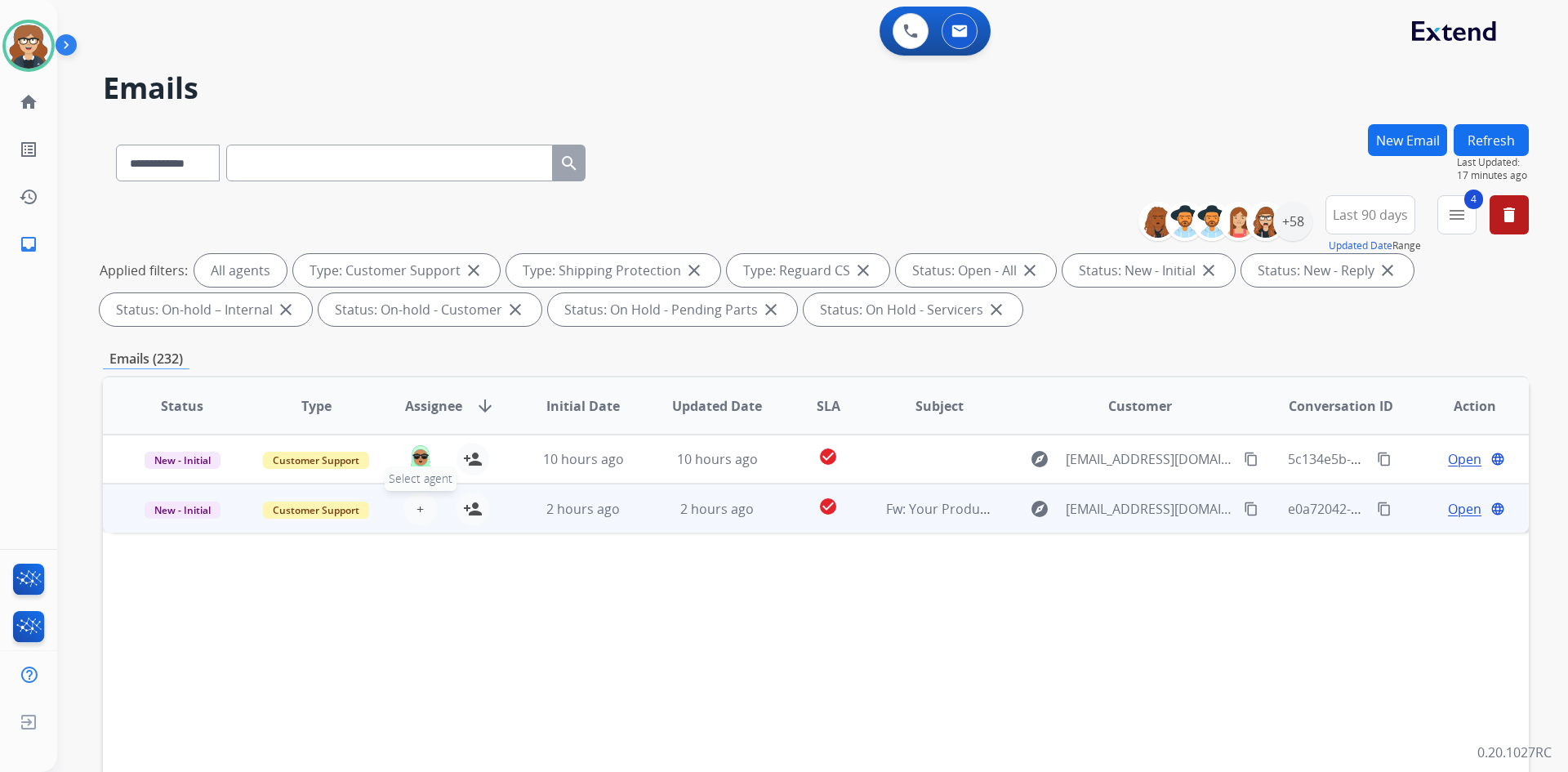
click at [420, 509] on span "+" at bounding box center [420, 509] width 8 height 20
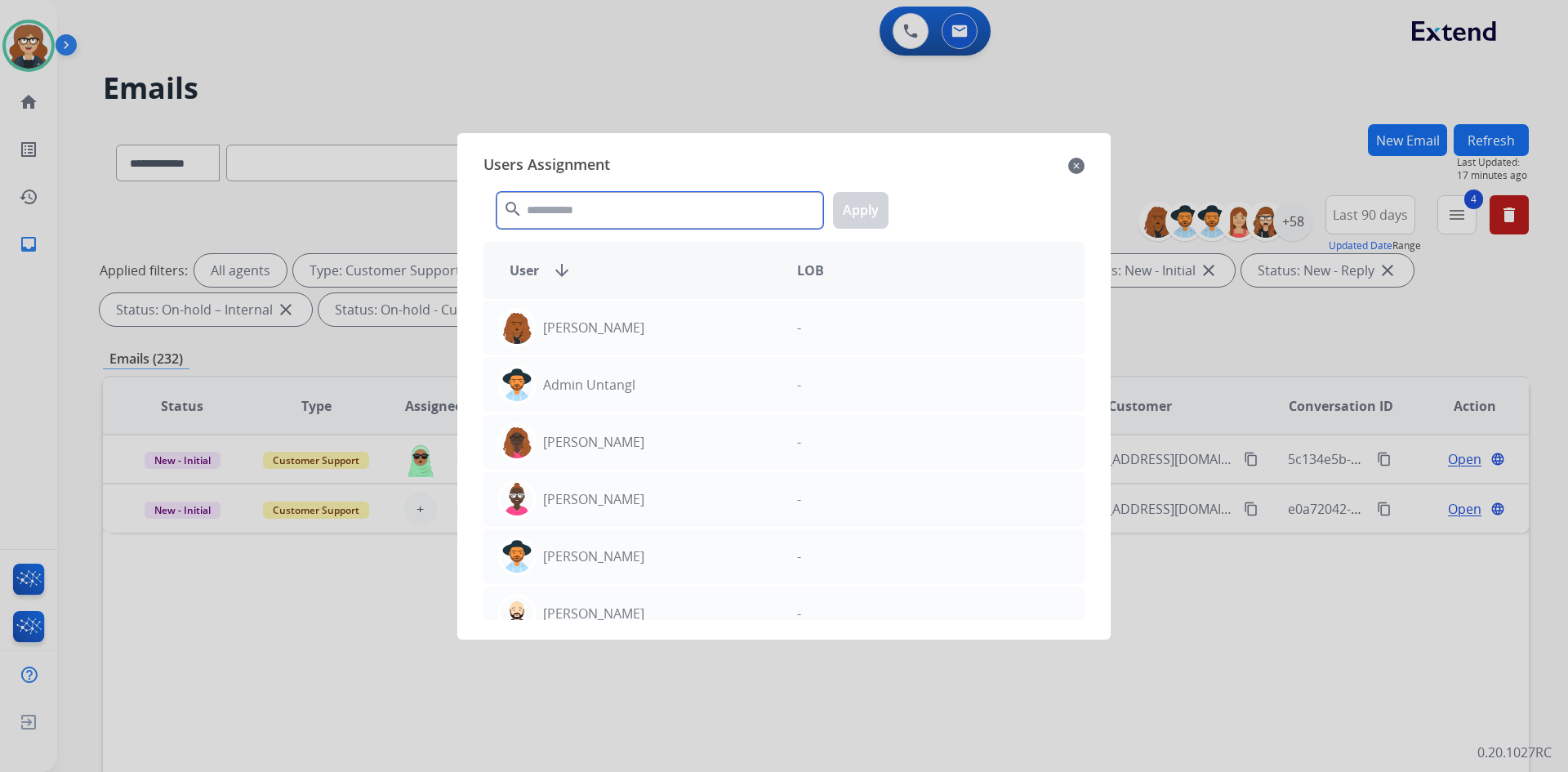
click at [569, 213] on input "text" at bounding box center [659, 210] width 327 height 37
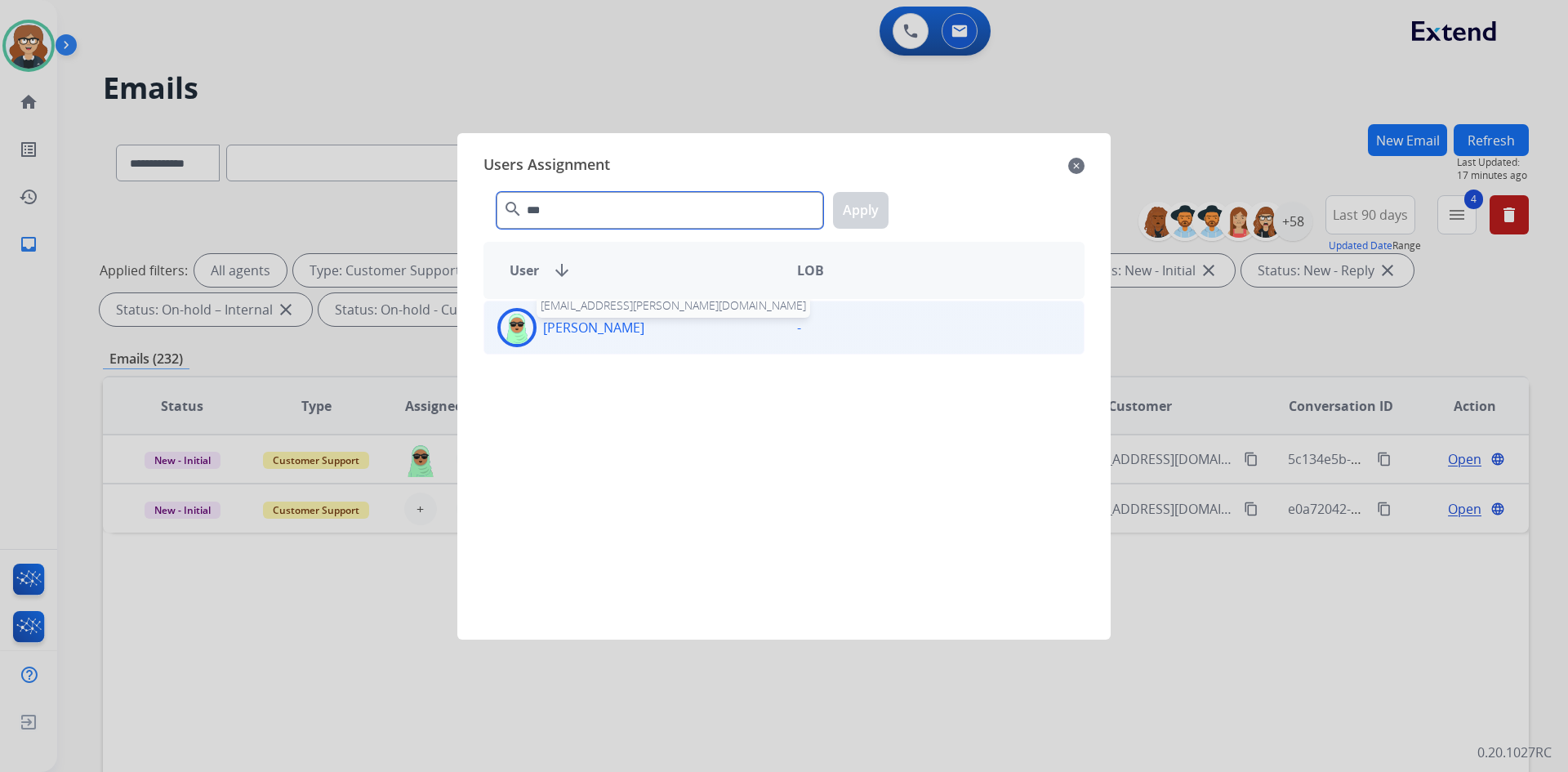
type input "***"
click at [620, 331] on p "[PERSON_NAME]" at bounding box center [594, 328] width 101 height 20
drag, startPoint x: 866, startPoint y: 174, endPoint x: 854, endPoint y: 215, distance: 42.7
click at [857, 208] on div "Users Assignment close *** search Apply User arrow_downward LOB Raujon [PERSON_…" at bounding box center [784, 386] width 627 height 480
click at [858, 207] on button "Apply" at bounding box center [861, 210] width 56 height 37
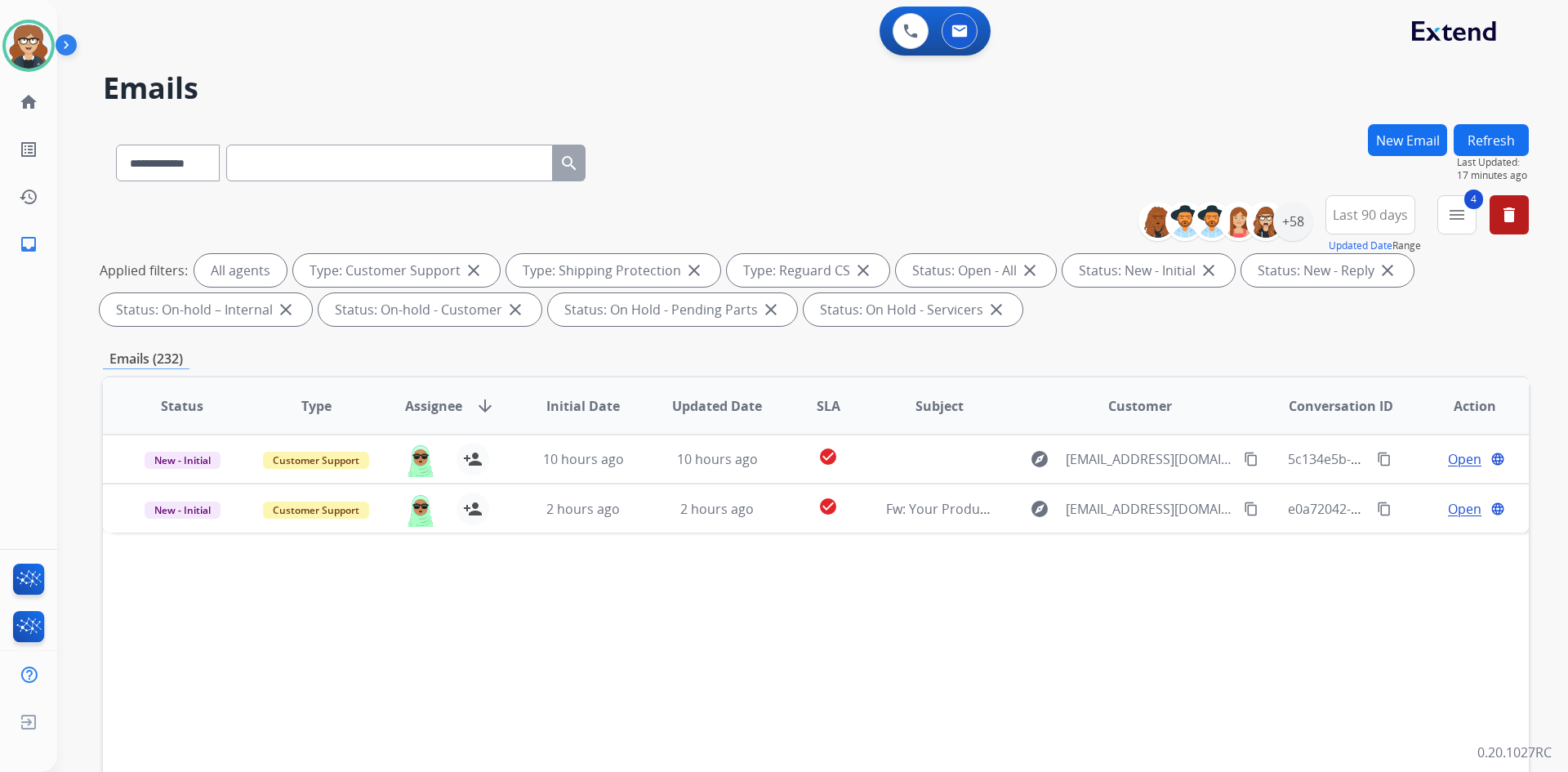
scroll to position [236, 0]
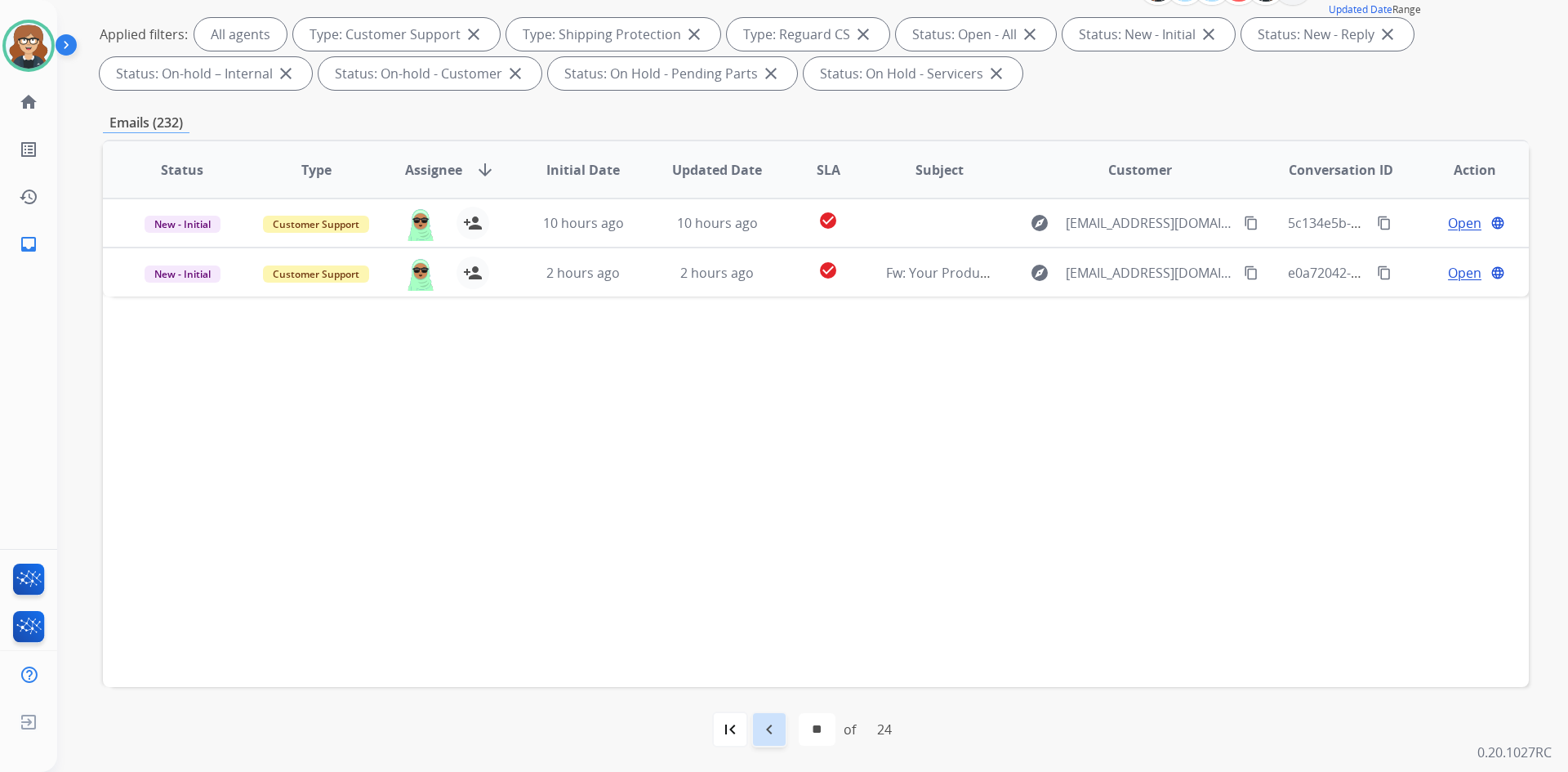
click at [770, 727] on mat-icon "navigate_before" at bounding box center [769, 729] width 20 height 20
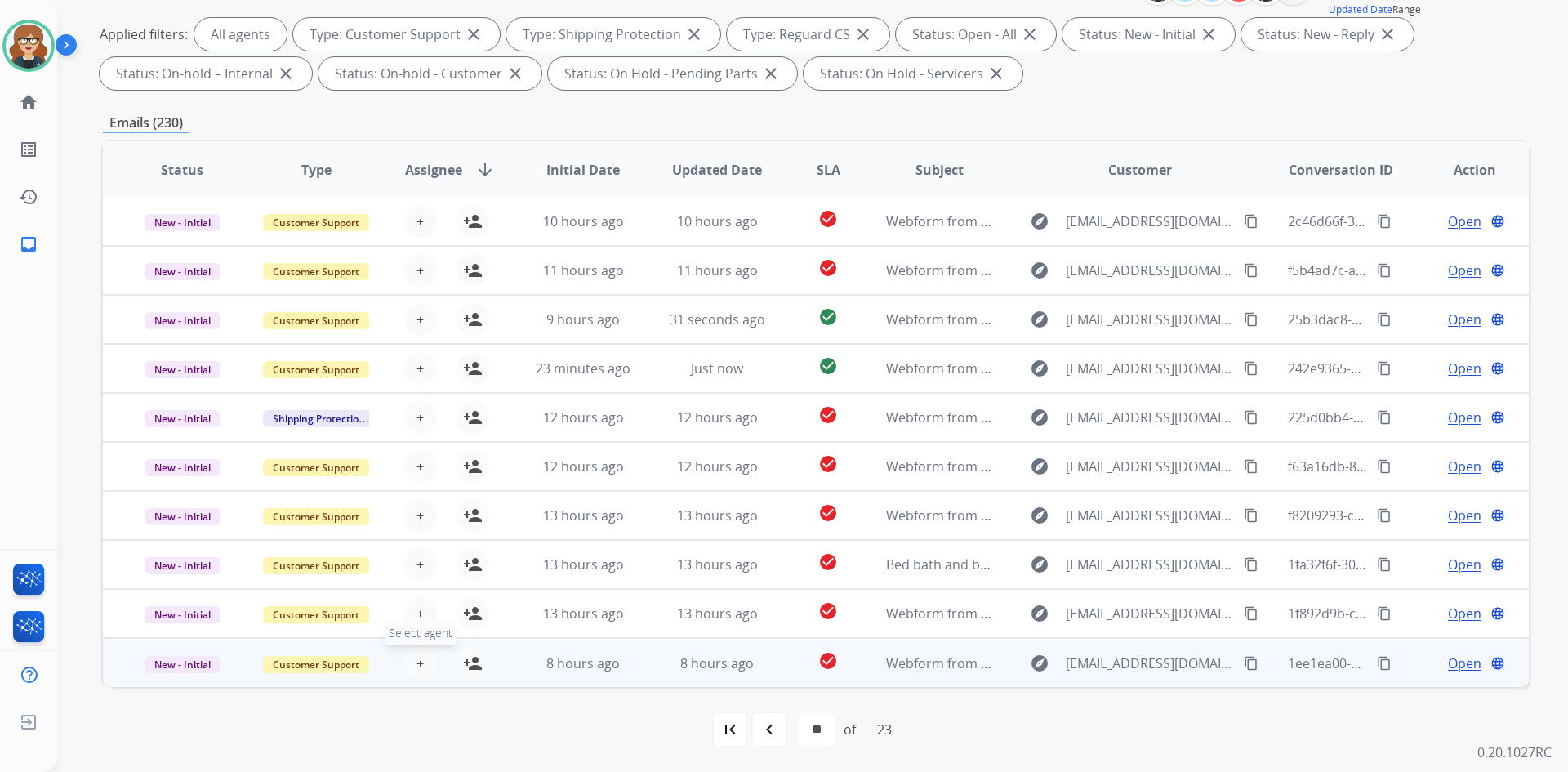
click at [417, 668] on span "+" at bounding box center [420, 663] width 8 height 20
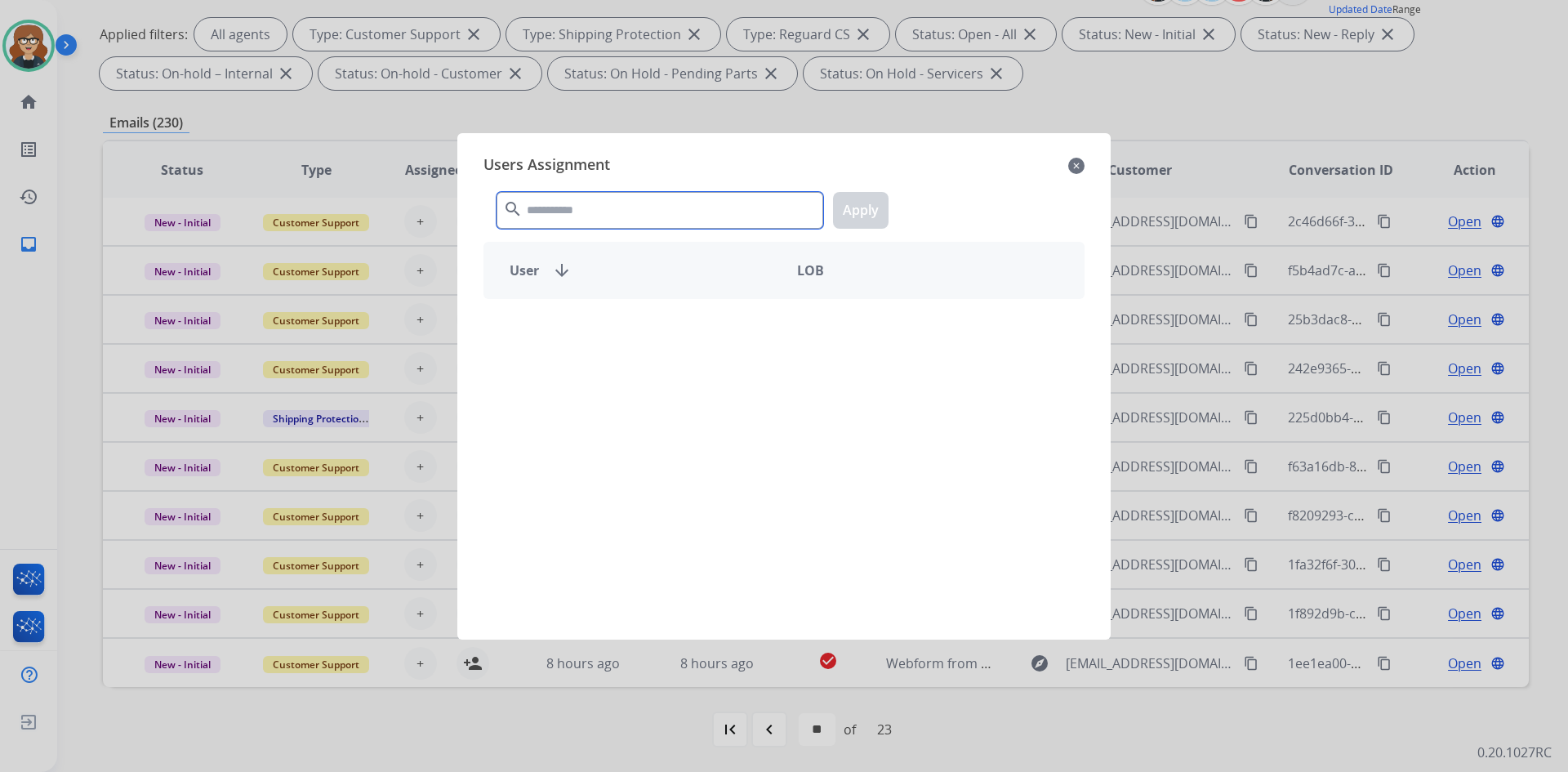
click at [605, 223] on input "text" at bounding box center [659, 210] width 327 height 37
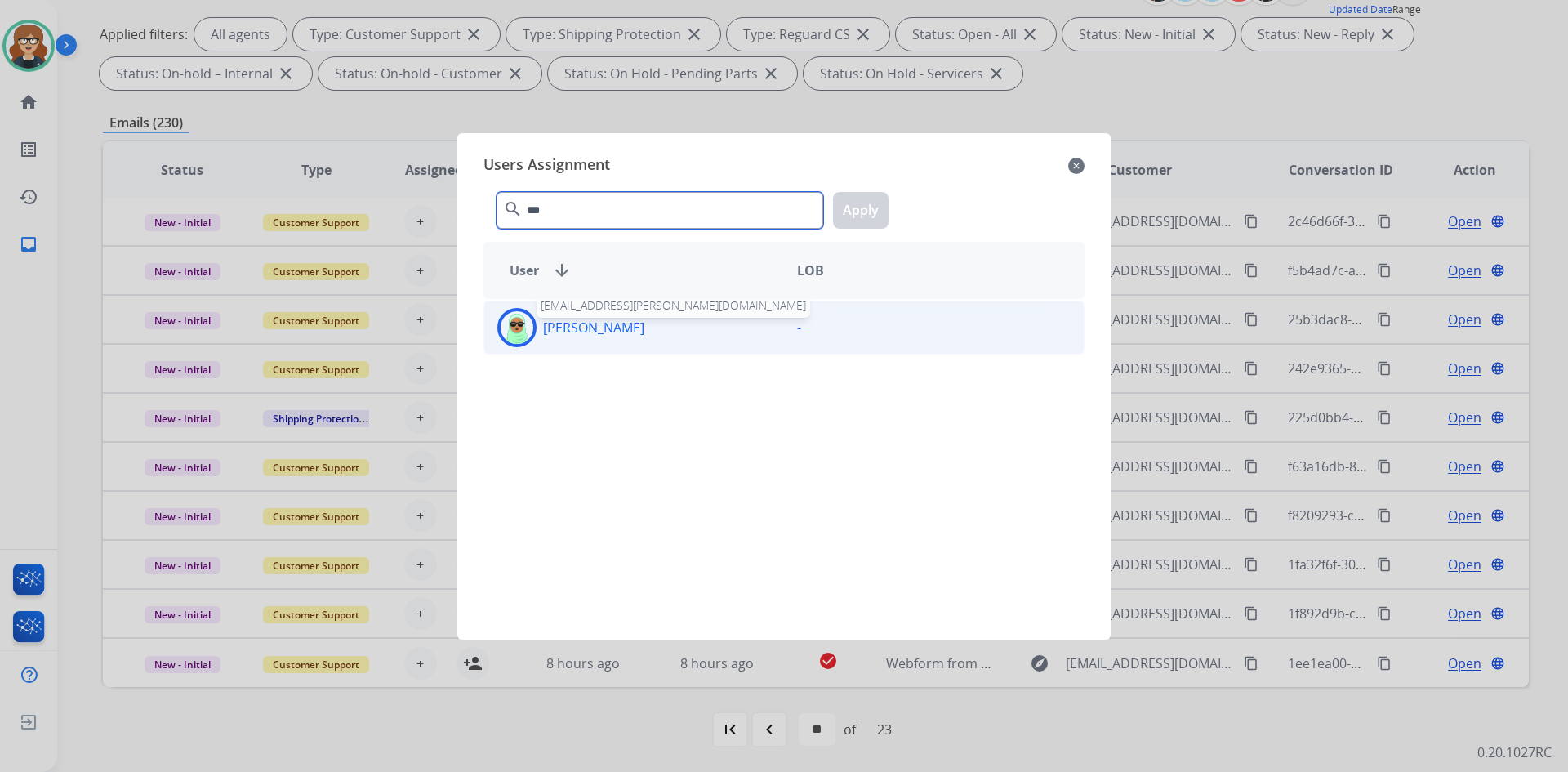
type input "***"
click at [547, 329] on p "[PERSON_NAME]" at bounding box center [594, 328] width 101 height 20
click at [856, 211] on button "Apply" at bounding box center [861, 210] width 56 height 37
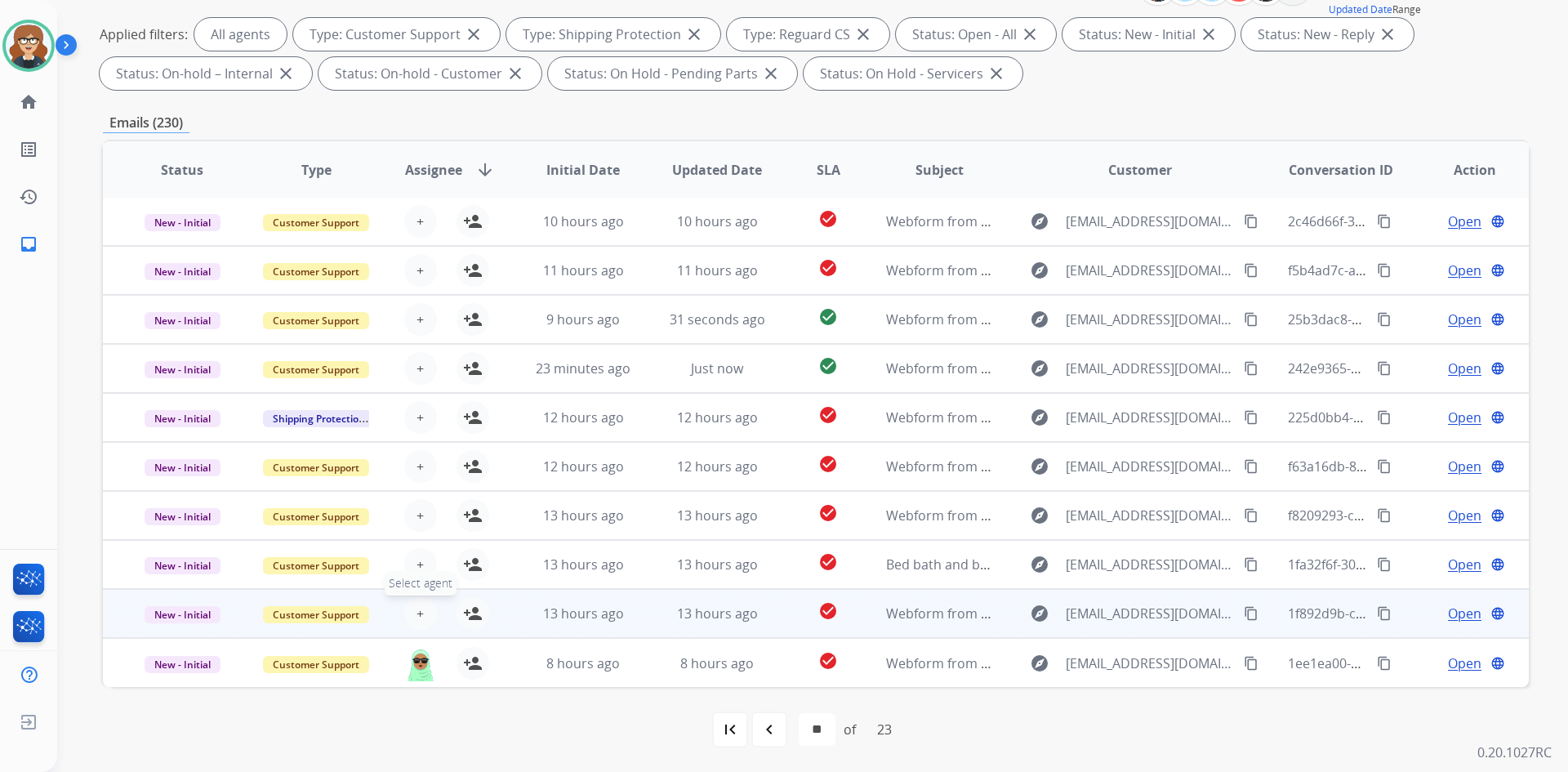
click at [421, 611] on button "+ Select agent" at bounding box center [420, 614] width 33 height 33
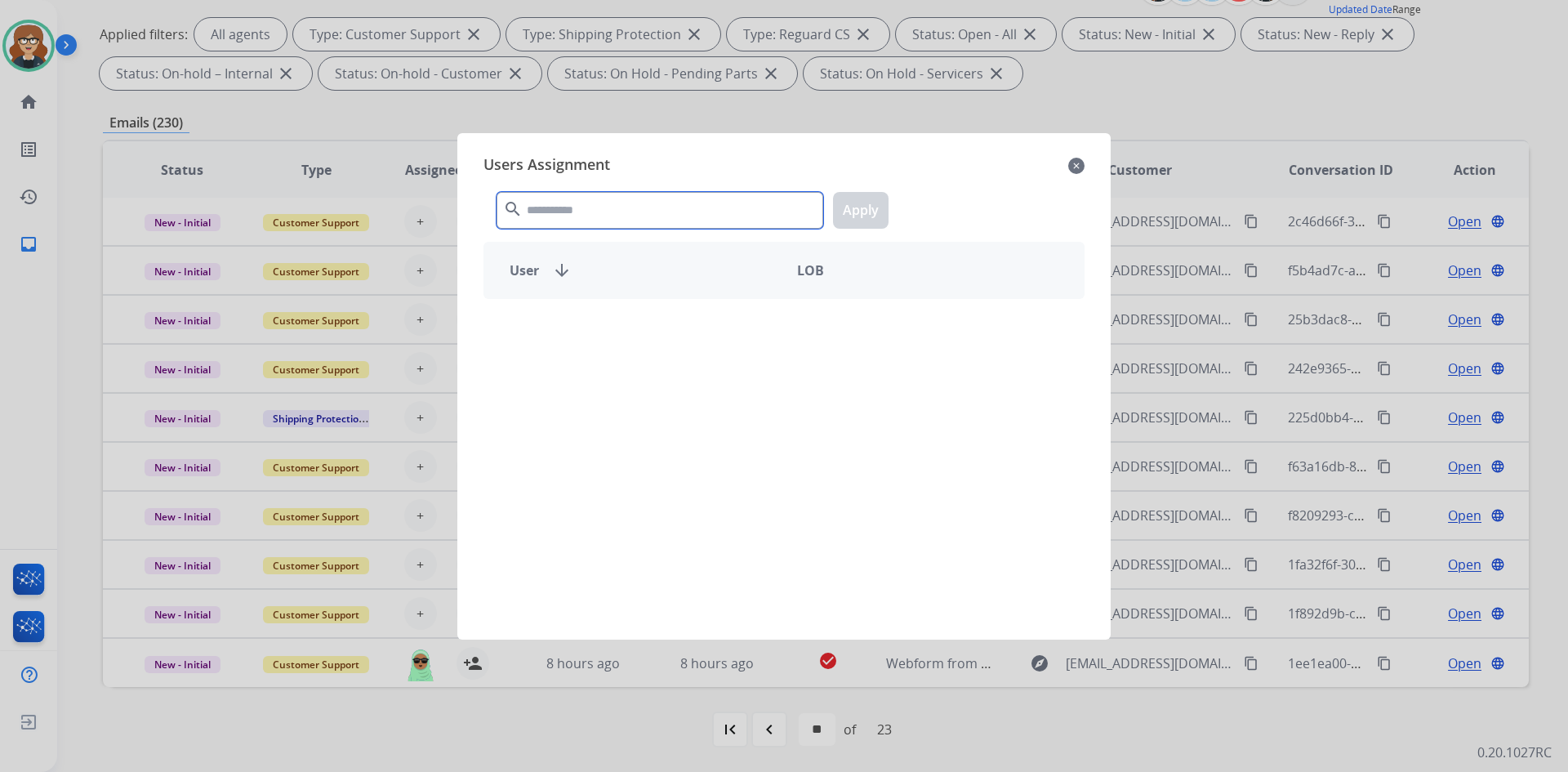
click at [595, 217] on input "text" at bounding box center [659, 210] width 327 height 37
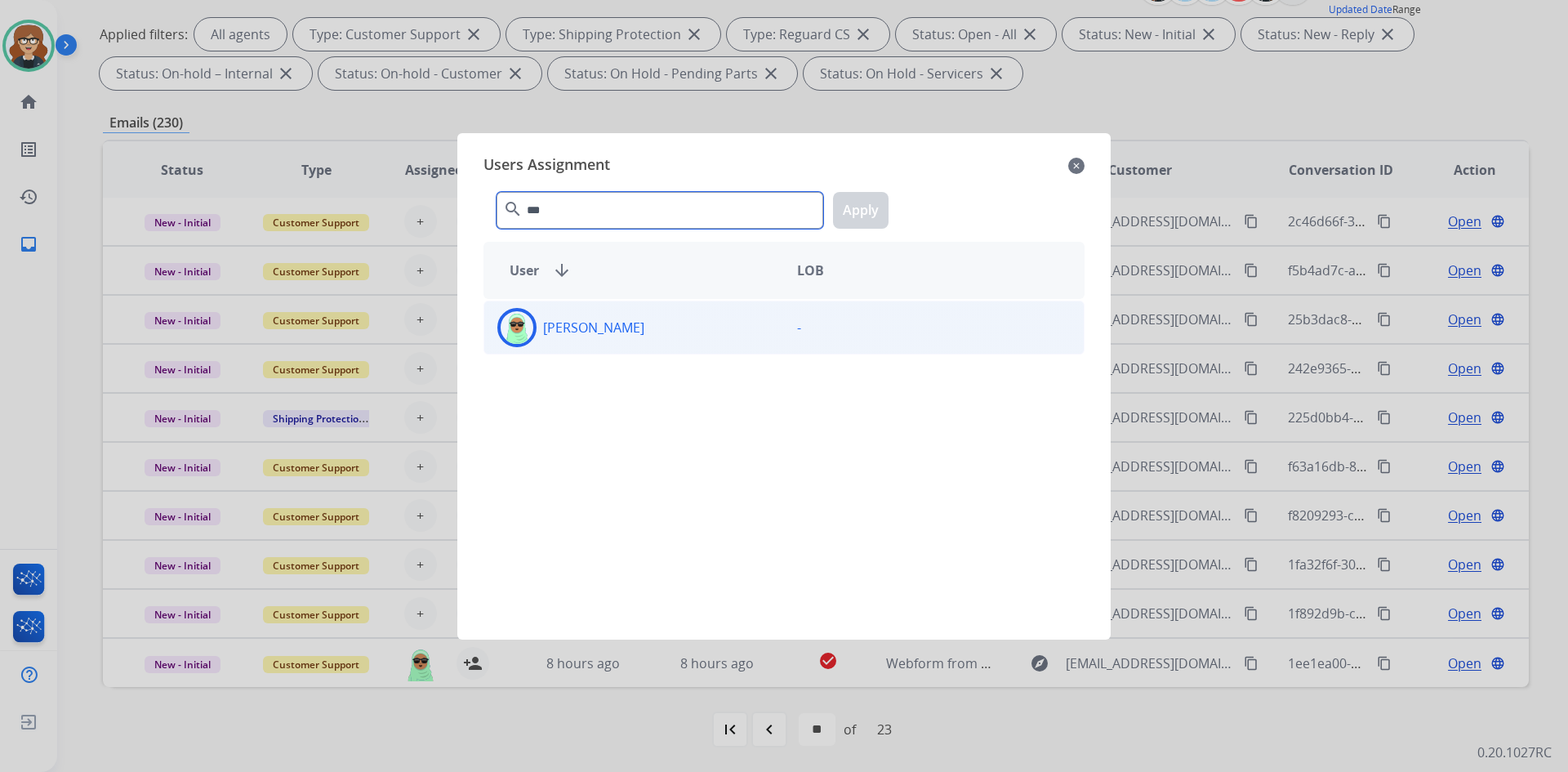
type input "***"
click at [597, 342] on div "[PERSON_NAME]" at bounding box center [634, 327] width 300 height 39
drag, startPoint x: 866, startPoint y: 216, endPoint x: 812, endPoint y: 243, distance: 60.4
click at [866, 215] on button "Apply" at bounding box center [861, 210] width 56 height 37
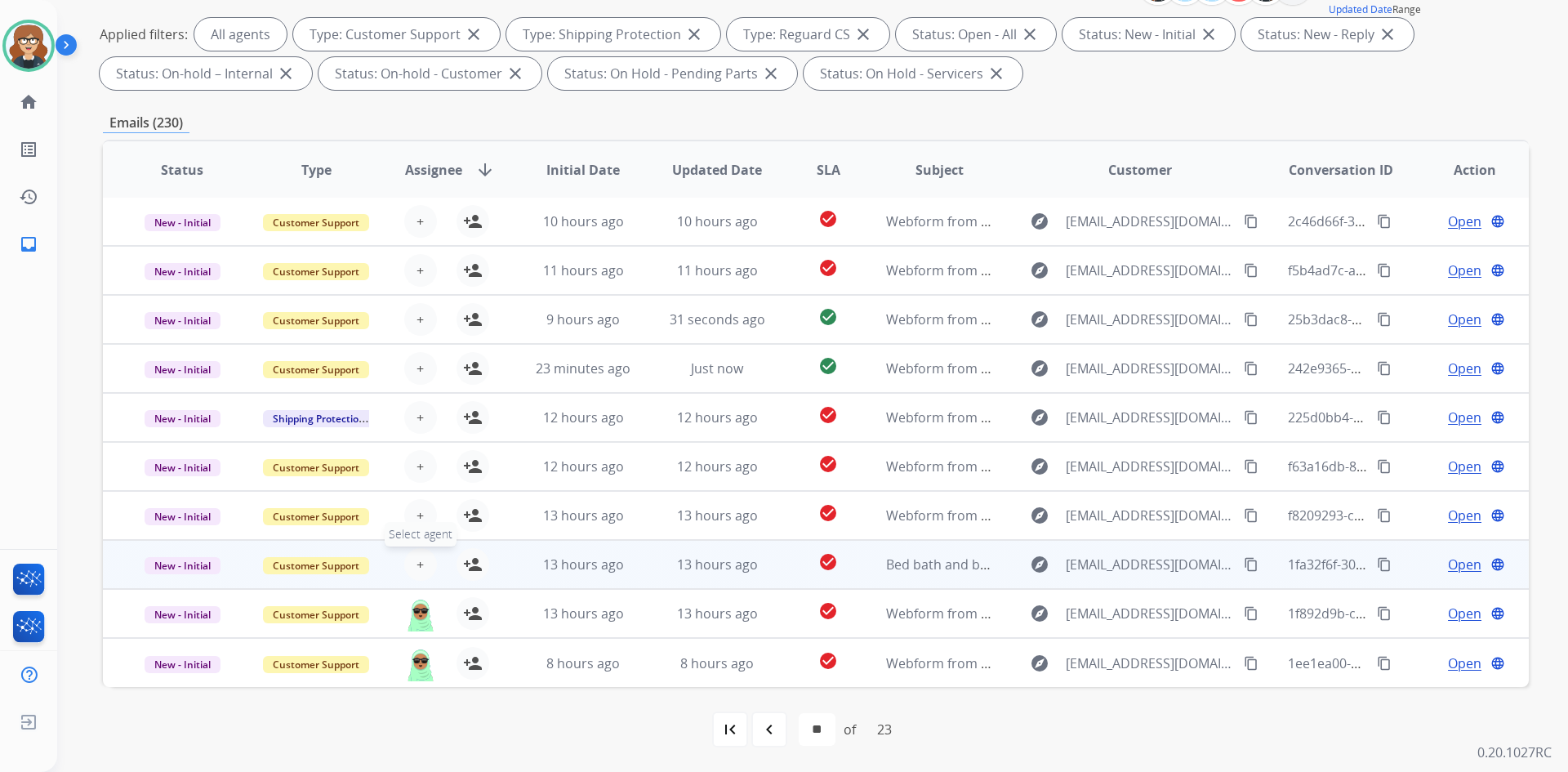
click at [417, 559] on span "+" at bounding box center [420, 565] width 8 height 20
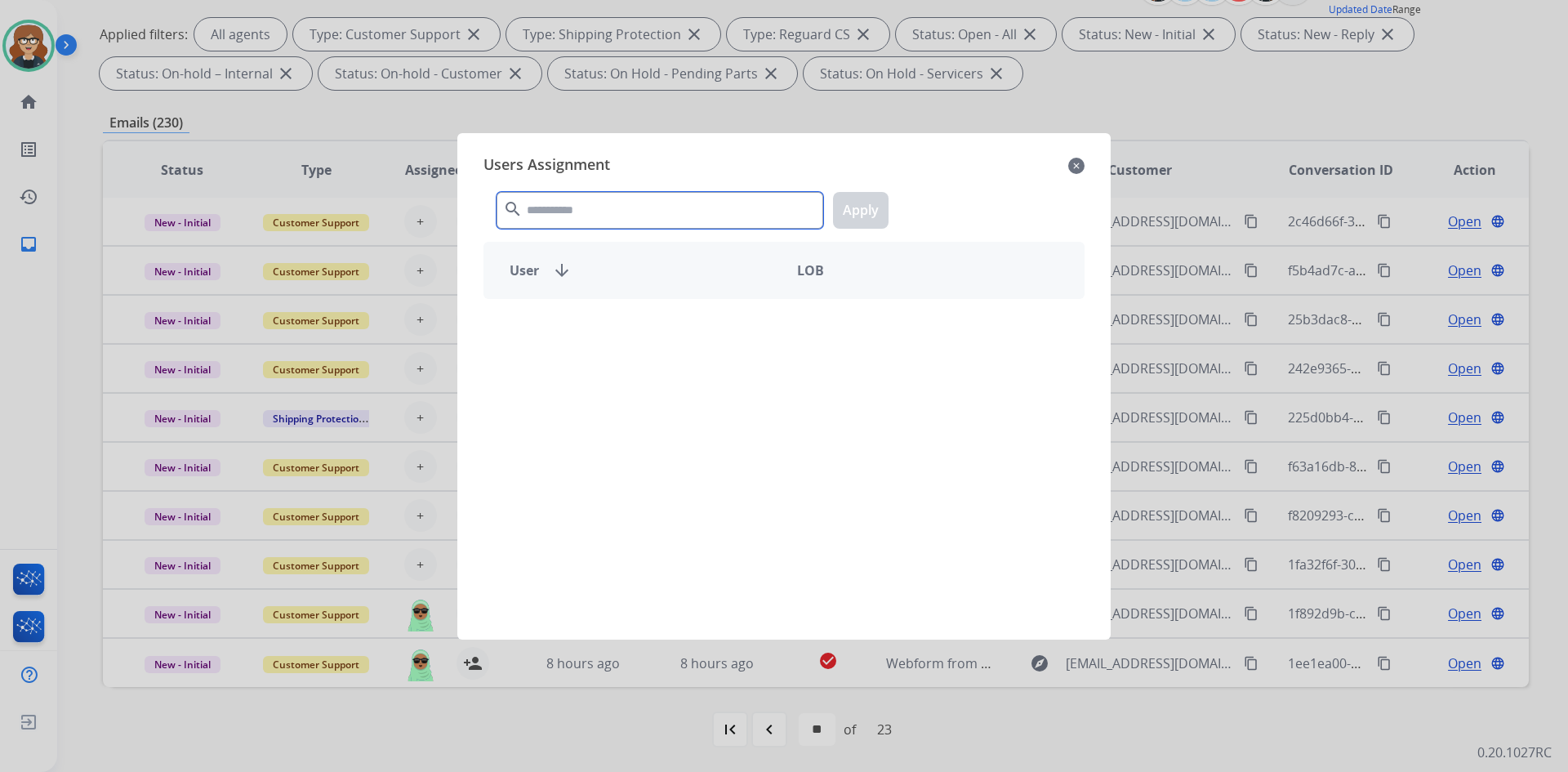
click at [557, 204] on input "text" at bounding box center [659, 210] width 327 height 37
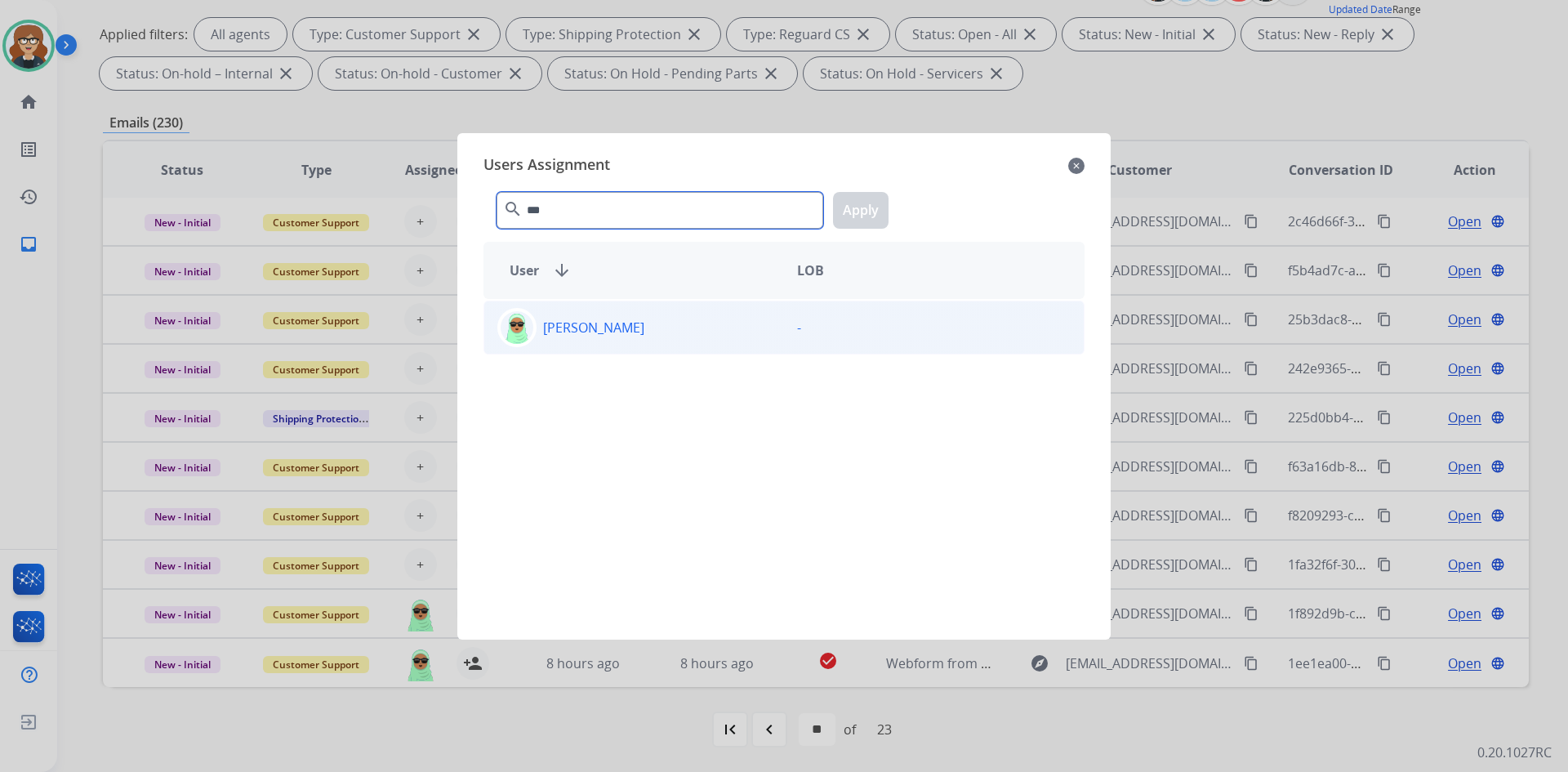
type input "***"
click at [569, 318] on p "[PERSON_NAME]" at bounding box center [594, 328] width 101 height 20
click at [883, 216] on button "Apply" at bounding box center [861, 210] width 56 height 37
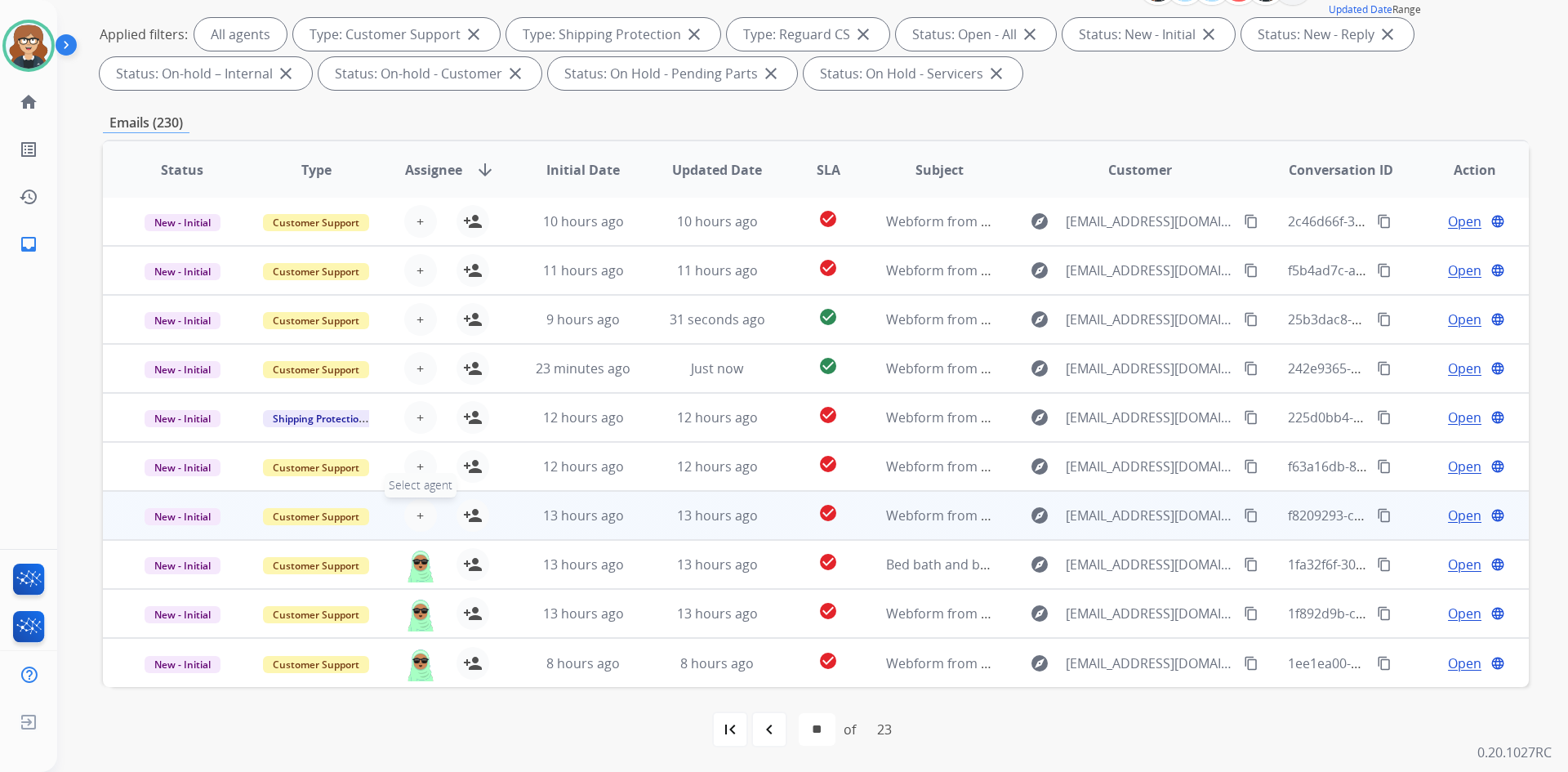
click at [413, 513] on button "+ Select agent" at bounding box center [420, 515] width 33 height 33
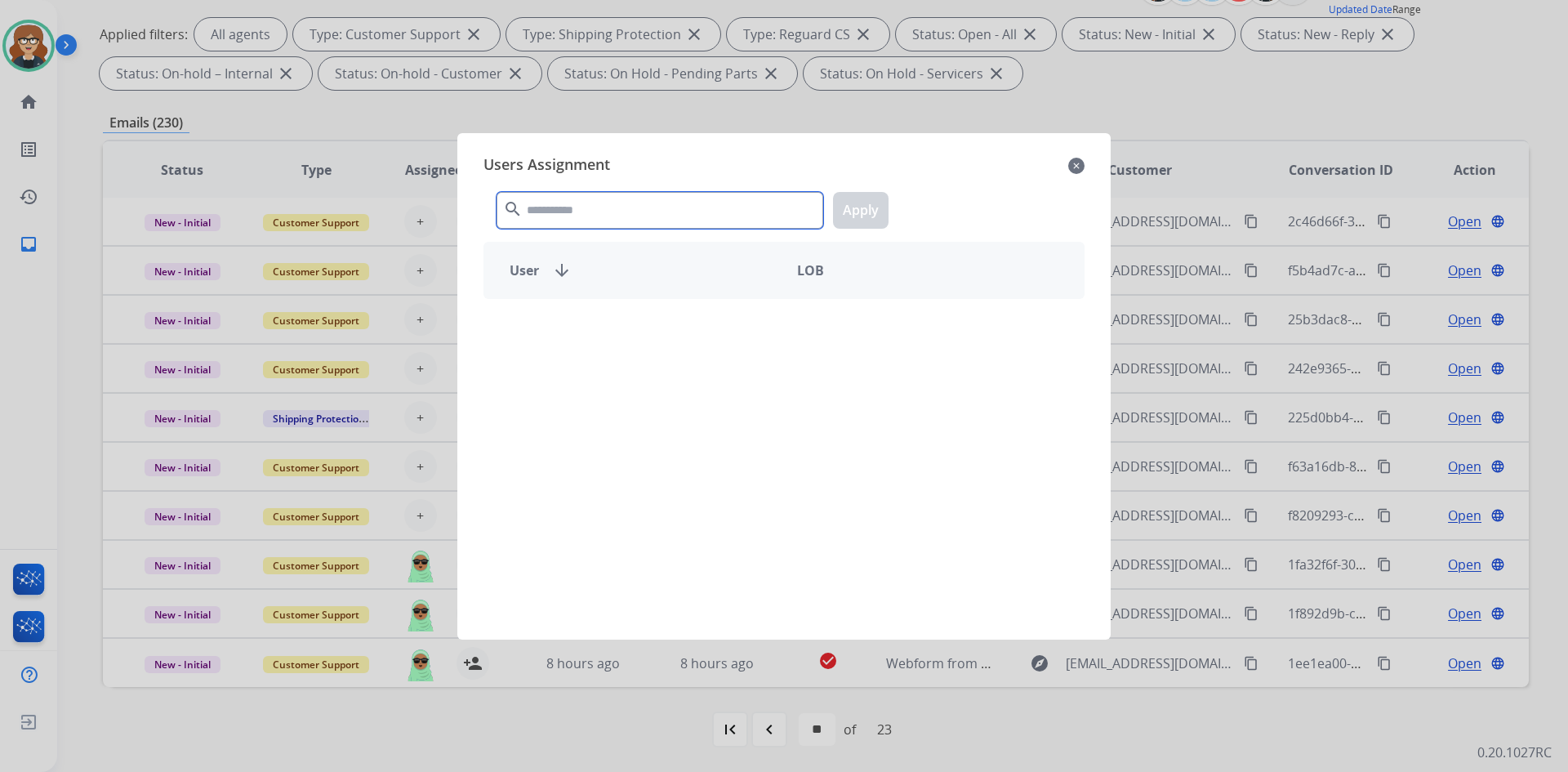
click at [625, 206] on input "text" at bounding box center [659, 210] width 327 height 37
click at [625, 206] on input "***" at bounding box center [659, 210] width 327 height 37
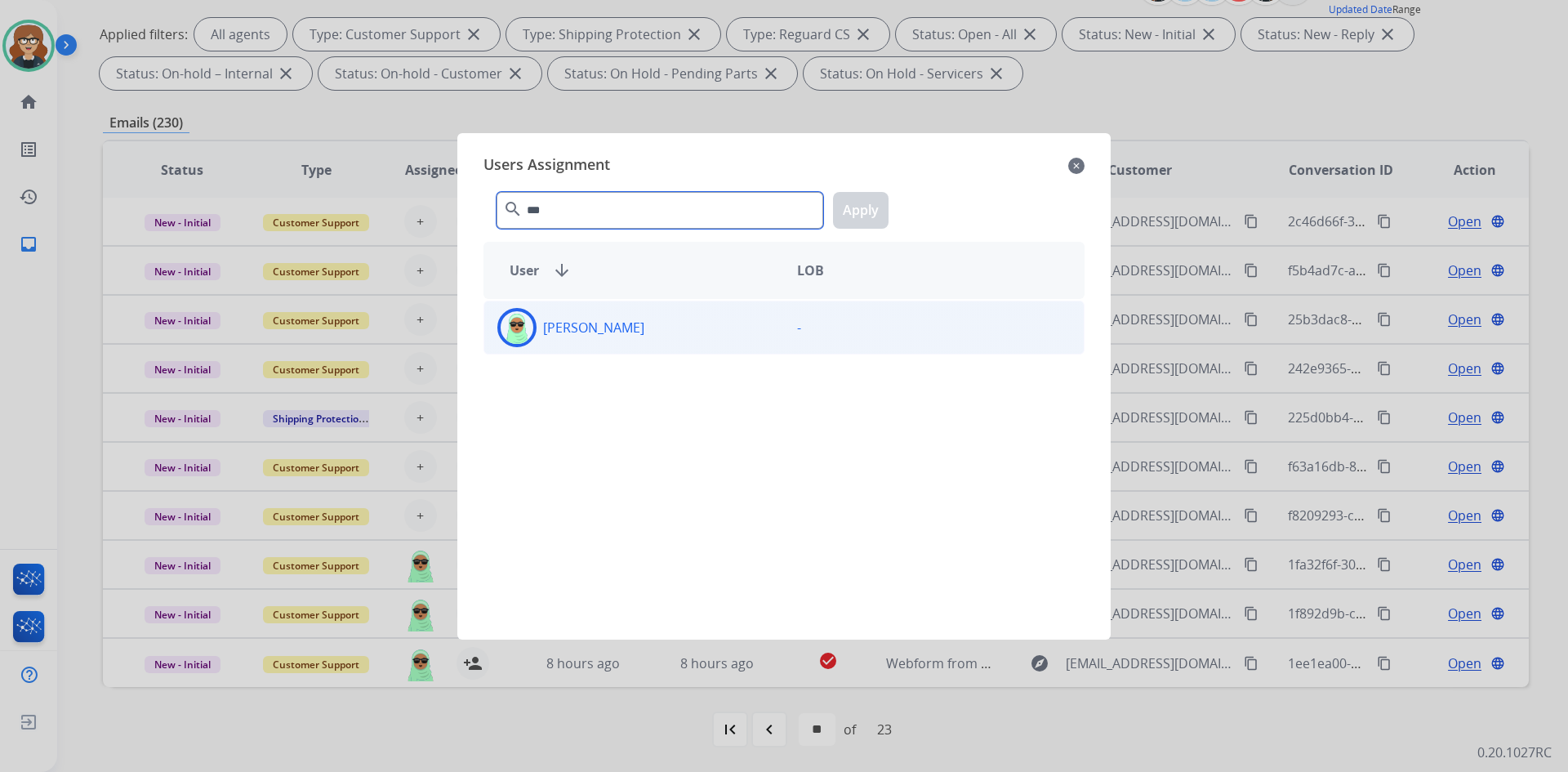
type input "***"
click at [631, 329] on div "[PERSON_NAME]" at bounding box center [634, 327] width 300 height 39
click at [859, 206] on button "Apply" at bounding box center [861, 210] width 56 height 37
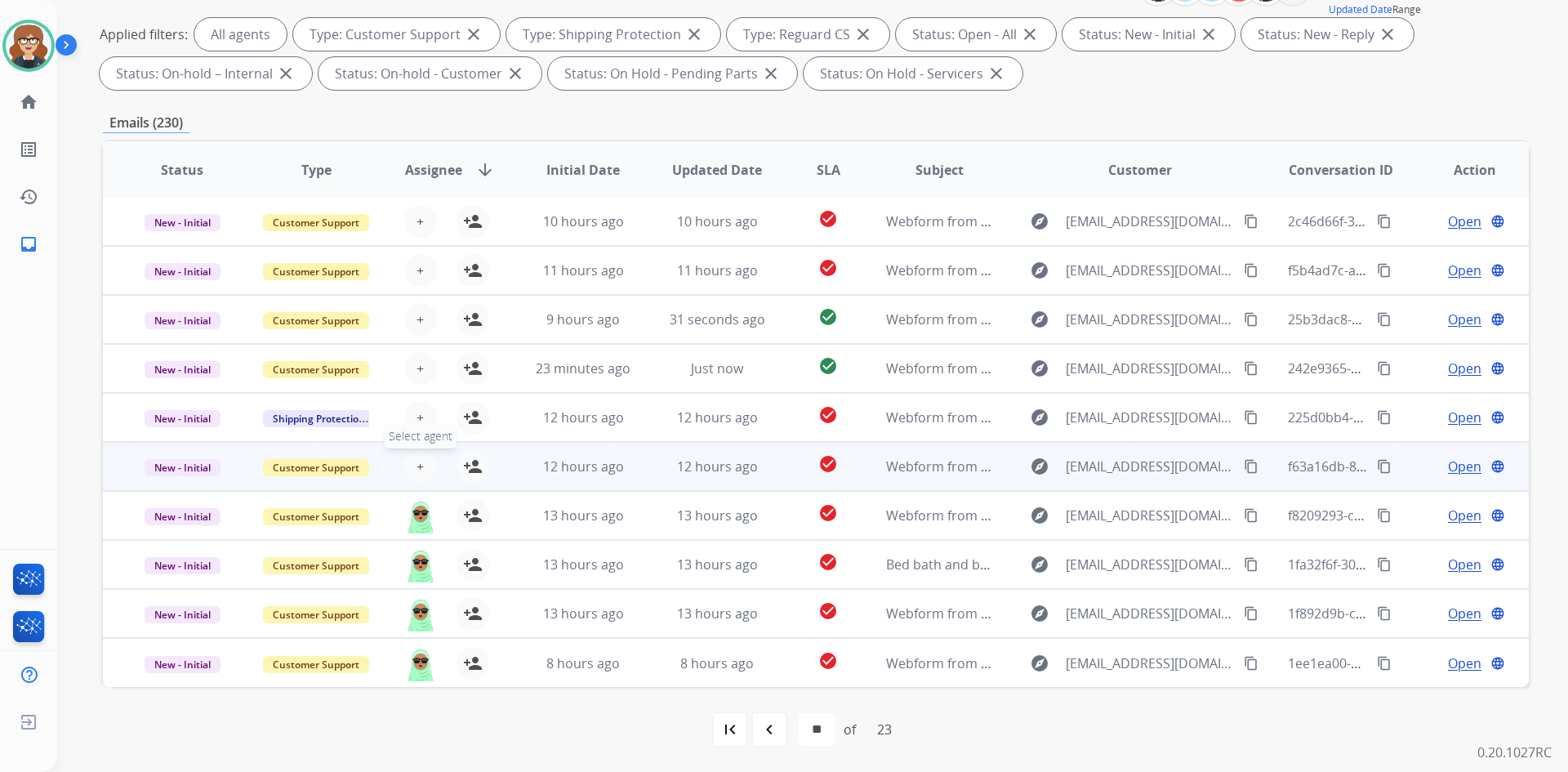
click at [421, 470] on button "+ Select agent" at bounding box center [420, 466] width 33 height 33
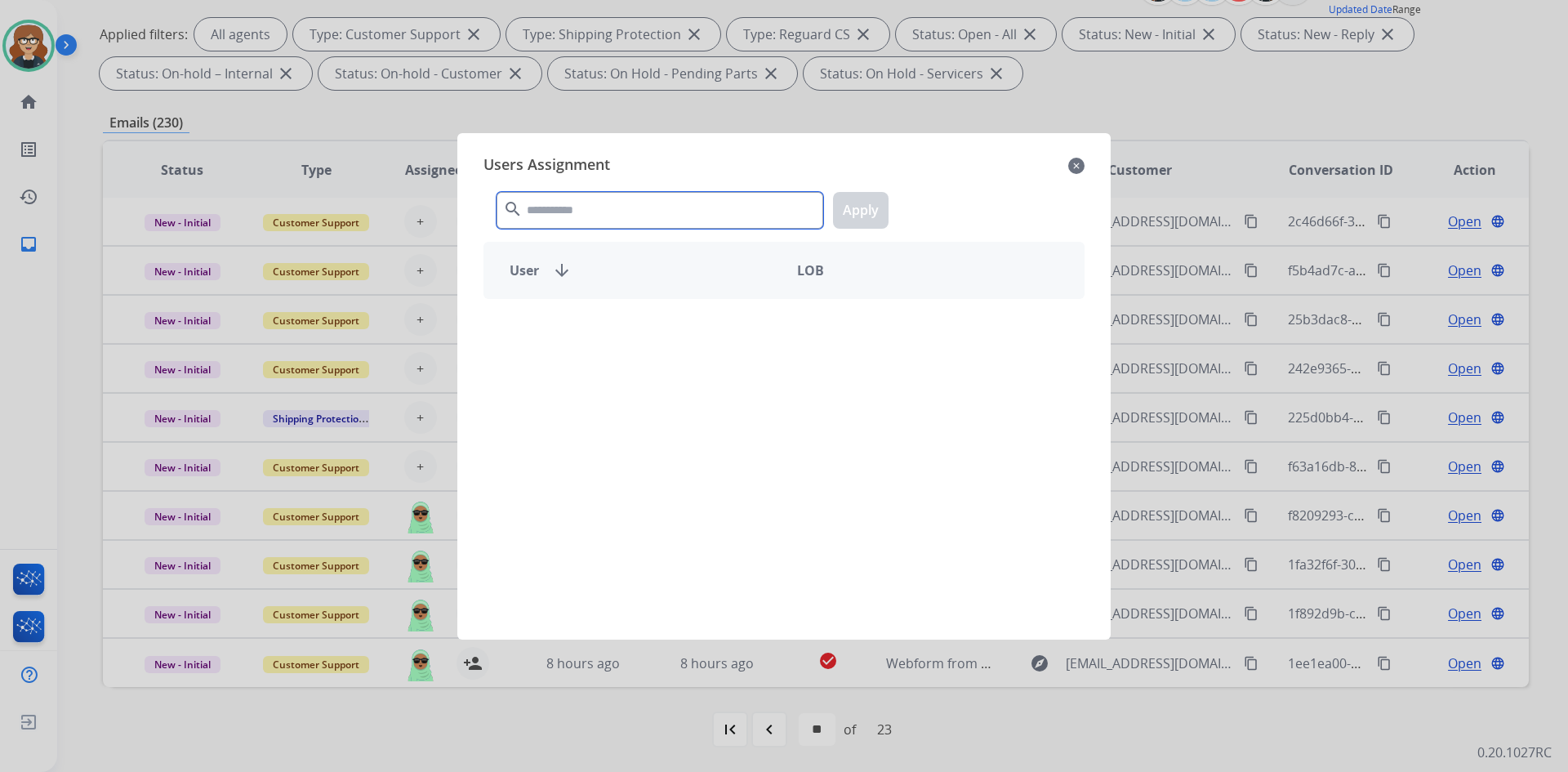
click at [598, 215] on input "text" at bounding box center [659, 210] width 327 height 37
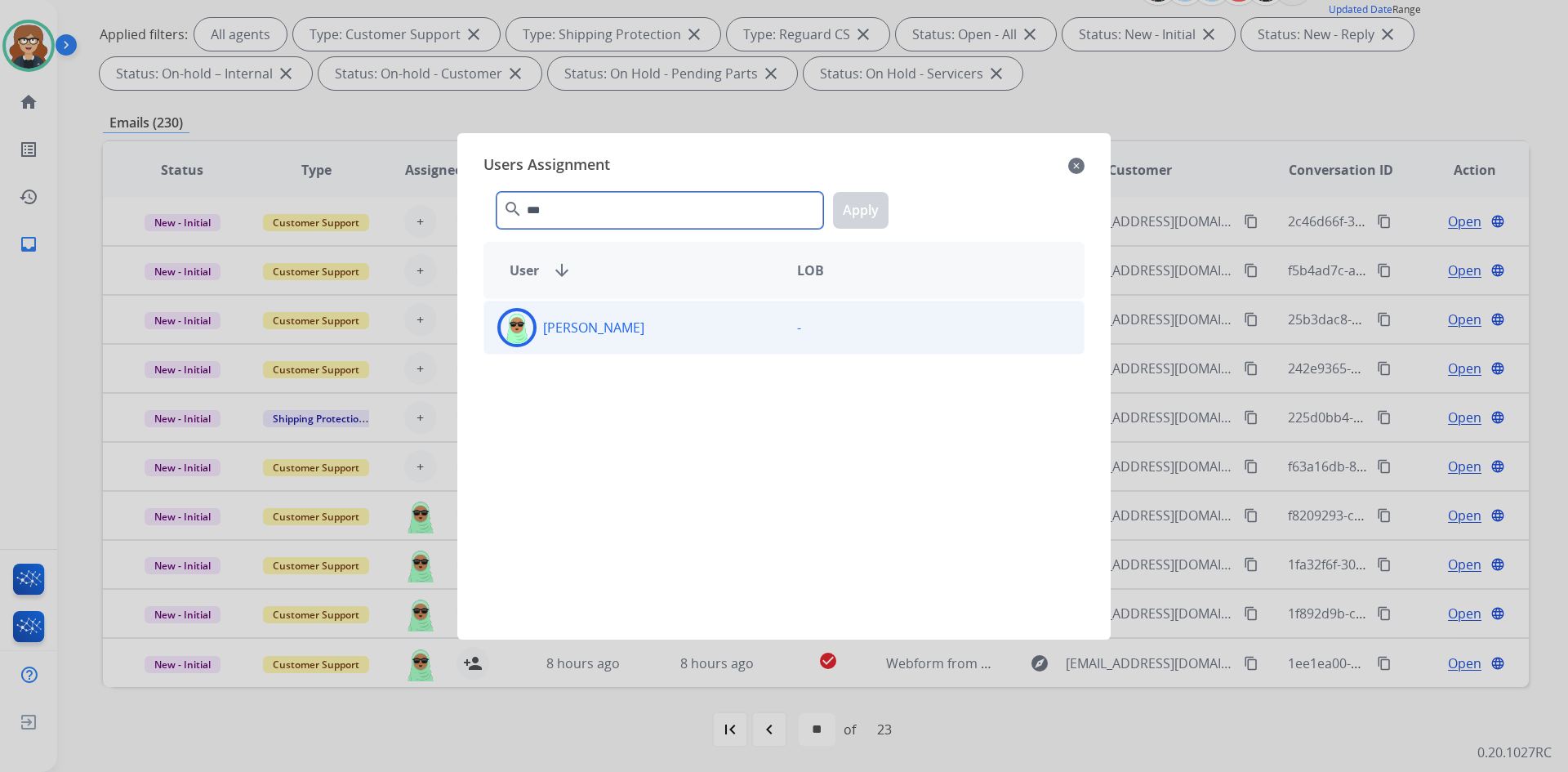
type input "***"
click at [601, 332] on p "[PERSON_NAME]" at bounding box center [594, 328] width 101 height 20
click at [865, 208] on button "Apply" at bounding box center [861, 210] width 56 height 37
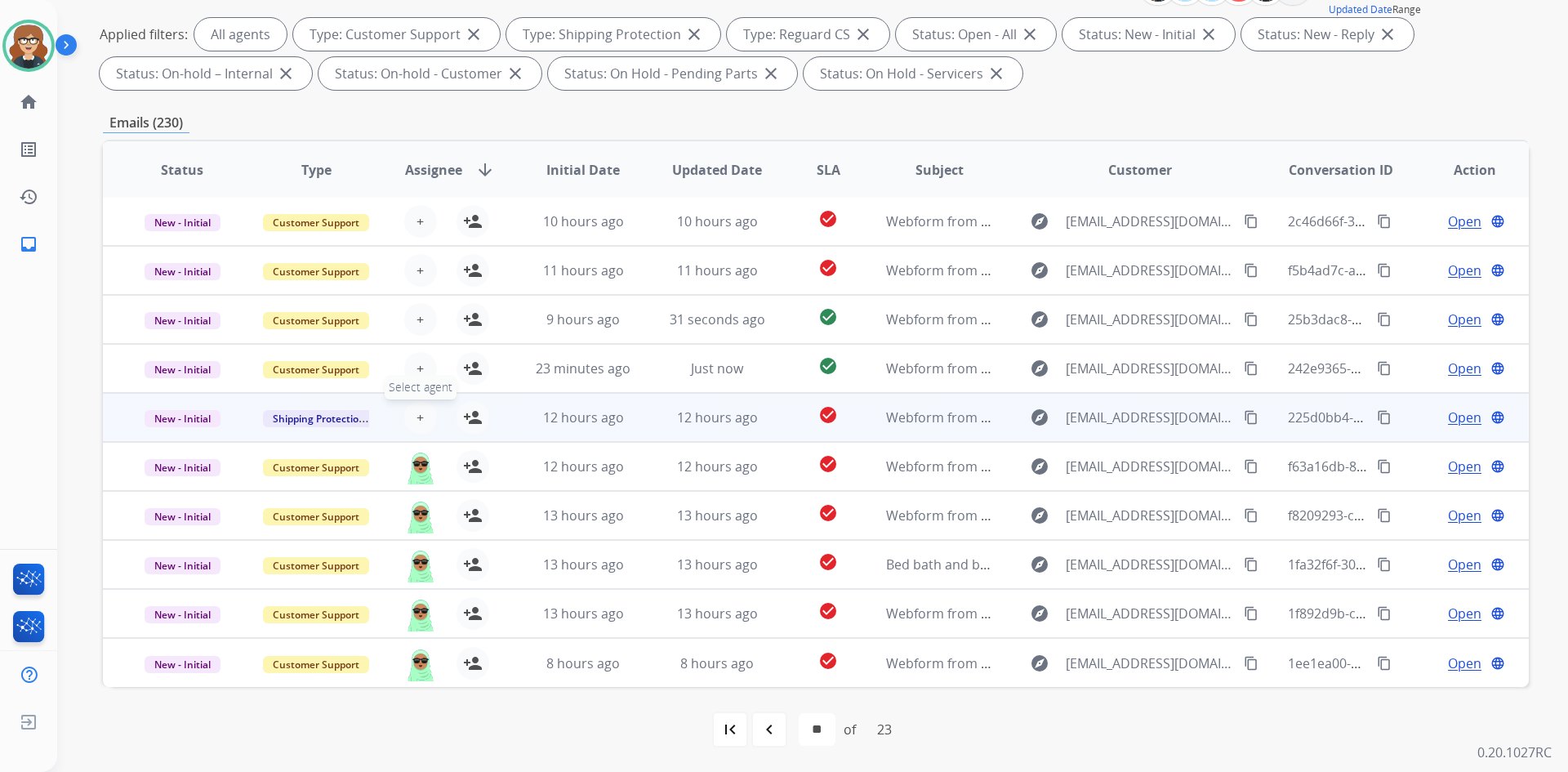
click at [423, 416] on button "+ Select agent" at bounding box center [420, 418] width 33 height 33
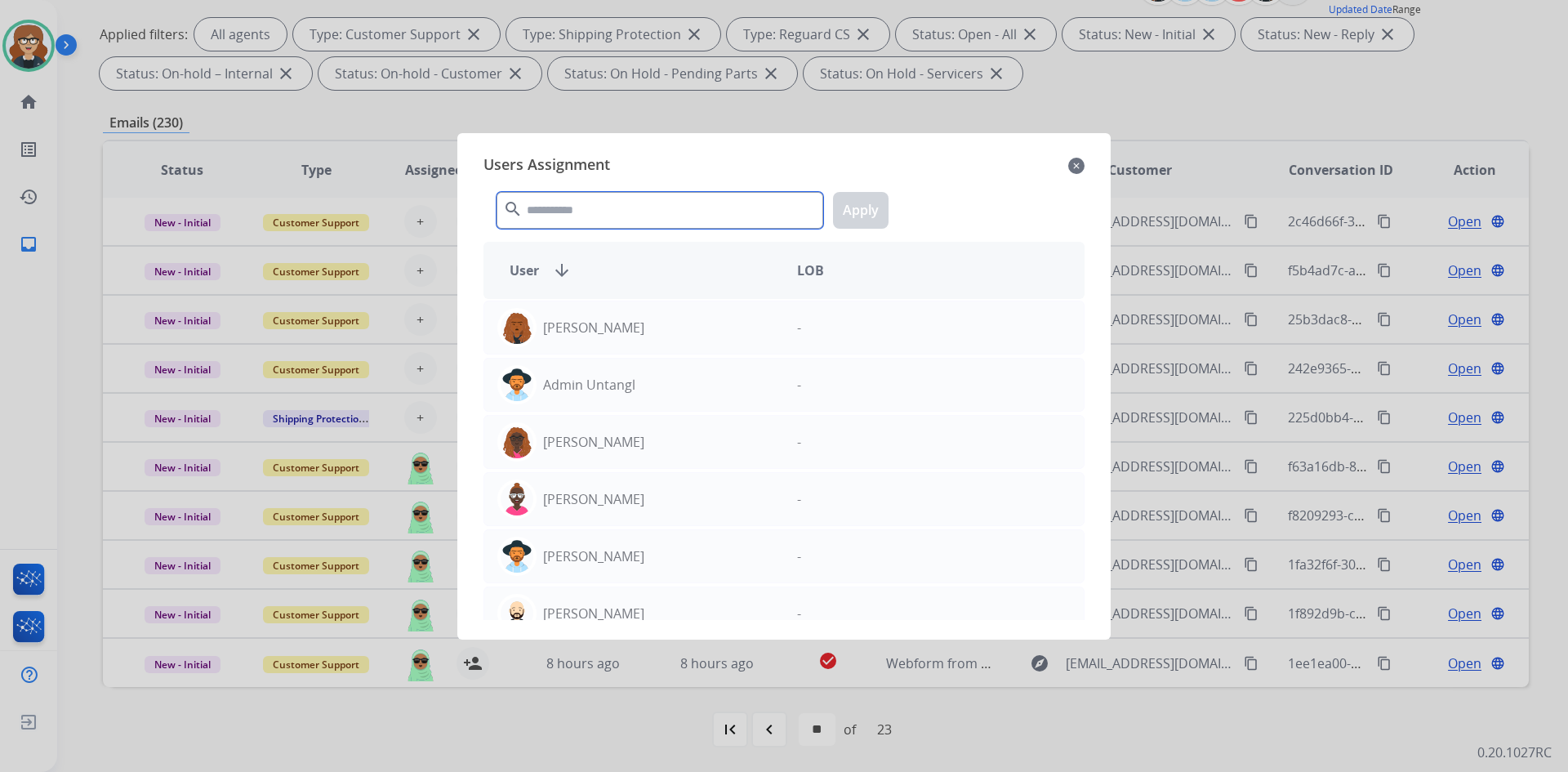
click at [639, 211] on input "text" at bounding box center [659, 210] width 327 height 37
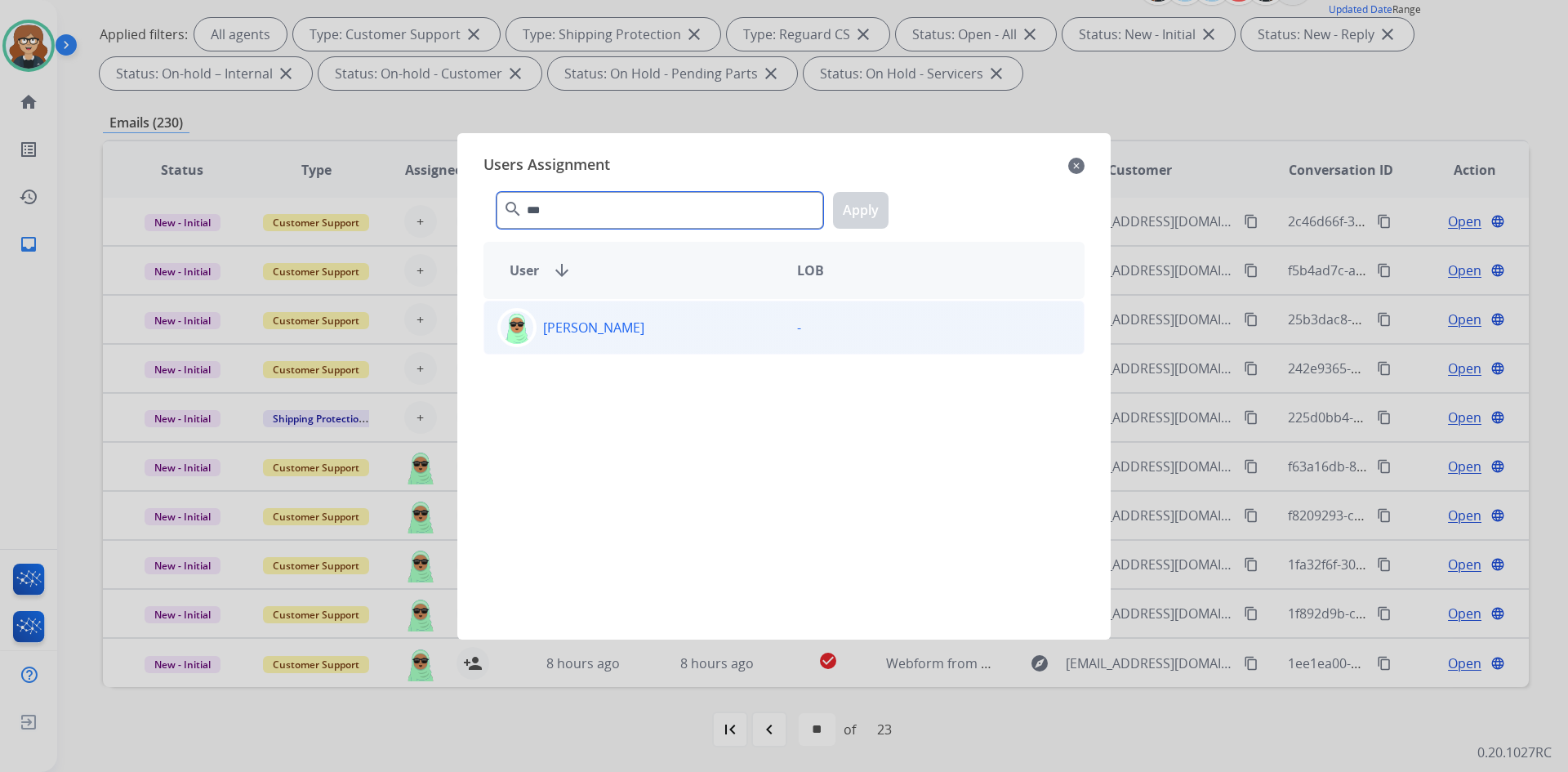
type input "***"
click at [581, 326] on p "[PERSON_NAME]" at bounding box center [594, 328] width 101 height 20
click at [860, 206] on button "Apply" at bounding box center [861, 210] width 56 height 37
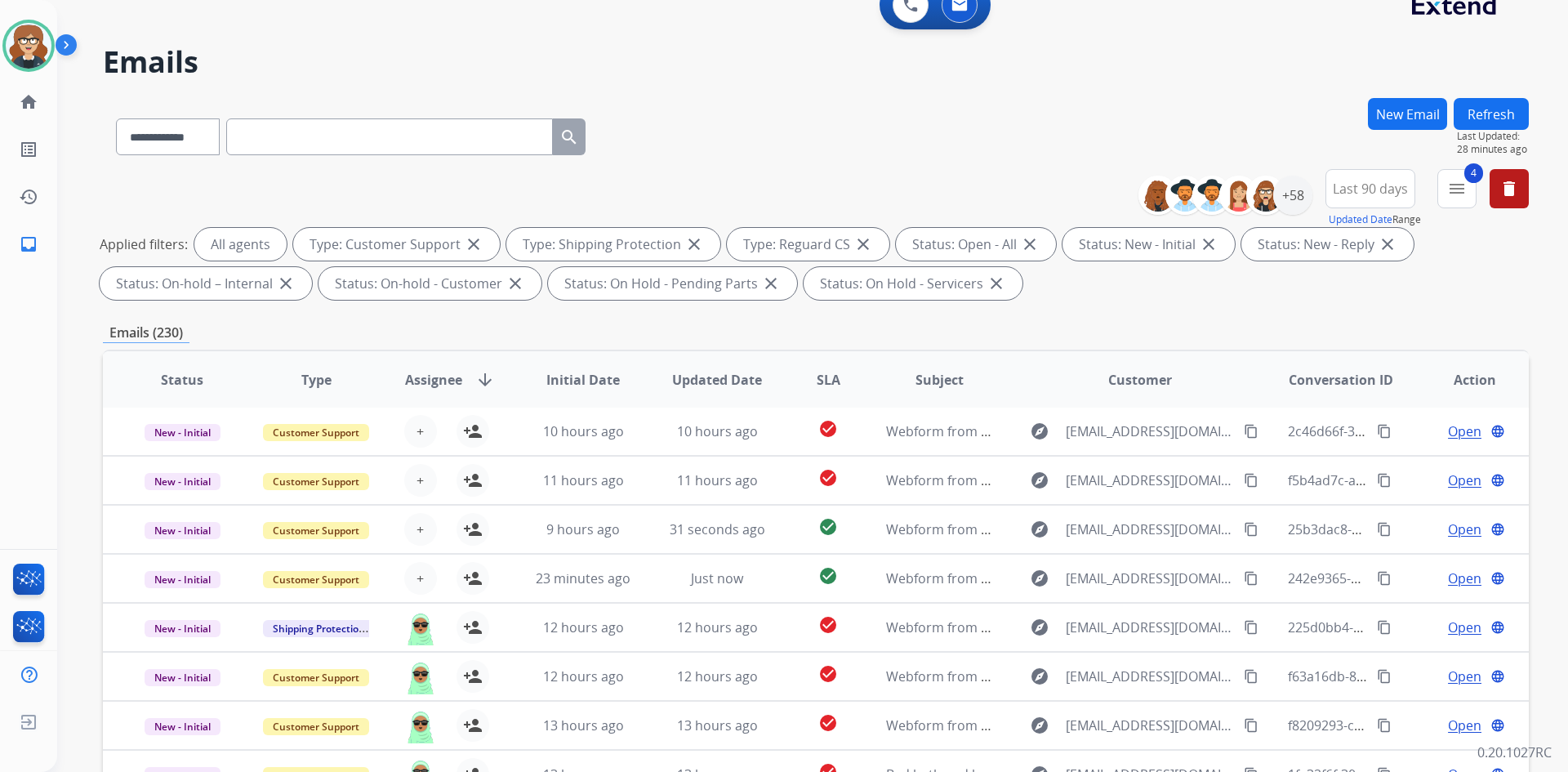
scroll to position [0, 0]
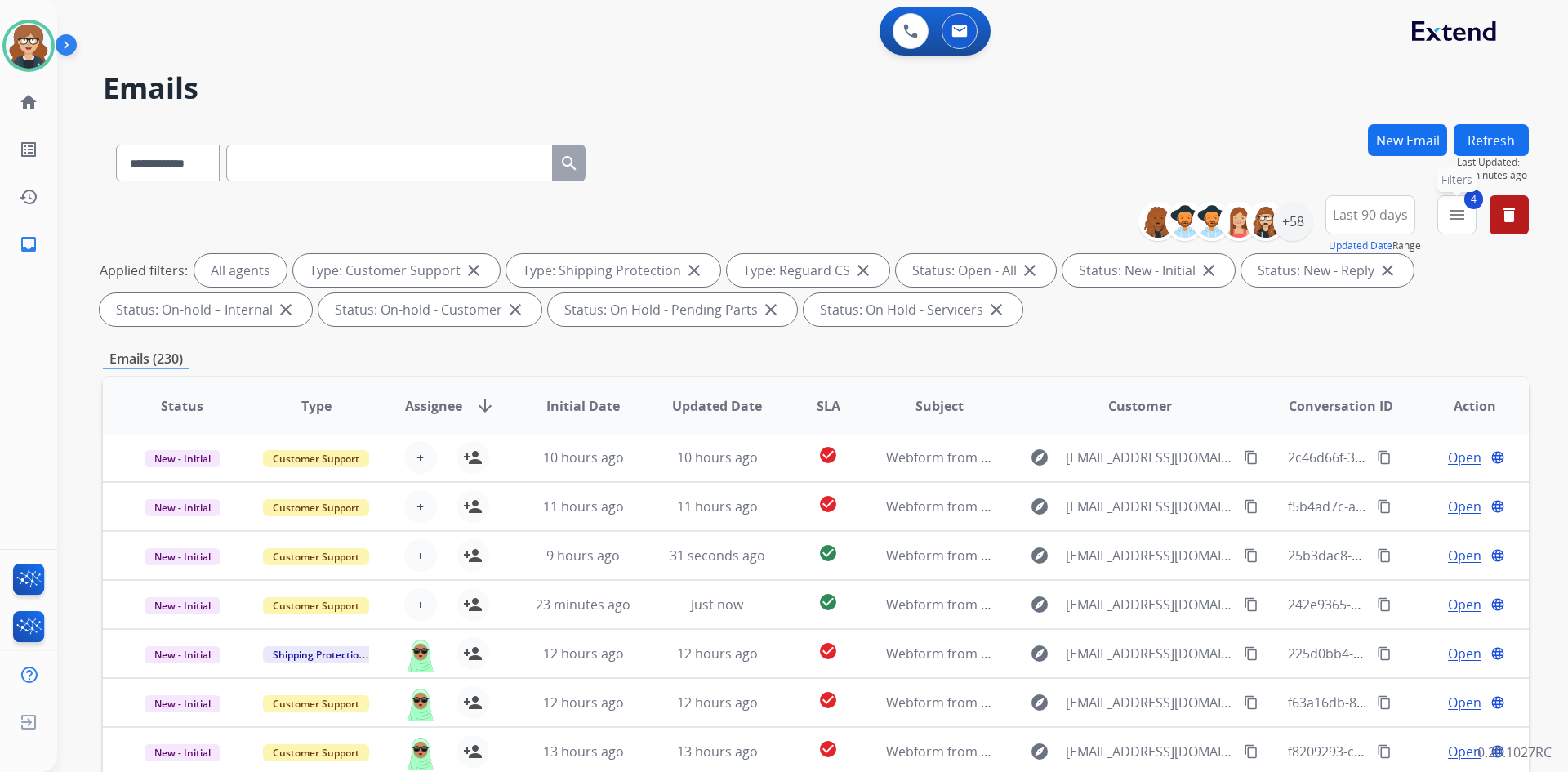
click at [1459, 211] on mat-icon "menu" at bounding box center [1457, 215] width 20 height 20
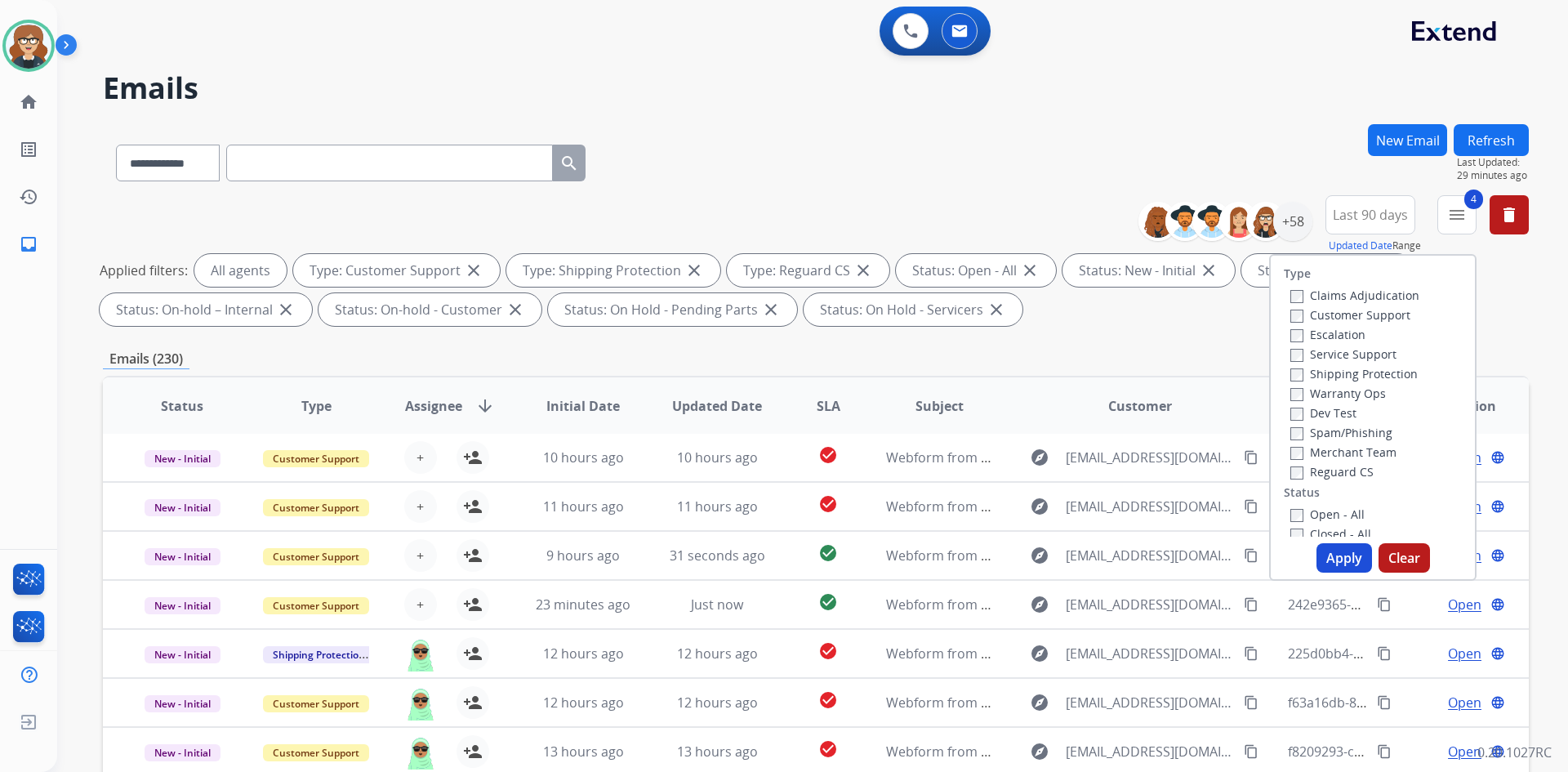
click at [1206, 319] on div "Applied filters: All agents Type: Customer Support close Type: Shipping Protect…" at bounding box center [812, 290] width 1426 height 72
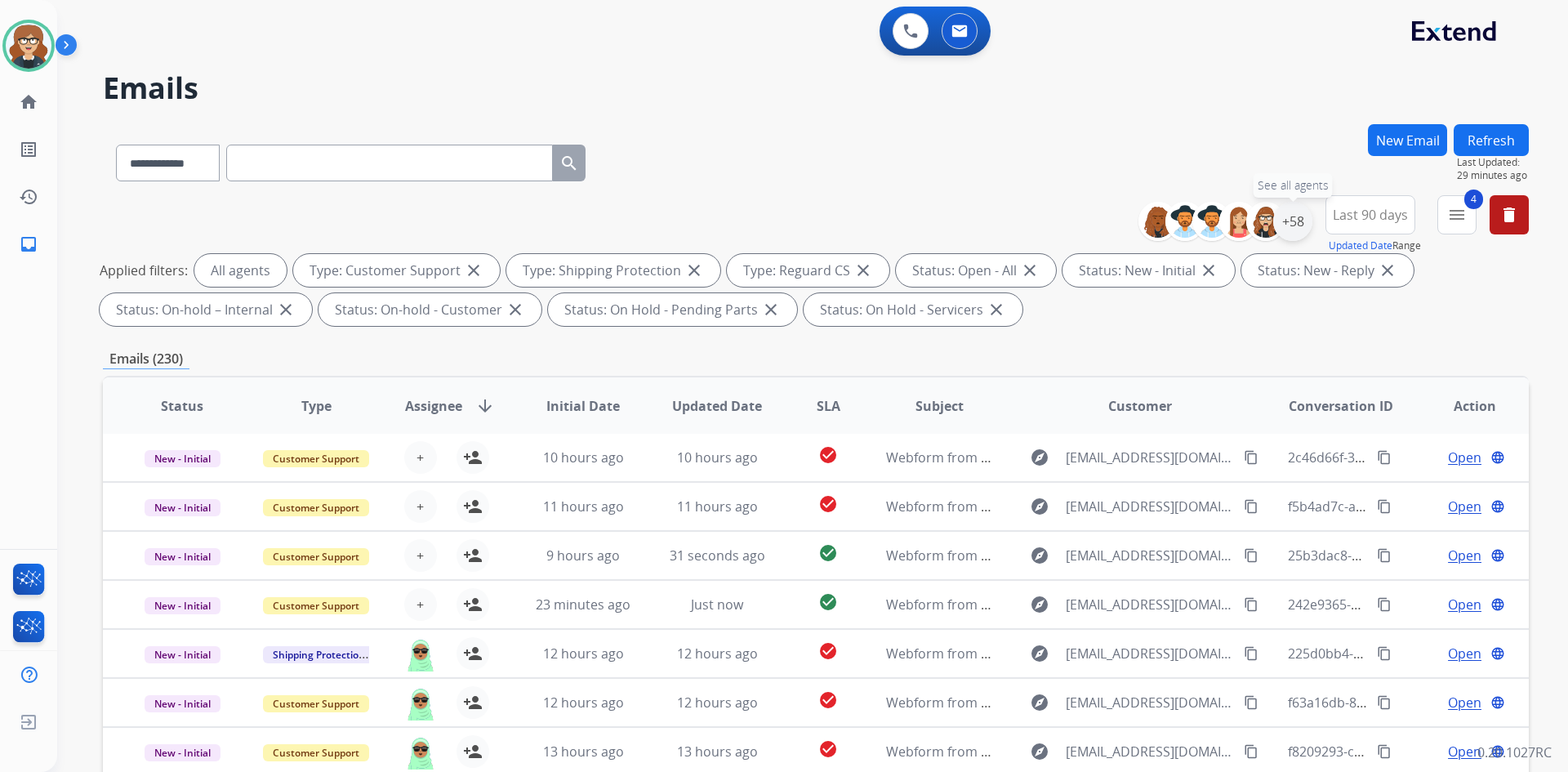
click at [1293, 218] on div "+58" at bounding box center [1292, 221] width 39 height 39
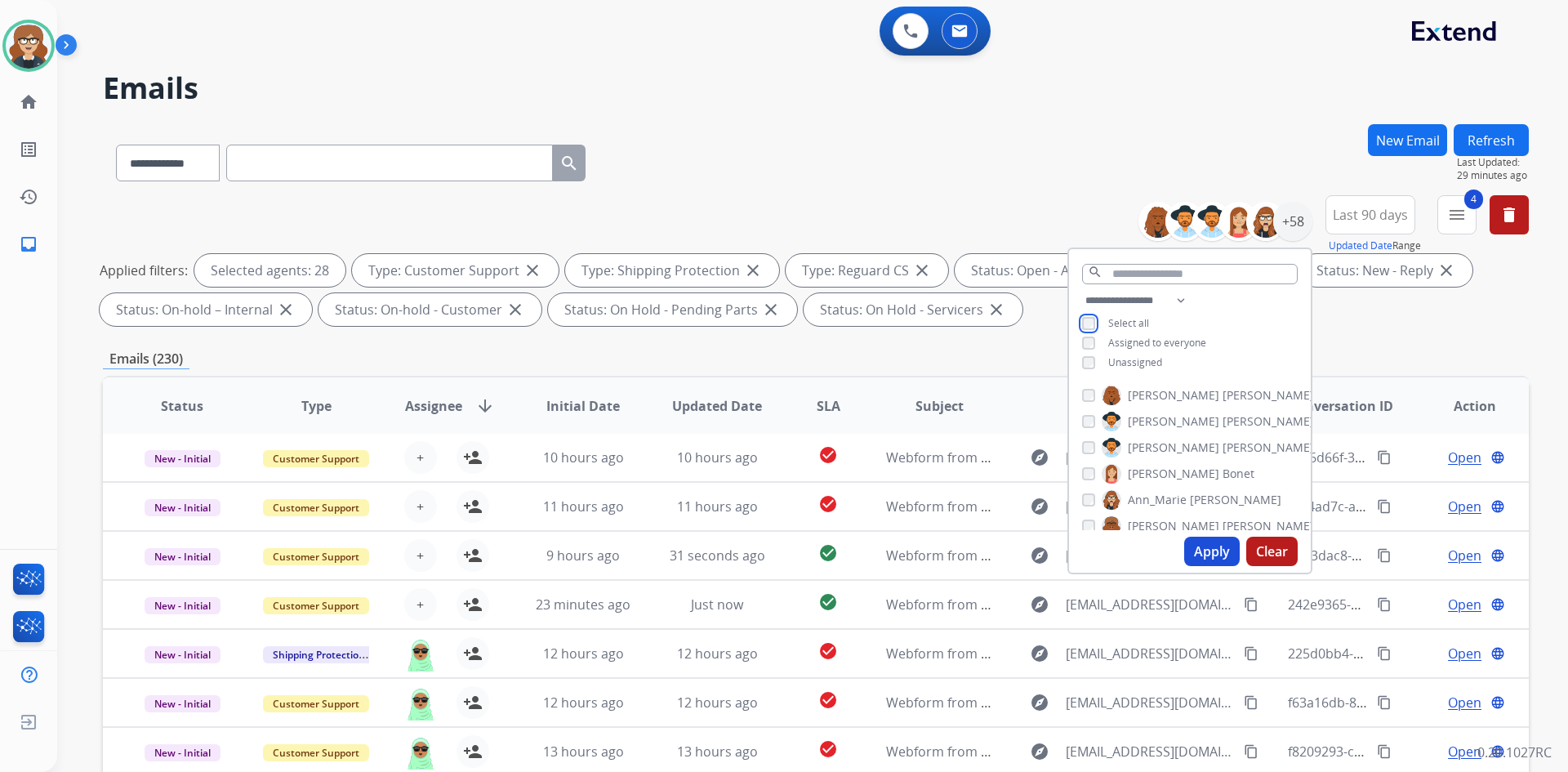
scroll to position [327, 0]
click at [1192, 549] on button "Apply" at bounding box center [1212, 551] width 56 height 29
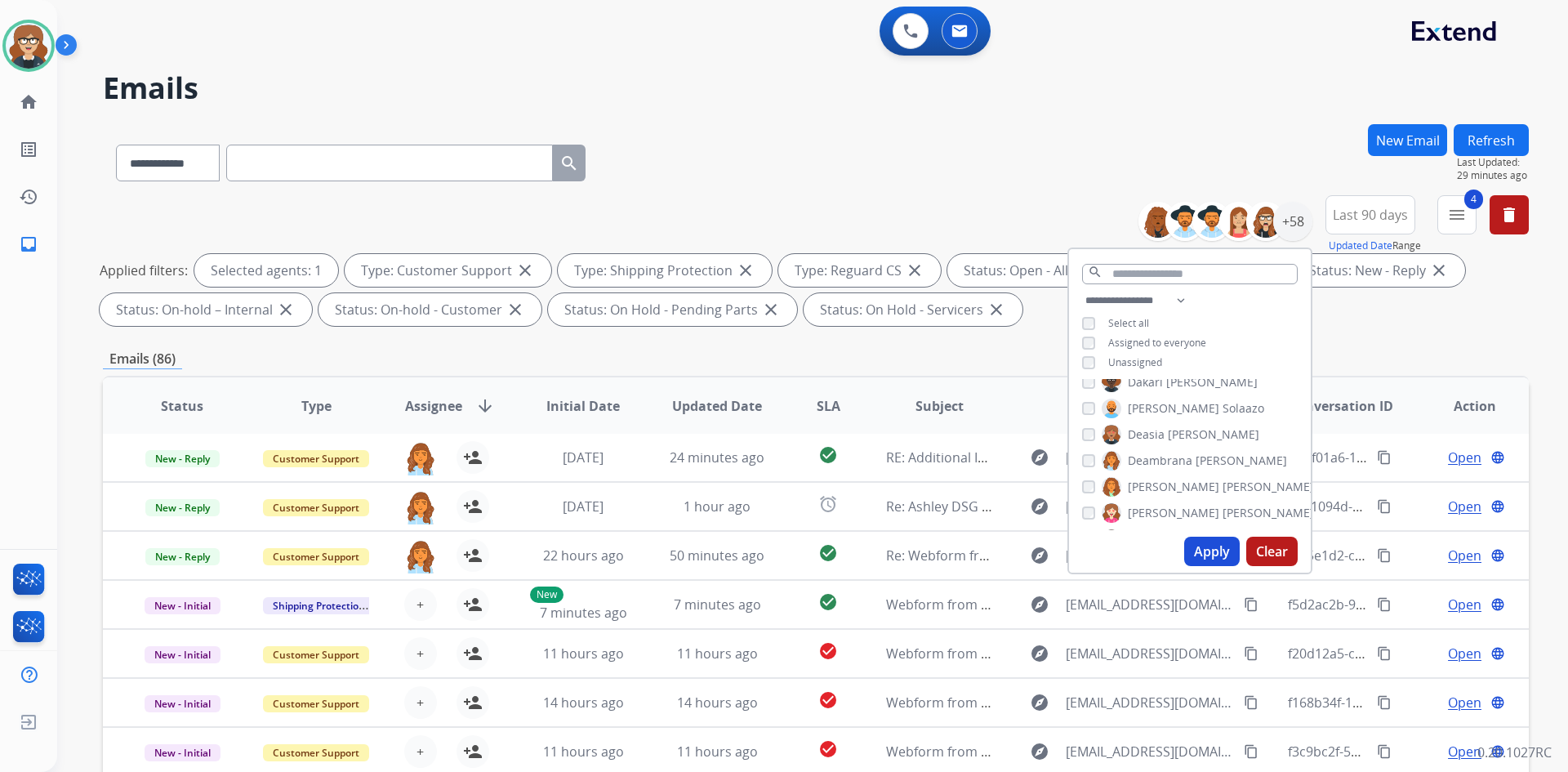
click at [675, 353] on div "Emails (86)" at bounding box center [816, 359] width 1426 height 21
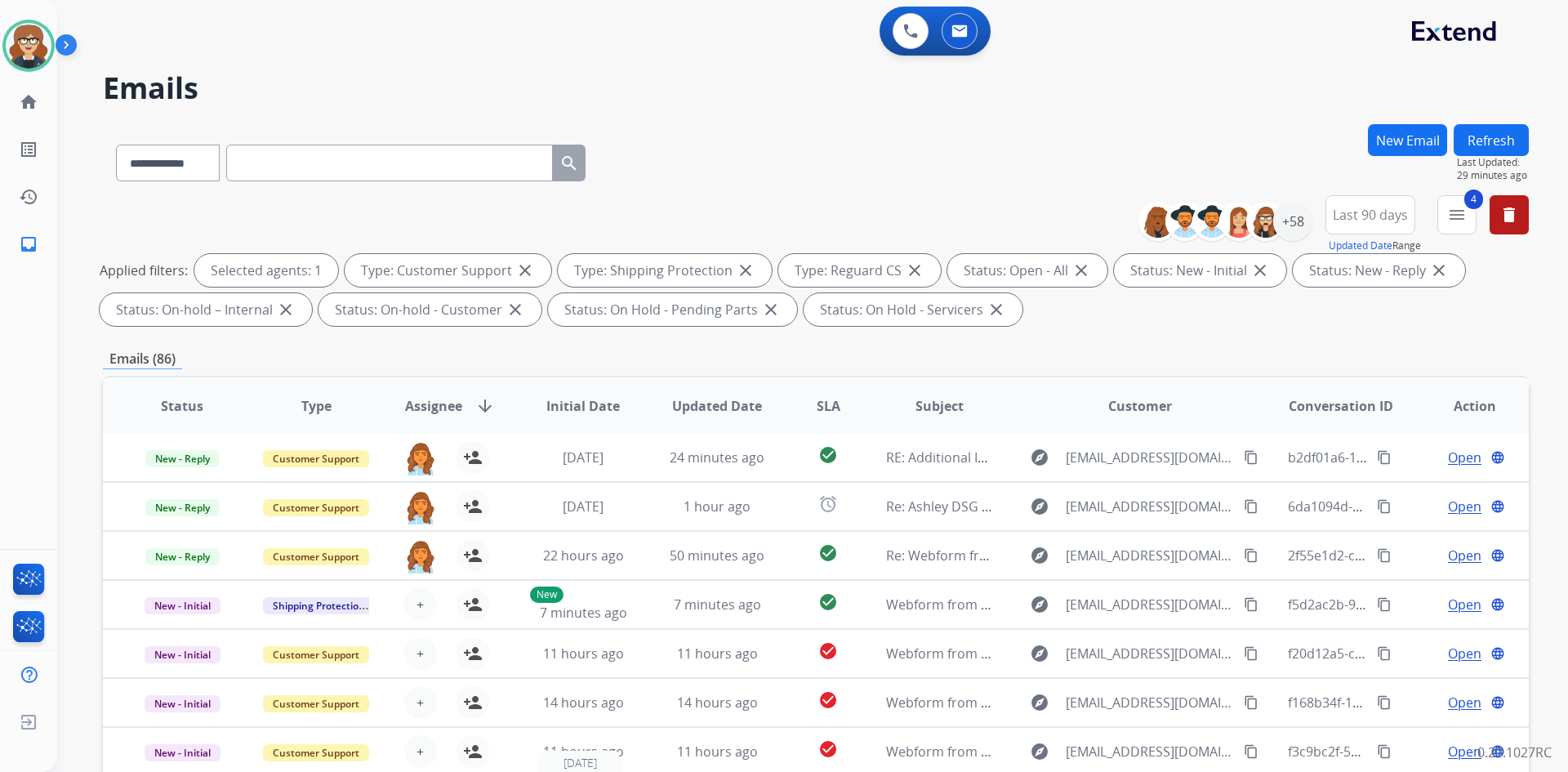
scroll to position [236, 0]
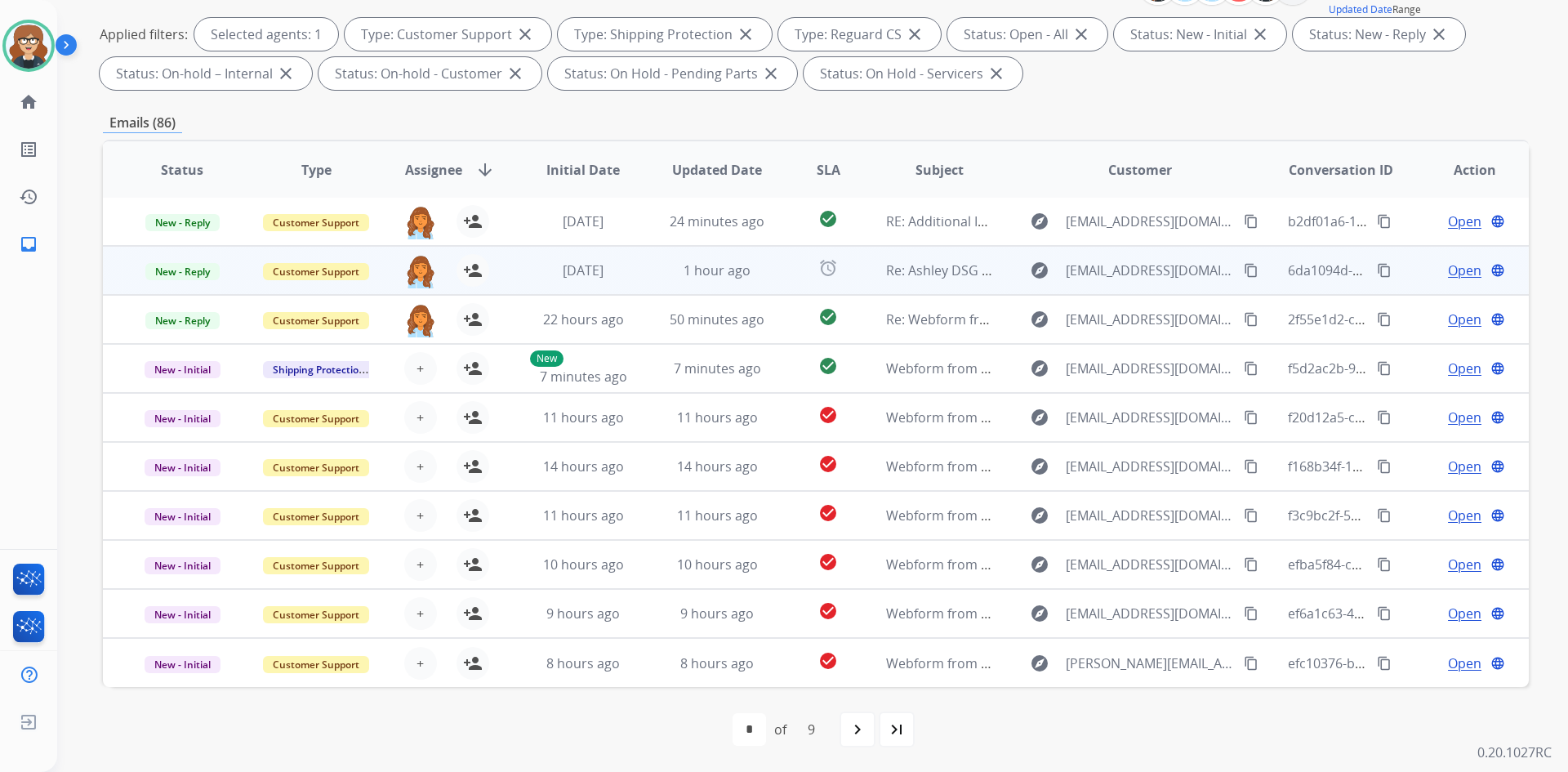
click at [1459, 267] on span "Open" at bounding box center [1464, 270] width 33 height 20
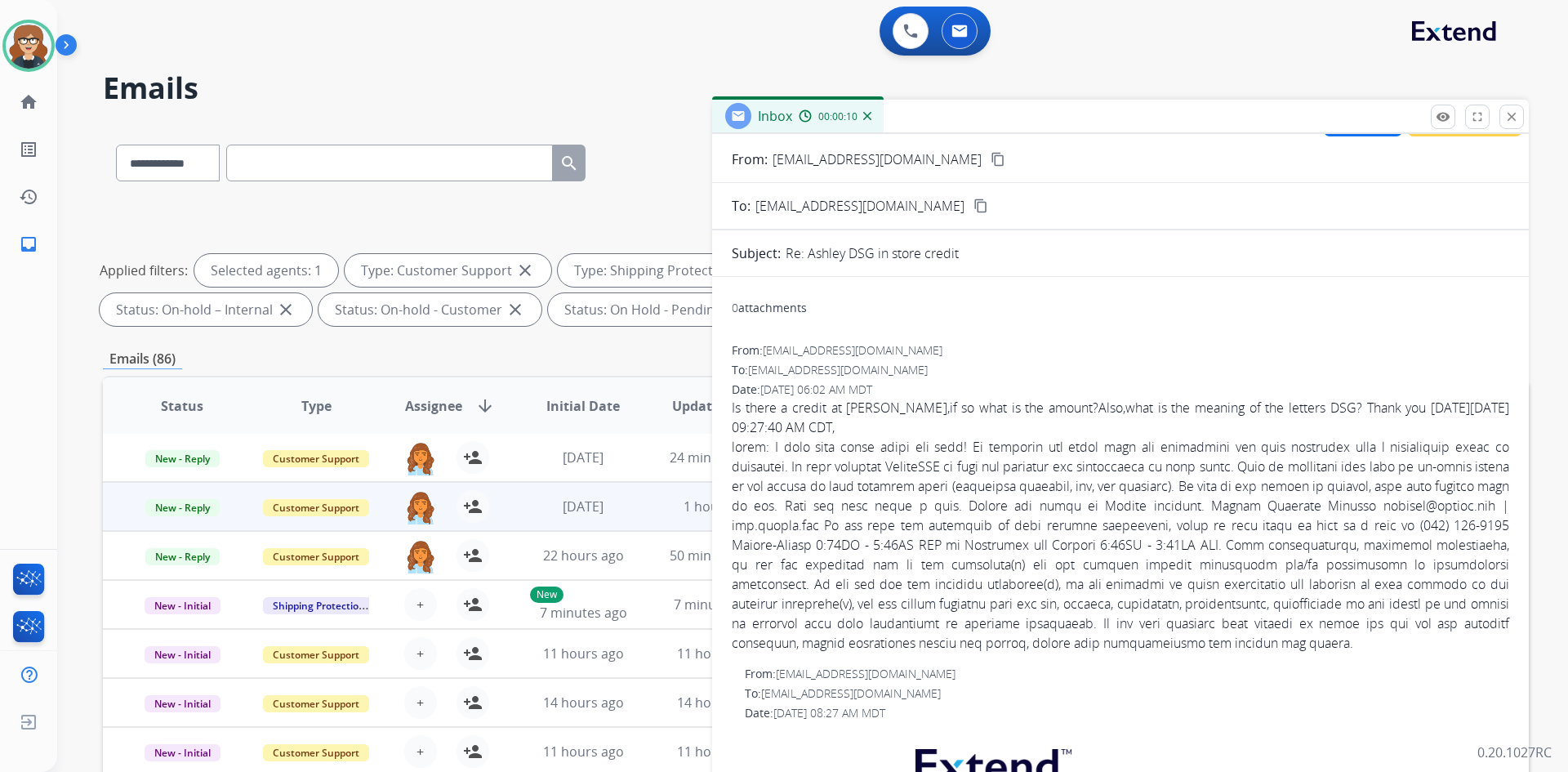
scroll to position [0, 0]
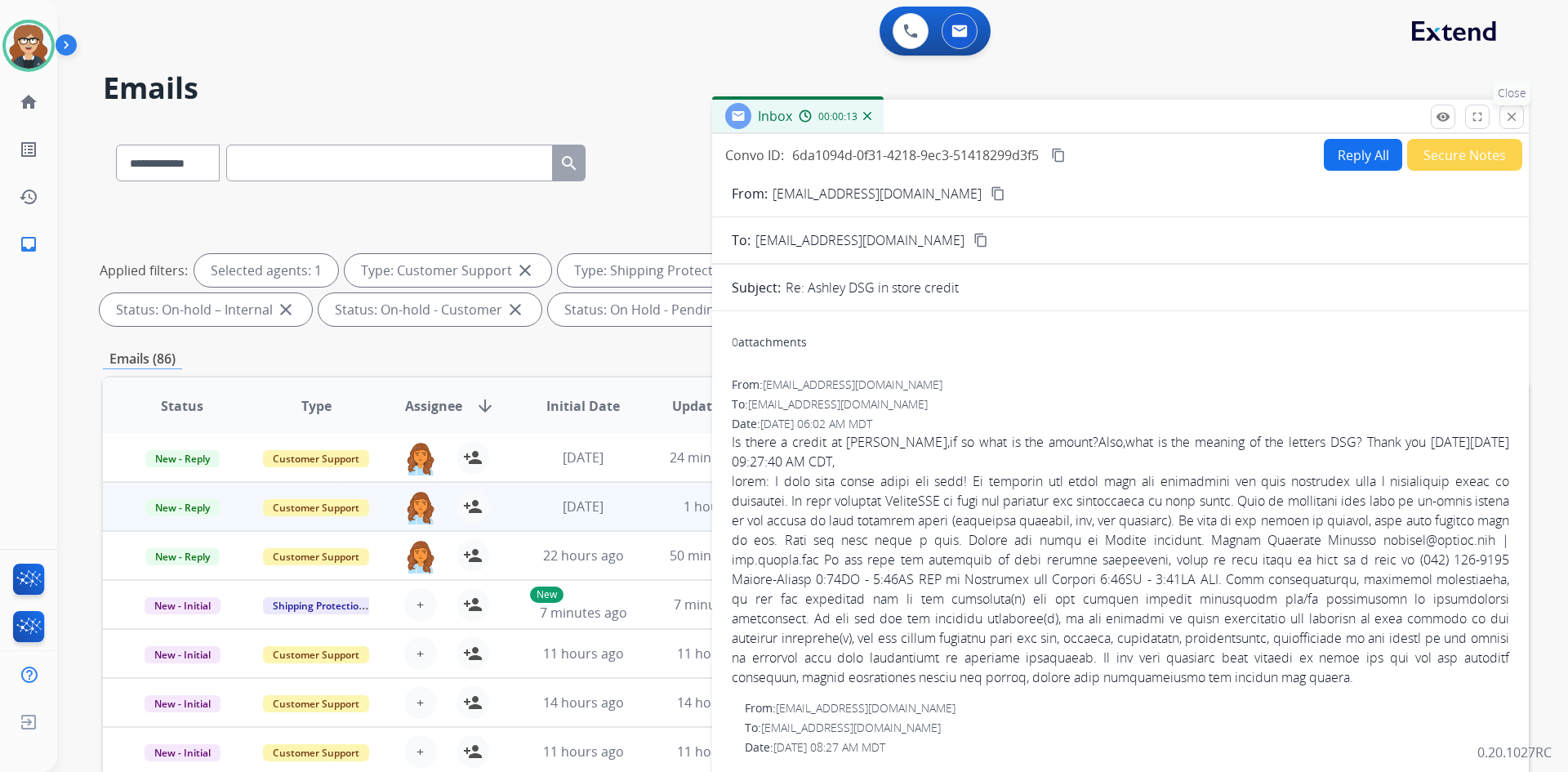
click at [1507, 115] on mat-icon "close" at bounding box center [1512, 117] width 15 height 15
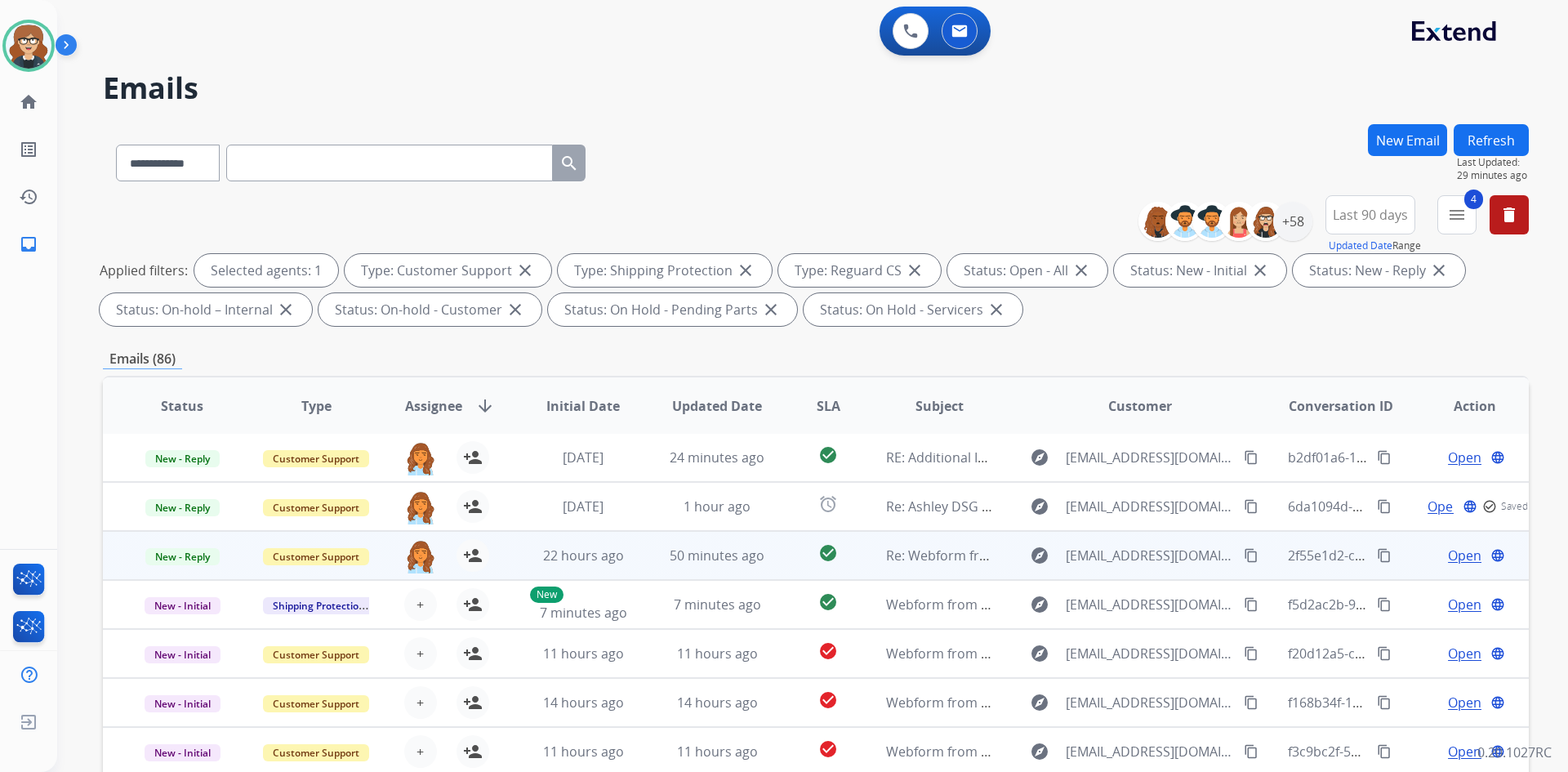
click at [1449, 554] on span "Open" at bounding box center [1464, 555] width 33 height 20
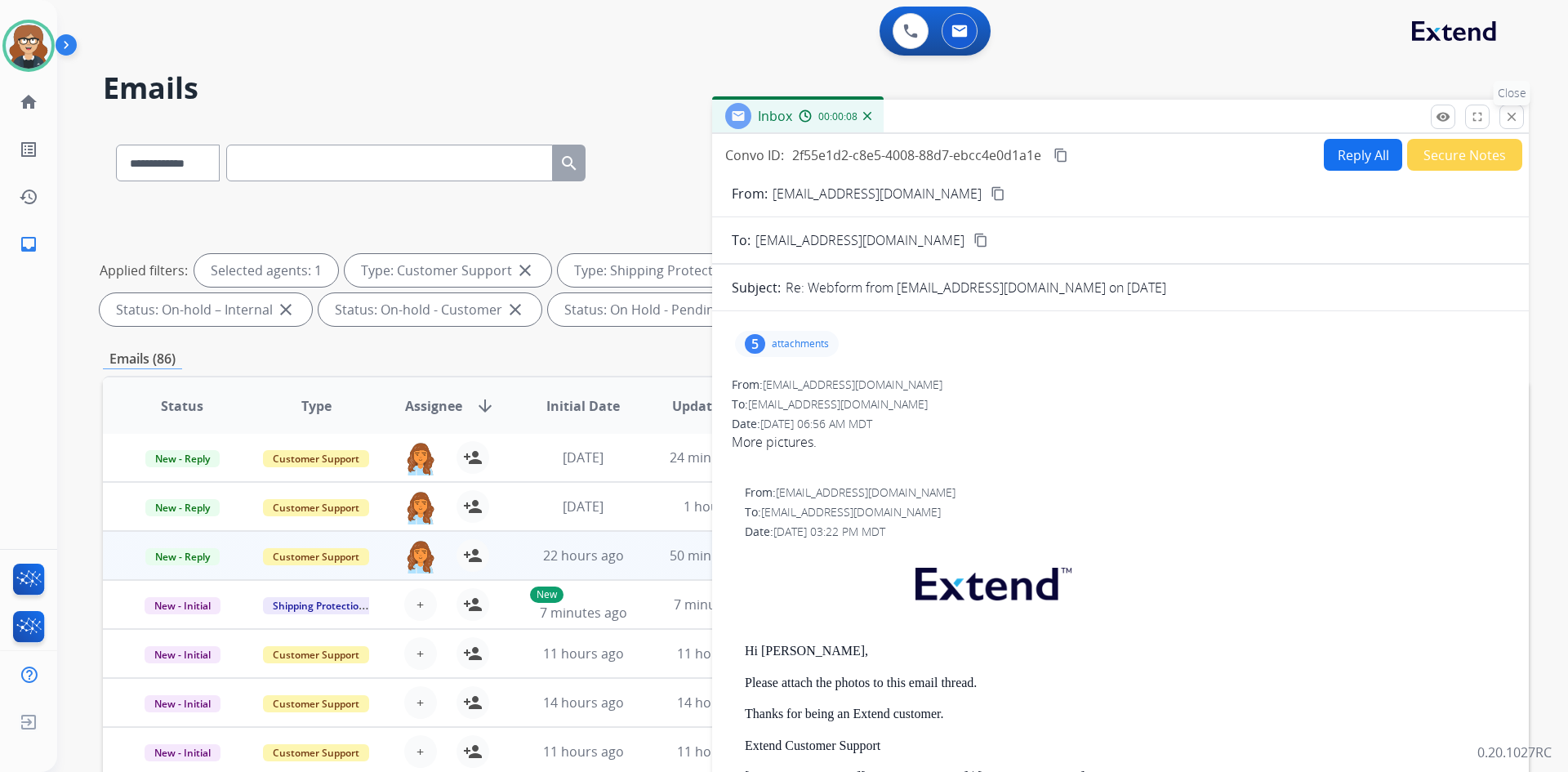
click at [1507, 117] on mat-icon "close" at bounding box center [1512, 117] width 15 height 15
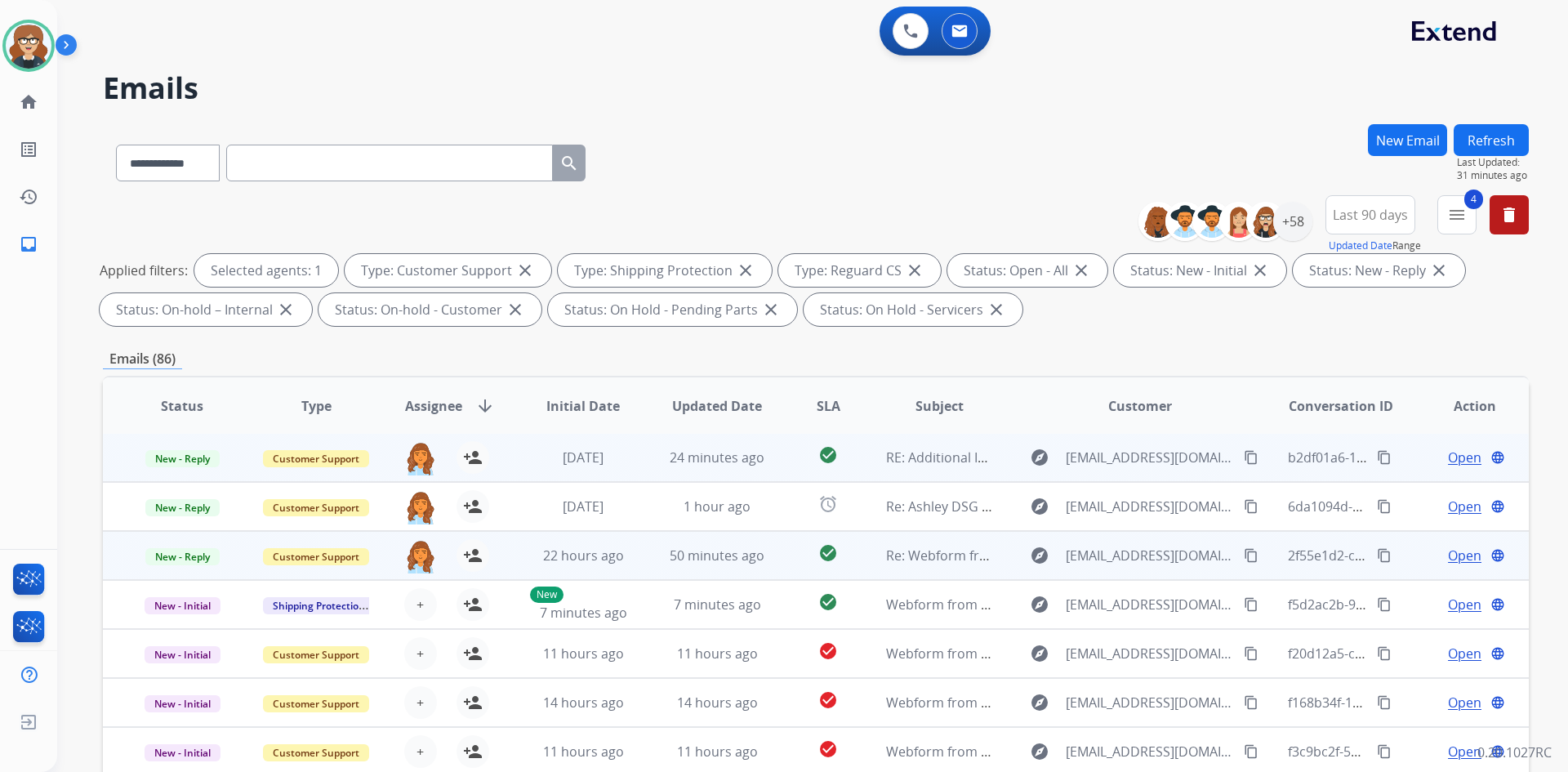
click at [1449, 454] on span "Open" at bounding box center [1464, 458] width 33 height 20
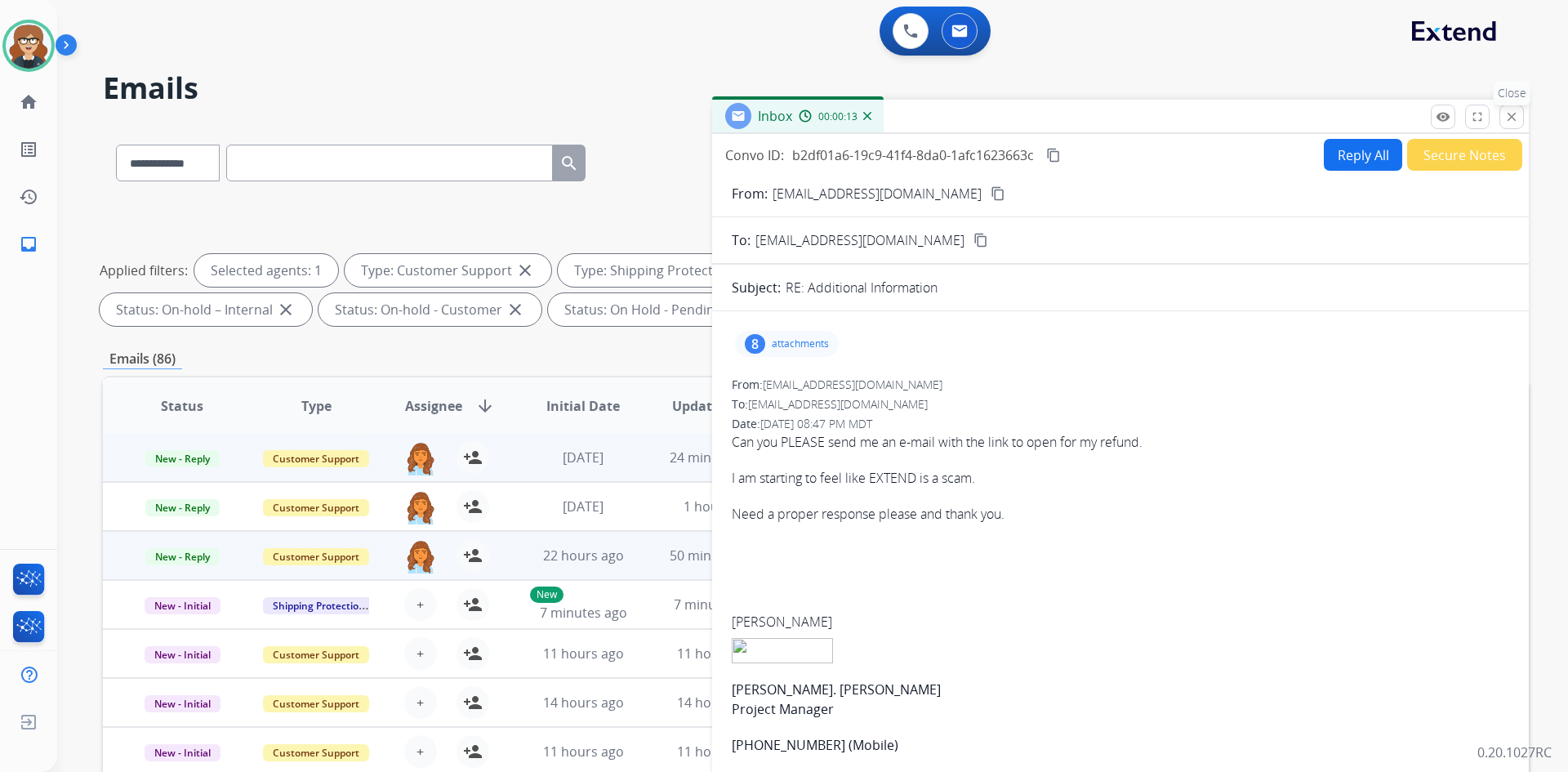
click at [1510, 113] on mat-icon "close" at bounding box center [1512, 117] width 15 height 15
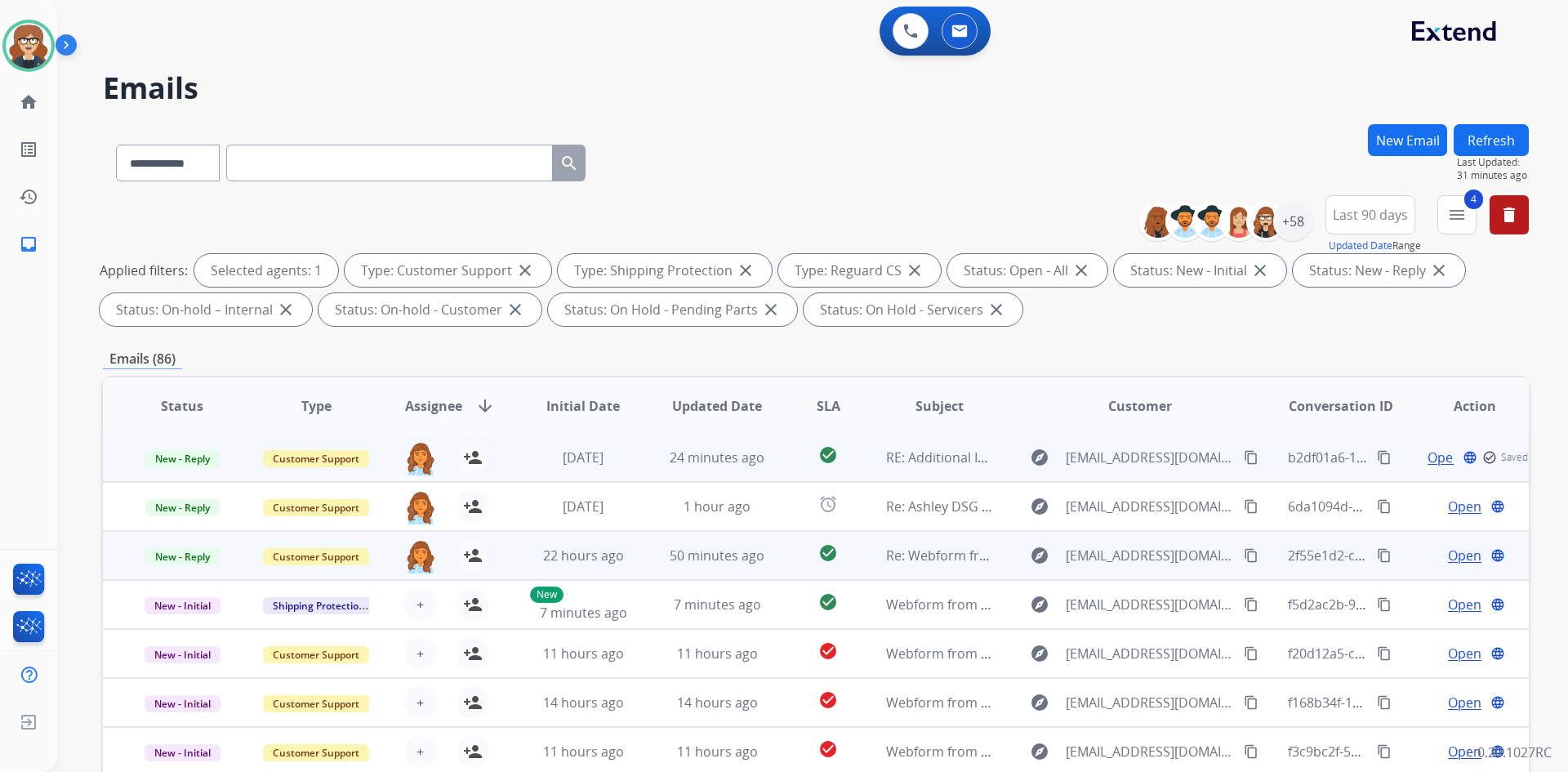
click at [1483, 455] on mat-icon "check_circle_outline" at bounding box center [1490, 458] width 15 height 15
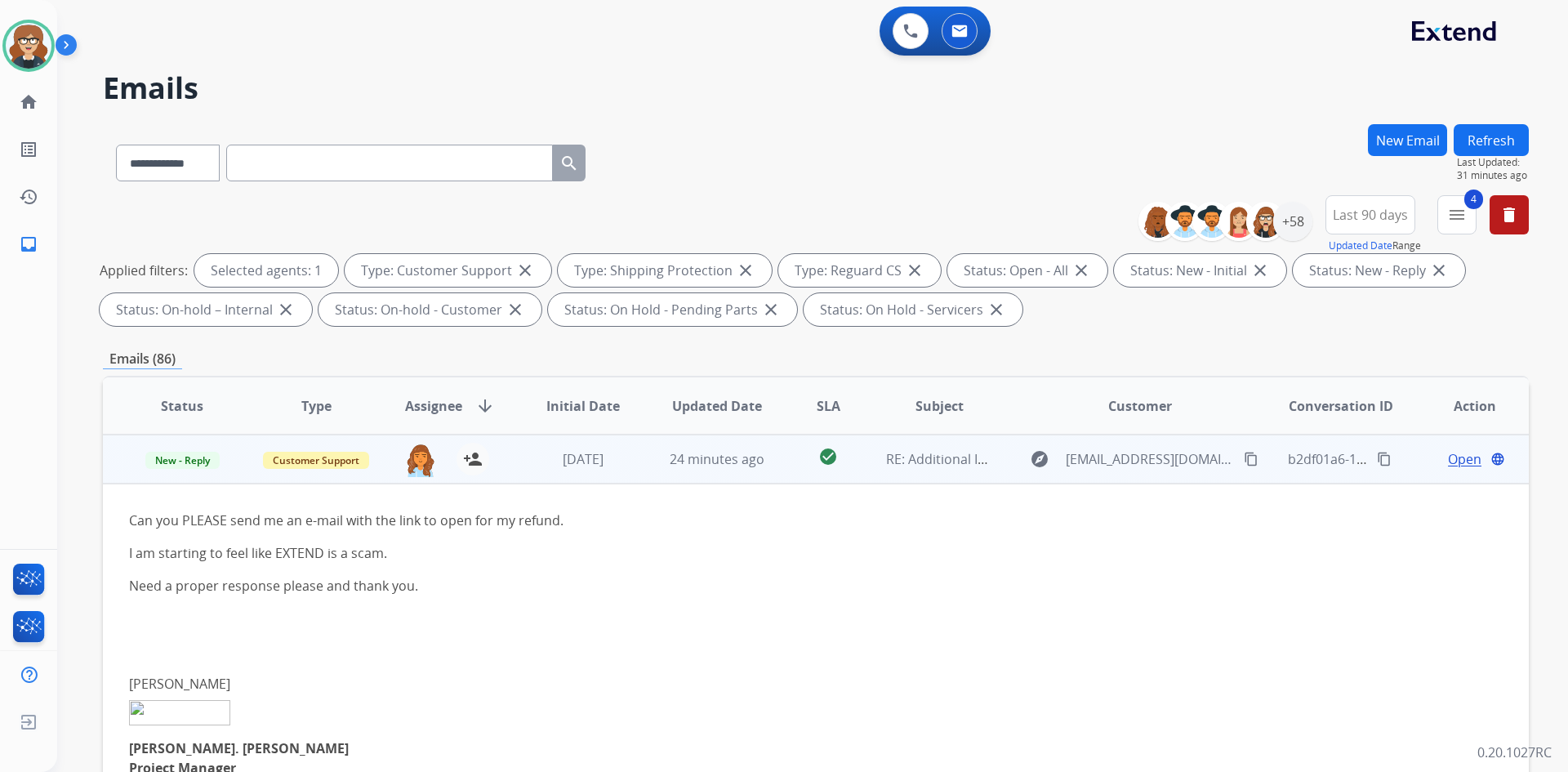
click at [1448, 455] on span "Open" at bounding box center [1464, 458] width 33 height 20
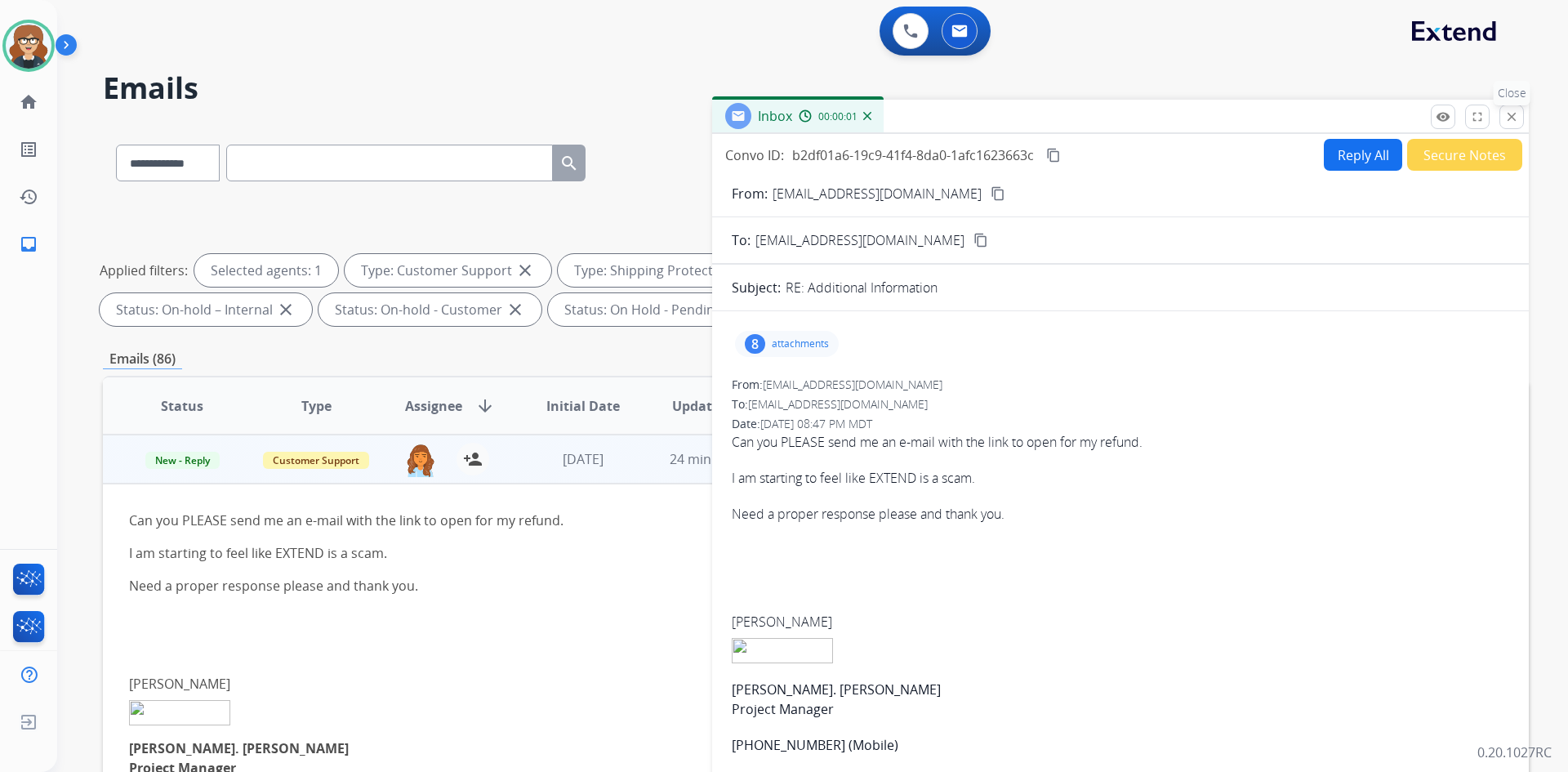
click at [1509, 116] on mat-icon "close" at bounding box center [1512, 117] width 15 height 15
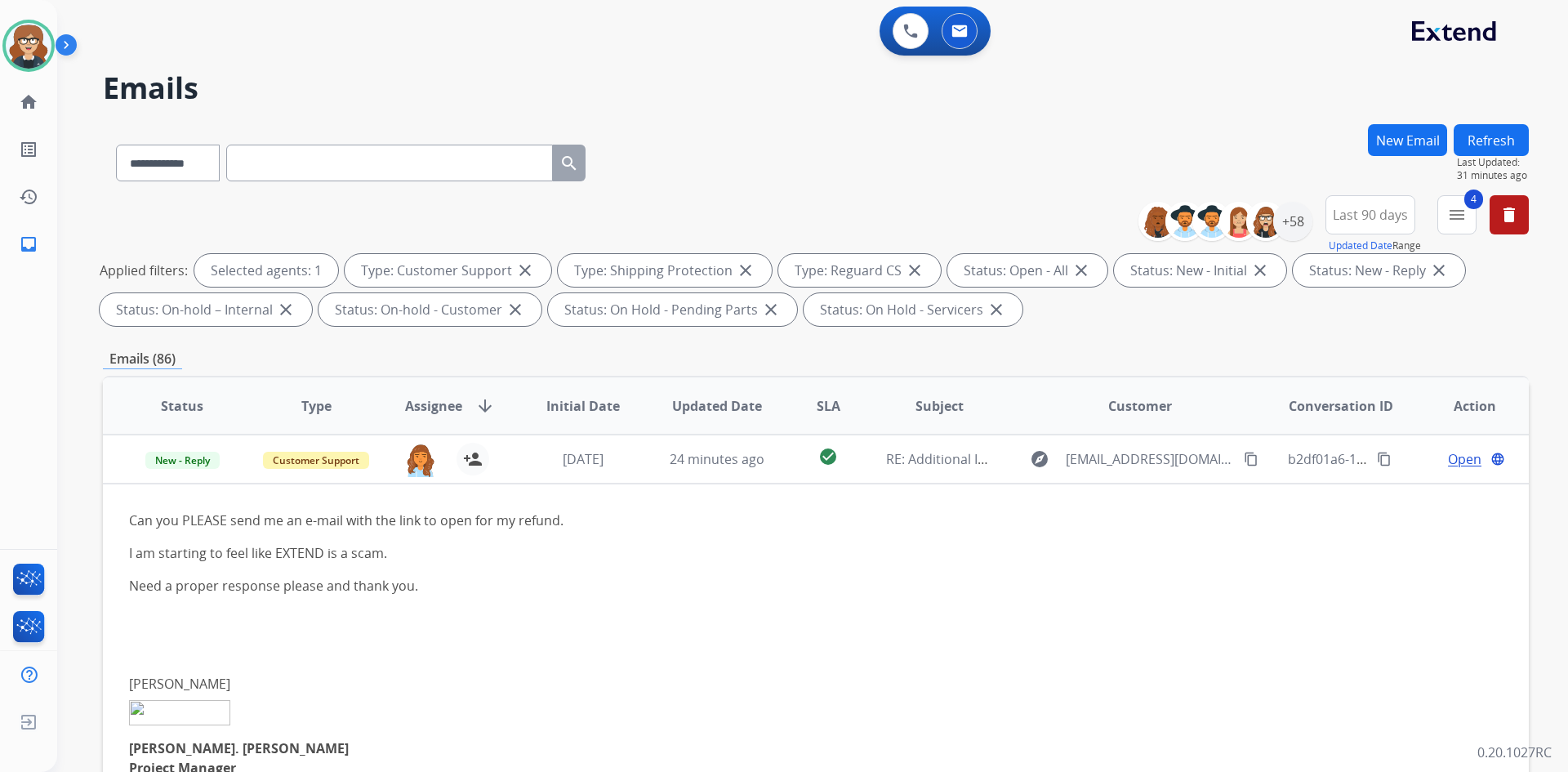
click at [692, 399] on span "Updated Date" at bounding box center [717, 405] width 90 height 20
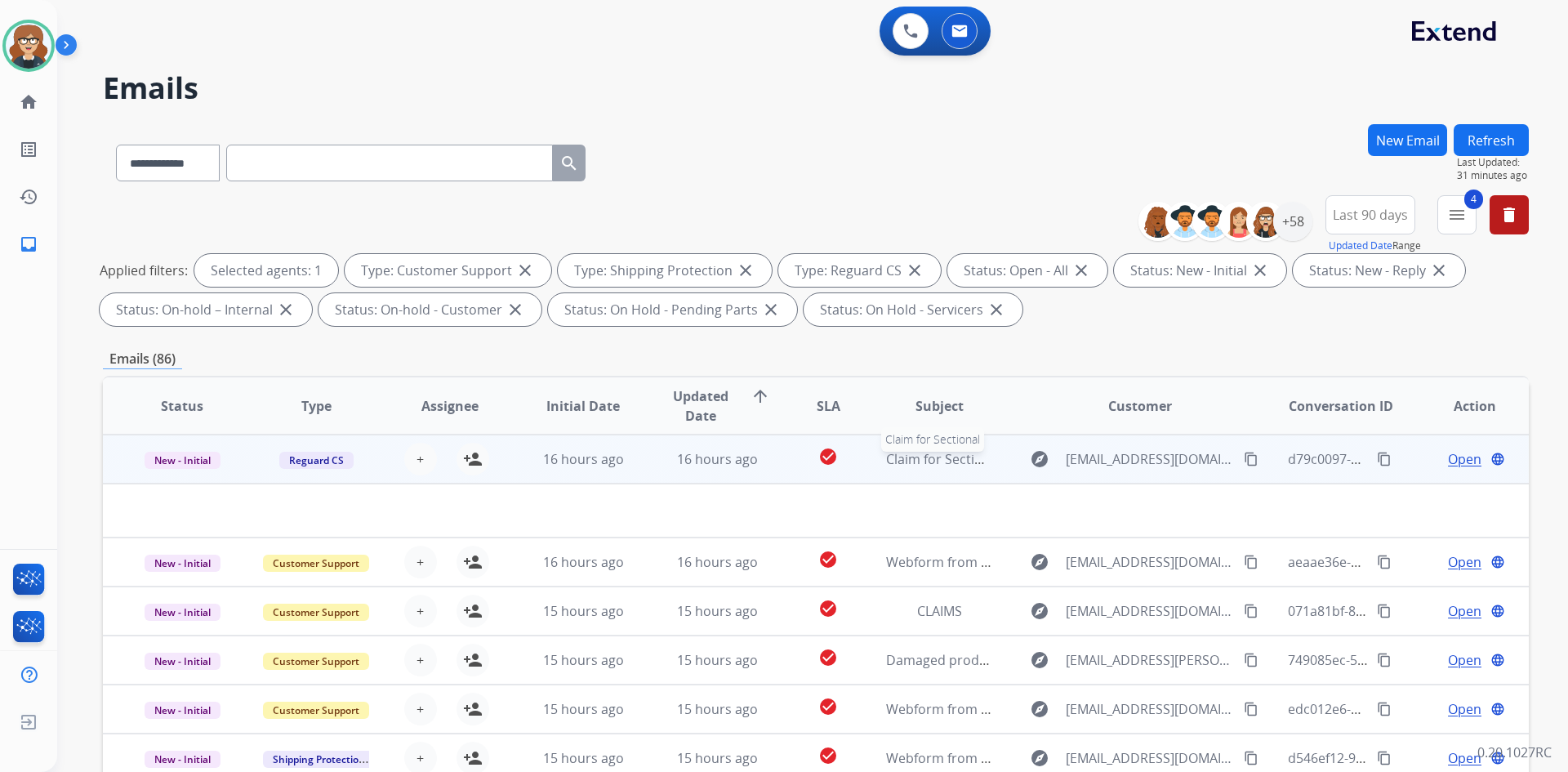
click at [949, 463] on span "Claim for Sectional" at bounding box center [944, 458] width 116 height 18
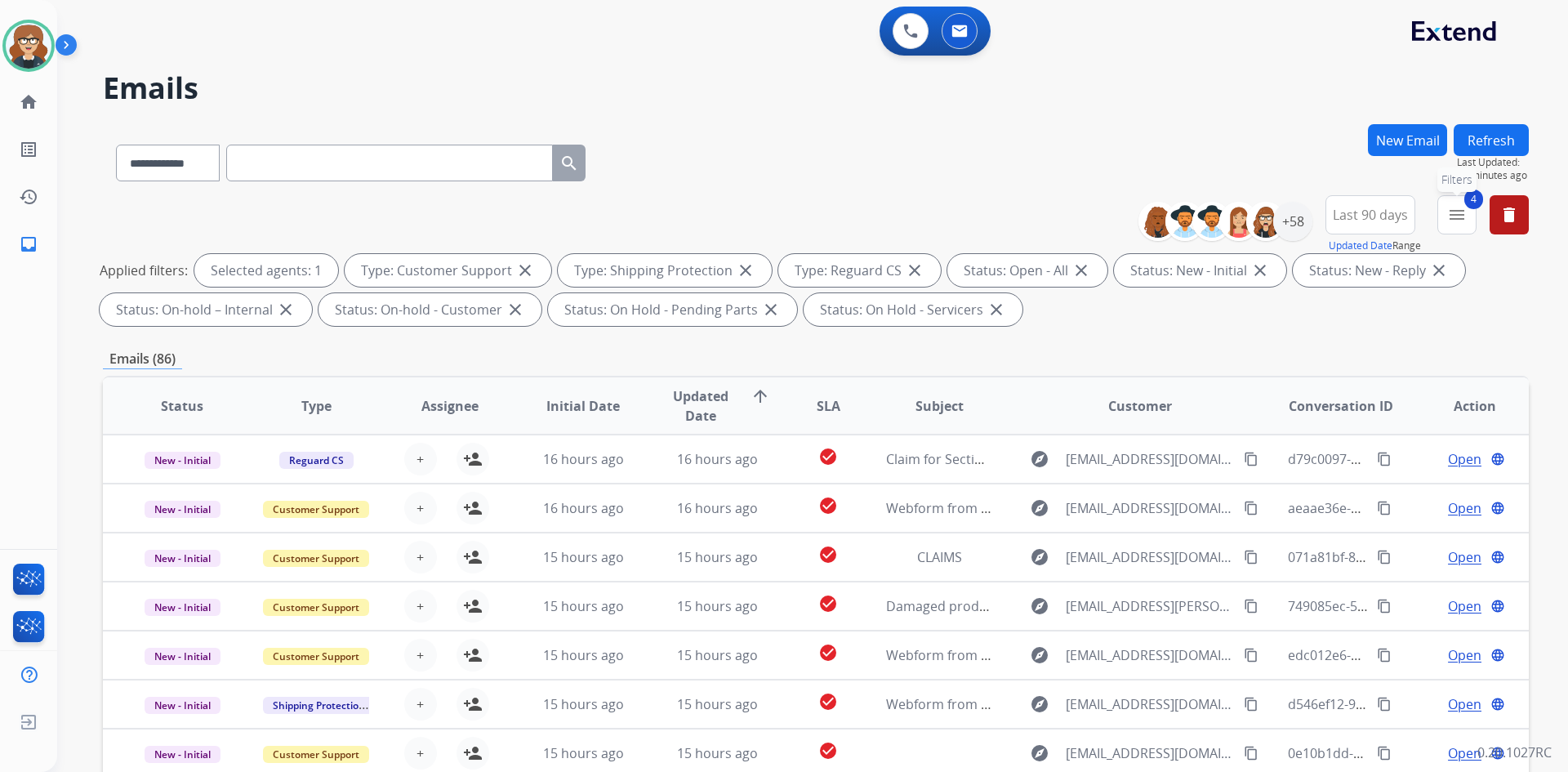
click at [1454, 208] on mat-icon "menu" at bounding box center [1457, 215] width 20 height 20
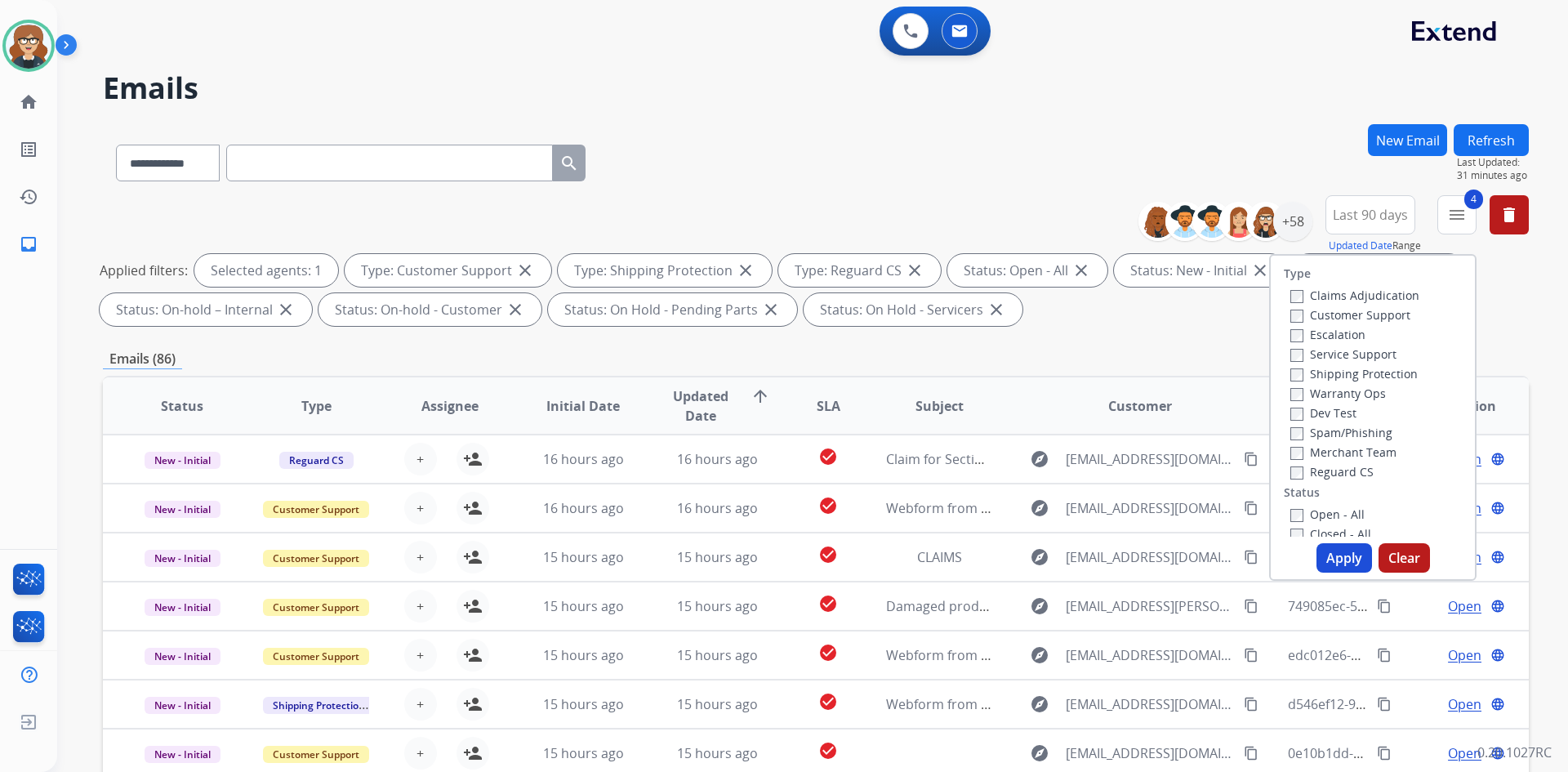
click at [1328, 556] on button "Apply" at bounding box center [1345, 558] width 56 height 29
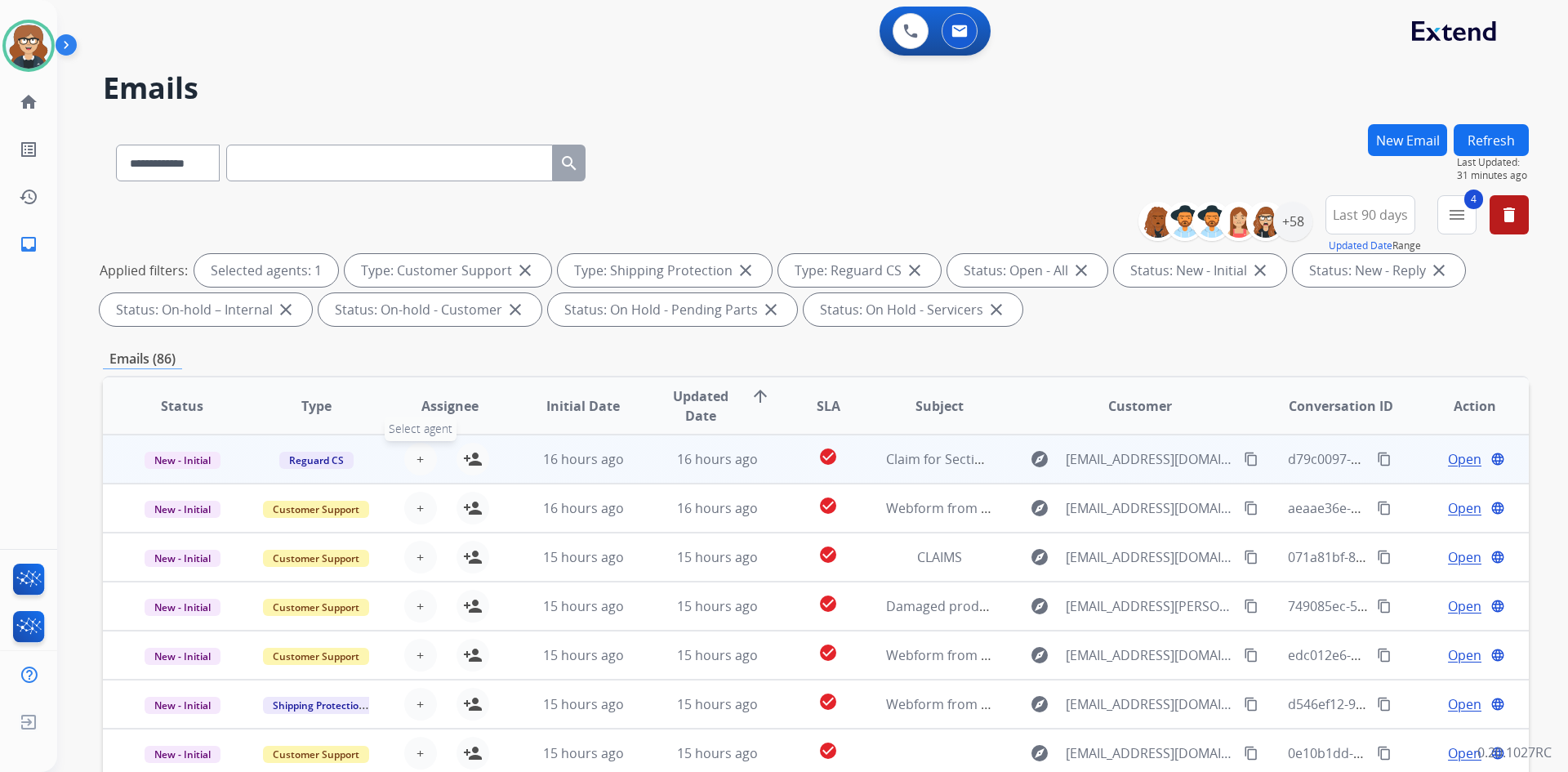
click at [419, 457] on span "+" at bounding box center [420, 458] width 8 height 20
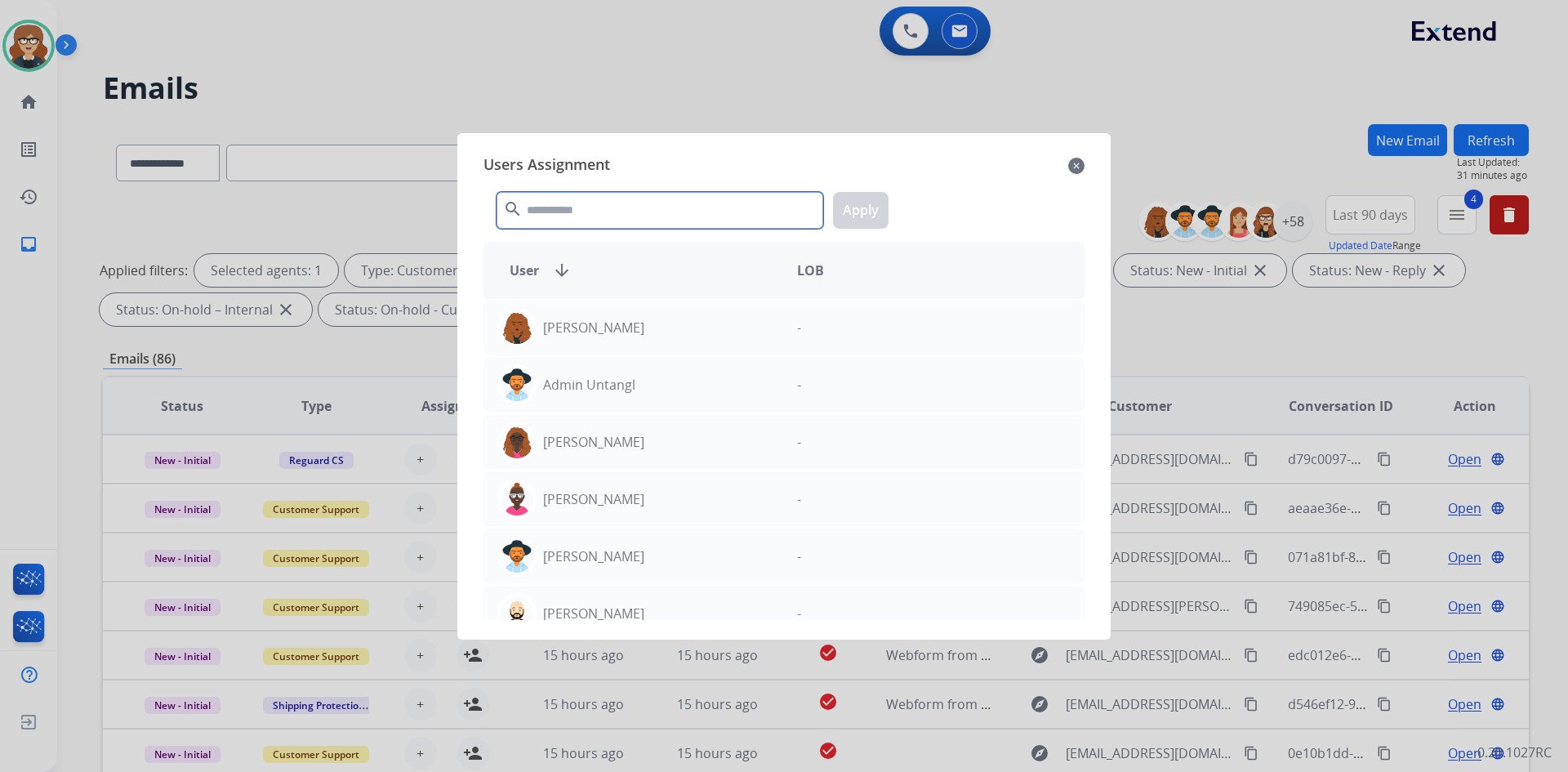
click at [539, 210] on input "text" at bounding box center [659, 210] width 327 height 37
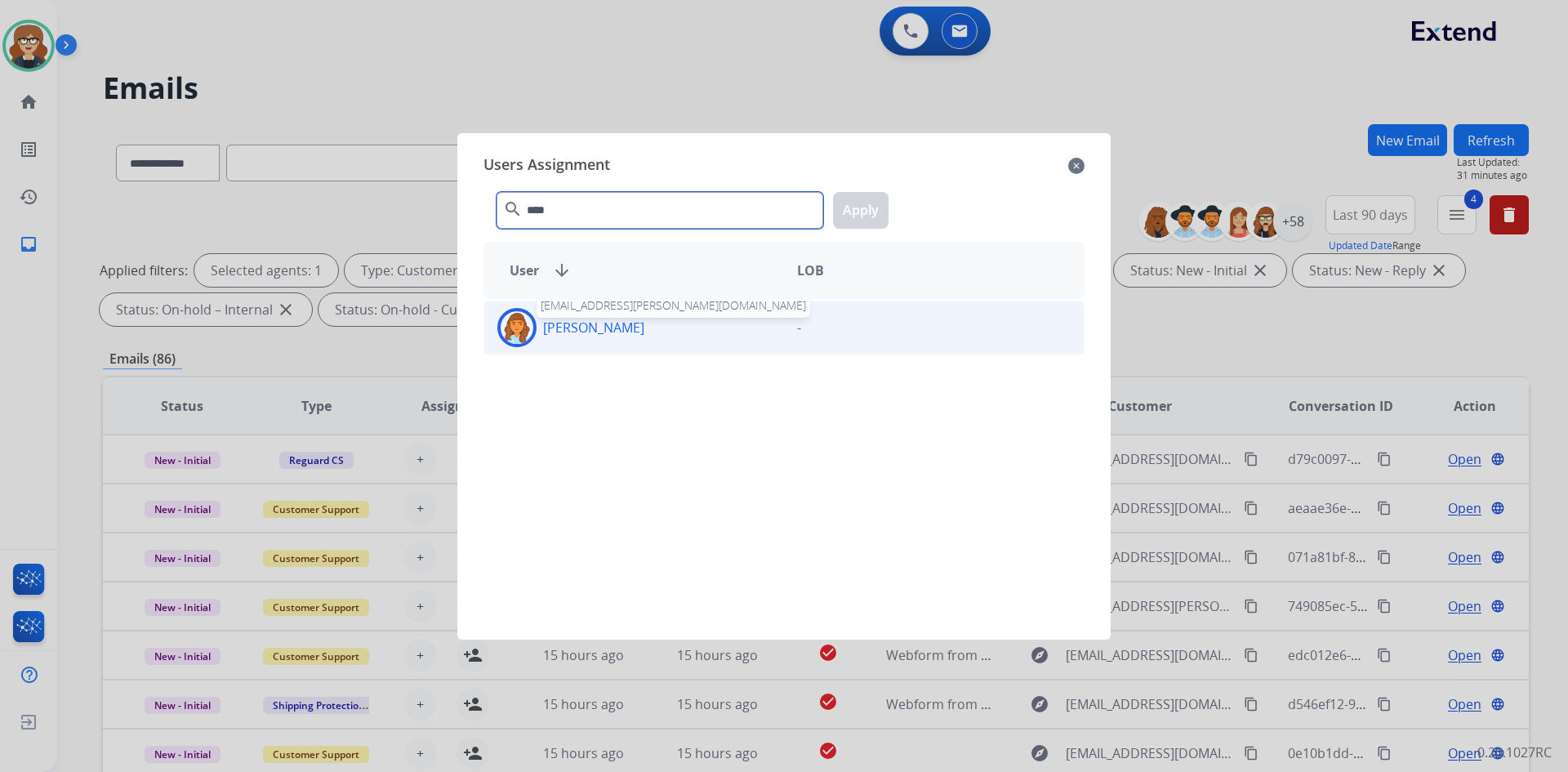
type input "****"
click at [592, 324] on p "[PERSON_NAME]" at bounding box center [594, 328] width 101 height 20
click at [847, 215] on button "Apply" at bounding box center [861, 210] width 56 height 37
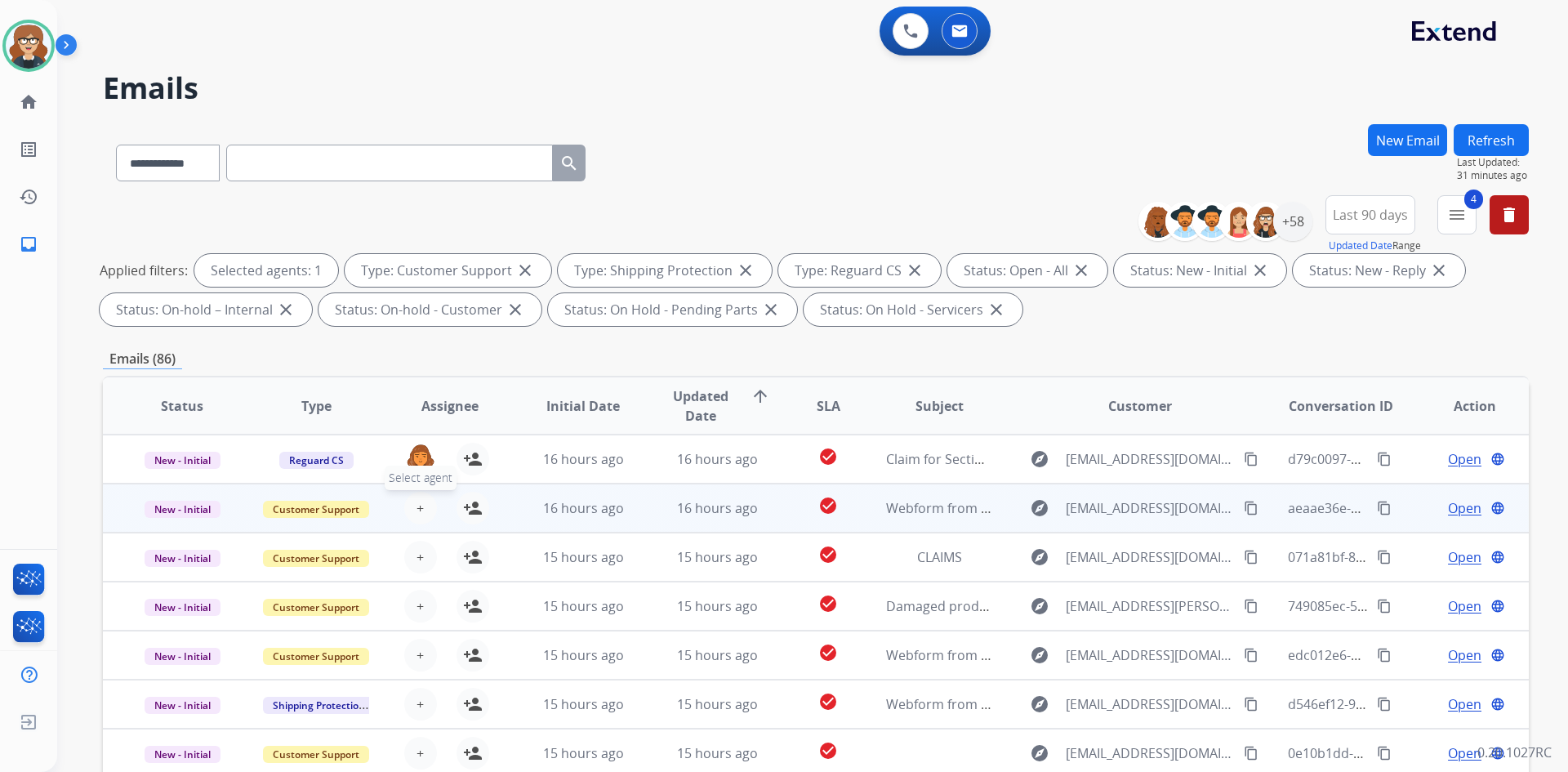
click at [413, 510] on button "+ Select agent" at bounding box center [420, 508] width 33 height 33
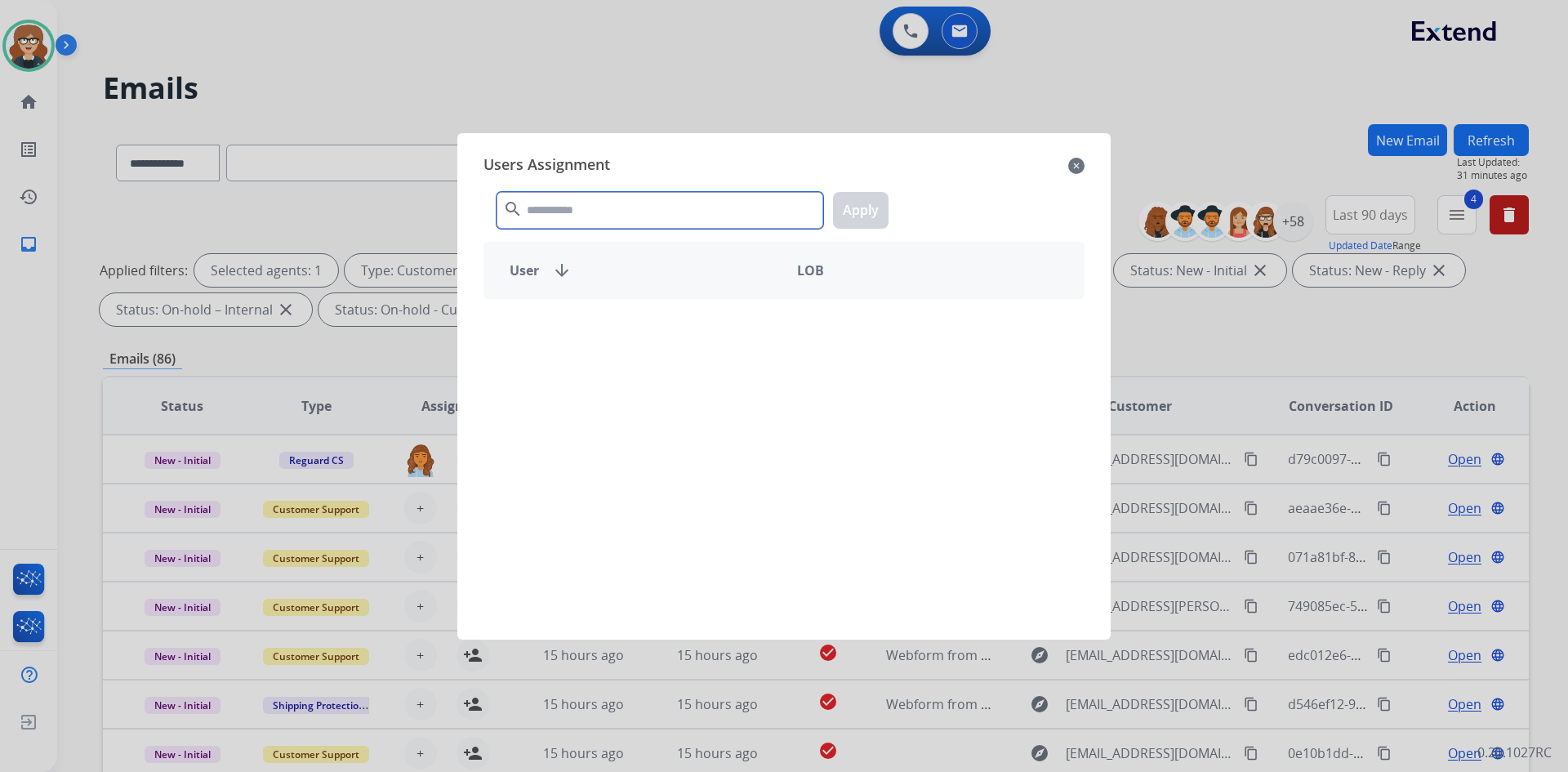
click at [545, 219] on input "text" at bounding box center [659, 210] width 327 height 37
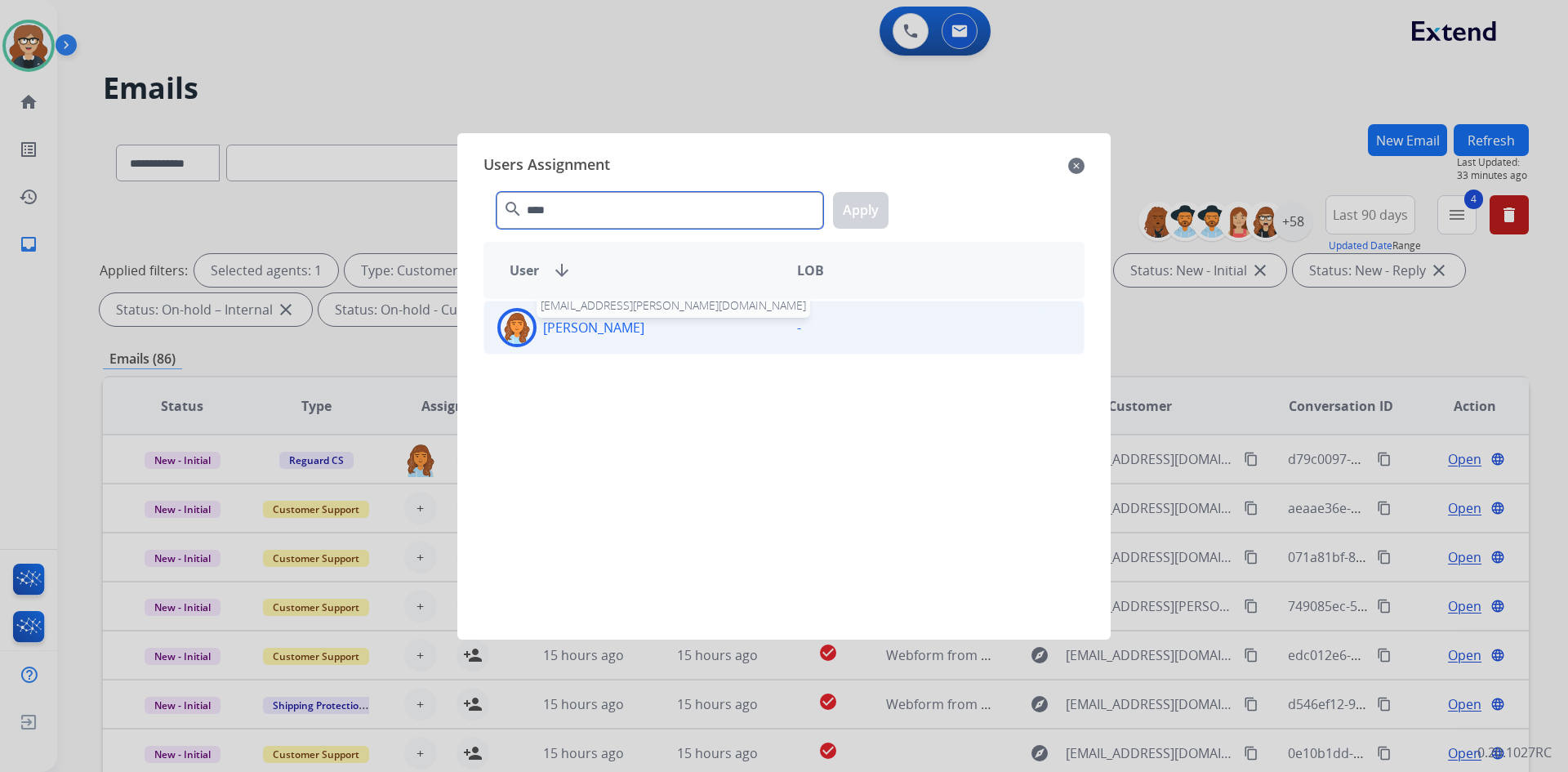
type input "****"
click at [602, 326] on p "[PERSON_NAME]" at bounding box center [594, 328] width 101 height 20
click at [869, 206] on button "Apply" at bounding box center [861, 210] width 56 height 37
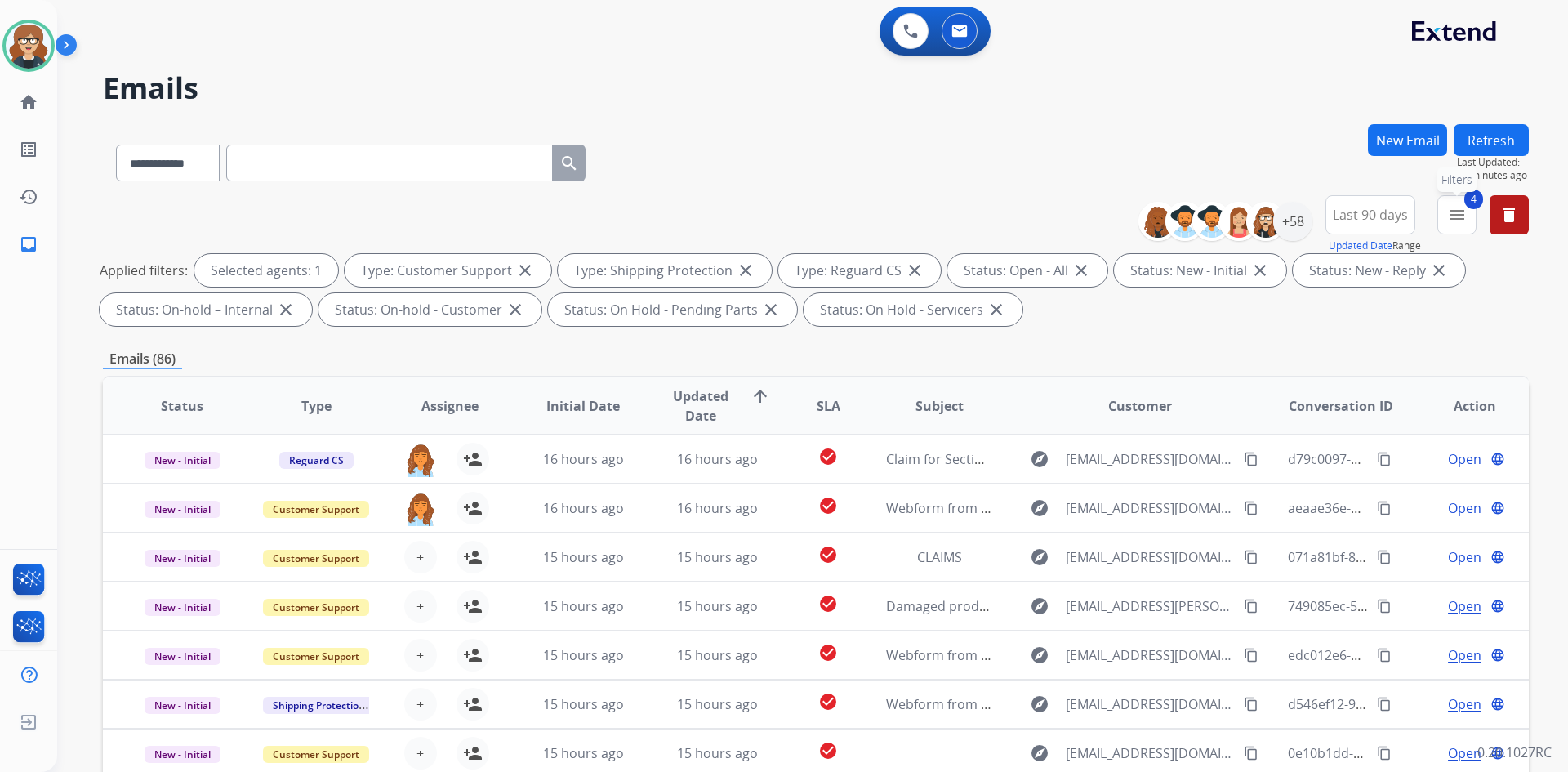
click at [1452, 214] on mat-icon "menu" at bounding box center [1457, 215] width 20 height 20
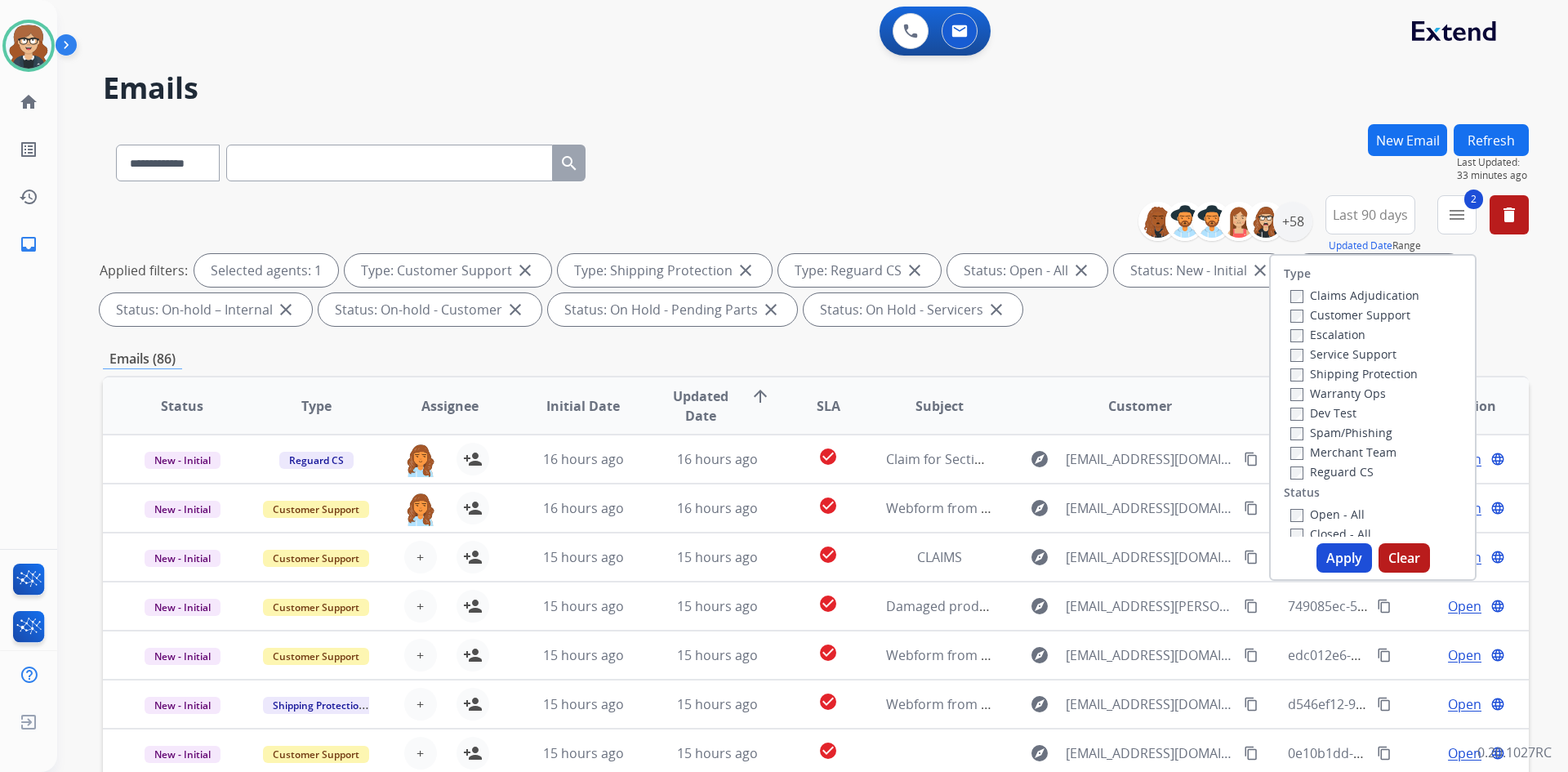
click at [1341, 551] on button "Apply" at bounding box center [1345, 558] width 56 height 29
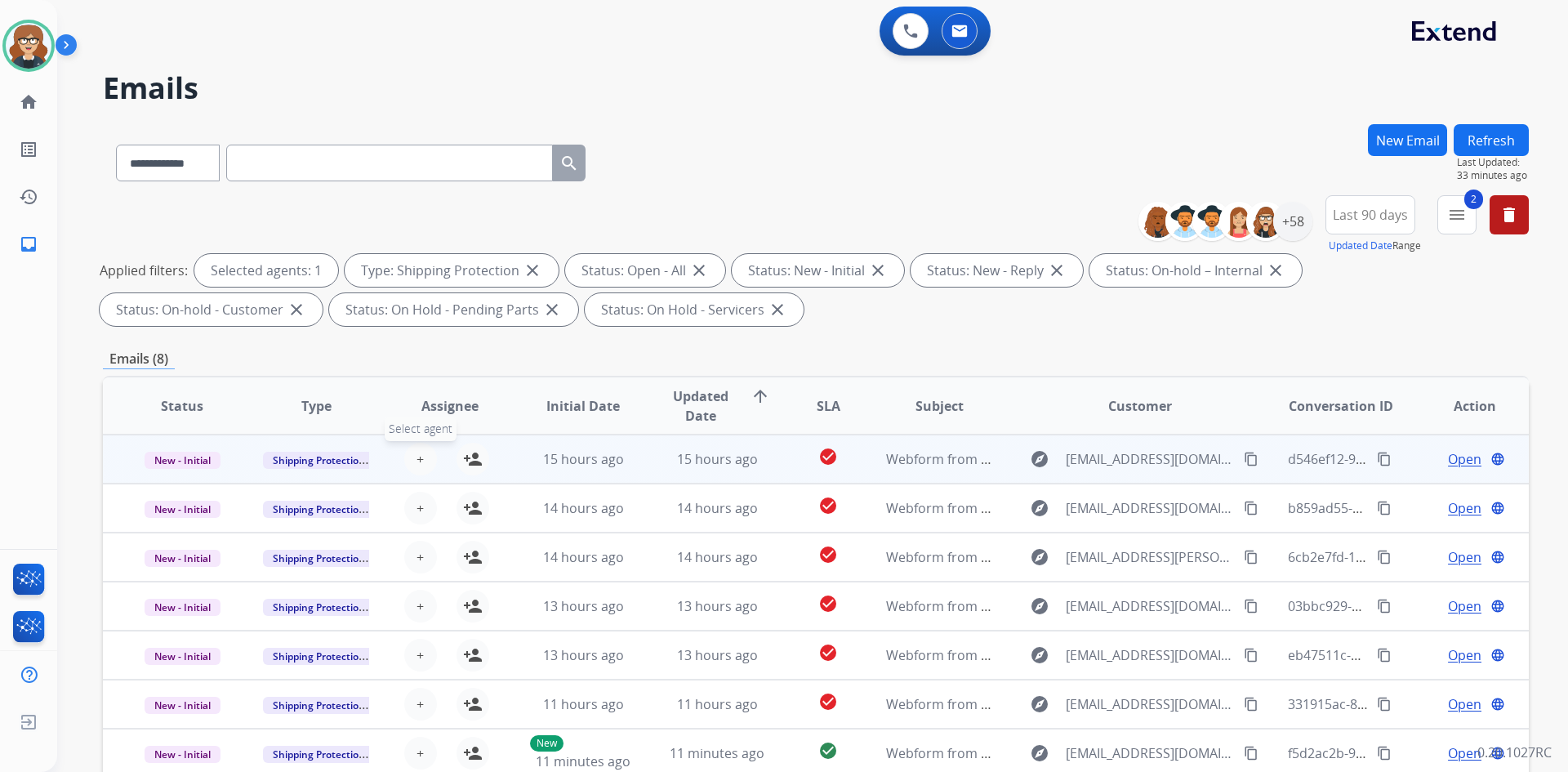
click at [419, 458] on span "+" at bounding box center [420, 458] width 8 height 20
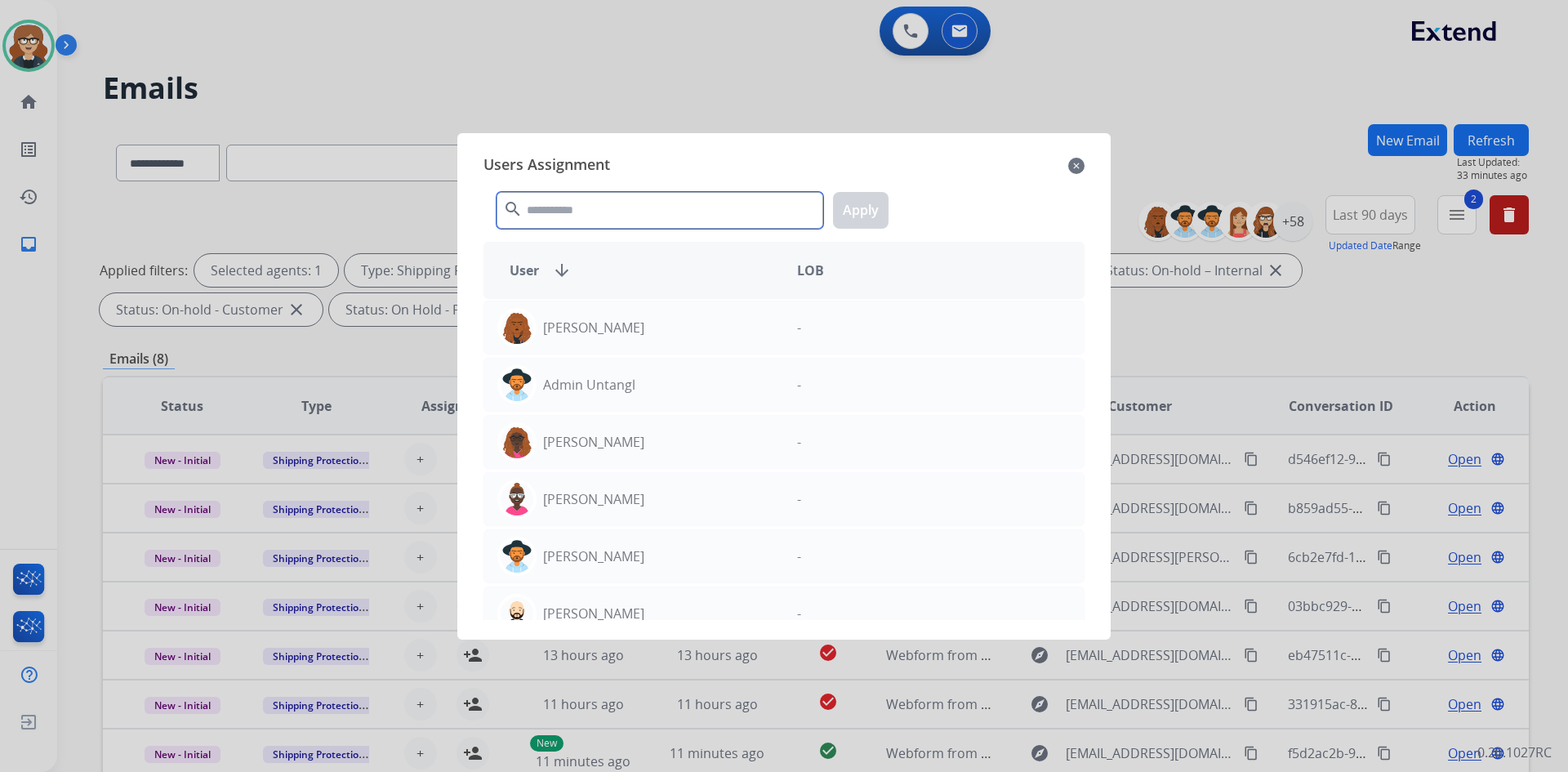
click at [576, 206] on input "text" at bounding box center [659, 210] width 327 height 37
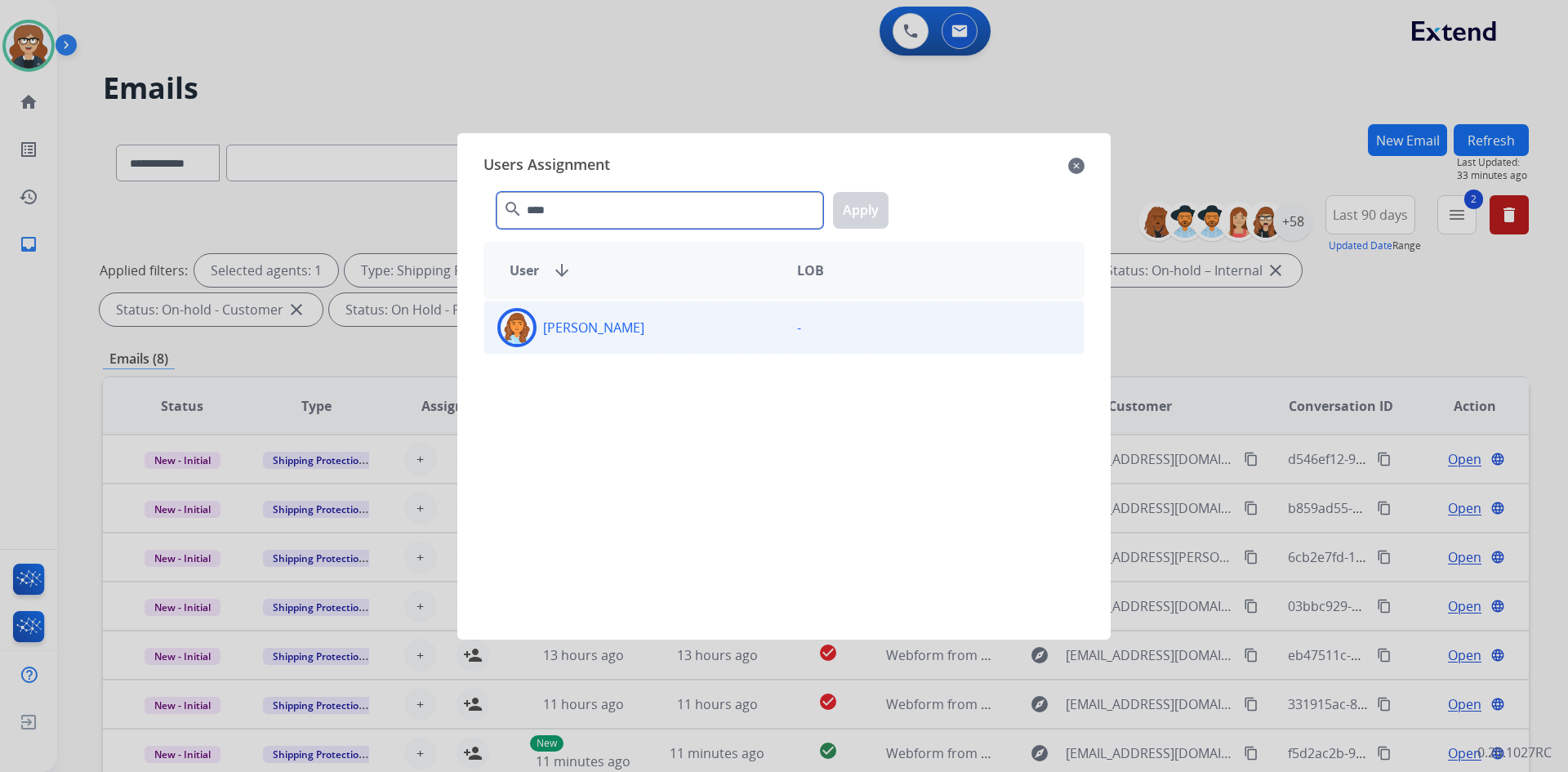
type input "****"
click at [588, 338] on div "[PERSON_NAME]" at bounding box center [634, 327] width 300 height 39
click at [852, 206] on button "Apply" at bounding box center [861, 210] width 56 height 37
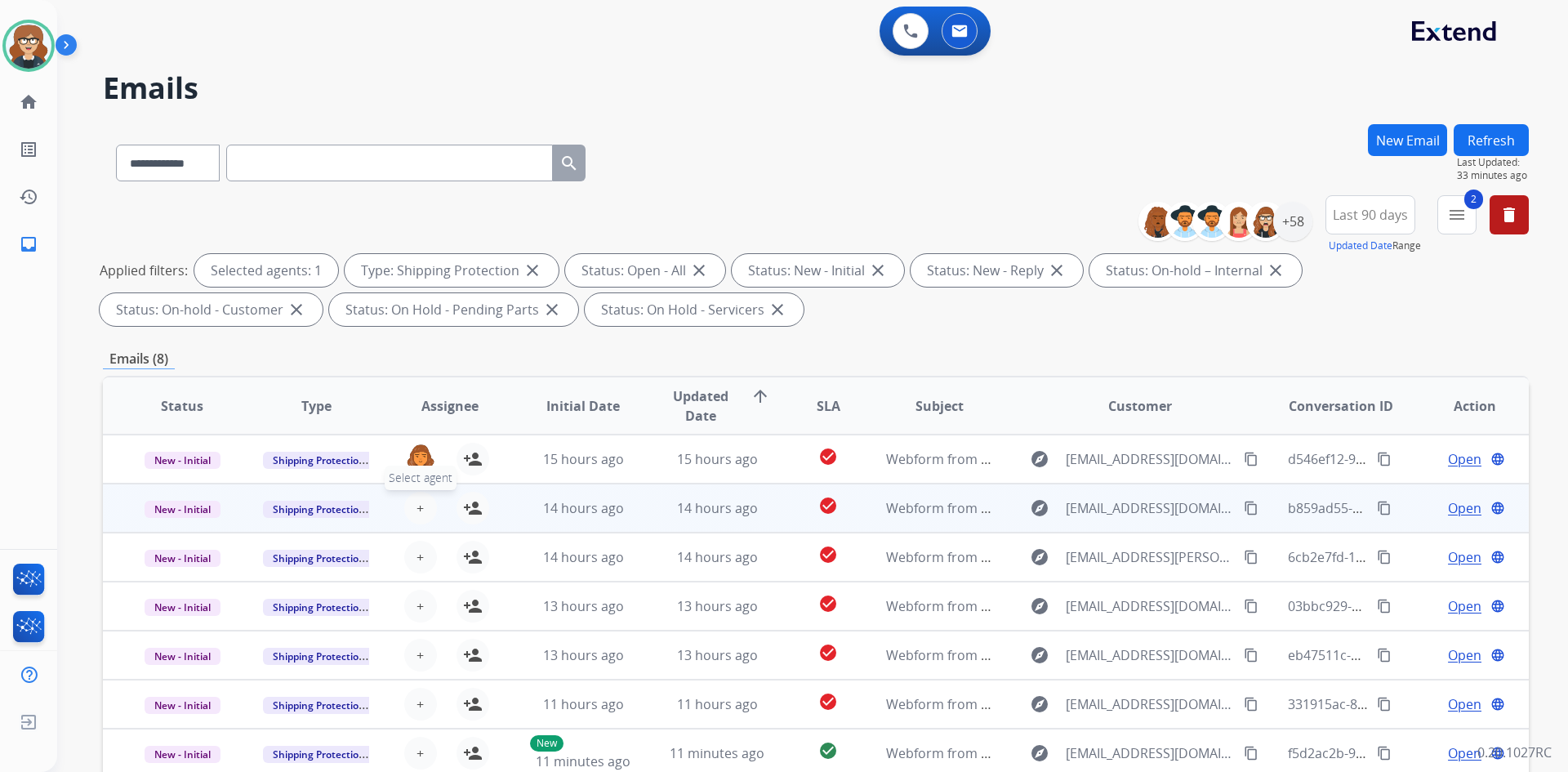
click at [417, 509] on span "+" at bounding box center [420, 508] width 8 height 20
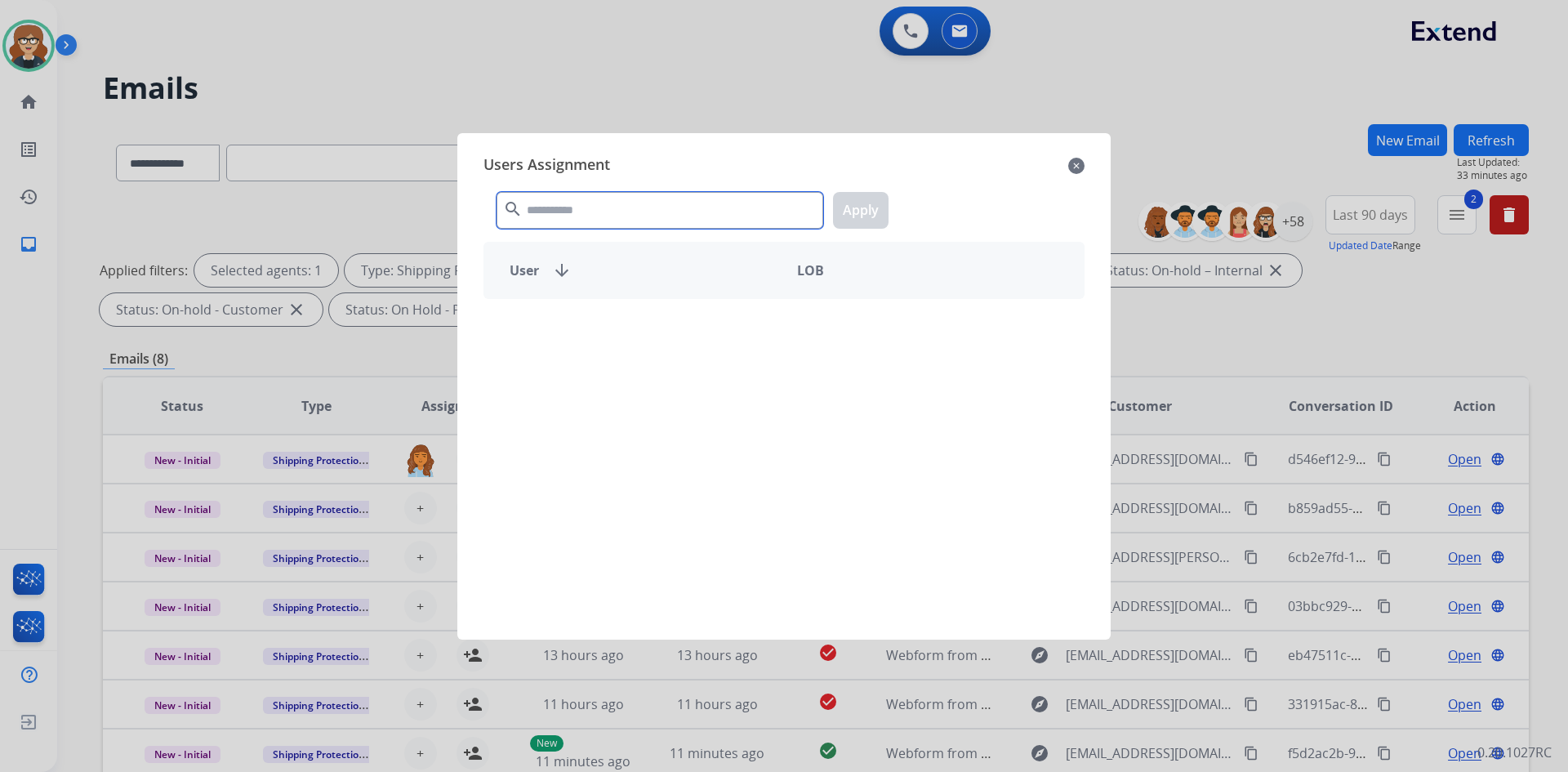
click at [592, 216] on input "text" at bounding box center [659, 210] width 327 height 37
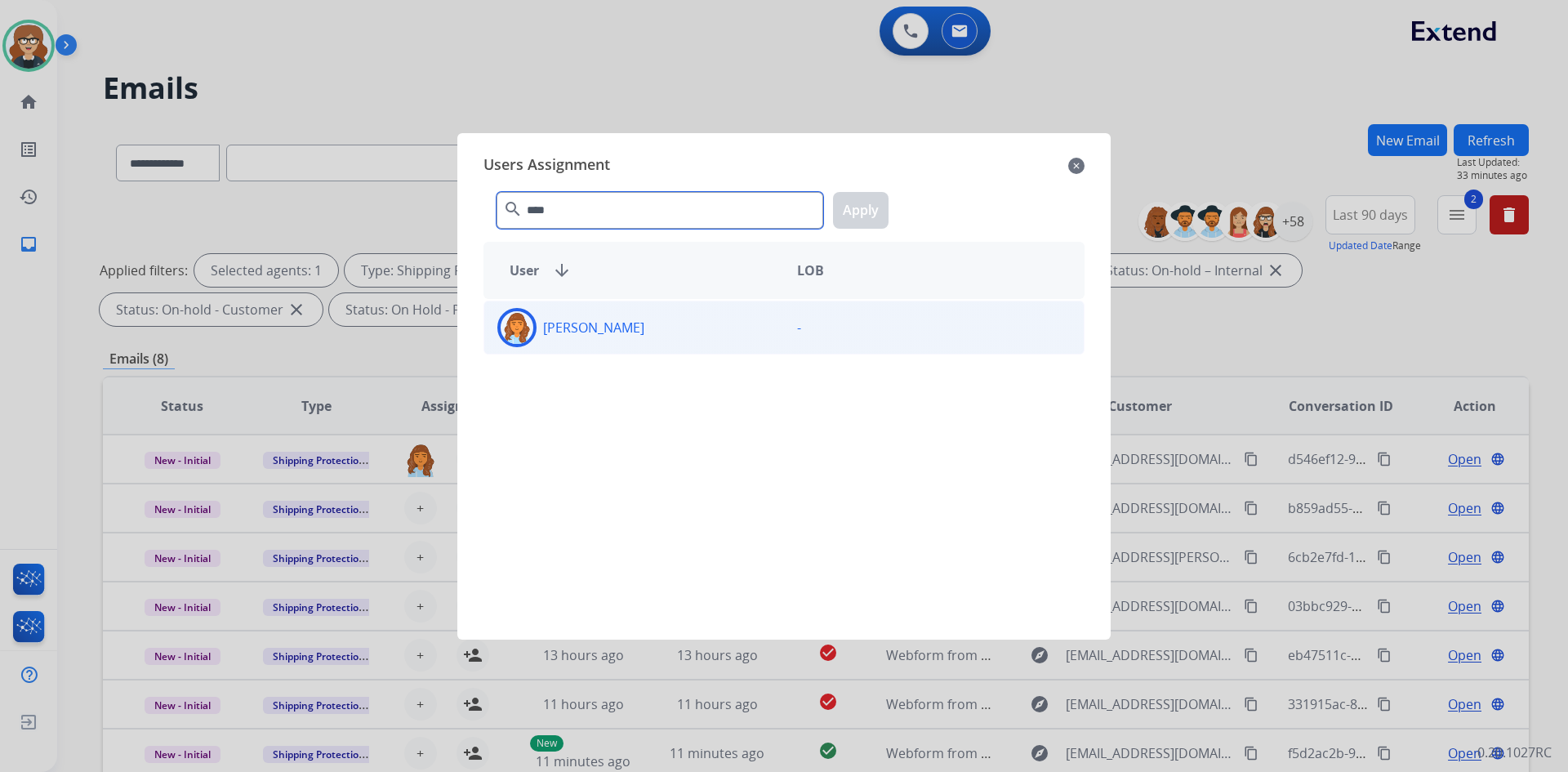
type input "****"
click at [597, 331] on p "[PERSON_NAME]" at bounding box center [594, 328] width 101 height 20
click at [856, 206] on button "Apply" at bounding box center [861, 210] width 56 height 37
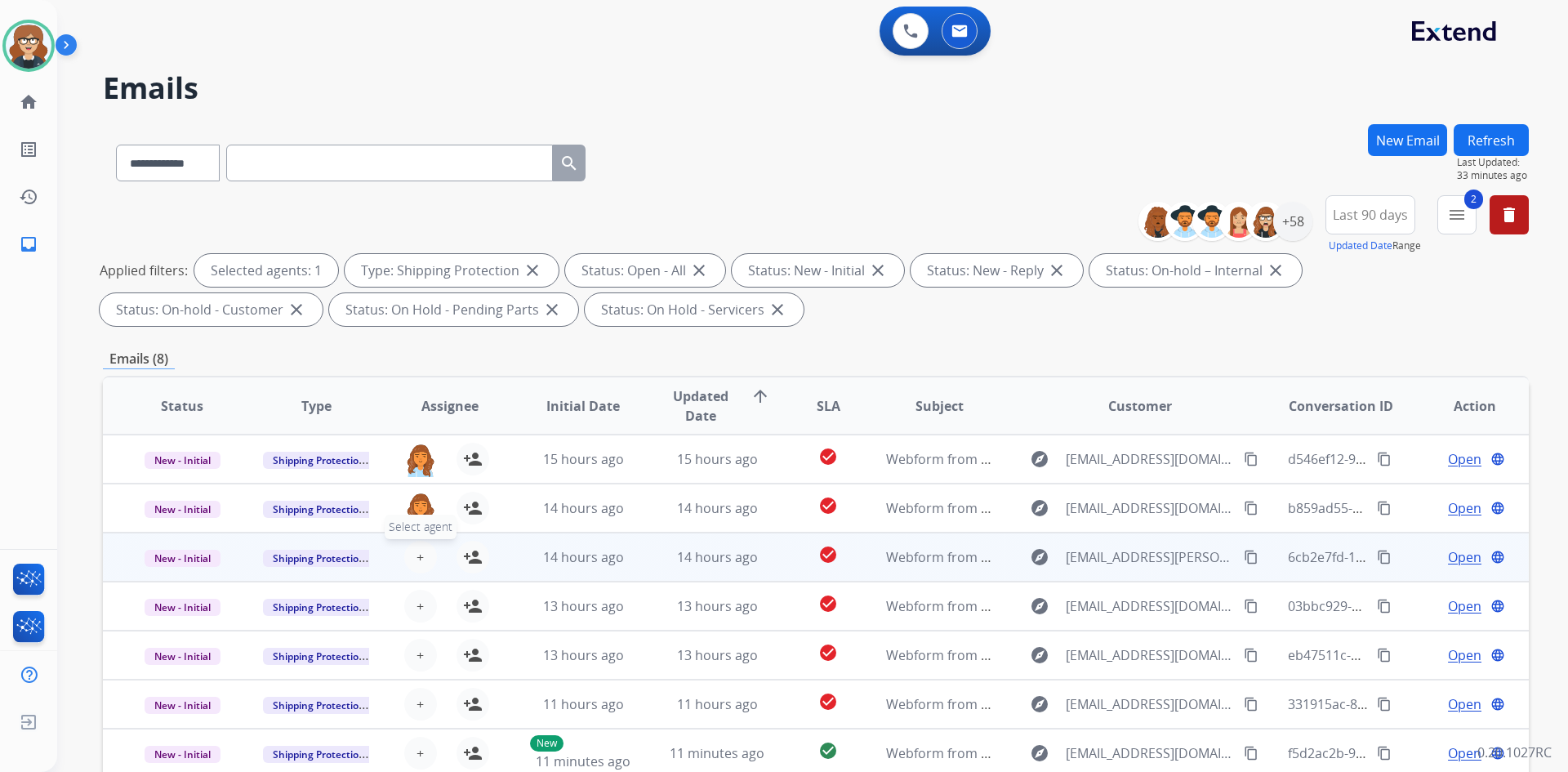
click at [417, 554] on span "+" at bounding box center [420, 557] width 8 height 20
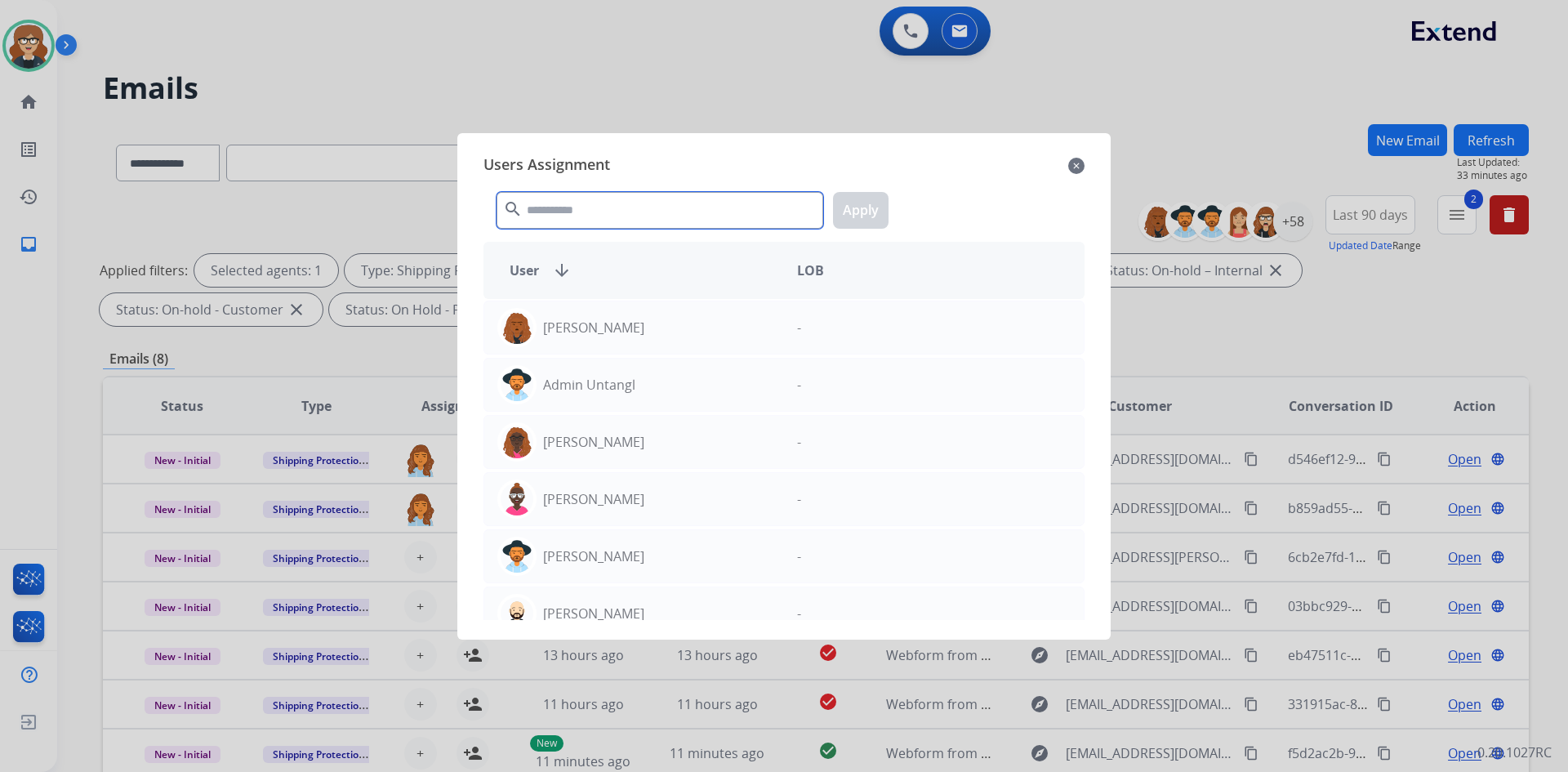
click at [573, 208] on input "text" at bounding box center [659, 210] width 327 height 37
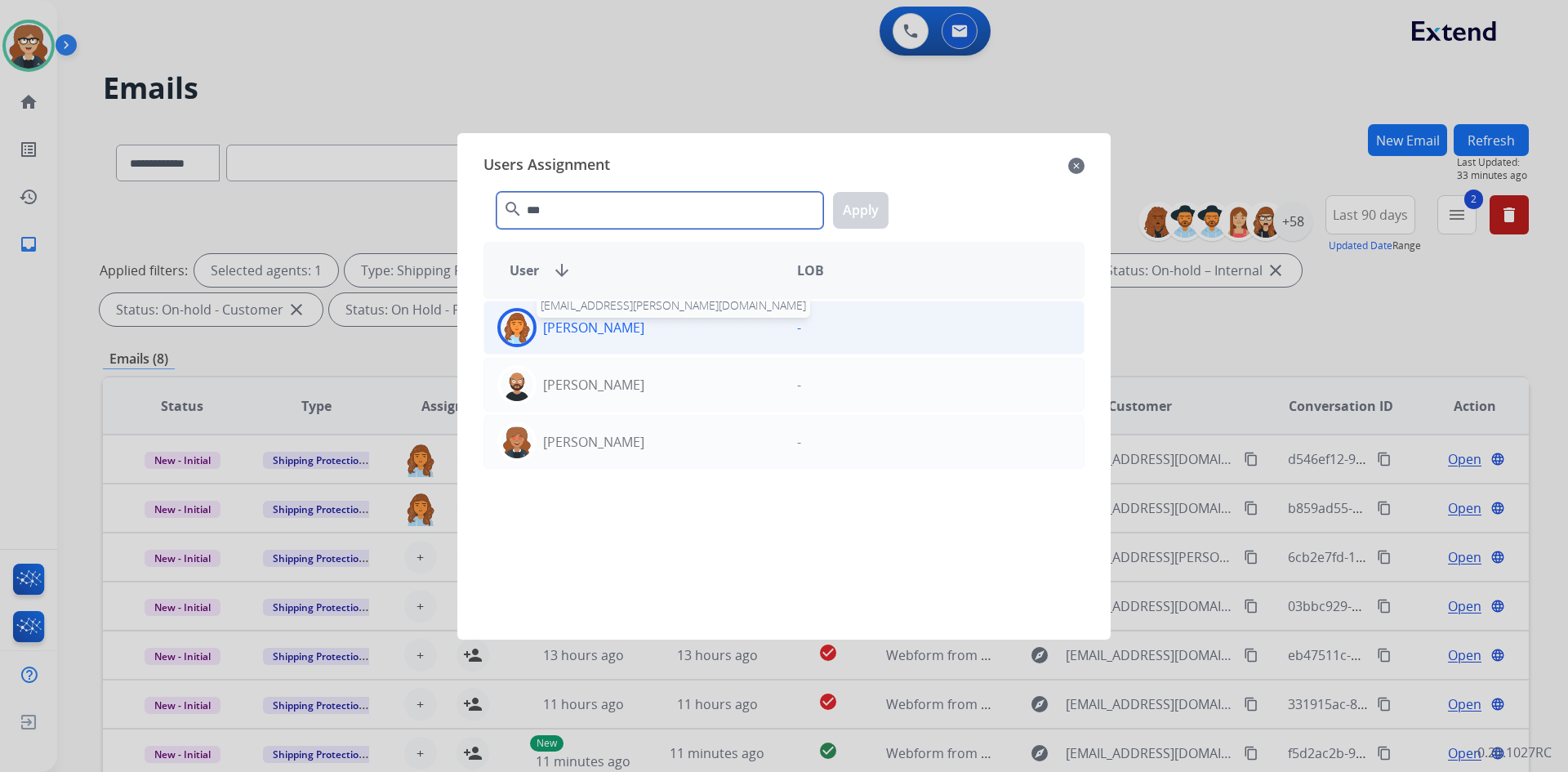
type input "***"
click at [621, 336] on p "[PERSON_NAME]" at bounding box center [594, 328] width 101 height 20
click at [852, 206] on button "Apply" at bounding box center [861, 210] width 56 height 37
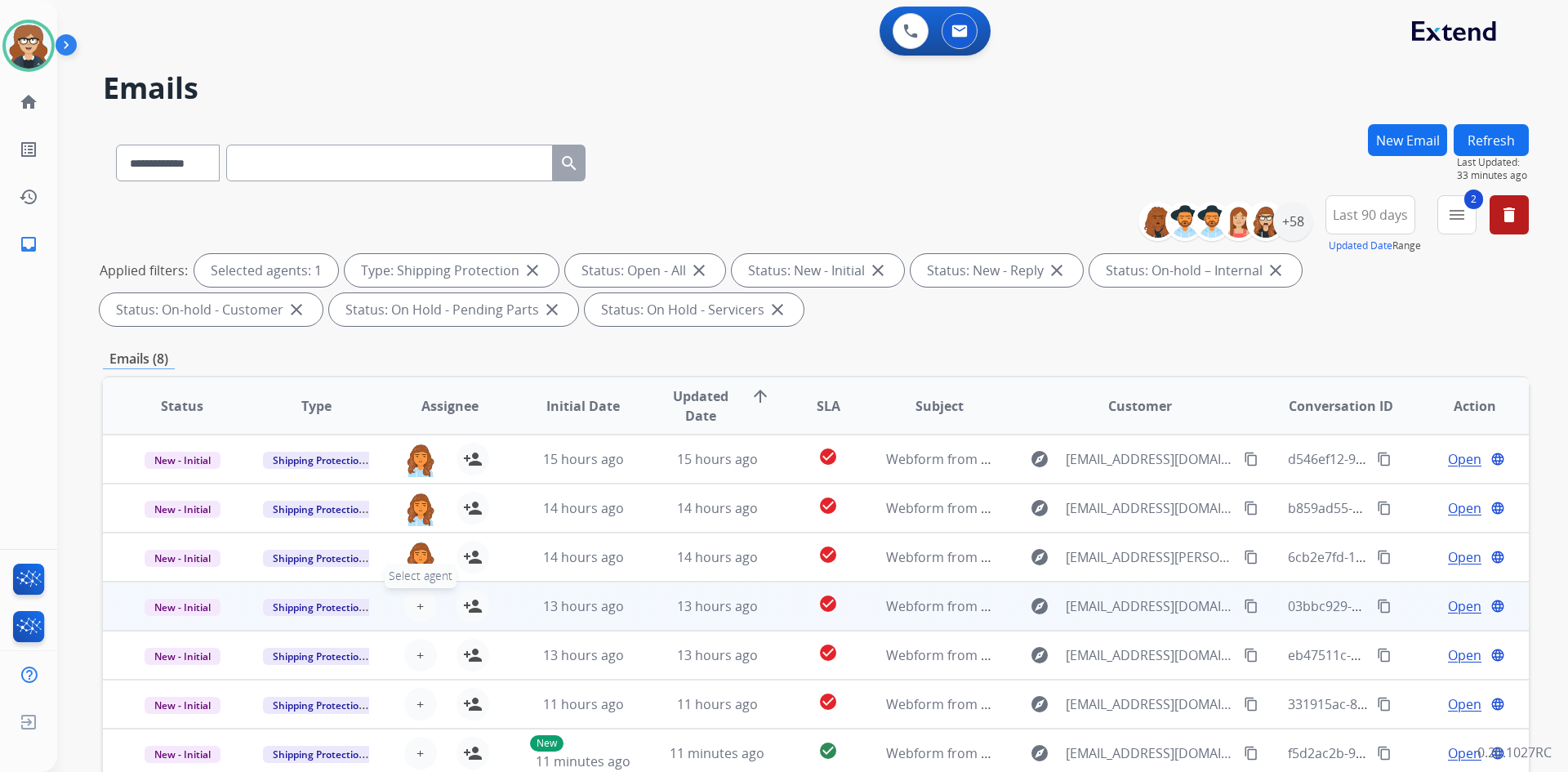
click at [422, 600] on button "+ Select agent" at bounding box center [420, 606] width 33 height 33
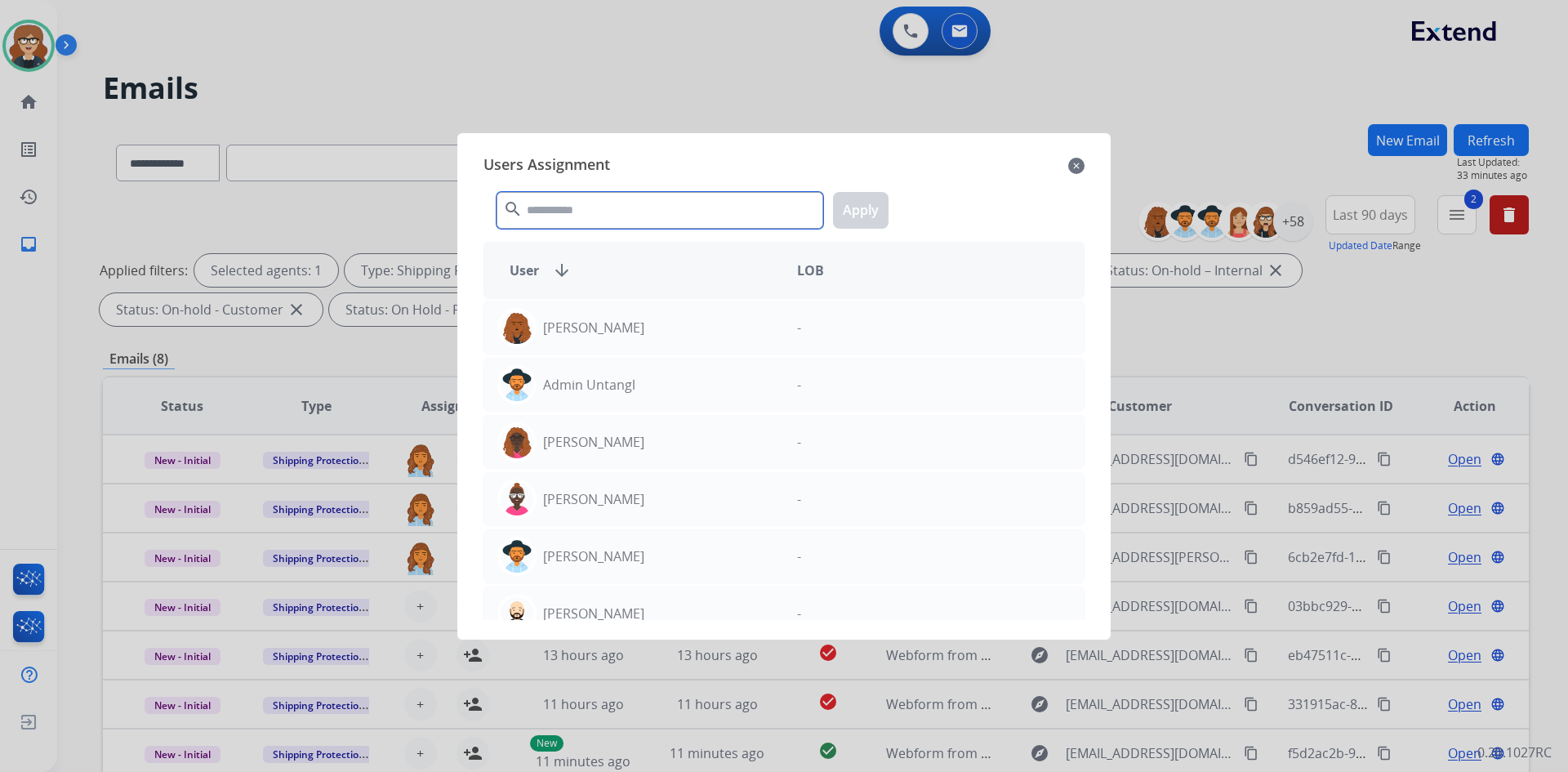
click at [602, 208] on input "text" at bounding box center [659, 210] width 327 height 37
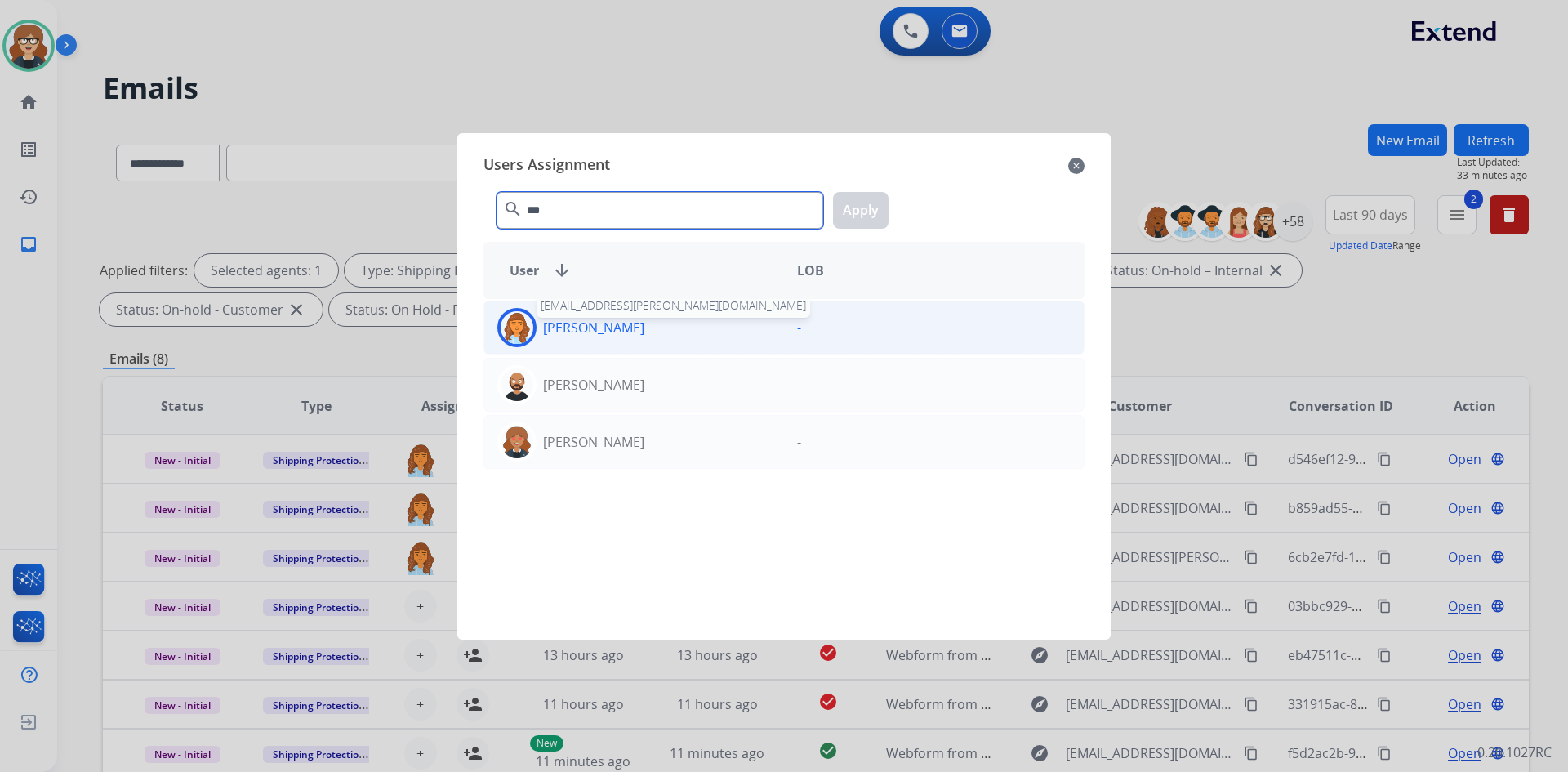
type input "***"
click at [585, 330] on p "[PERSON_NAME]" at bounding box center [594, 328] width 101 height 20
click at [856, 206] on button "Apply" at bounding box center [861, 210] width 56 height 37
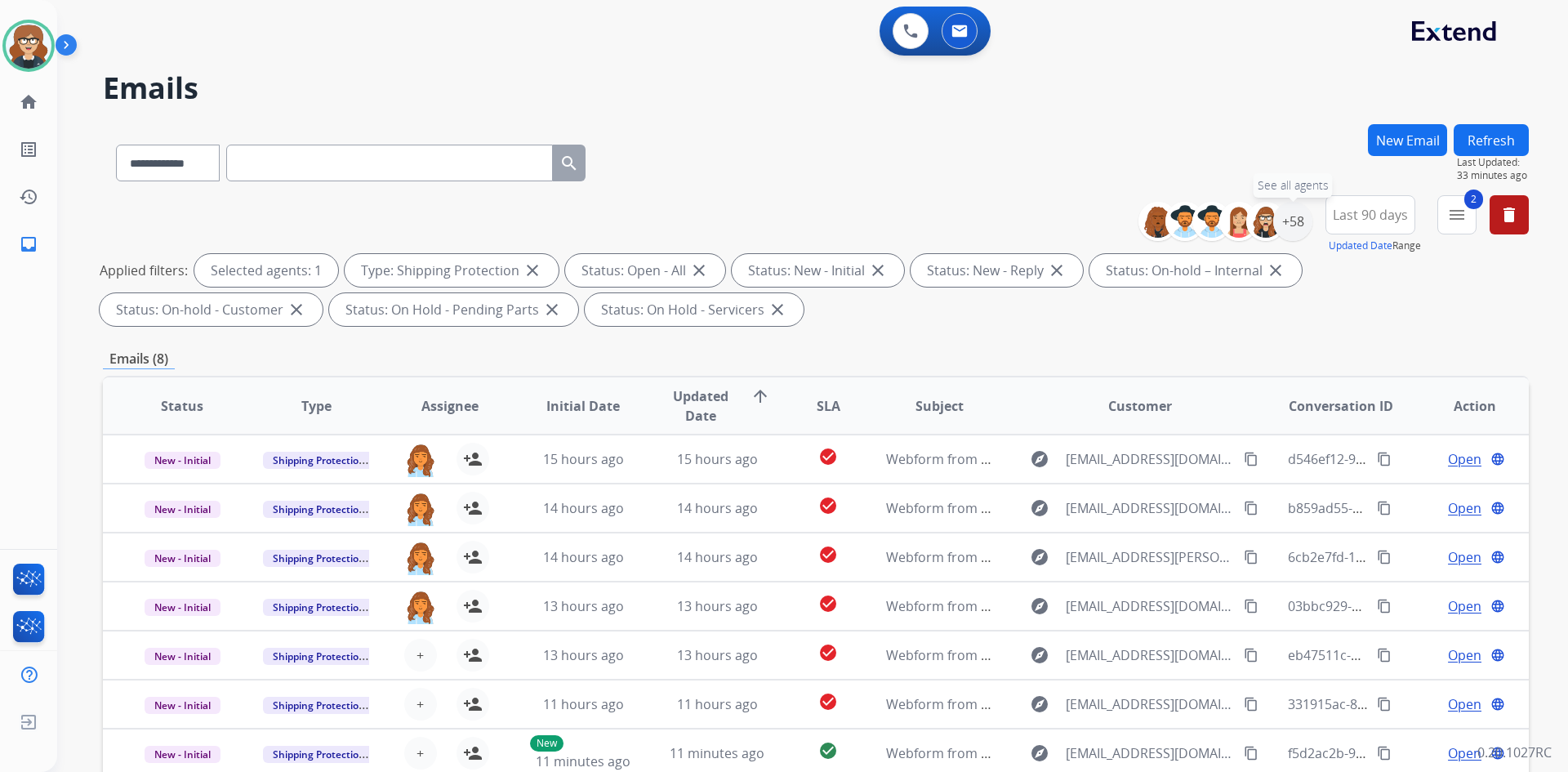
drag, startPoint x: 1301, startPoint y: 222, endPoint x: 1293, endPoint y: 285, distance: 63.5
click at [1300, 222] on div "+58" at bounding box center [1292, 221] width 39 height 39
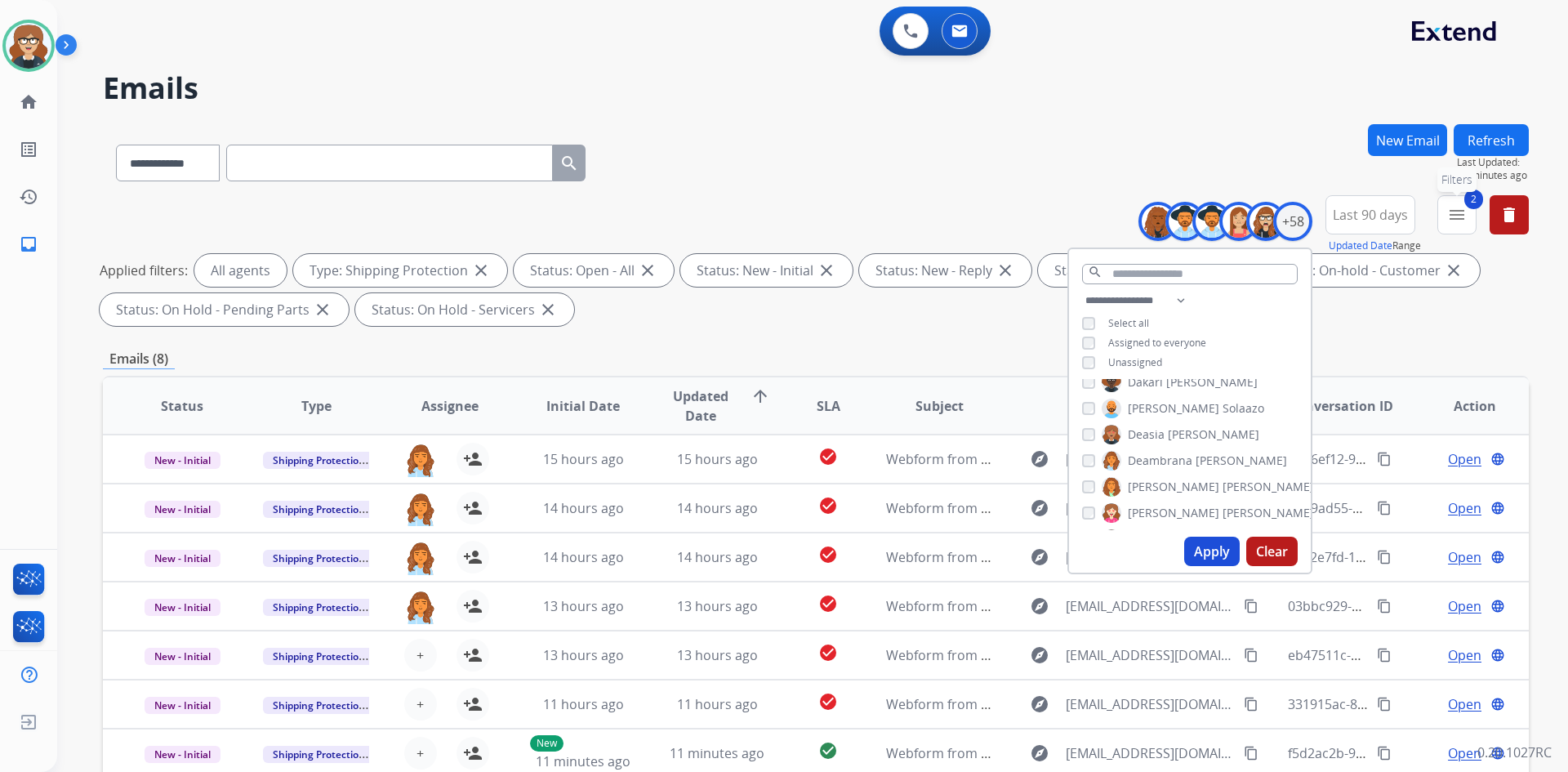
click at [1449, 213] on mat-icon "menu" at bounding box center [1457, 215] width 20 height 20
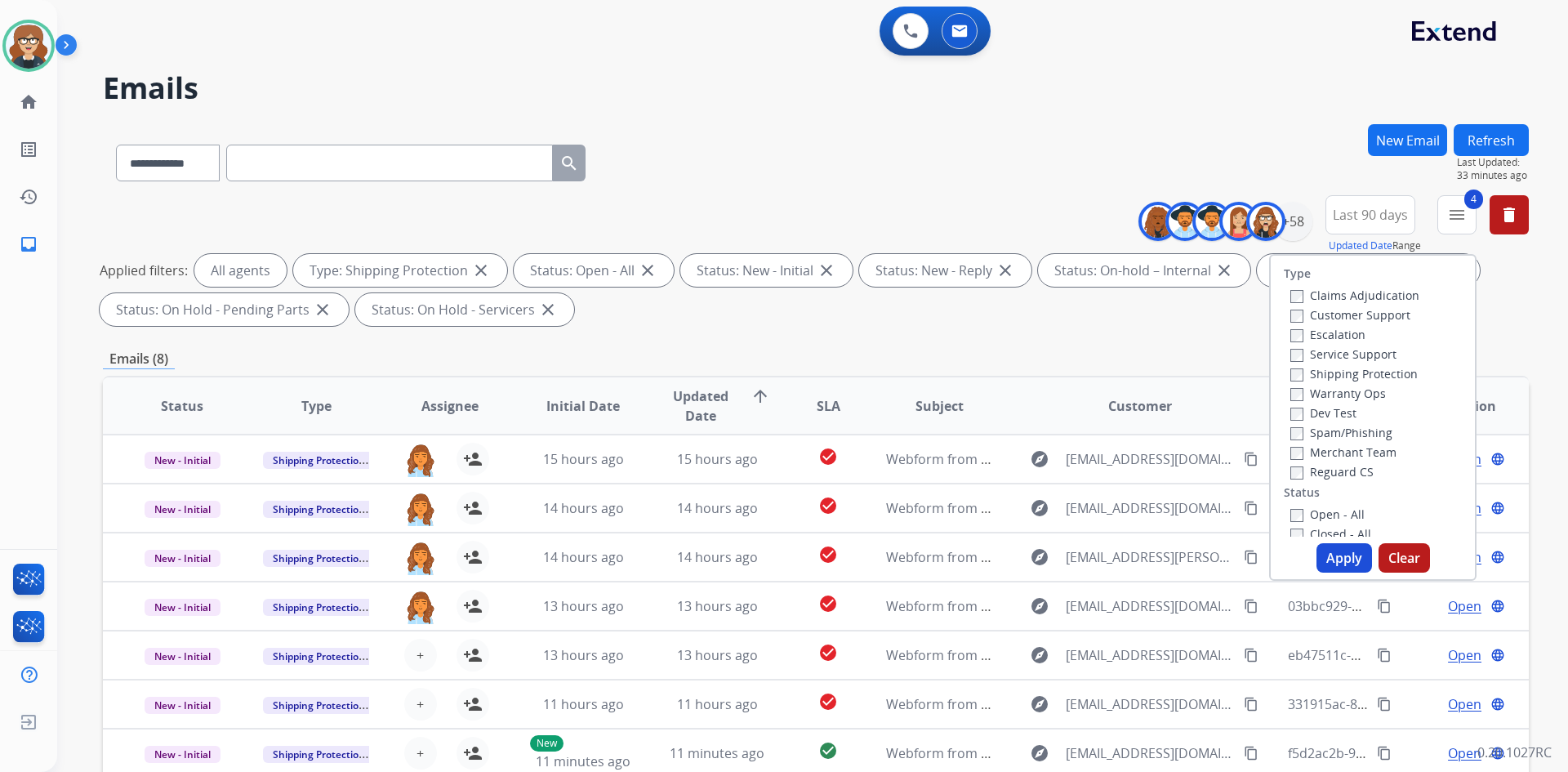
click at [1334, 555] on button "Apply" at bounding box center [1345, 558] width 56 height 29
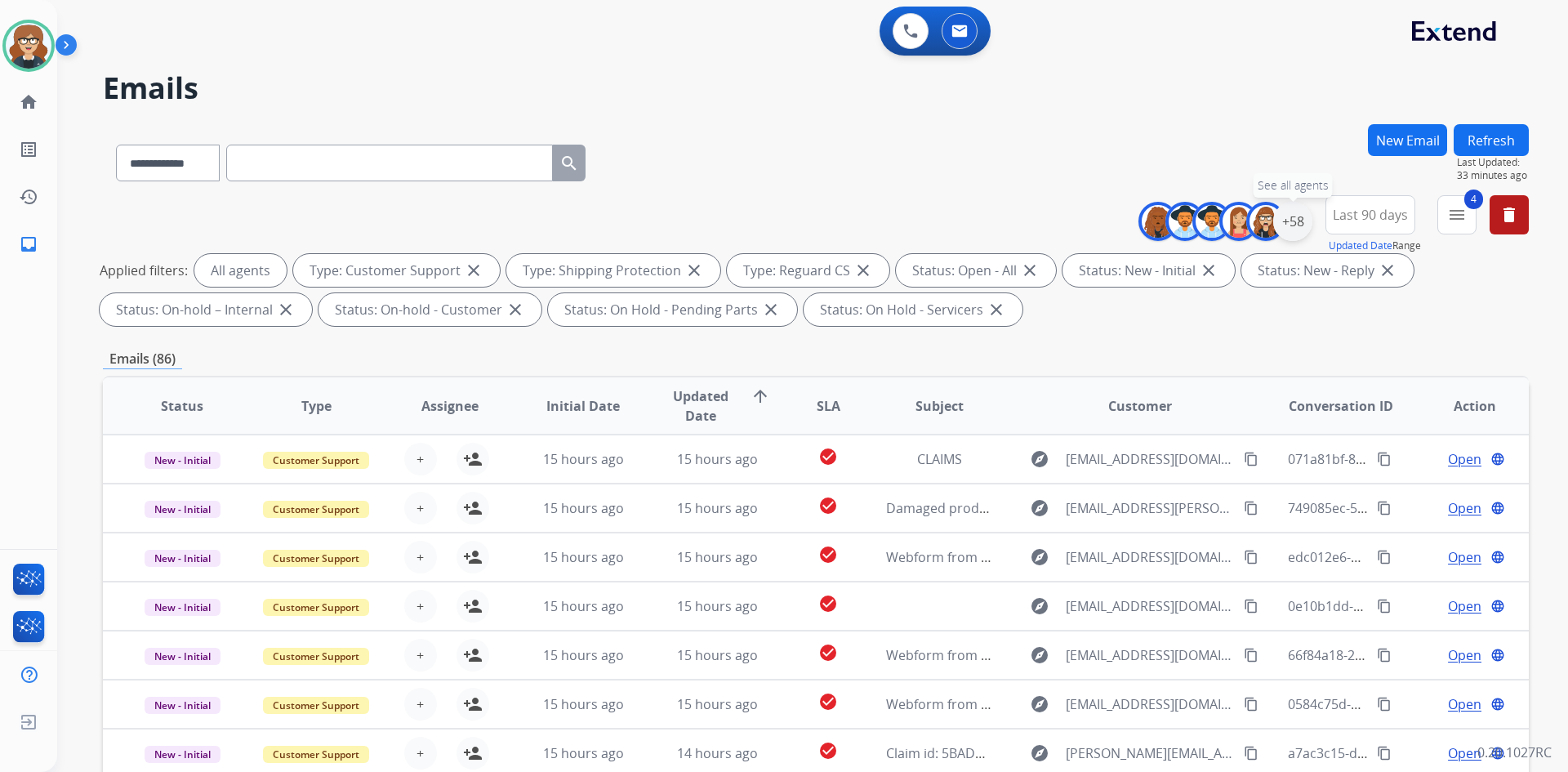
click at [1293, 212] on div "+58" at bounding box center [1292, 221] width 39 height 39
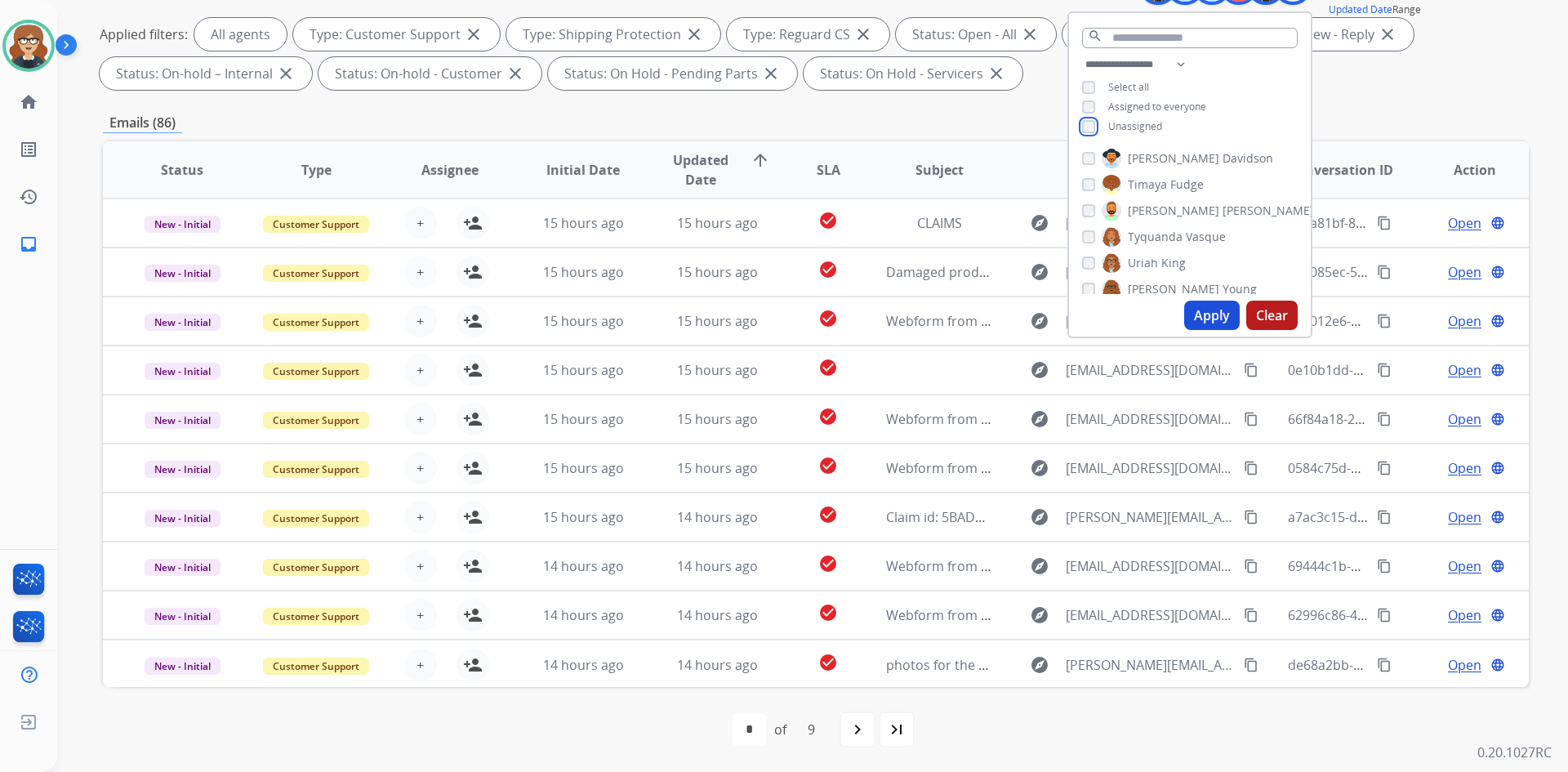
scroll to position [1377, 0]
click at [1203, 314] on button "Apply" at bounding box center [1212, 314] width 56 height 29
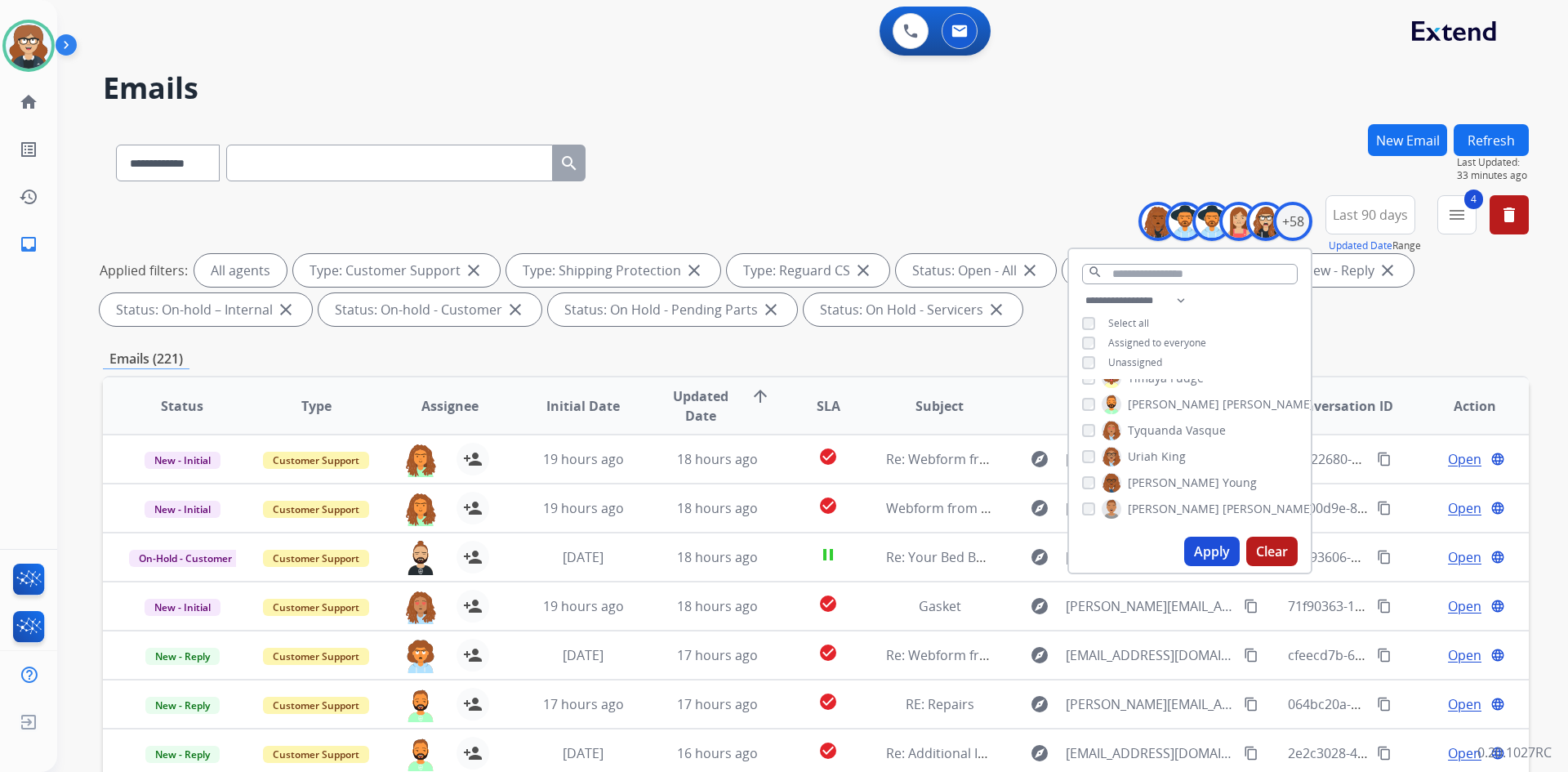
drag, startPoint x: 1430, startPoint y: 324, endPoint x: 1383, endPoint y: 324, distance: 47.0
click at [1430, 324] on div "Applied filters: All agents Type: Customer Support close Type: Shipping Protect…" at bounding box center [812, 290] width 1426 height 72
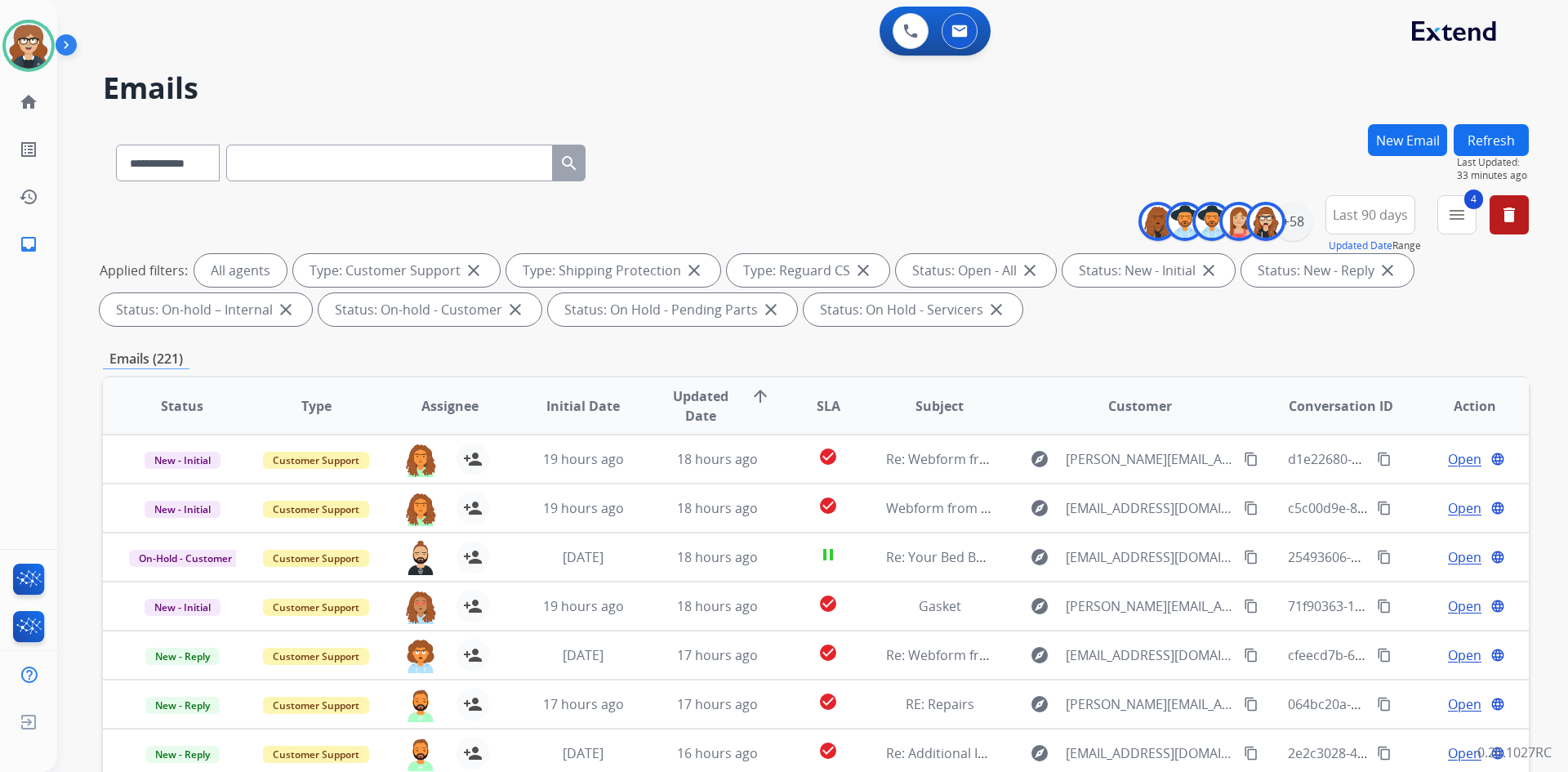
click at [428, 402] on span "Assignee" at bounding box center [450, 405] width 57 height 20
